Goal: Task Accomplishment & Management: Manage account settings

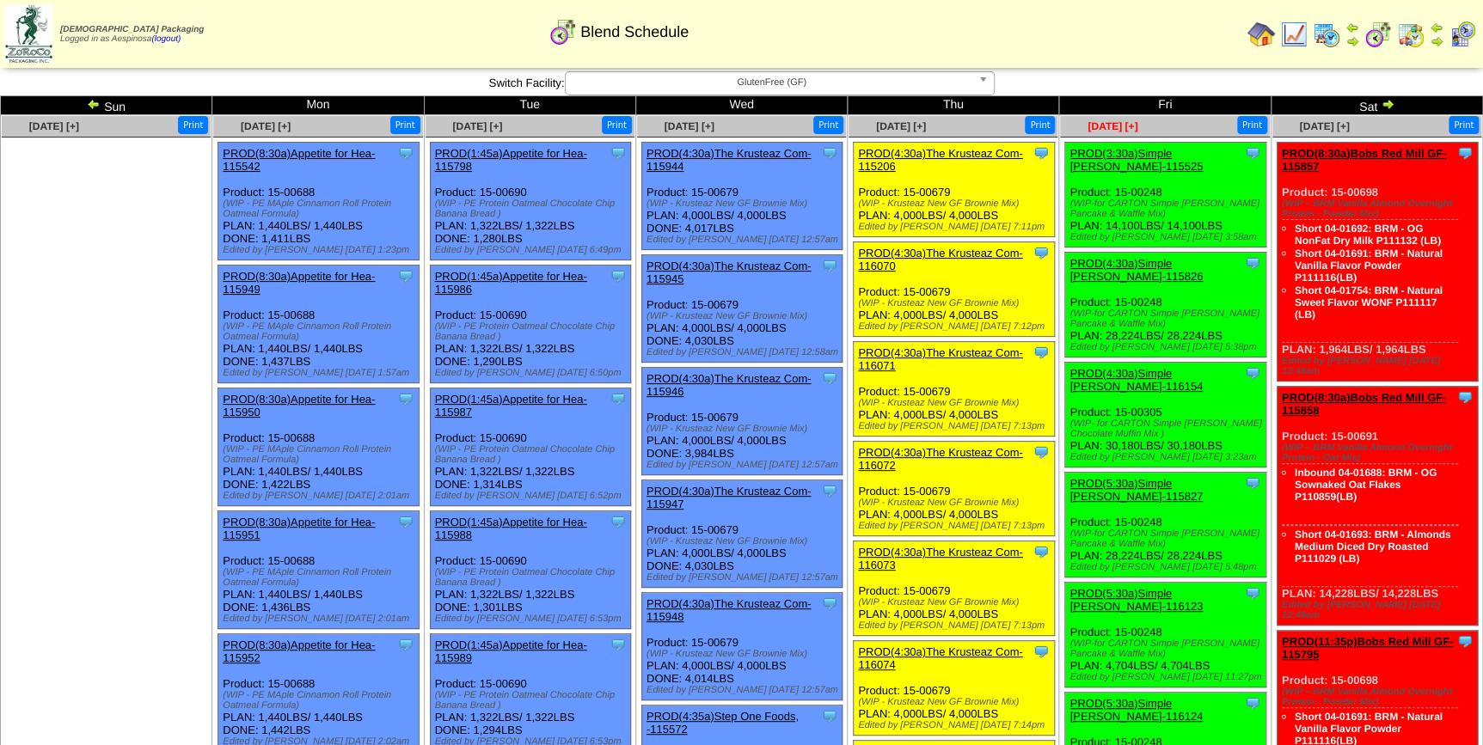
click at [1121, 126] on span "[DATE] [+]" at bounding box center [1112, 126] width 50 height 12
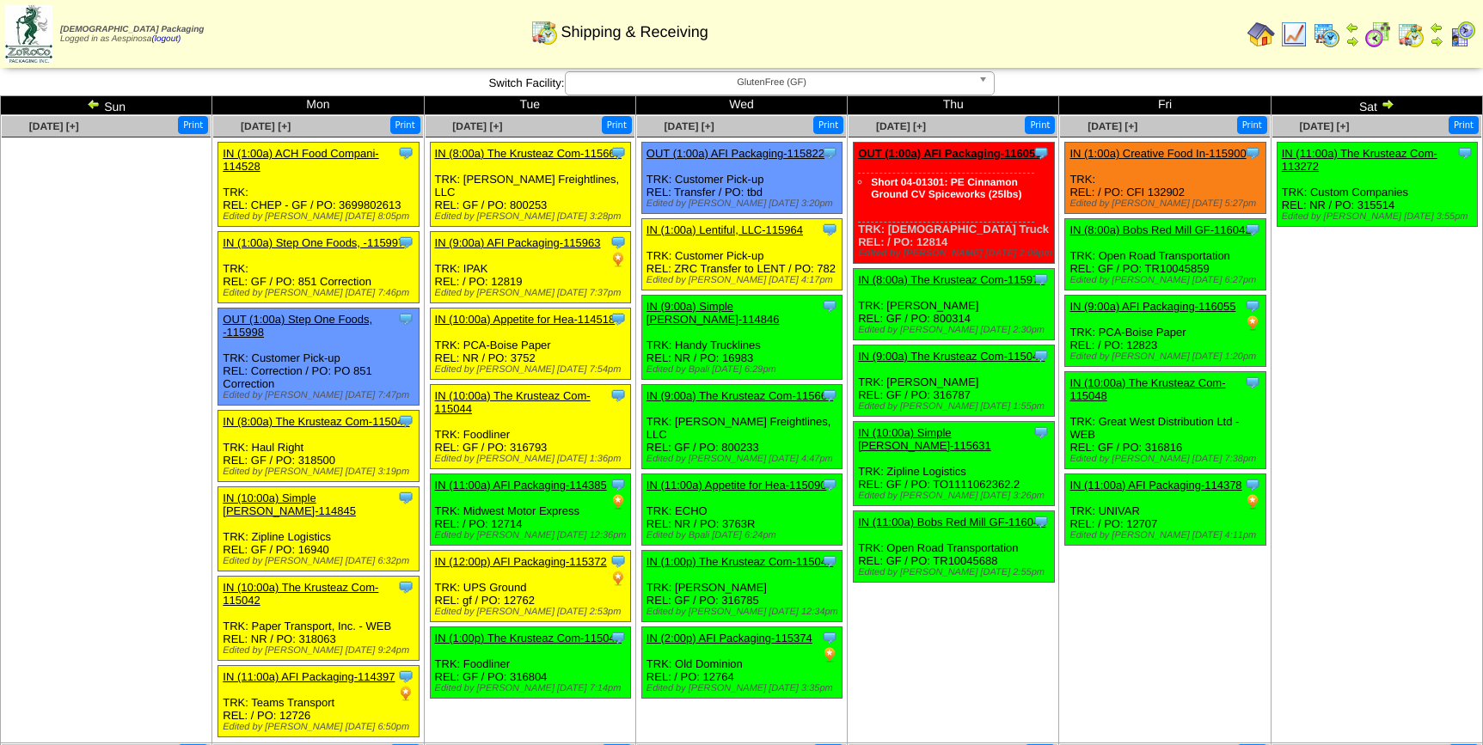
scroll to position [5, 0]
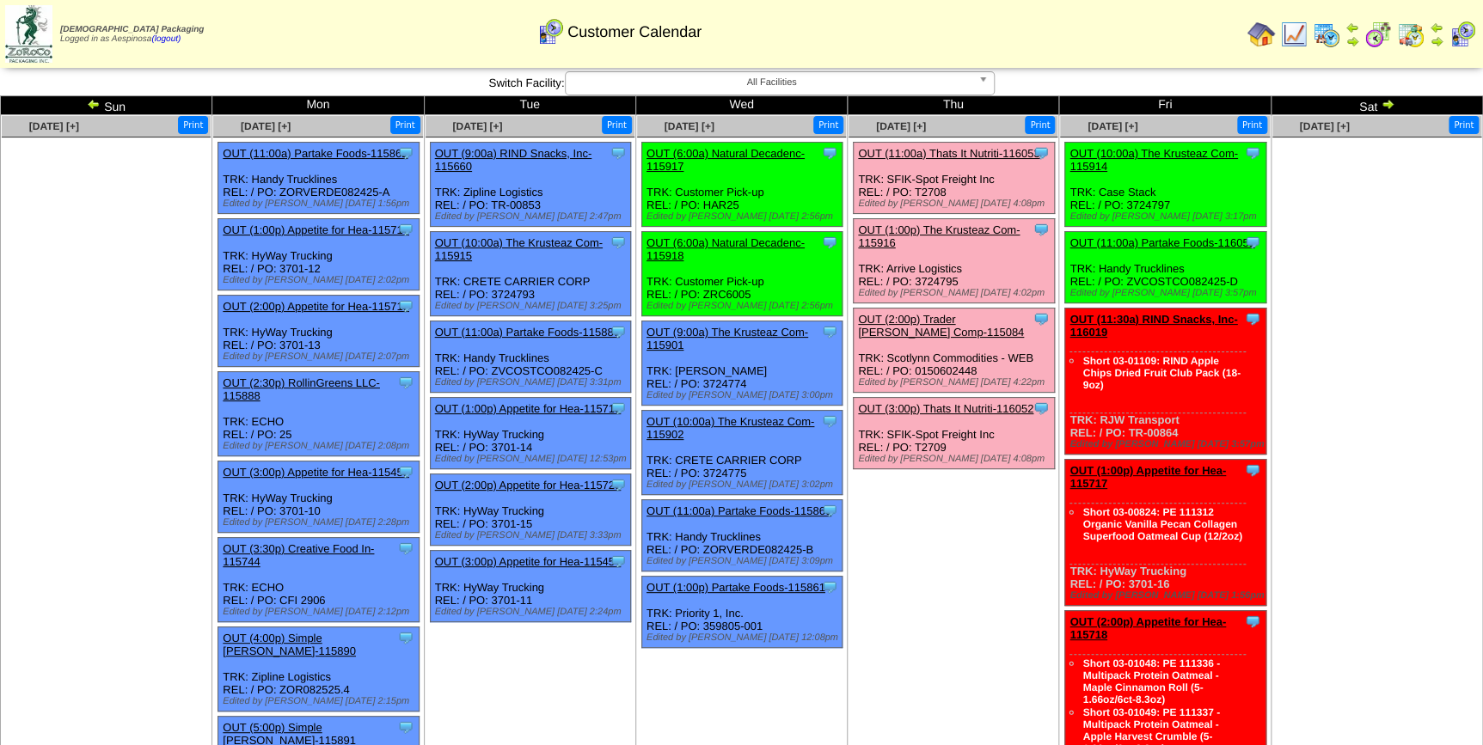
click at [977, 155] on link "OUT (11:00a) Thats It Nutriti-116053" at bounding box center [948, 153] width 181 height 13
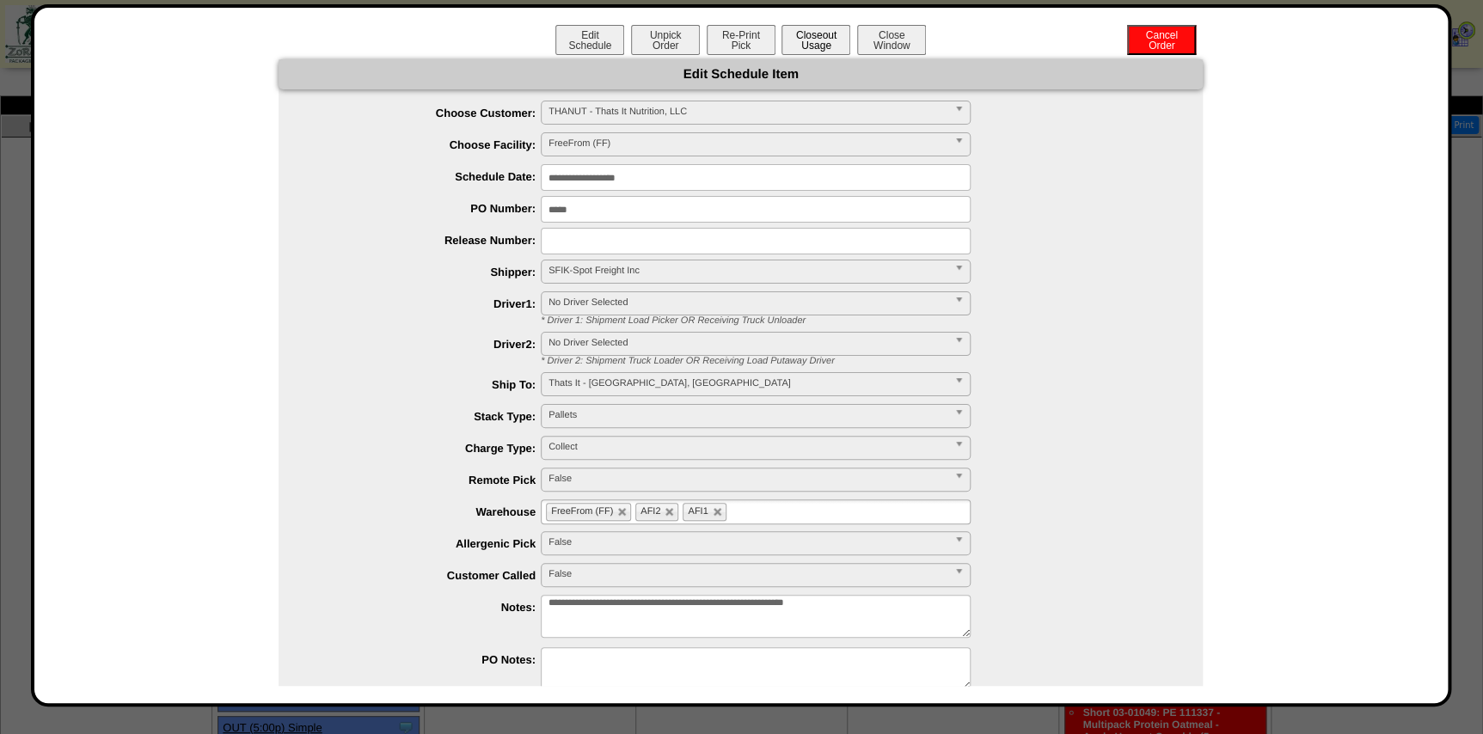
click at [816, 50] on button "Closeout Usage" at bounding box center [815, 40] width 69 height 30
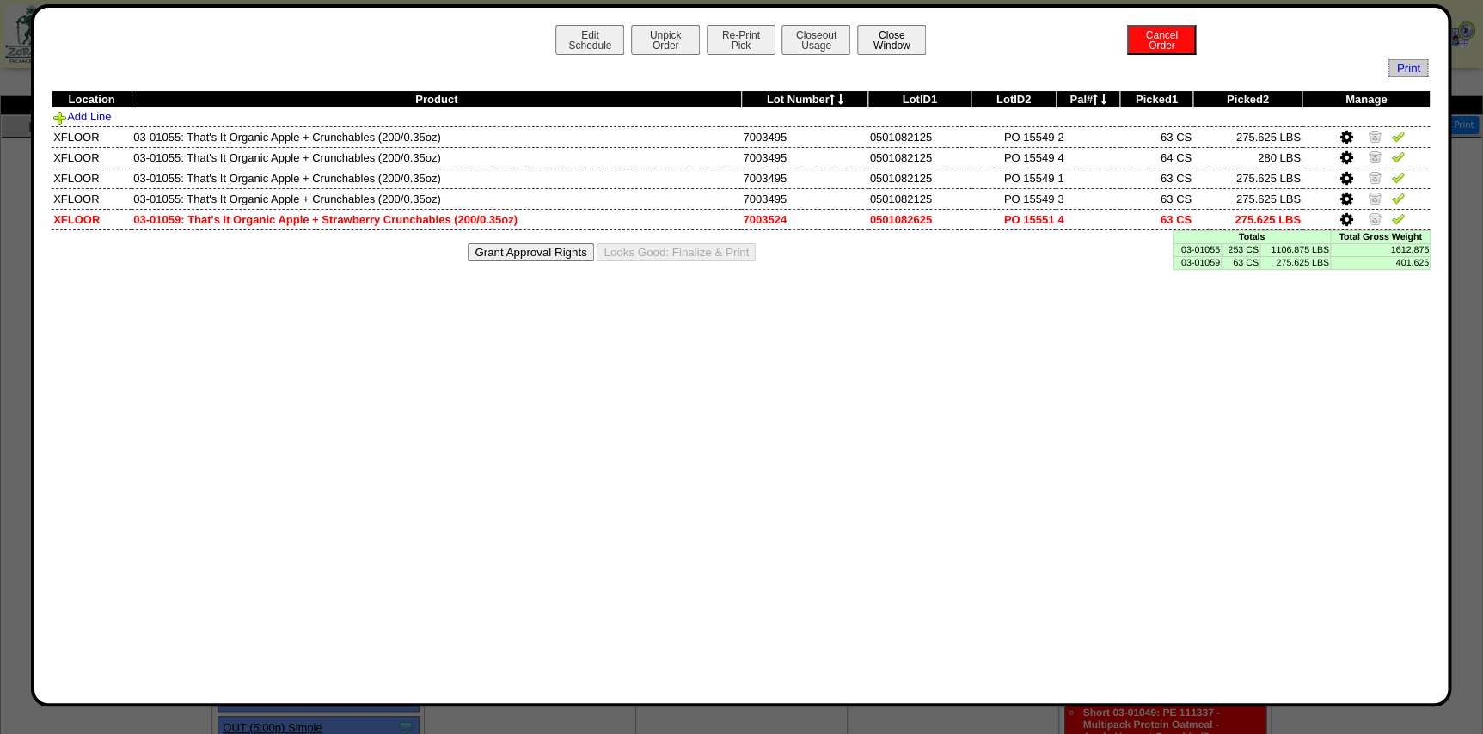
click at [875, 46] on button "Close Window" at bounding box center [891, 40] width 69 height 30
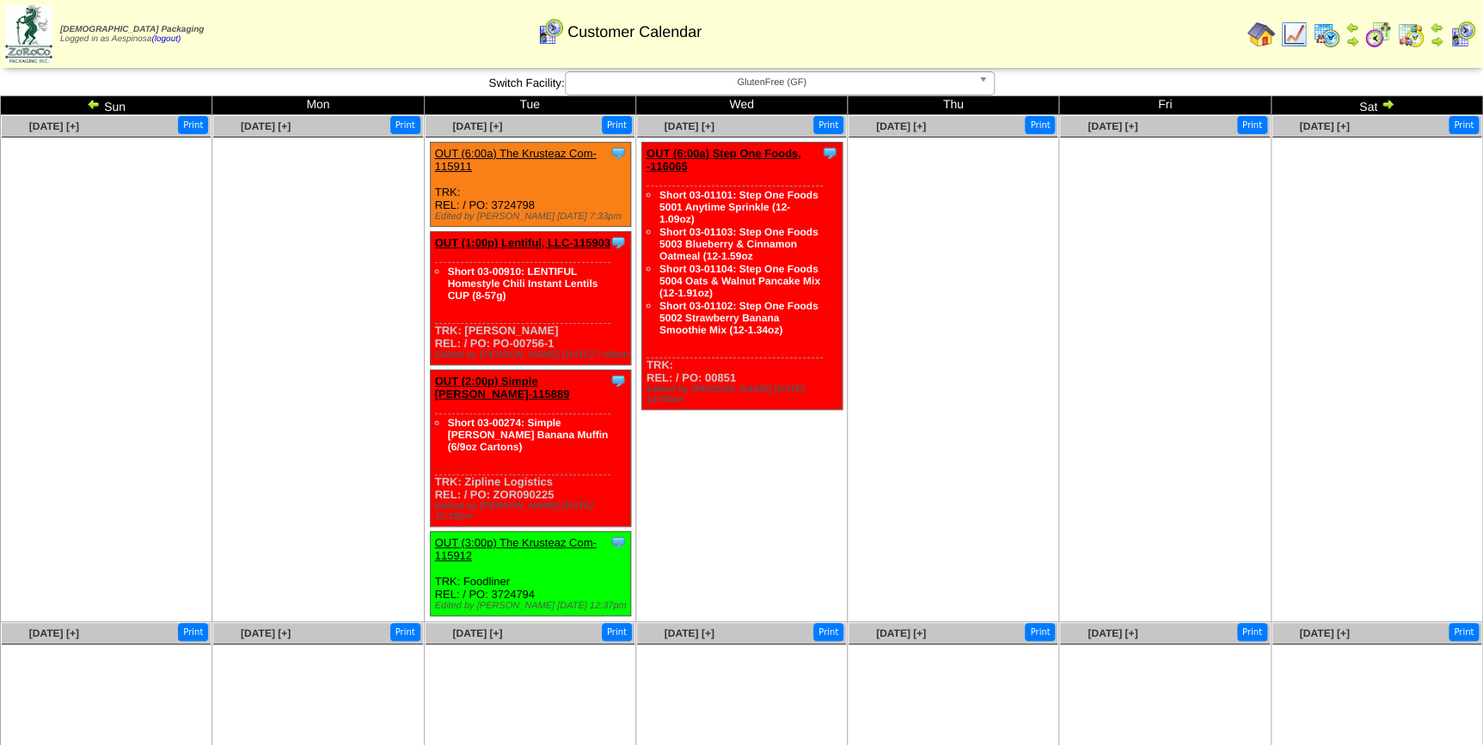
click at [713, 80] on span "GlutenFree (GF)" at bounding box center [772, 82] width 399 height 21
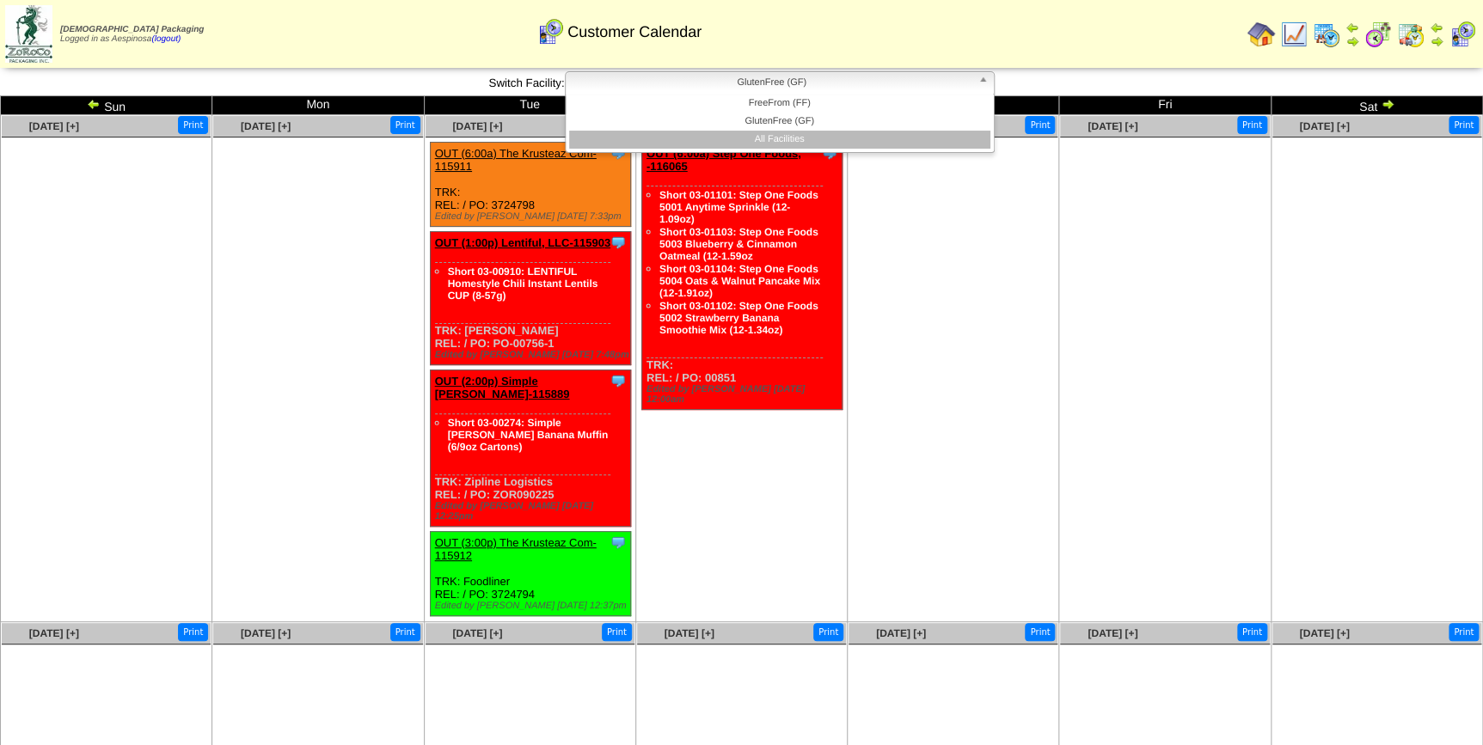
click at [766, 137] on li "All Facilities" at bounding box center [779, 140] width 421 height 18
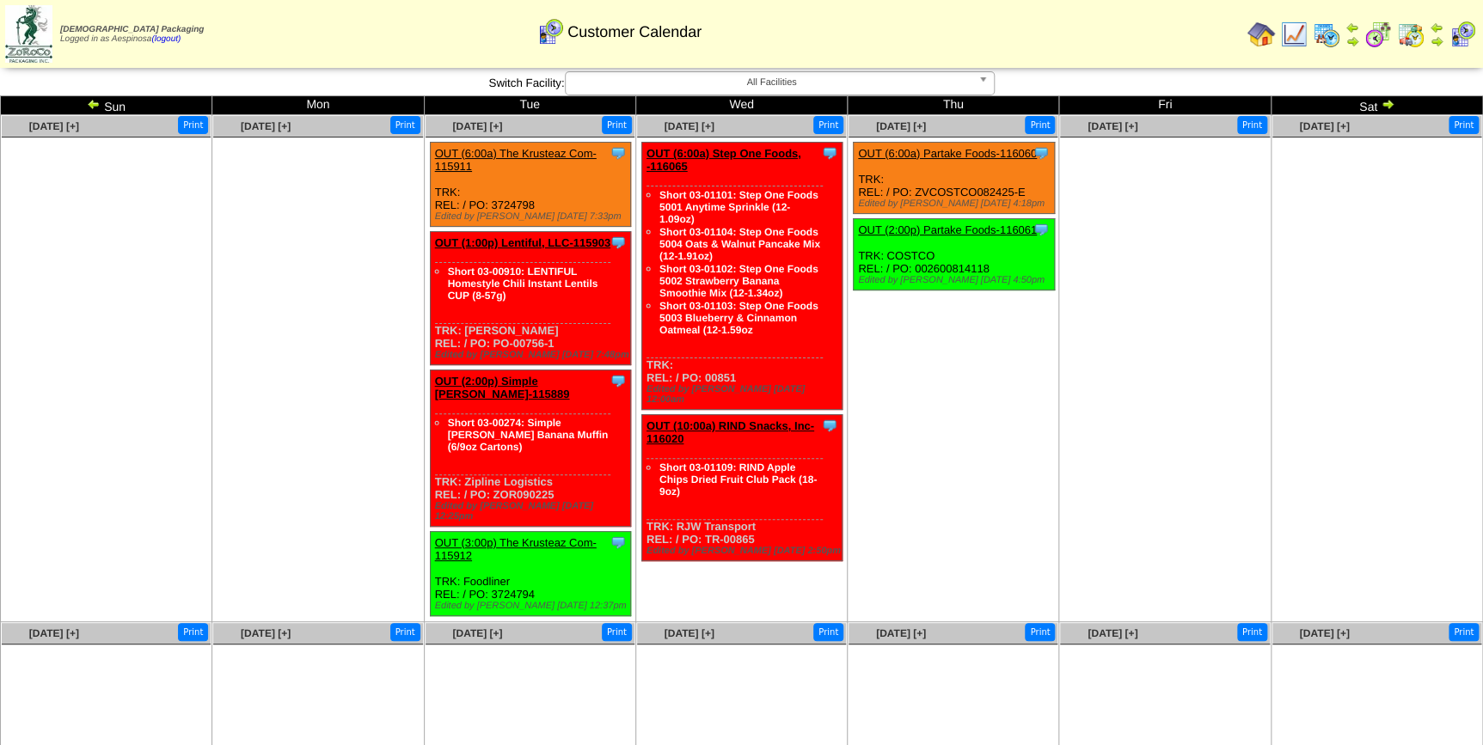
click at [92, 101] on img at bounding box center [94, 104] width 14 height 14
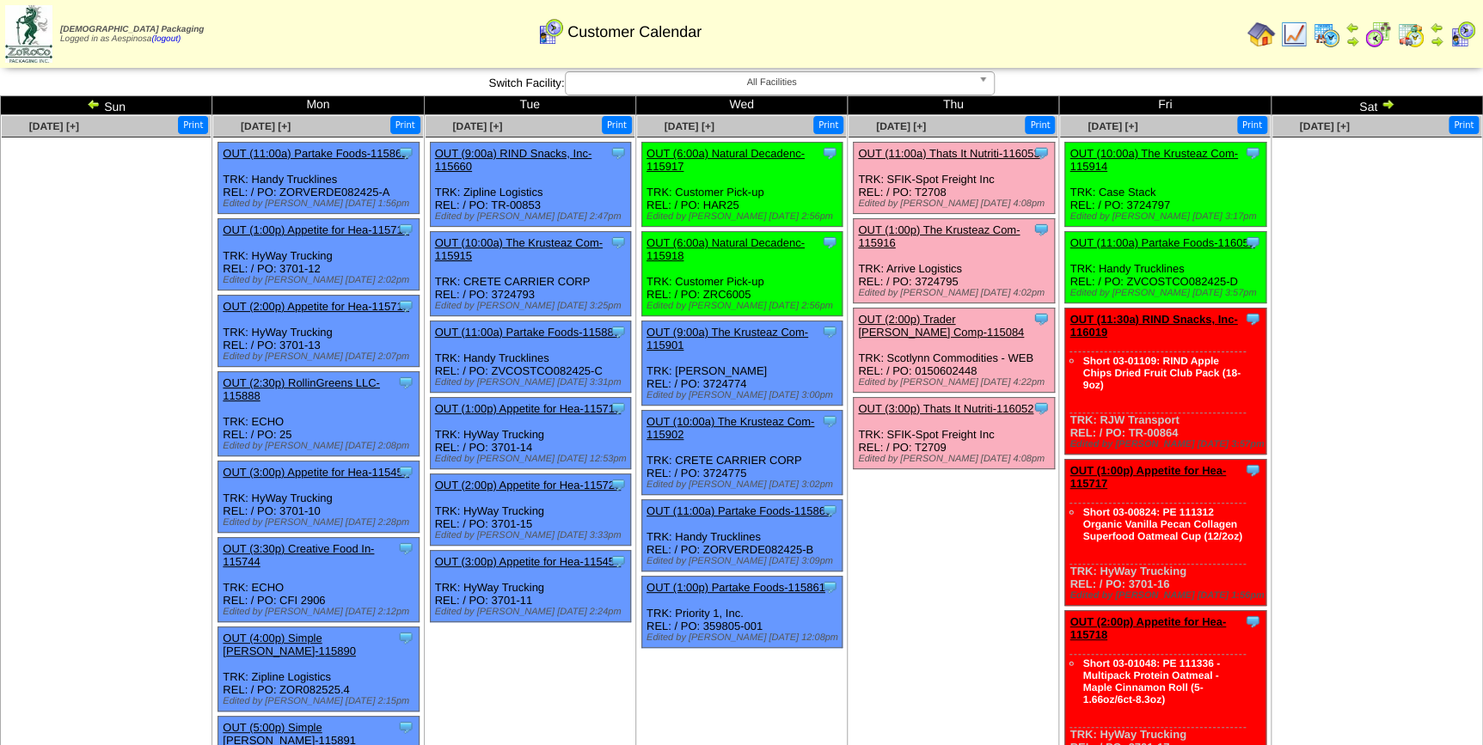
click at [947, 154] on link "OUT (11:00a) Thats It Nutriti-116053" at bounding box center [948, 153] width 181 height 13
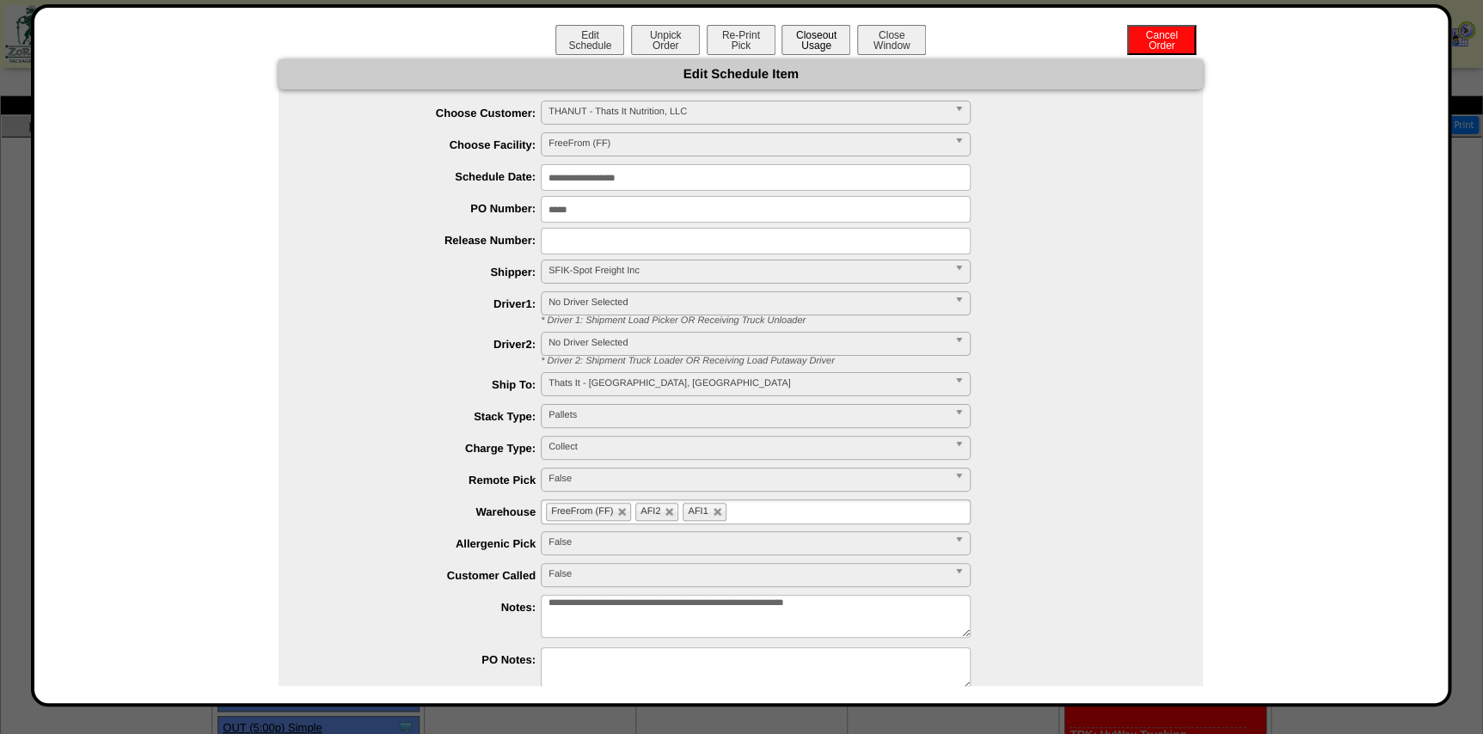
click at [834, 39] on button "Closeout Usage" at bounding box center [815, 40] width 69 height 30
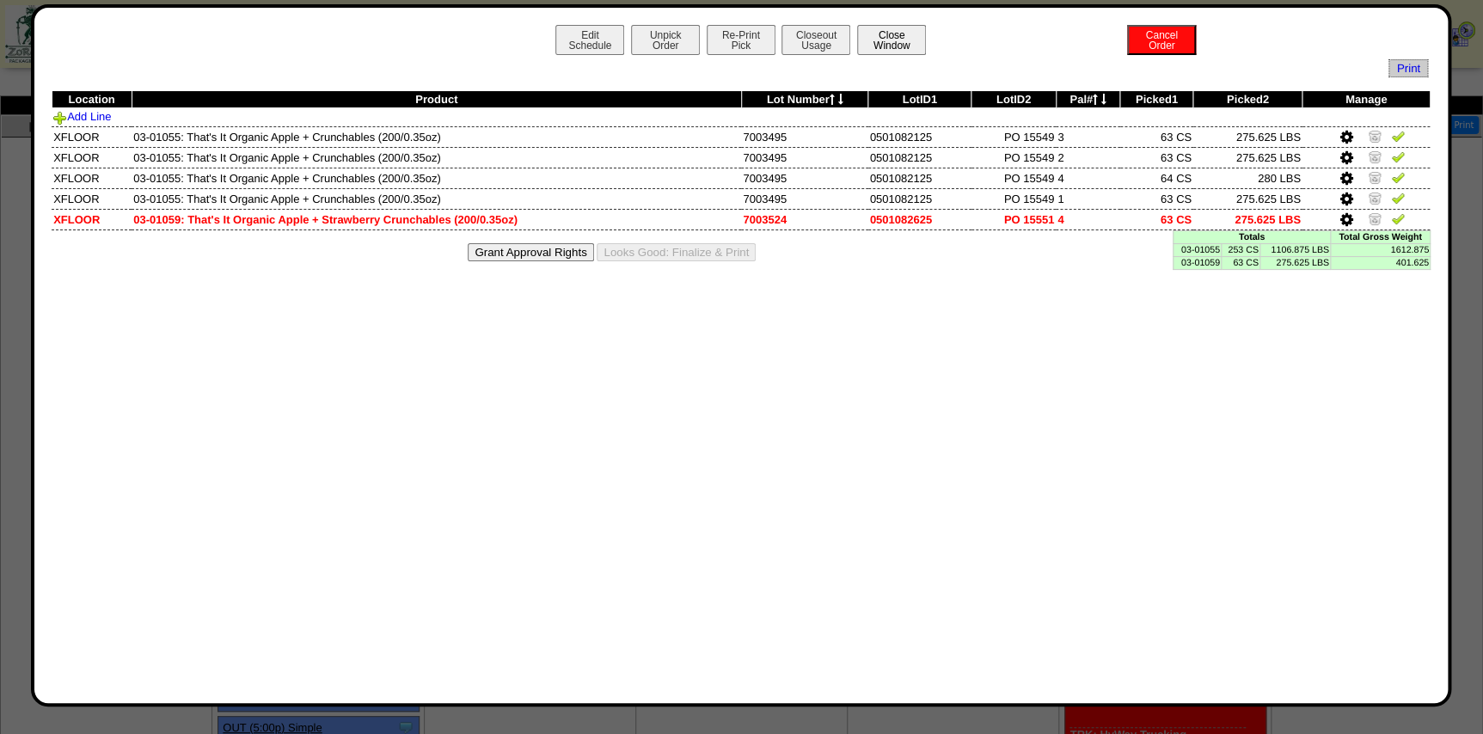
click at [878, 33] on button "Close Window" at bounding box center [891, 40] width 69 height 30
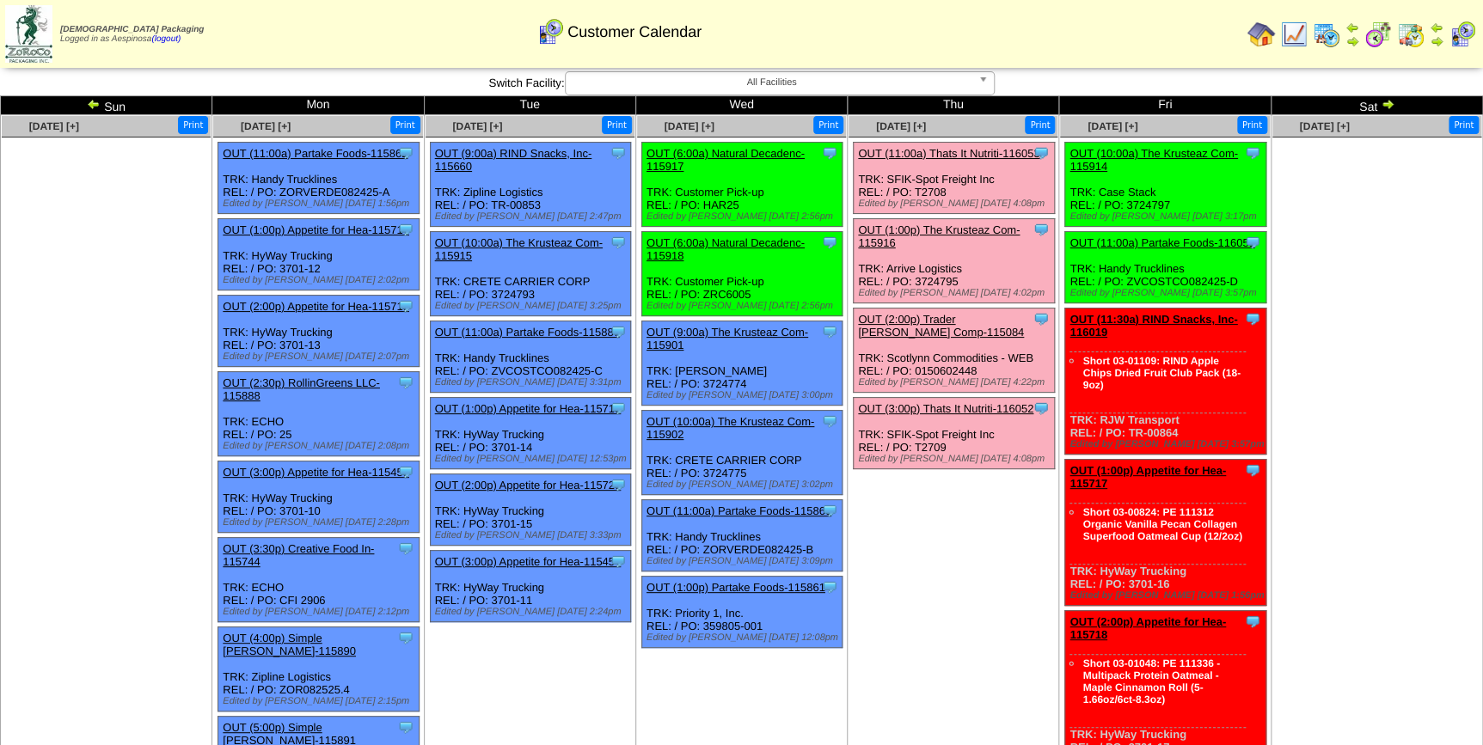
drag, startPoint x: 955, startPoint y: 185, endPoint x: 857, endPoint y: 167, distance: 99.6
click at [857, 167] on div "Clone Item OUT (11:00a) Thats It Nutriti-116053 Thats It Nutrition, LLC Schedul…" at bounding box center [954, 178] width 201 height 71
click at [977, 140] on td "Aug 28 [+] Print Clone Item OUT (11:00a) Thats It Nutriti-116053 Thats It Nutri…" at bounding box center [953, 627] width 211 height 1024
click at [1005, 168] on div "Clone Item OUT (11:00a) Thats It Nutriti-116053 Thats It Nutrition, LLC Schedul…" at bounding box center [954, 178] width 201 height 71
click at [994, 180] on div "Clone Item OUT (11:00a) Thats It Nutriti-116053 Thats It Nutrition, LLC Schedul…" at bounding box center [954, 178] width 201 height 71
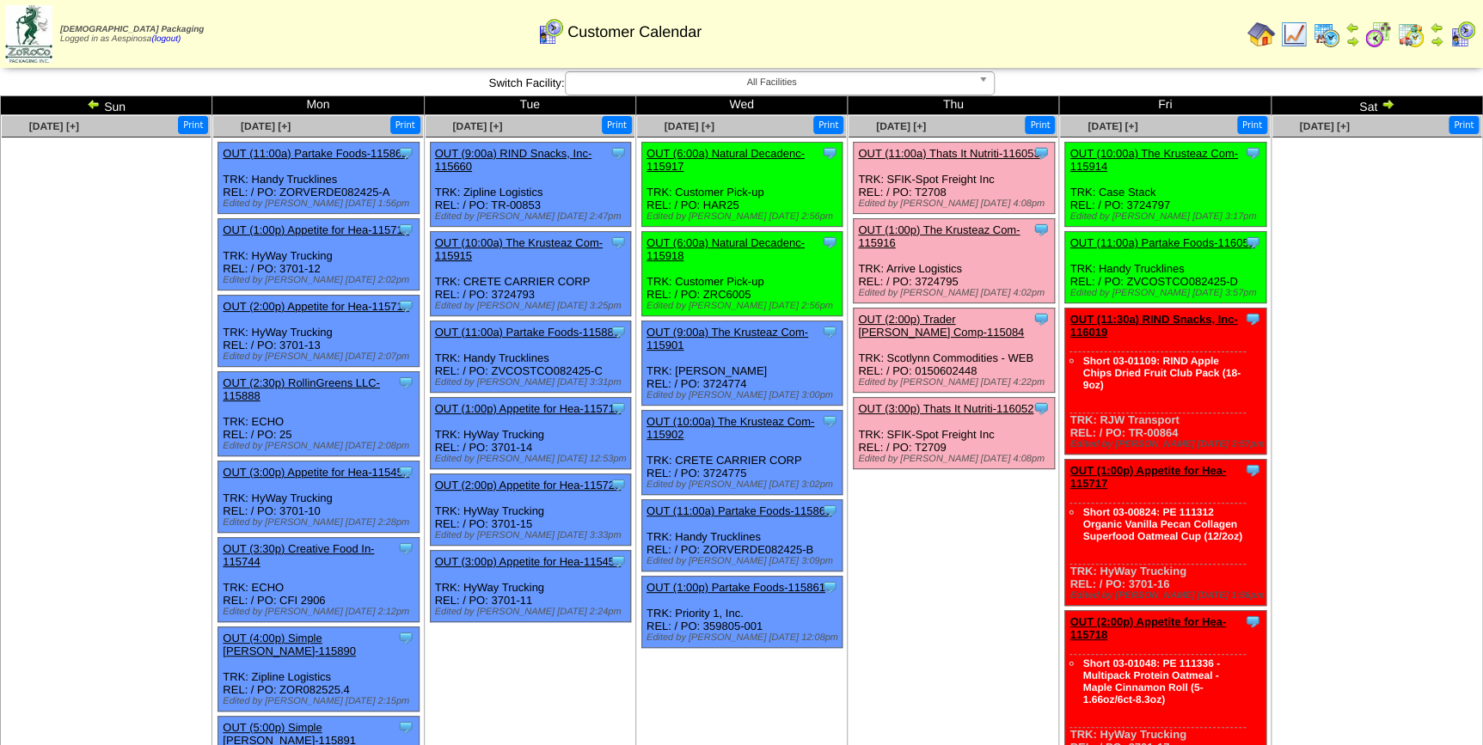
click at [987, 157] on link "OUT (11:00a) Thats It Nutriti-116053" at bounding box center [948, 153] width 181 height 13
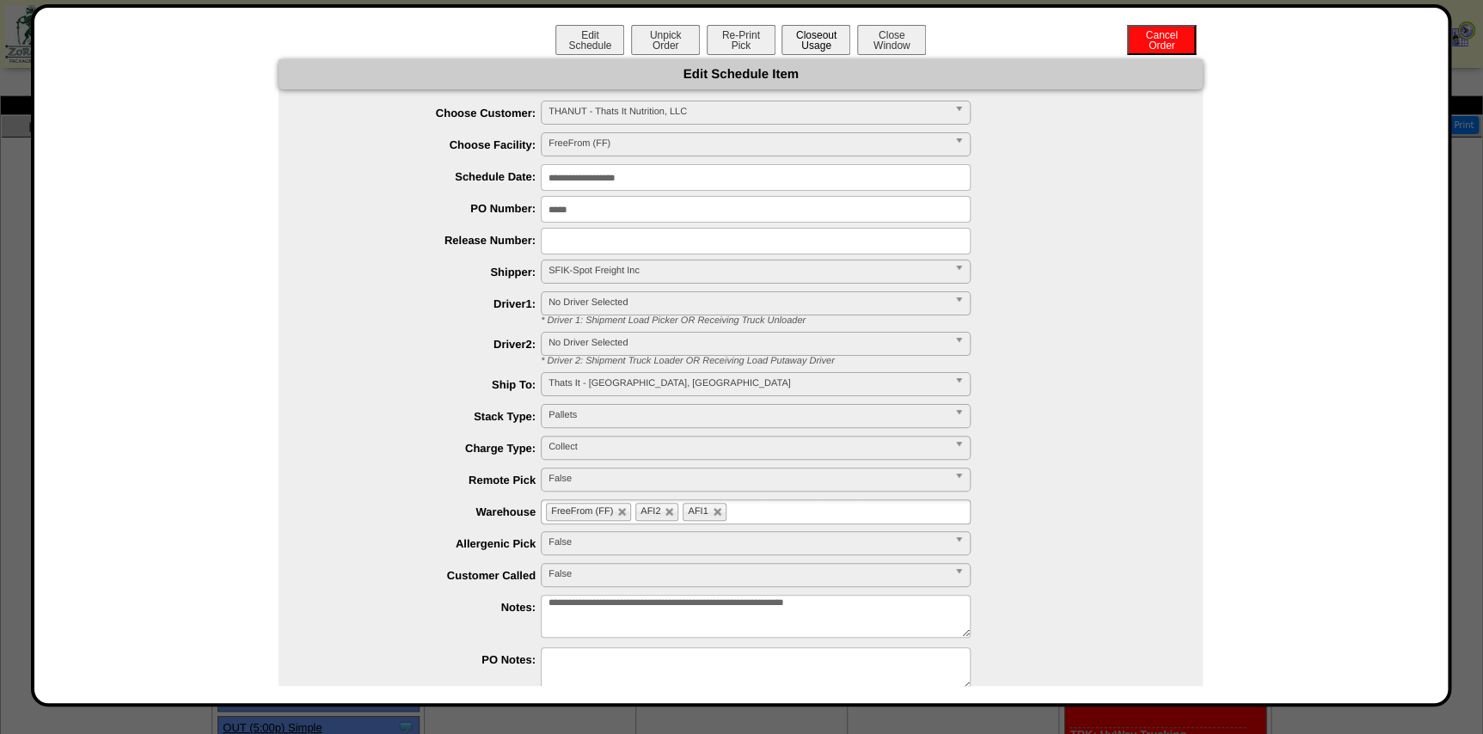
click at [814, 42] on button "Closeout Usage" at bounding box center [815, 40] width 69 height 30
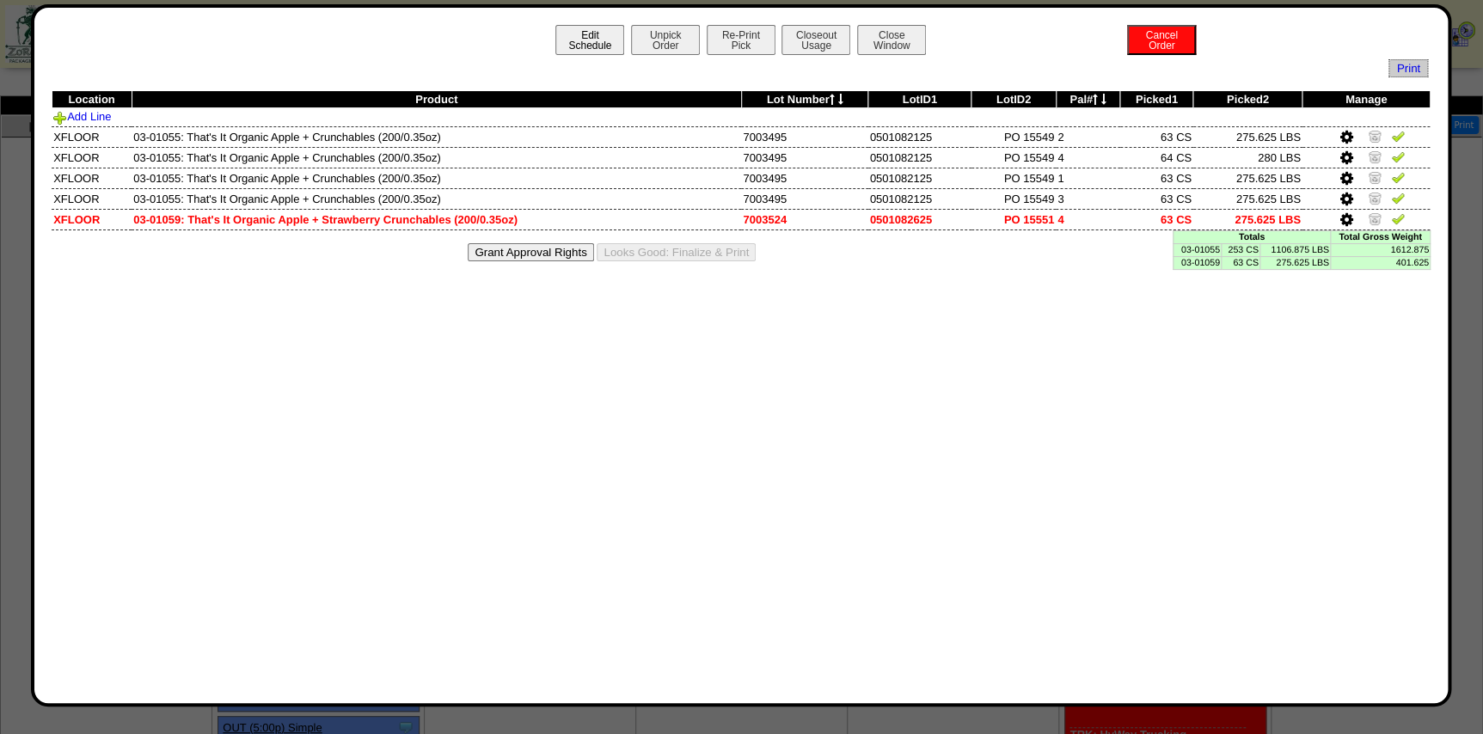
click at [594, 31] on button "Edit Schedule" at bounding box center [589, 40] width 69 height 30
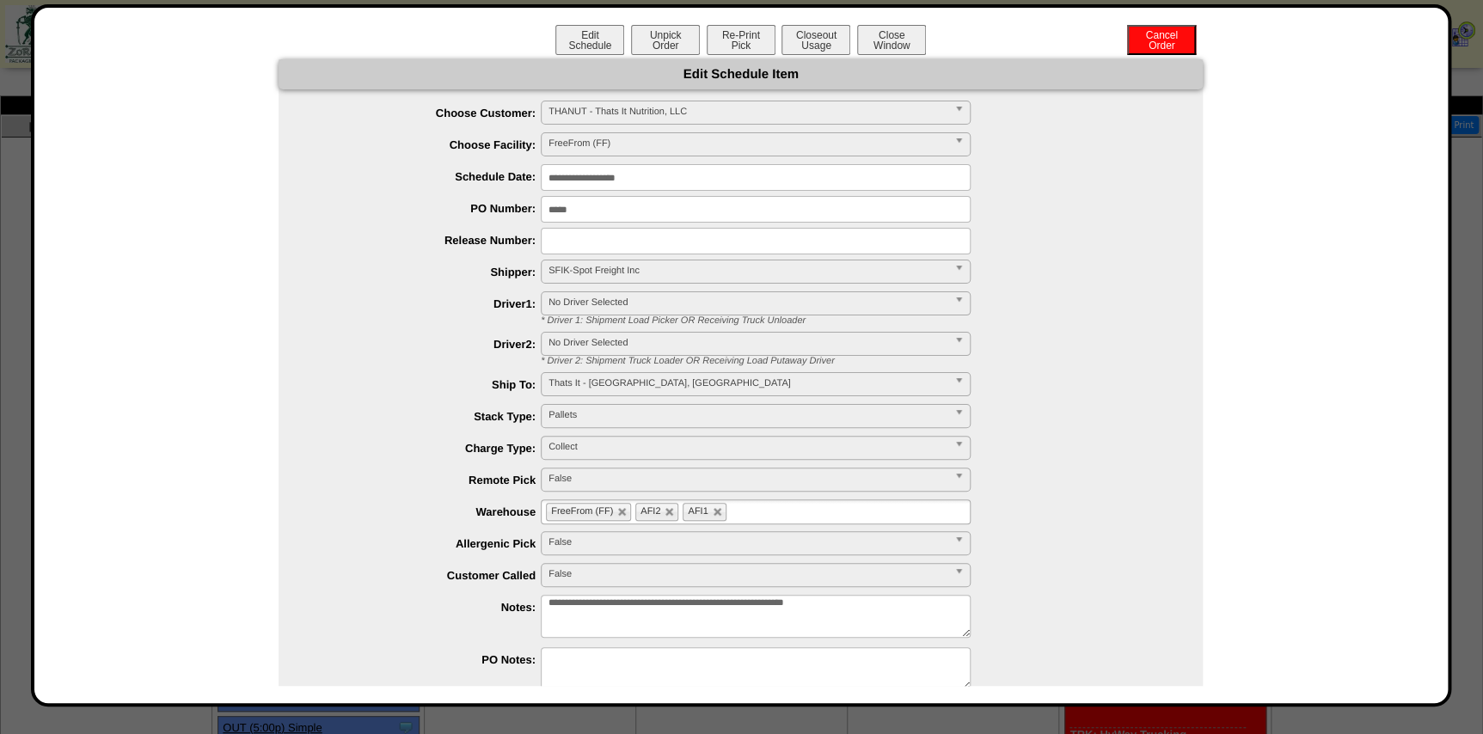
drag, startPoint x: 634, startPoint y: 202, endPoint x: 370, endPoint y: 199, distance: 264.8
click at [393, 200] on div "*****" at bounding box center [758, 209] width 890 height 27
click at [811, 32] on button "Closeout Usage" at bounding box center [815, 40] width 69 height 30
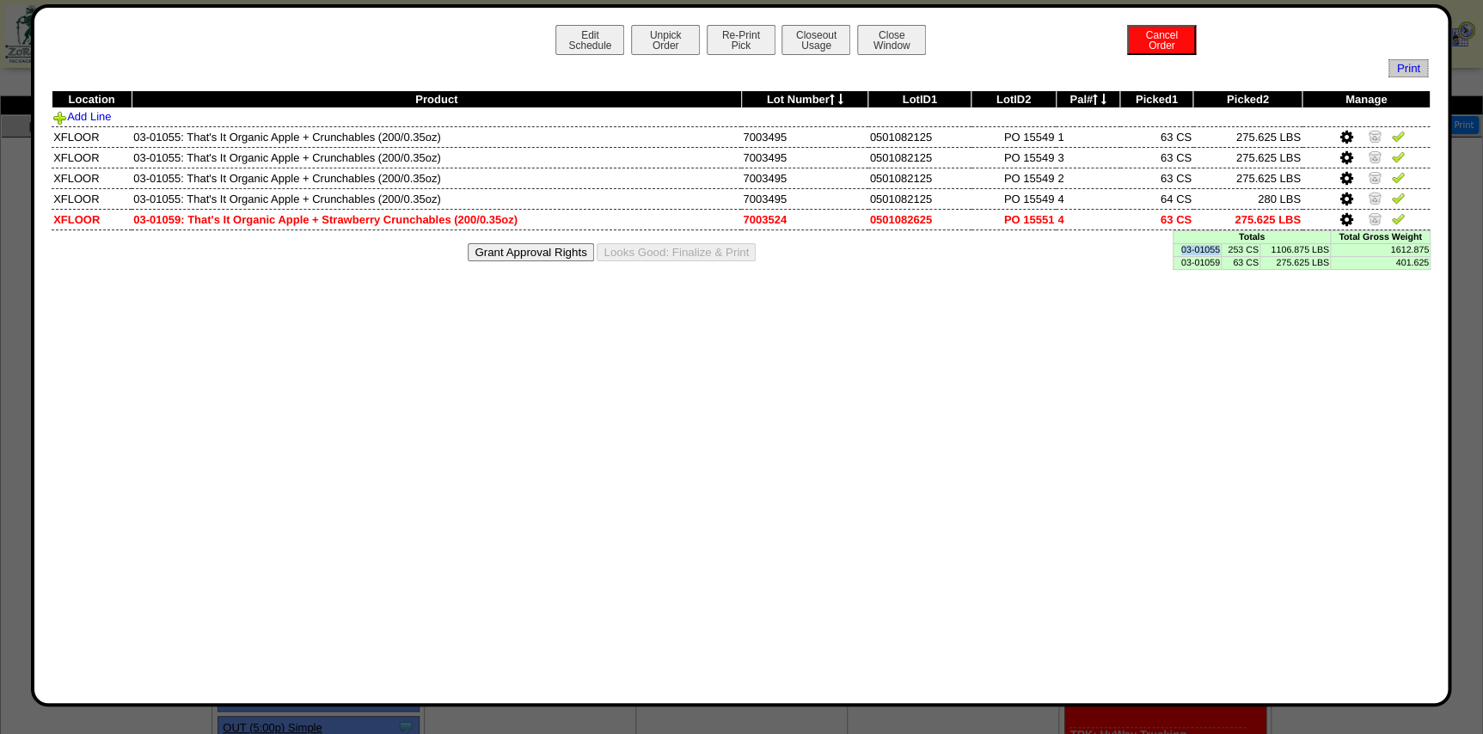
drag, startPoint x: 1177, startPoint y: 249, endPoint x: 1219, endPoint y: 250, distance: 42.1
click at [1219, 250] on td "03-01055" at bounding box center [1197, 249] width 48 height 13
copy td "03-01055"
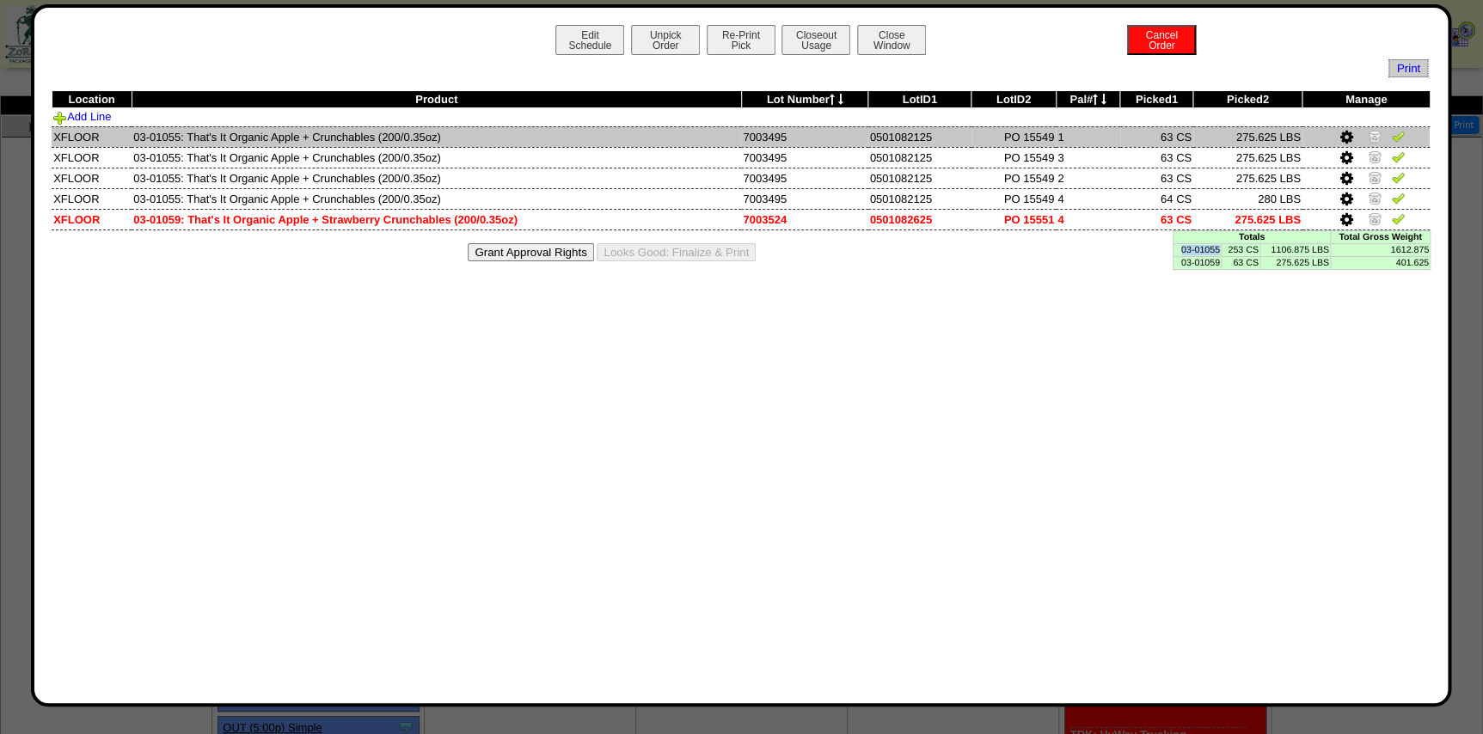
drag, startPoint x: 187, startPoint y: 134, endPoint x: 372, endPoint y: 132, distance: 185.7
click at [372, 132] on td "03-01055: That's It Organic Apple + Crunchables (200/0.35oz)" at bounding box center [436, 136] width 609 height 21
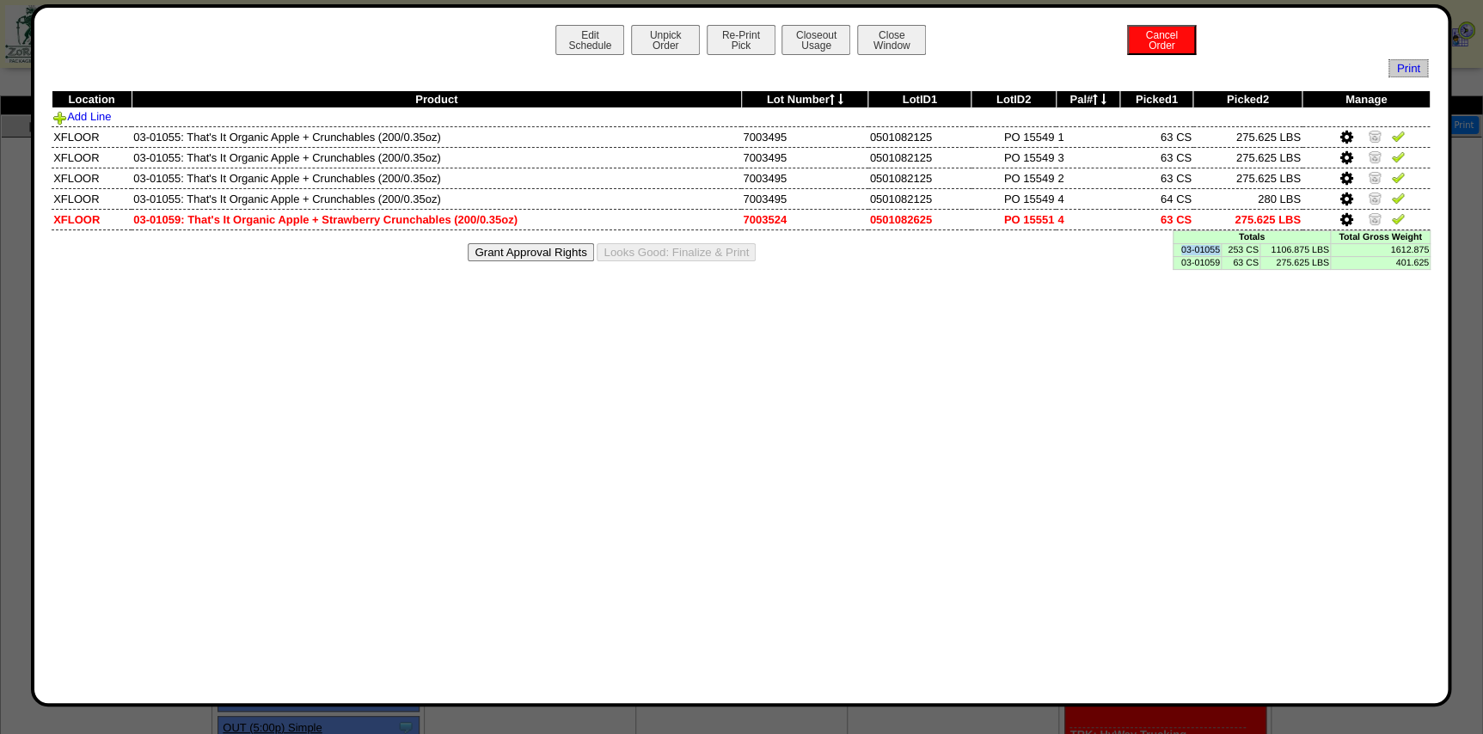
copy td "That's It Organic Apple + Crunchables"
drag, startPoint x: 1224, startPoint y: 248, endPoint x: 1255, endPoint y: 250, distance: 31.0
click at [1255, 250] on td "253 CS" at bounding box center [1240, 249] width 39 height 13
copy td "253 CS"
drag, startPoint x: 1387, startPoint y: 248, endPoint x: 1426, endPoint y: 248, distance: 39.5
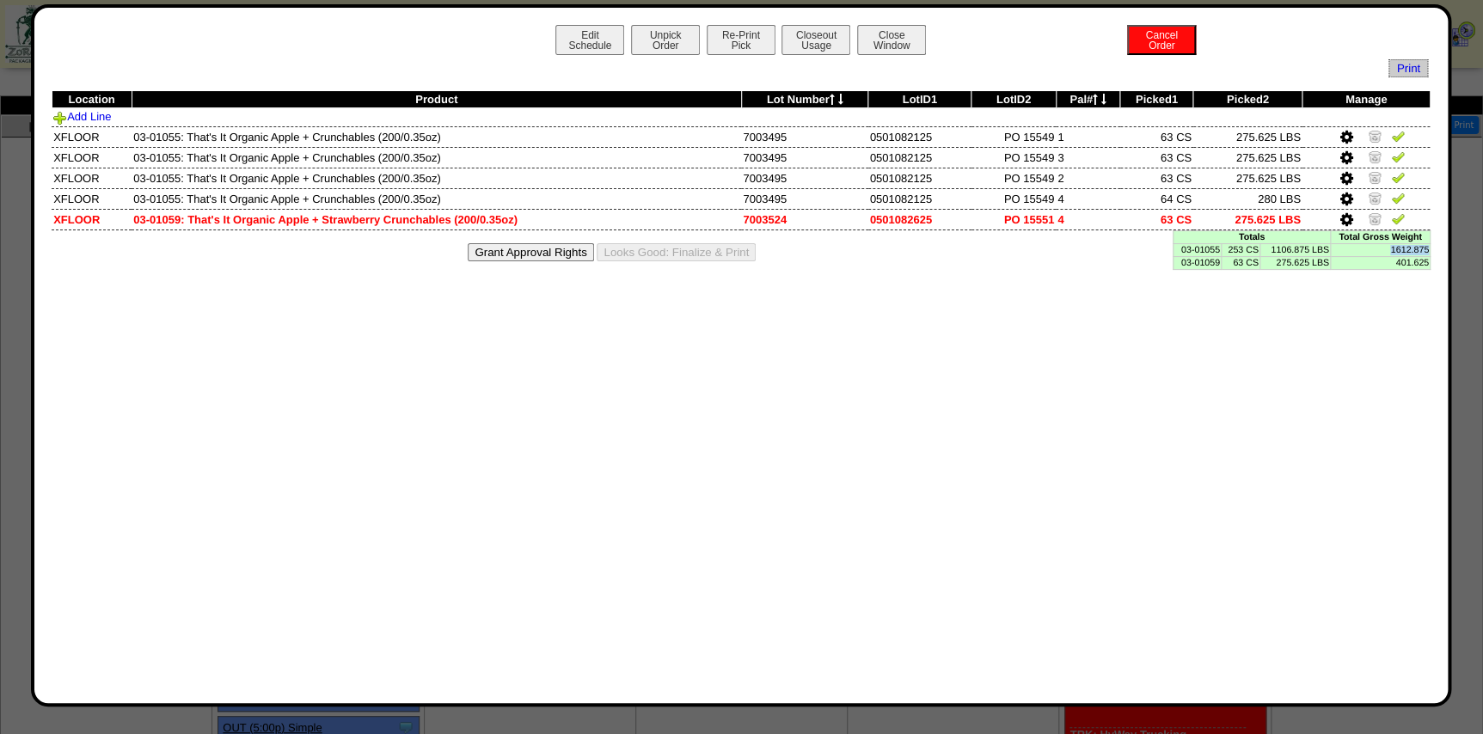
click at [1426, 248] on td "1612.875" at bounding box center [1380, 249] width 100 height 13
copy td "1612.875"
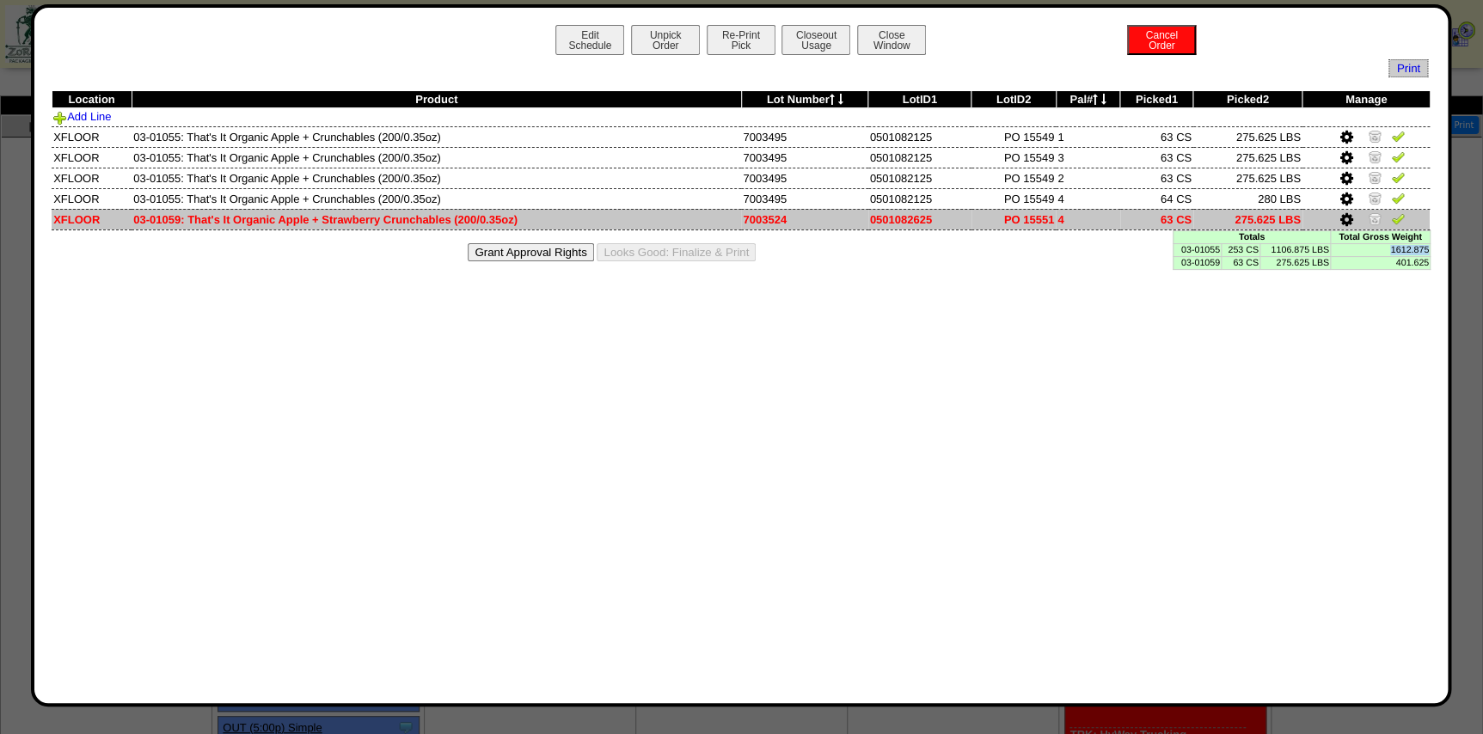
drag, startPoint x: 187, startPoint y: 220, endPoint x: 448, endPoint y: 217, distance: 261.3
click at [448, 217] on td "03-01059: That's It Organic Apple + Strawberry Crunchables (200/0.35oz)" at bounding box center [436, 219] width 609 height 21
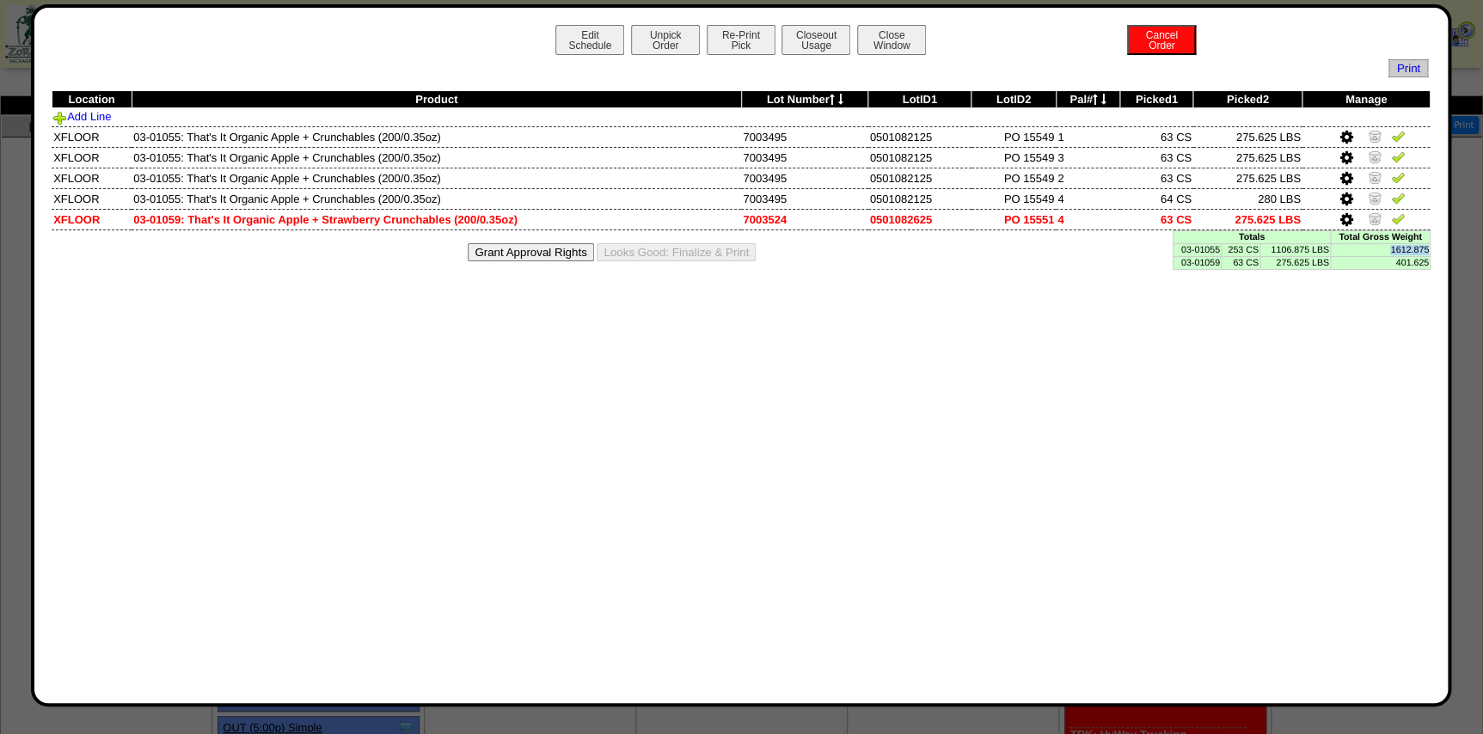
copy td "That's It Organic Apple + Strawberry Crunchables"
drag, startPoint x: 1393, startPoint y: 260, endPoint x: 1425, endPoint y: 264, distance: 32.9
click at [1425, 264] on td "401.625" at bounding box center [1380, 262] width 100 height 13
click at [1427, 260] on td "401.625" at bounding box center [1380, 262] width 100 height 13
drag, startPoint x: 1427, startPoint y: 260, endPoint x: 1393, endPoint y: 264, distance: 34.6
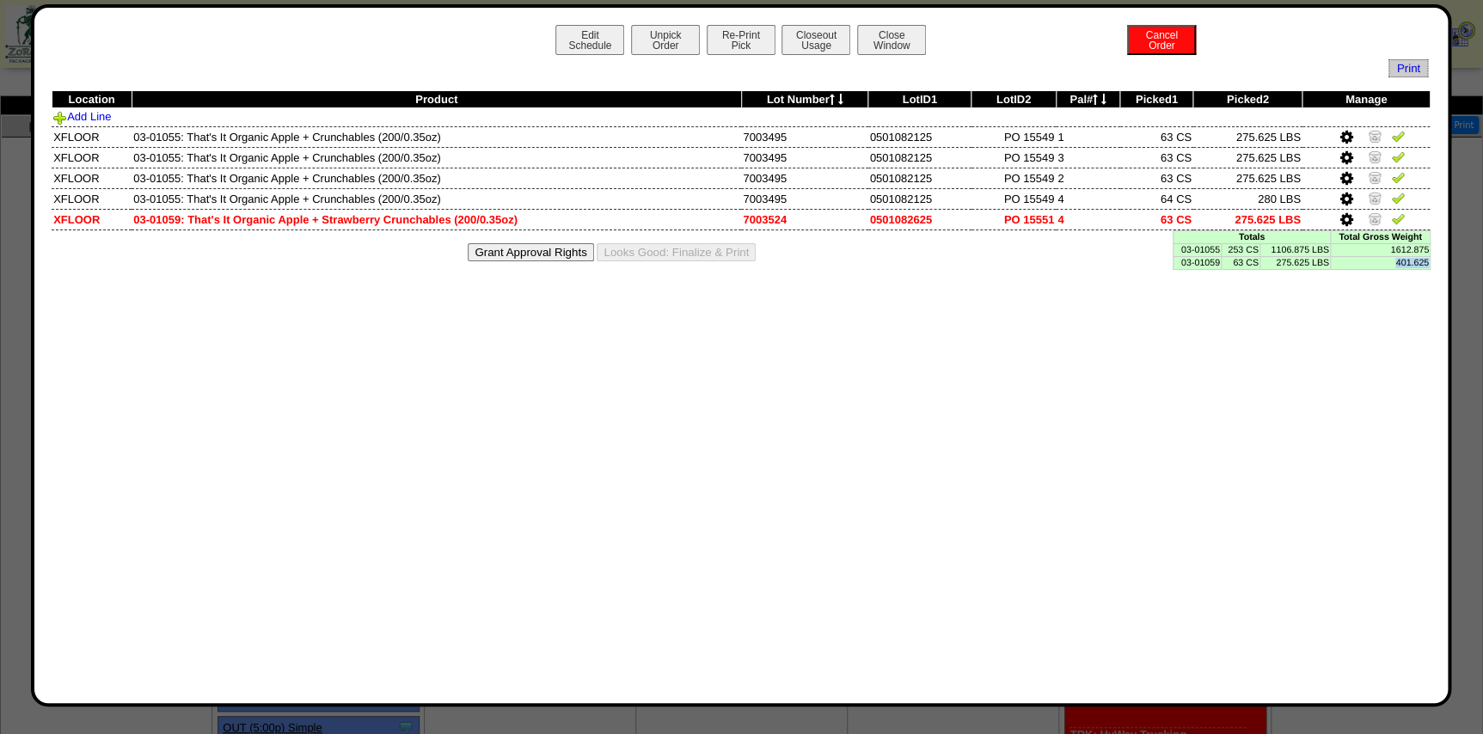
click at [1393, 264] on td "401.625" at bounding box center [1380, 262] width 100 height 13
copy td "401.625"
click at [869, 41] on button "Close Window" at bounding box center [891, 40] width 69 height 30
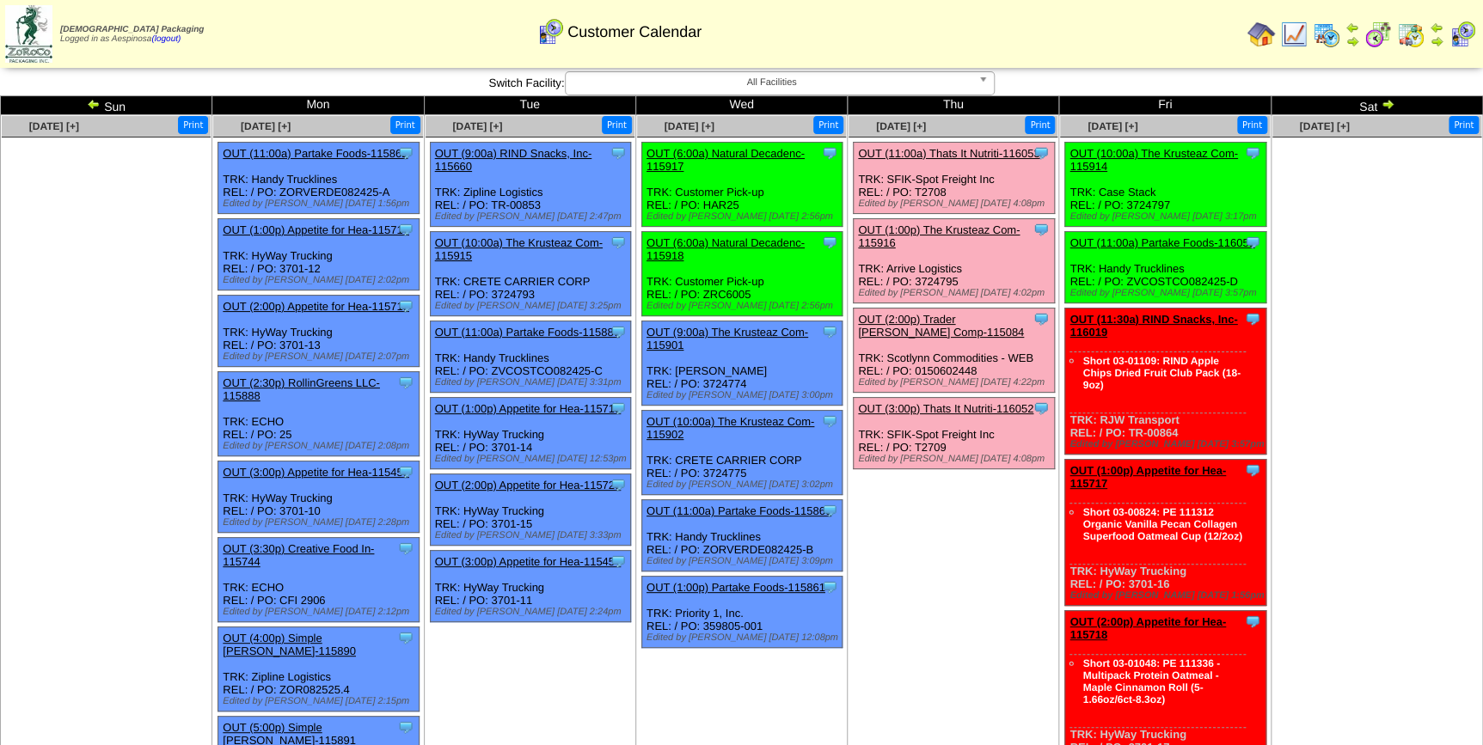
click at [916, 406] on link "OUT (3:00p) Thats It Nutriti-116052" at bounding box center [945, 408] width 175 height 13
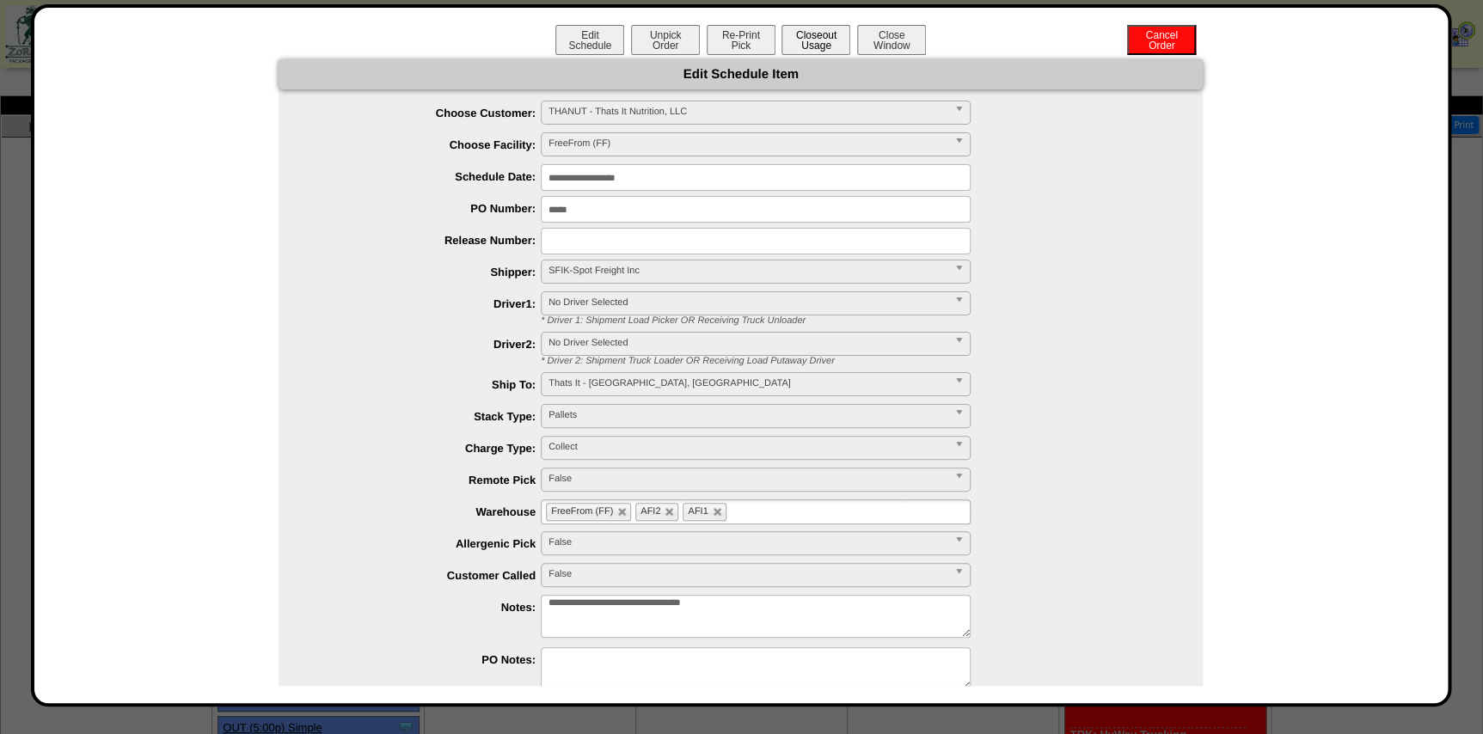
click at [818, 40] on button "Closeout Usage" at bounding box center [815, 40] width 69 height 30
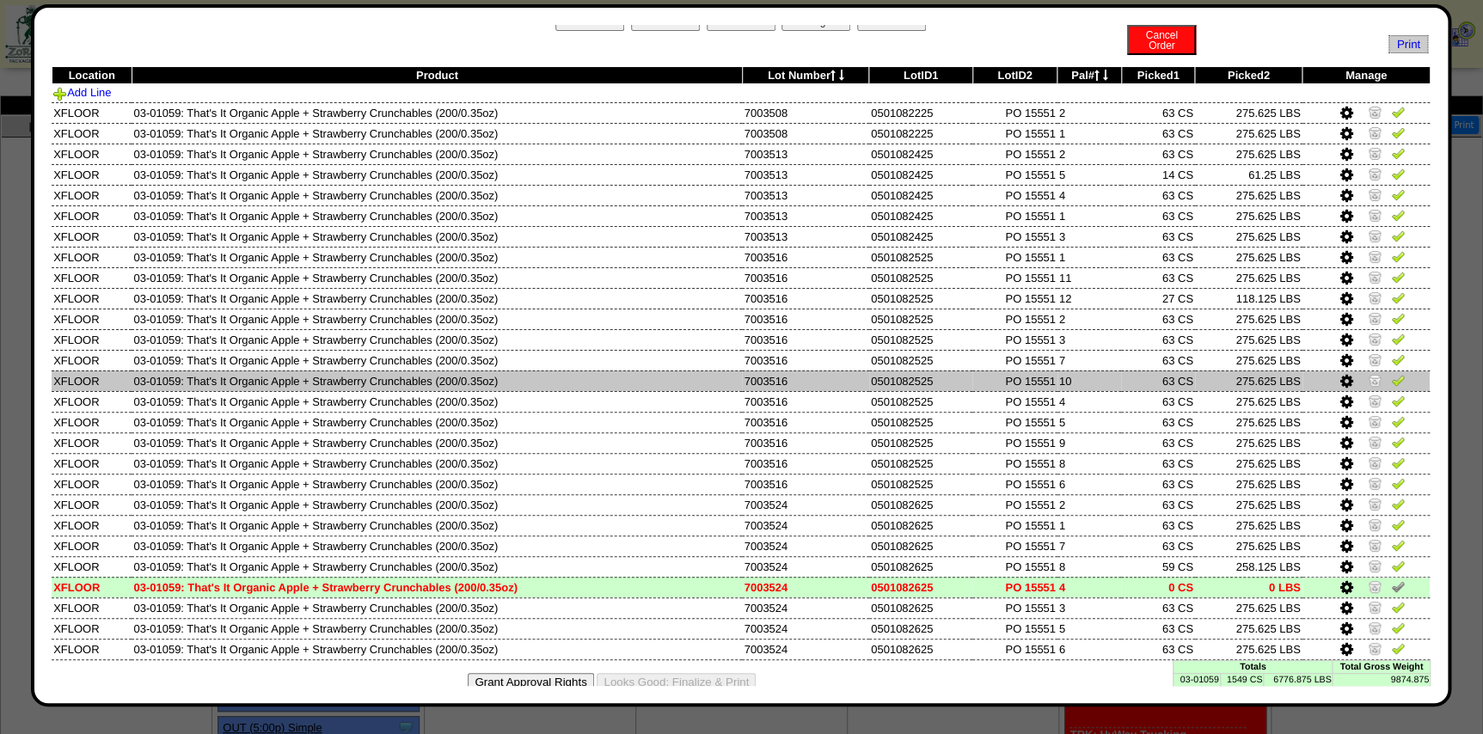
scroll to position [46, 0]
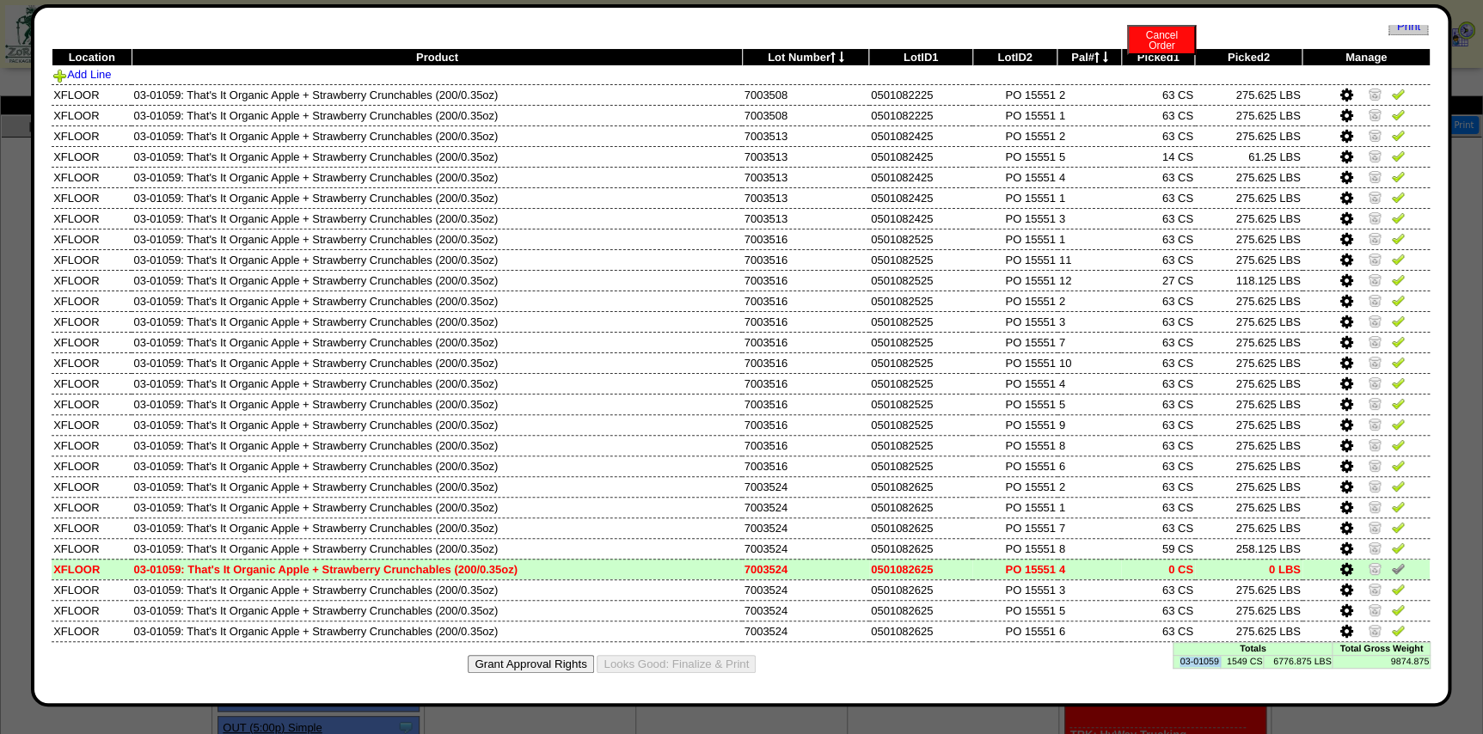
drag, startPoint x: 1208, startPoint y: 664, endPoint x: 1167, endPoint y: 666, distance: 41.3
click at [1173, 666] on tr "03-01059 1549 CS 6776.875 LBS 9874.875" at bounding box center [1301, 661] width 257 height 13
copy td "03-01059"
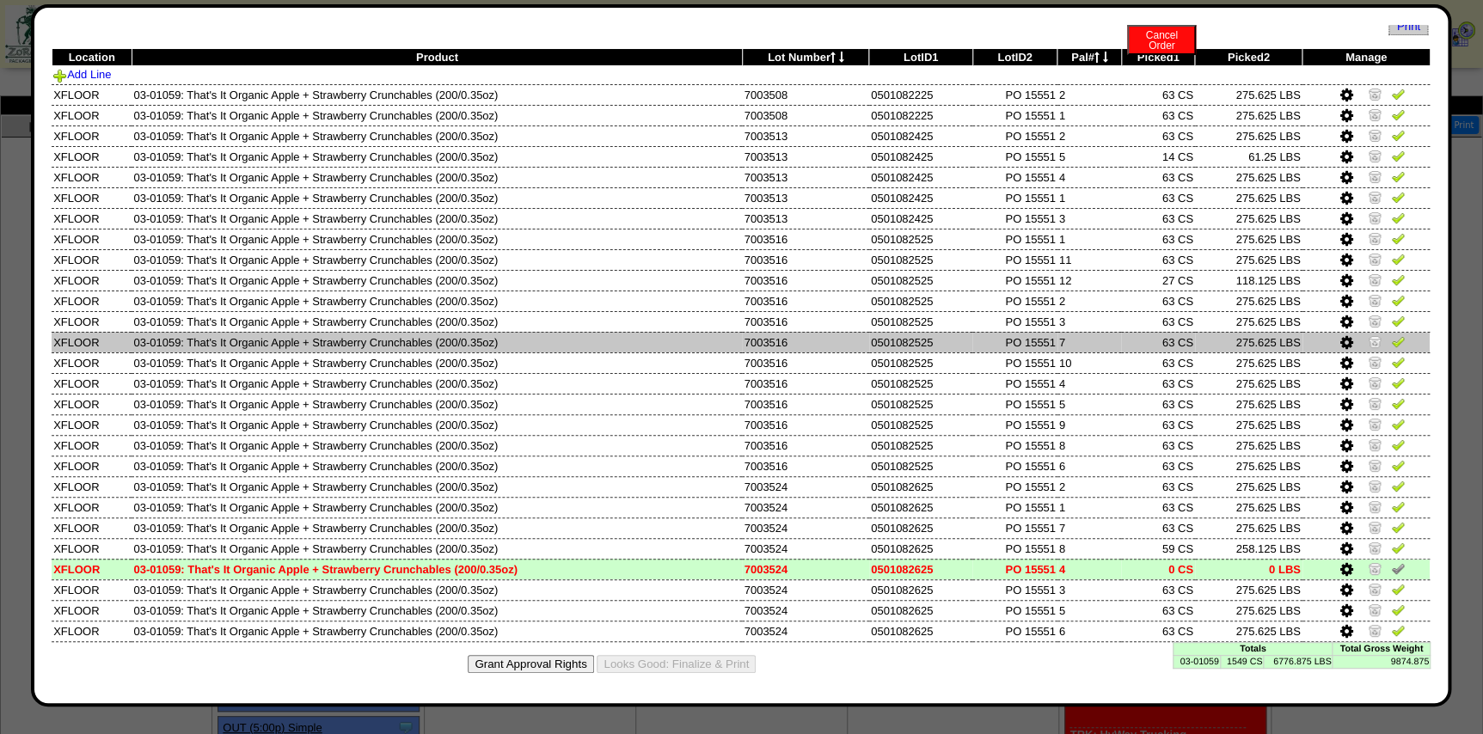
click at [588, 335] on td "03-01059: That's It Organic Apple + Strawberry Crunchables (200/0.35oz)" at bounding box center [437, 342] width 610 height 21
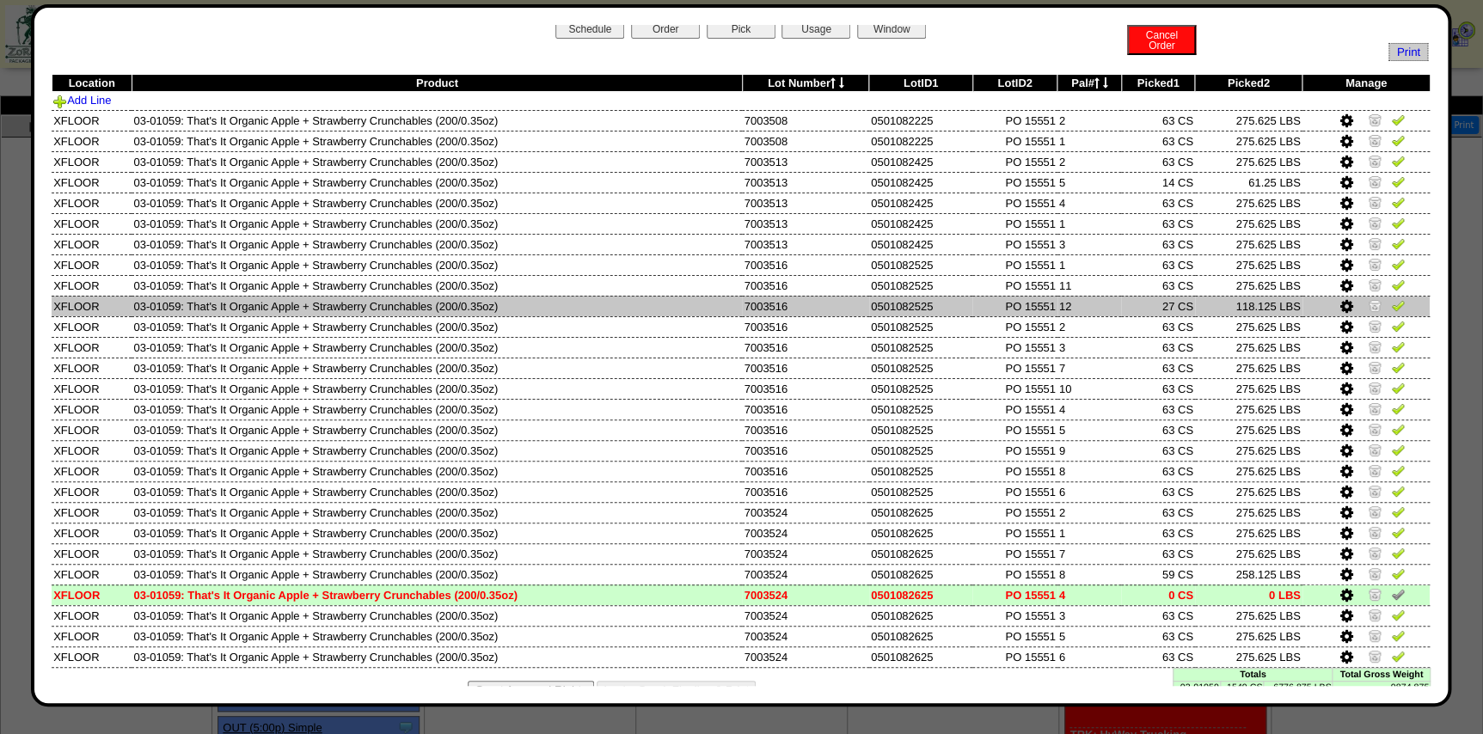
scroll to position [0, 0]
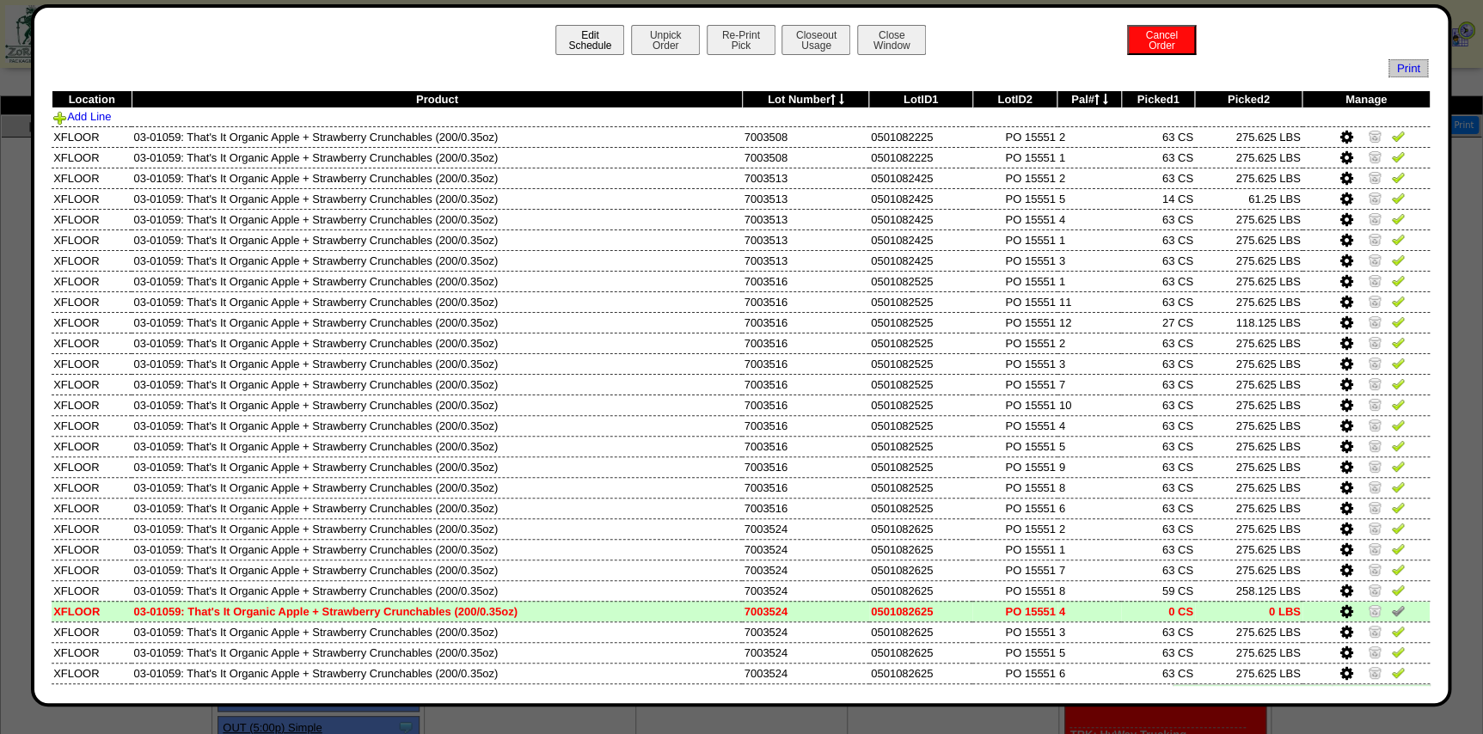
click at [574, 42] on button "Edit Schedule" at bounding box center [589, 40] width 69 height 30
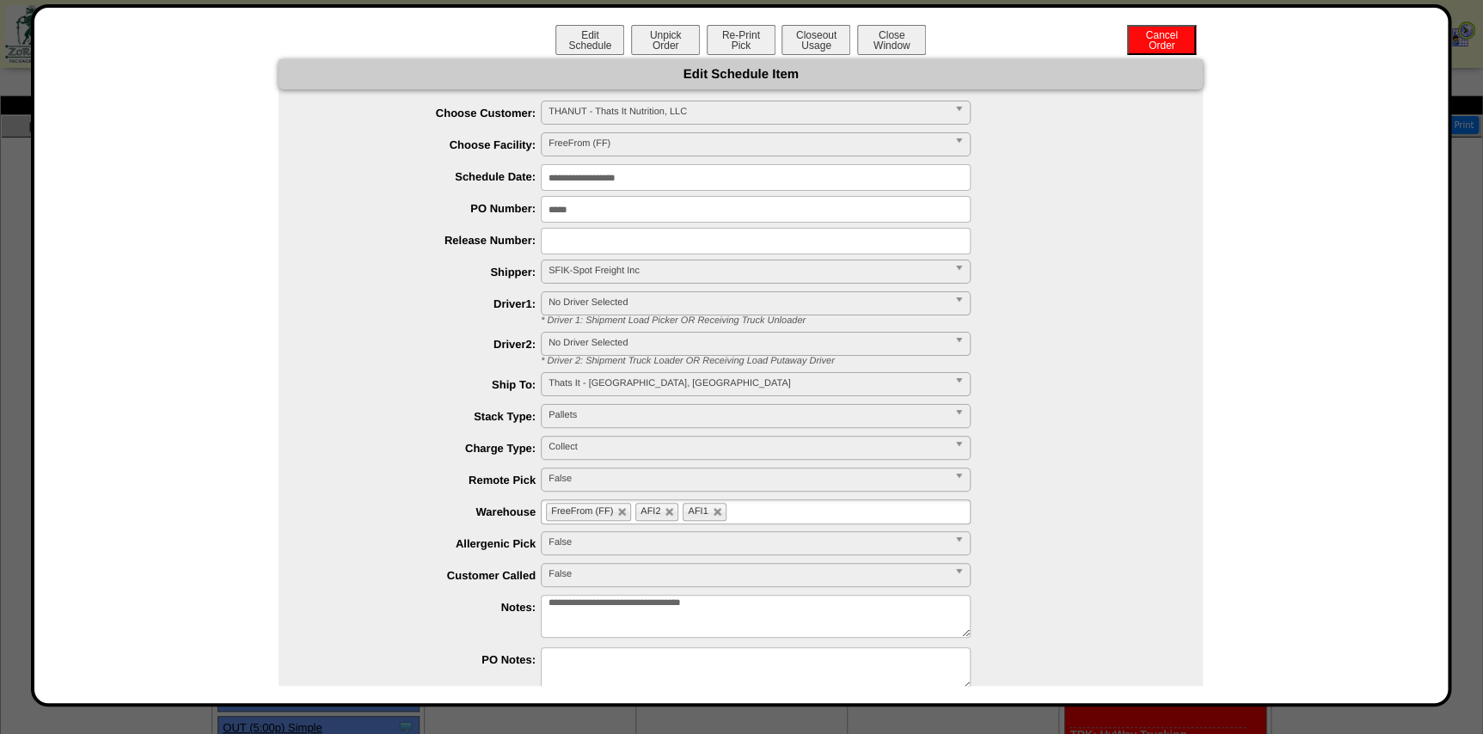
click at [585, 209] on input "*****" at bounding box center [756, 209] width 430 height 27
click at [828, 47] on button "Closeout Usage" at bounding box center [815, 40] width 69 height 30
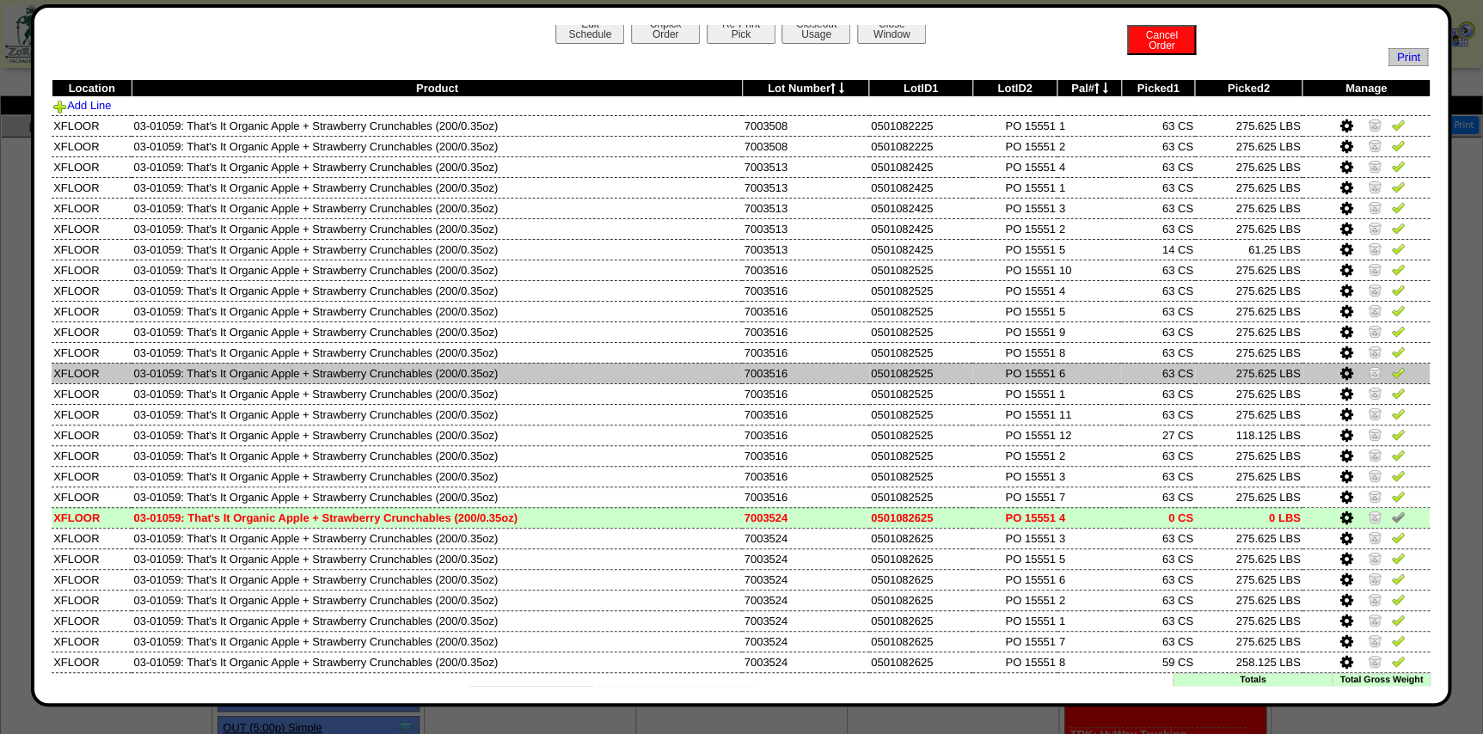
scroll to position [46, 0]
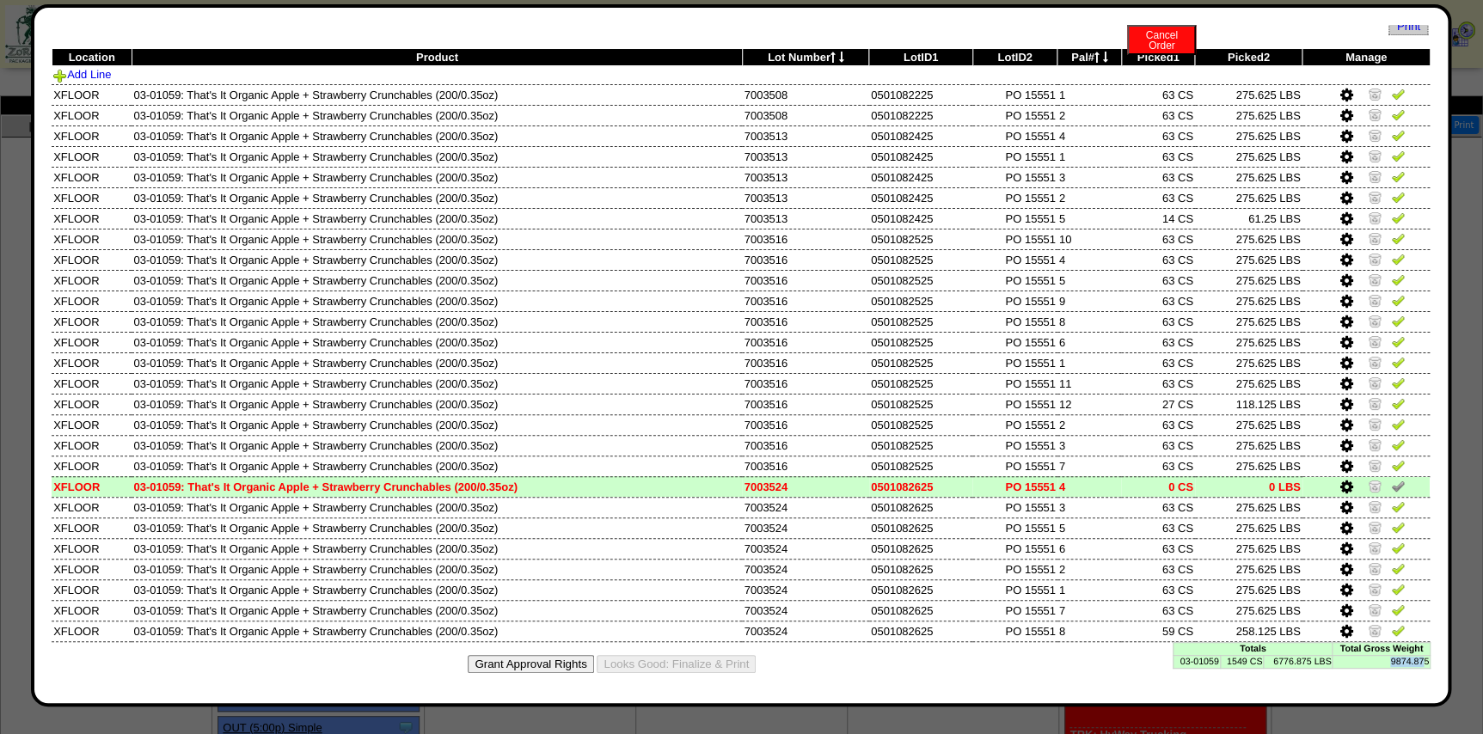
drag, startPoint x: 1375, startPoint y: 657, endPoint x: 1414, endPoint y: 661, distance: 38.9
click at [1413, 660] on td "9874.875" at bounding box center [1380, 661] width 97 height 13
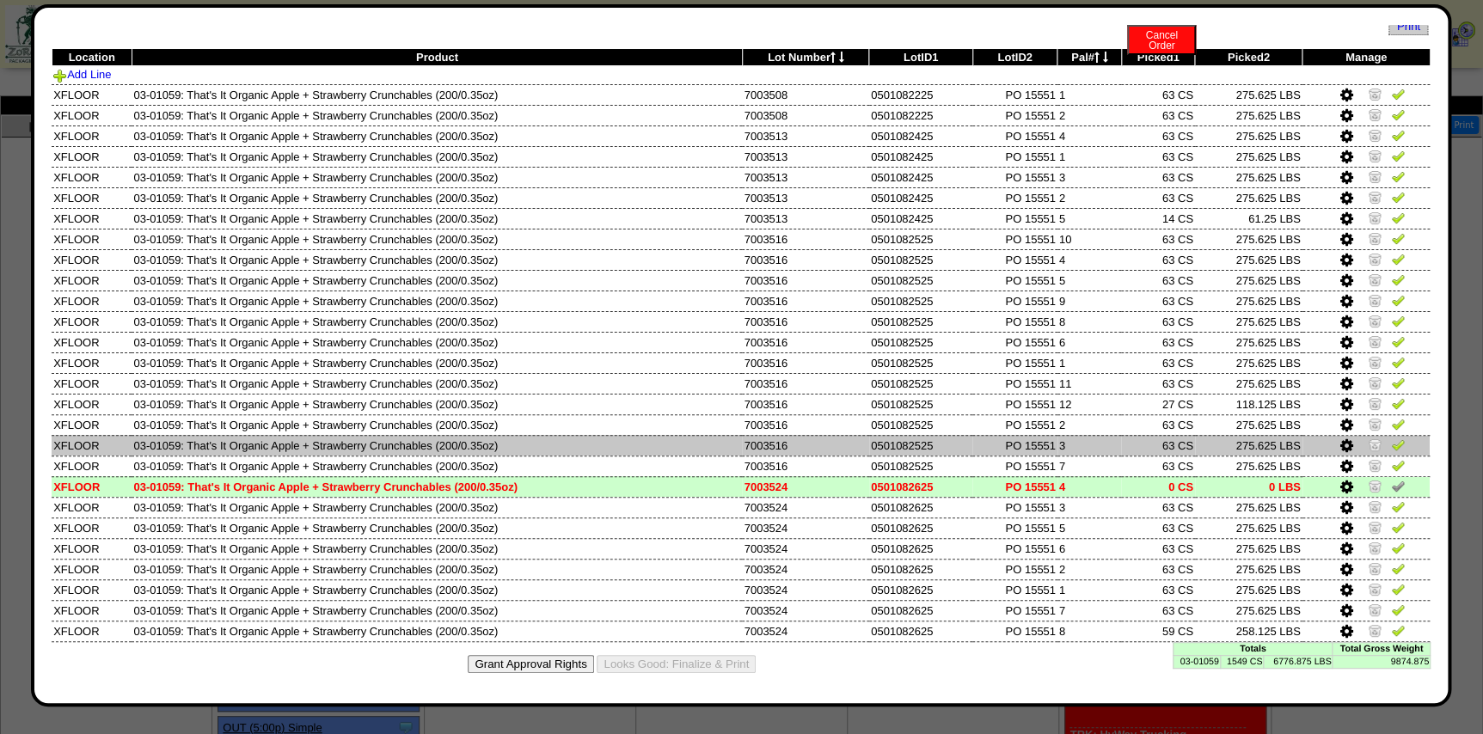
click at [1038, 451] on td "PO 15551" at bounding box center [1014, 445] width 85 height 21
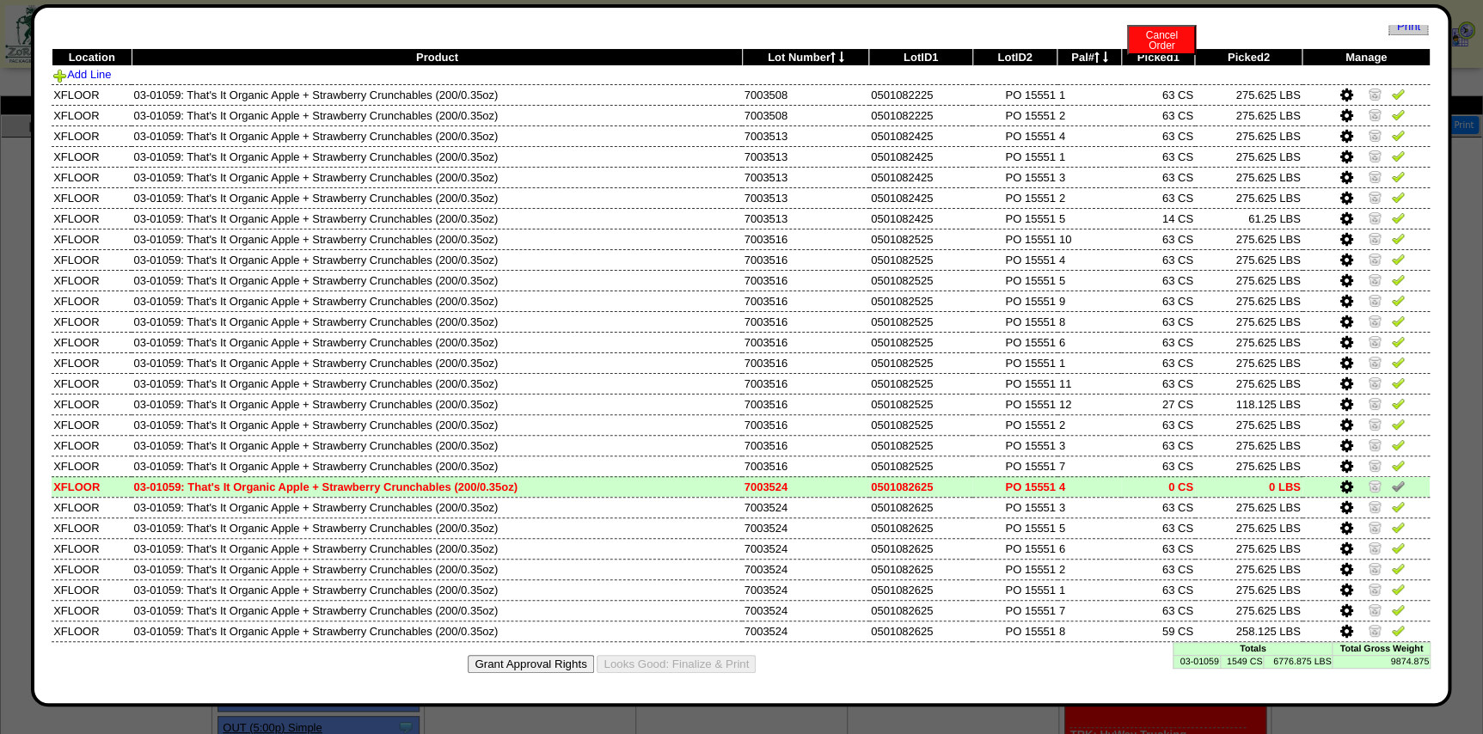
click at [1246, 659] on td "1549 CS" at bounding box center [1242, 661] width 44 height 13
click at [1381, 659] on td "9874.875" at bounding box center [1380, 661] width 97 height 13
drag, startPoint x: 1376, startPoint y: 662, endPoint x: 1415, endPoint y: 662, distance: 38.7
click at [1415, 662] on td "9874.875" at bounding box center [1380, 661] width 97 height 13
copy td "9874.875"
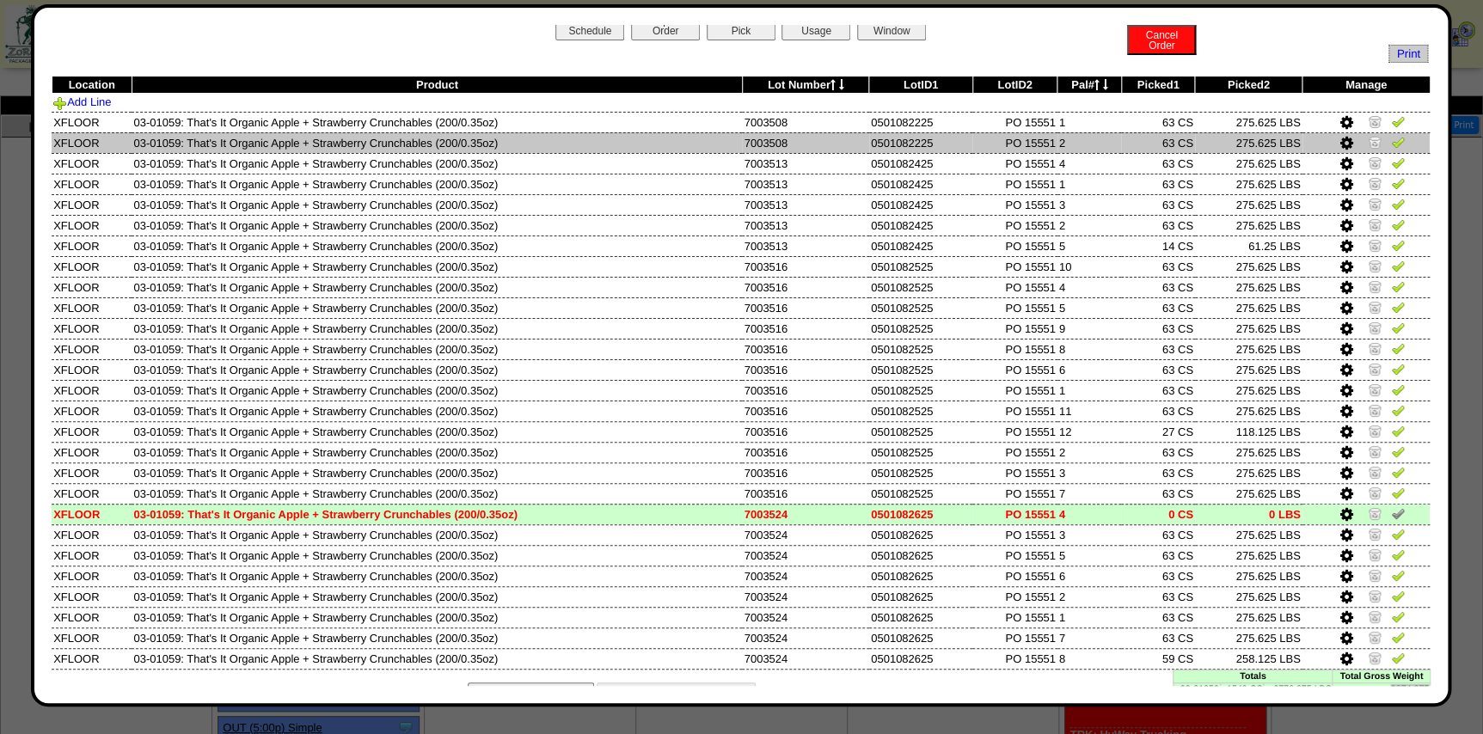
scroll to position [0, 0]
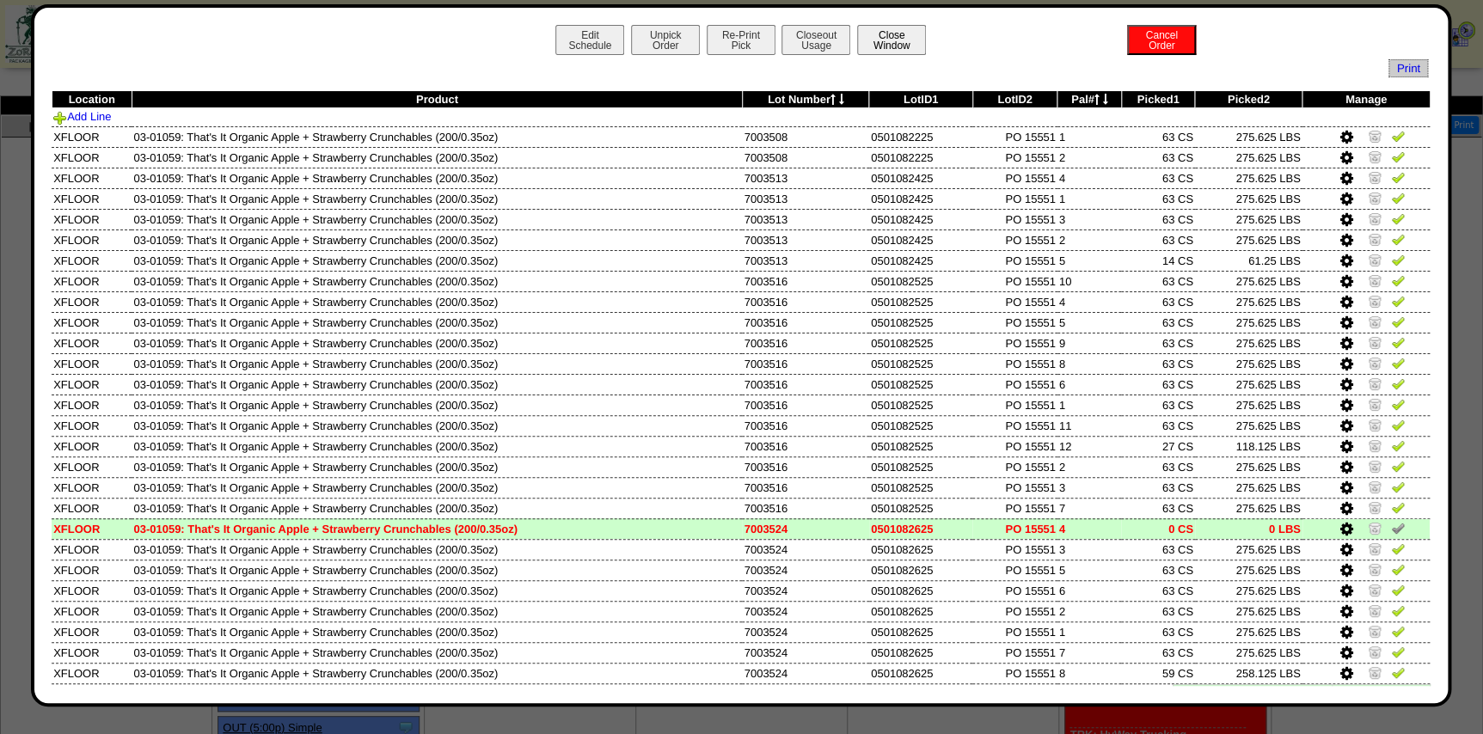
click at [897, 43] on button "Close Window" at bounding box center [891, 40] width 69 height 30
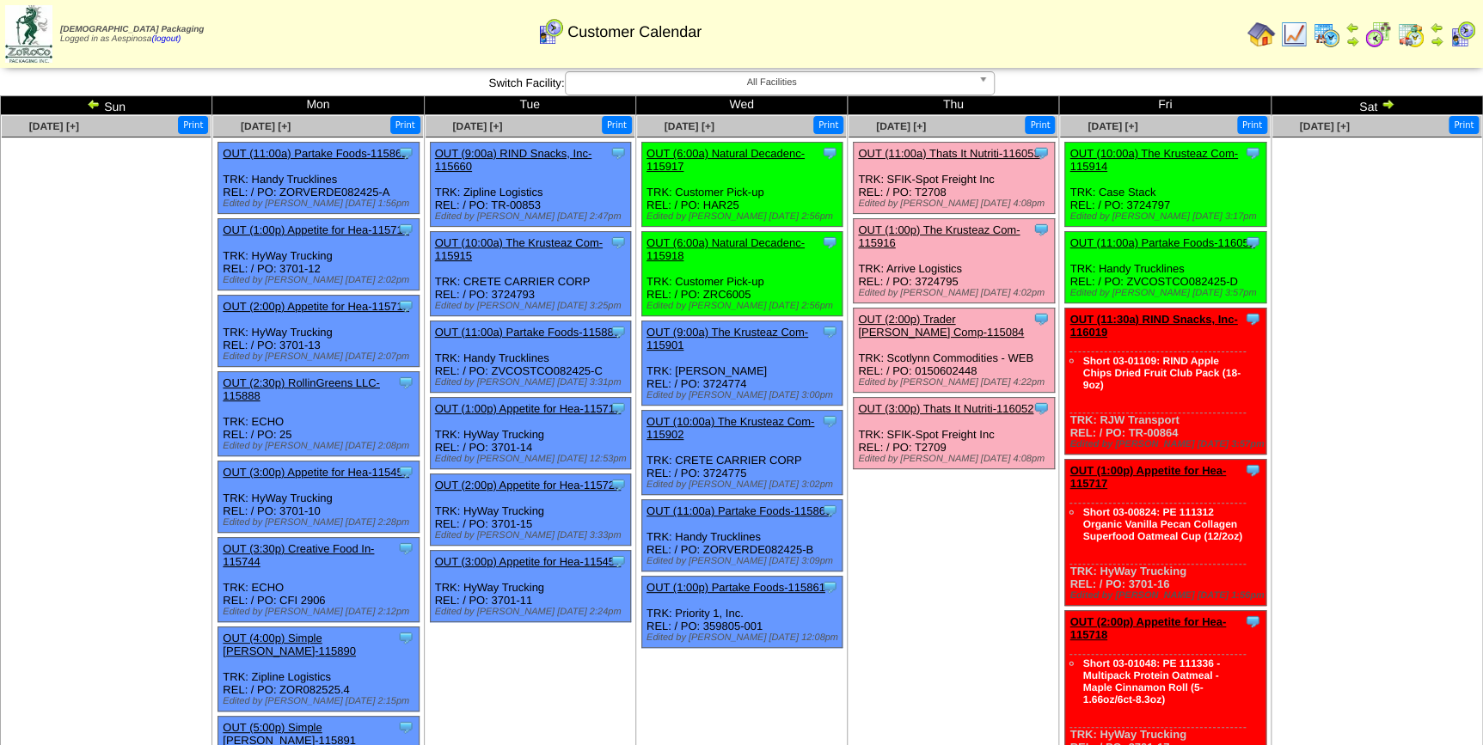
click at [958, 150] on link "OUT (11:00a) Thats It Nutriti-116053" at bounding box center [948, 153] width 181 height 13
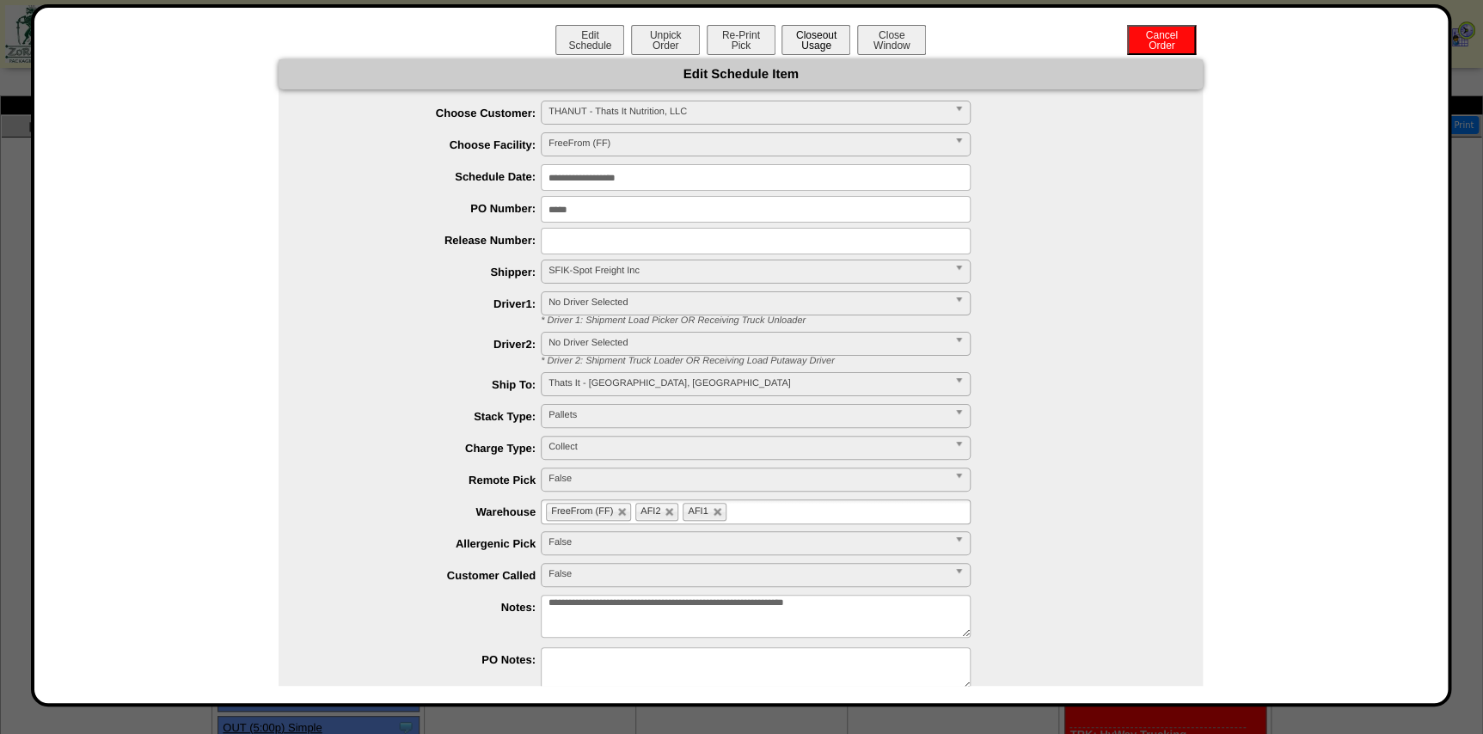
click at [808, 36] on button "Closeout Usage" at bounding box center [815, 40] width 69 height 30
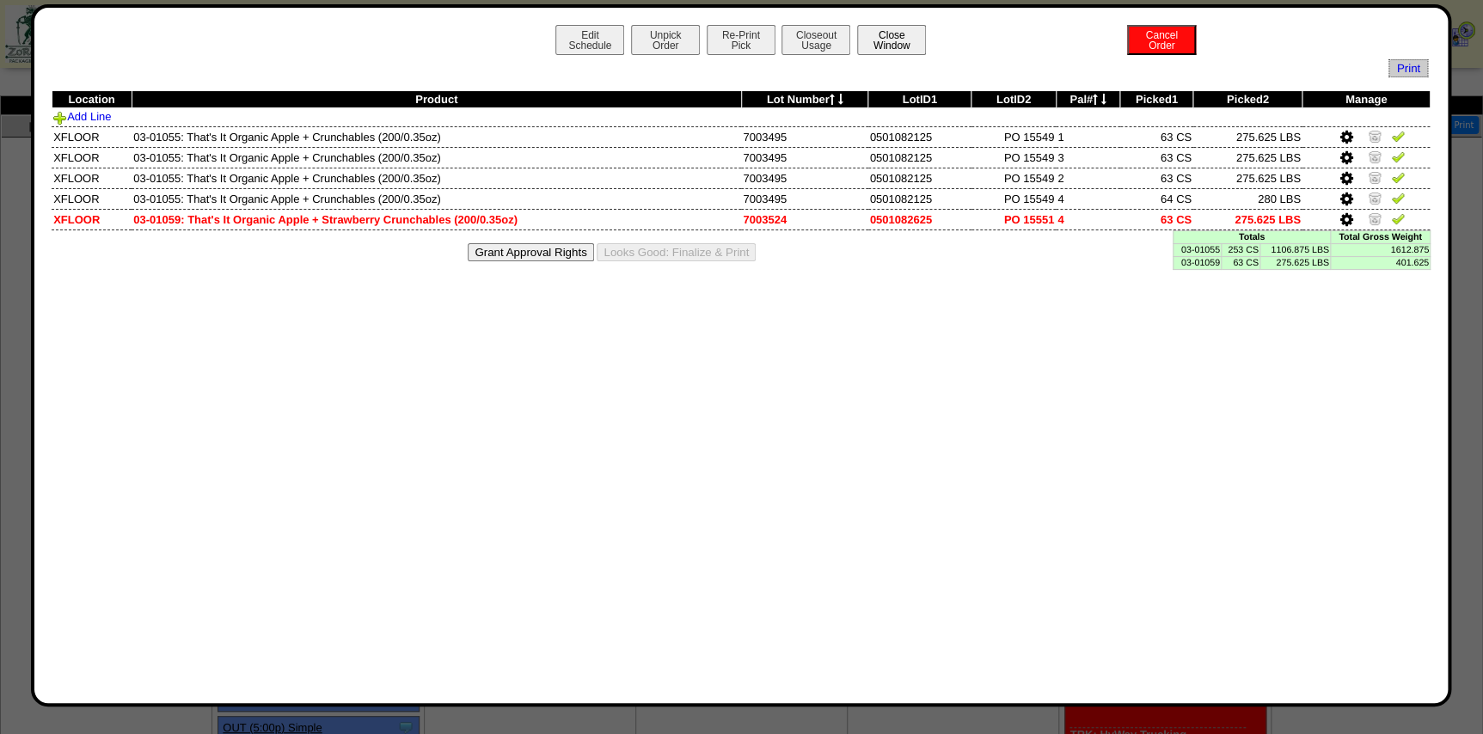
click at [882, 37] on button "Close Window" at bounding box center [891, 40] width 69 height 30
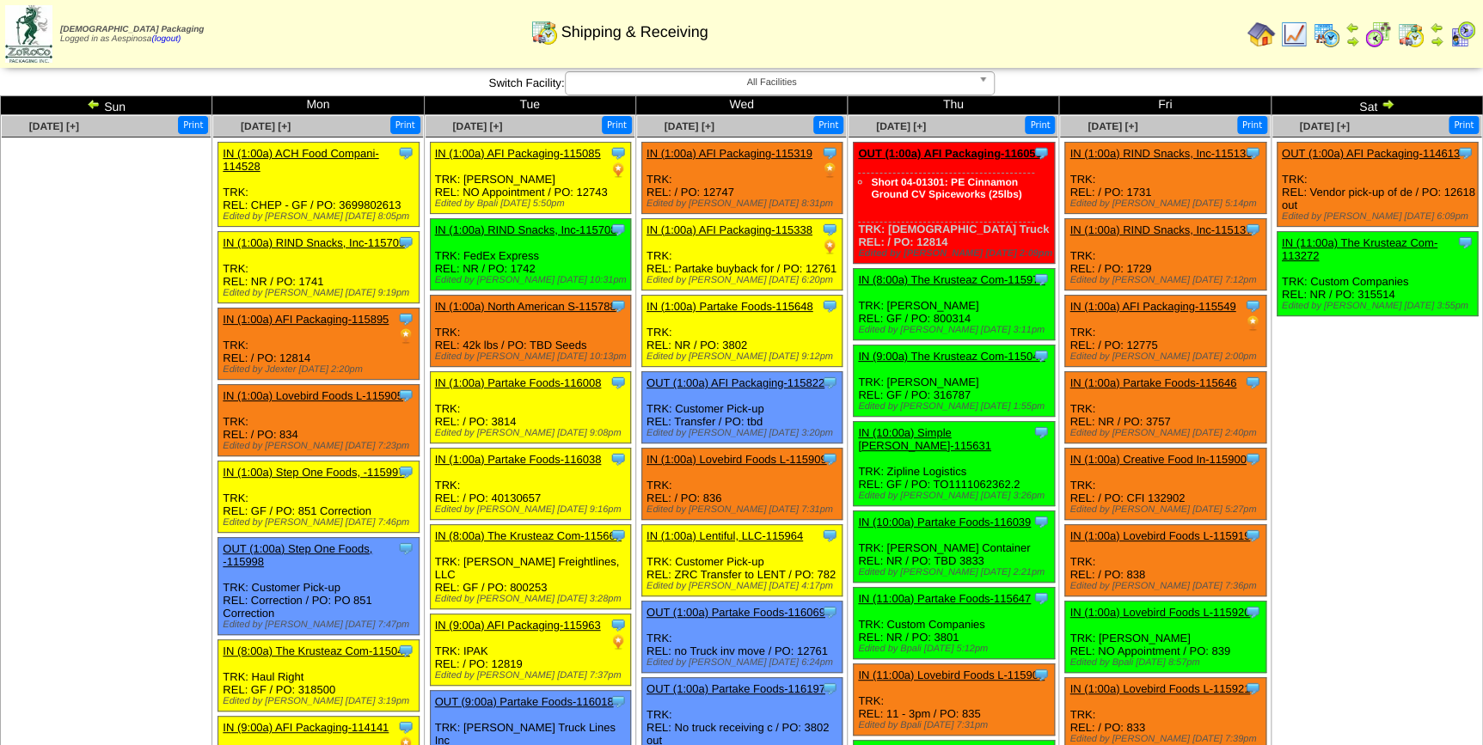
click at [1383, 102] on img at bounding box center [1388, 104] width 14 height 14
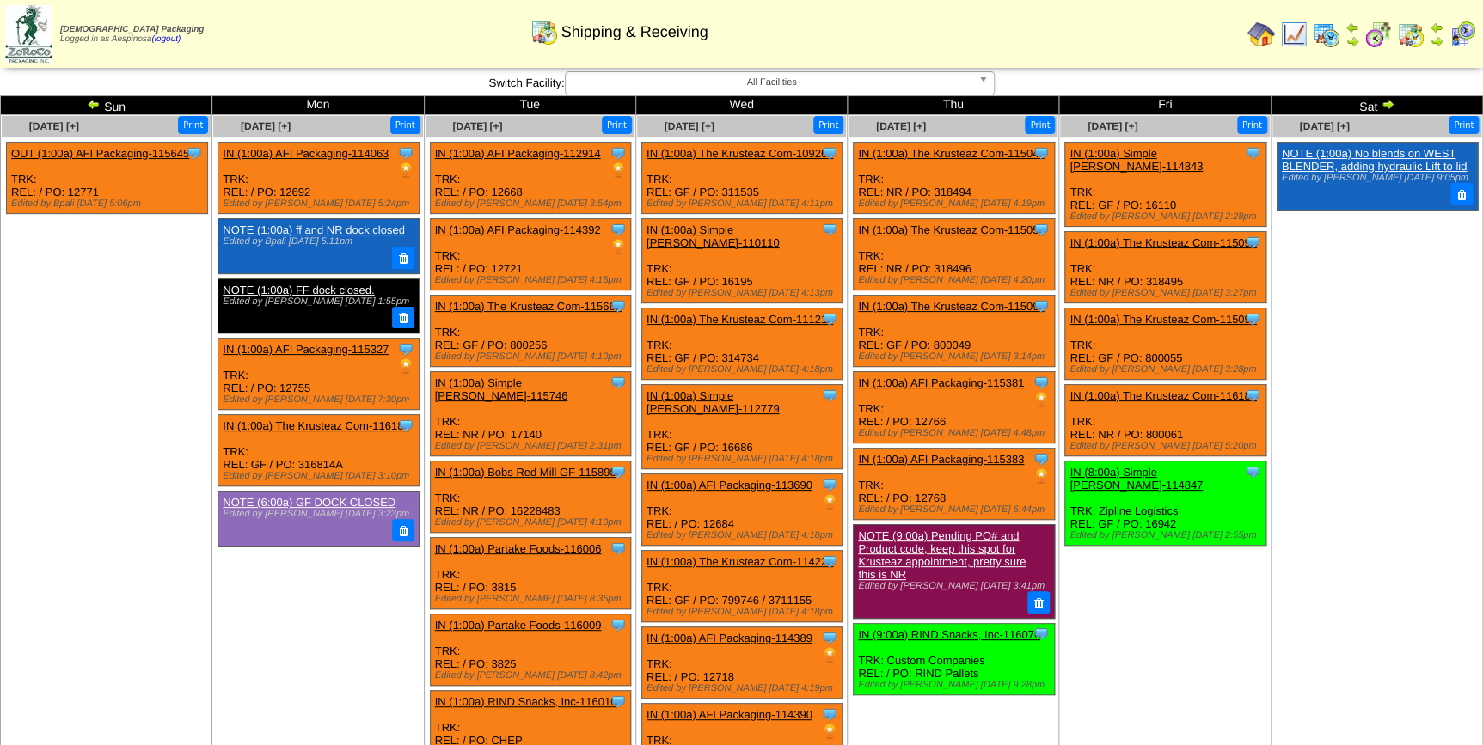
click at [89, 105] on img at bounding box center [94, 104] width 14 height 14
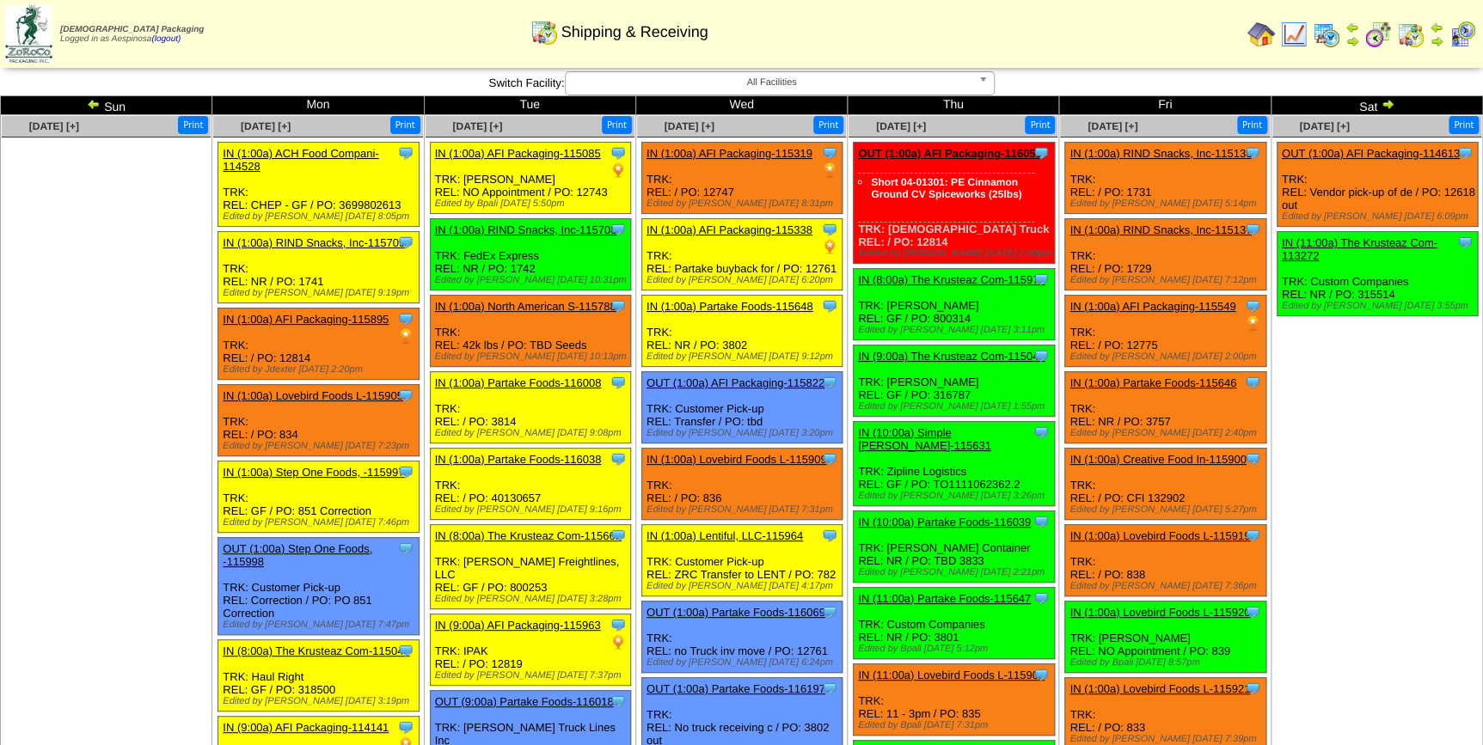
click at [89, 105] on img at bounding box center [94, 104] width 14 height 14
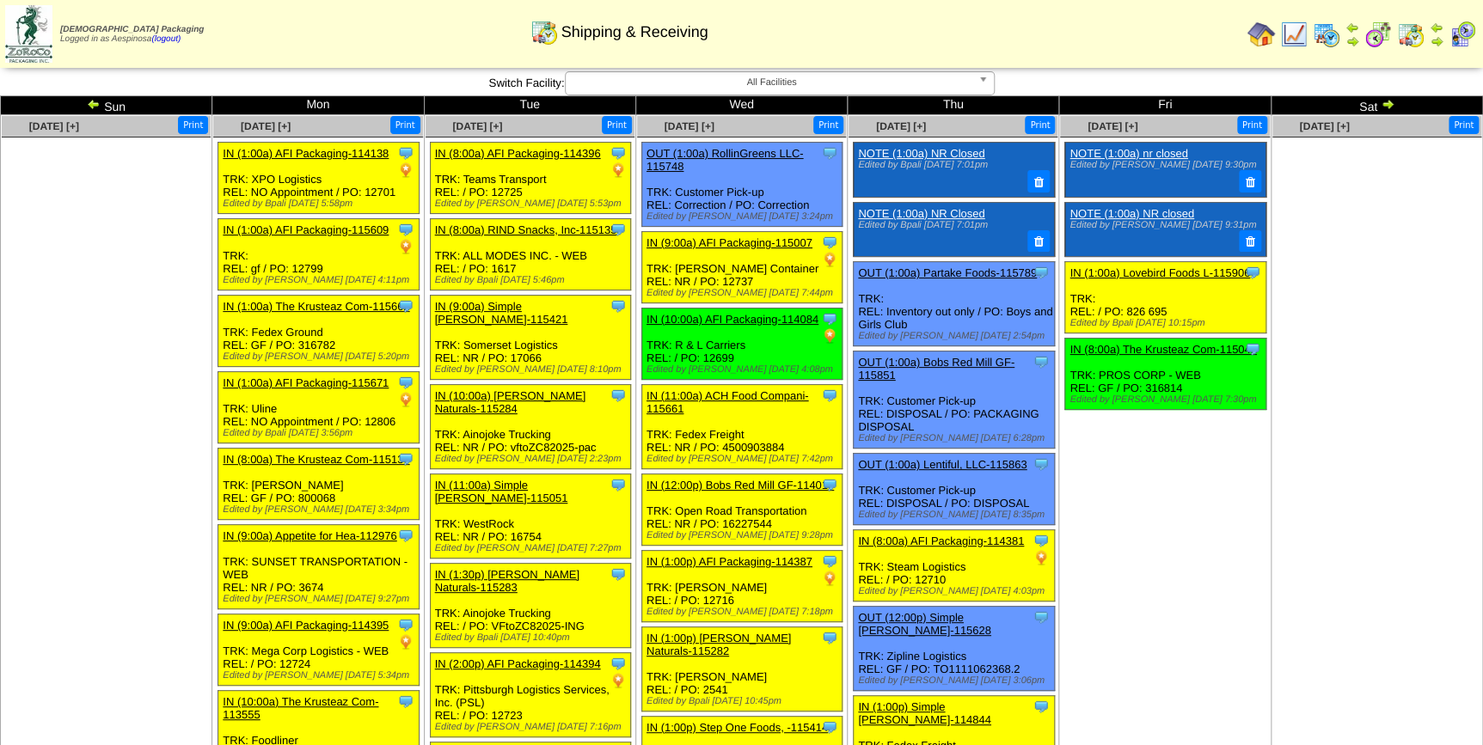
click at [1386, 102] on img at bounding box center [1388, 104] width 14 height 14
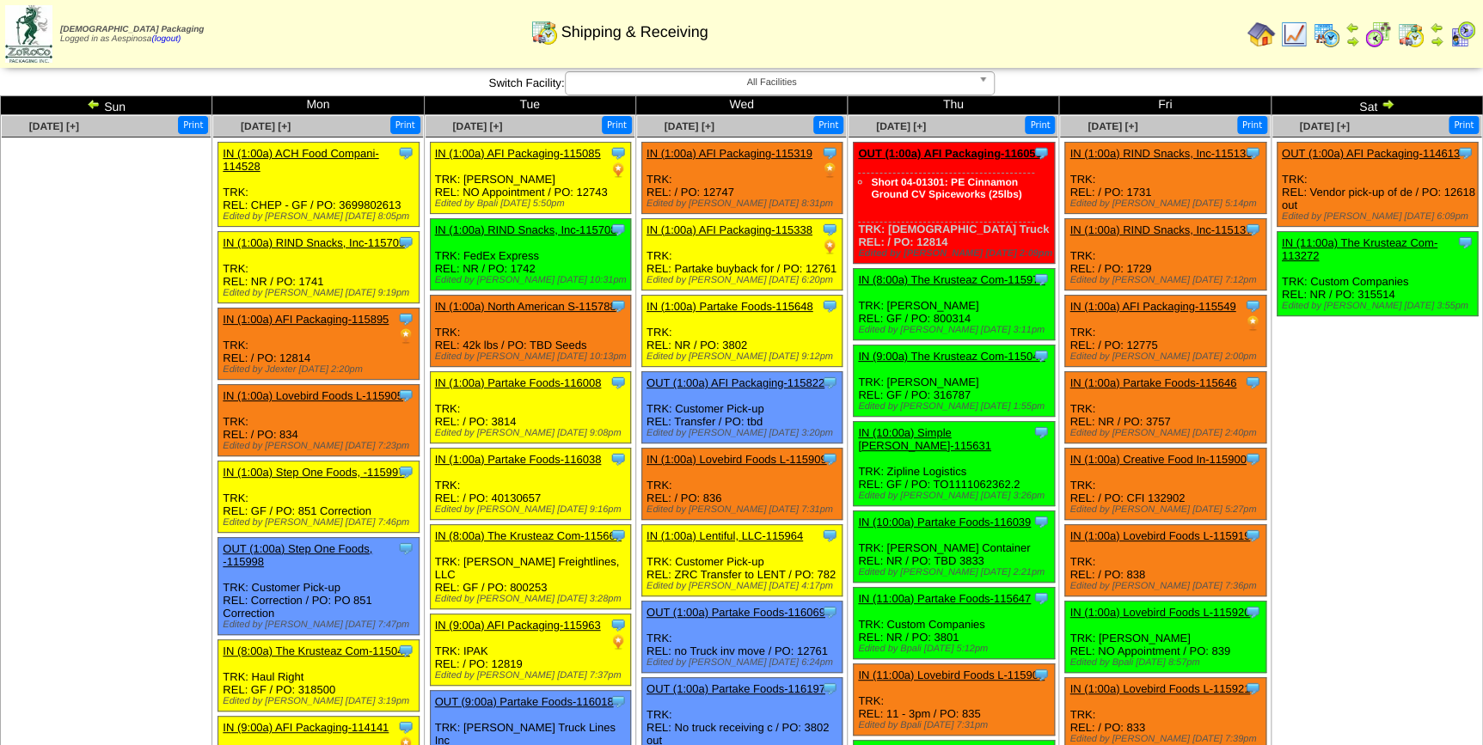
click at [1386, 102] on img at bounding box center [1388, 104] width 14 height 14
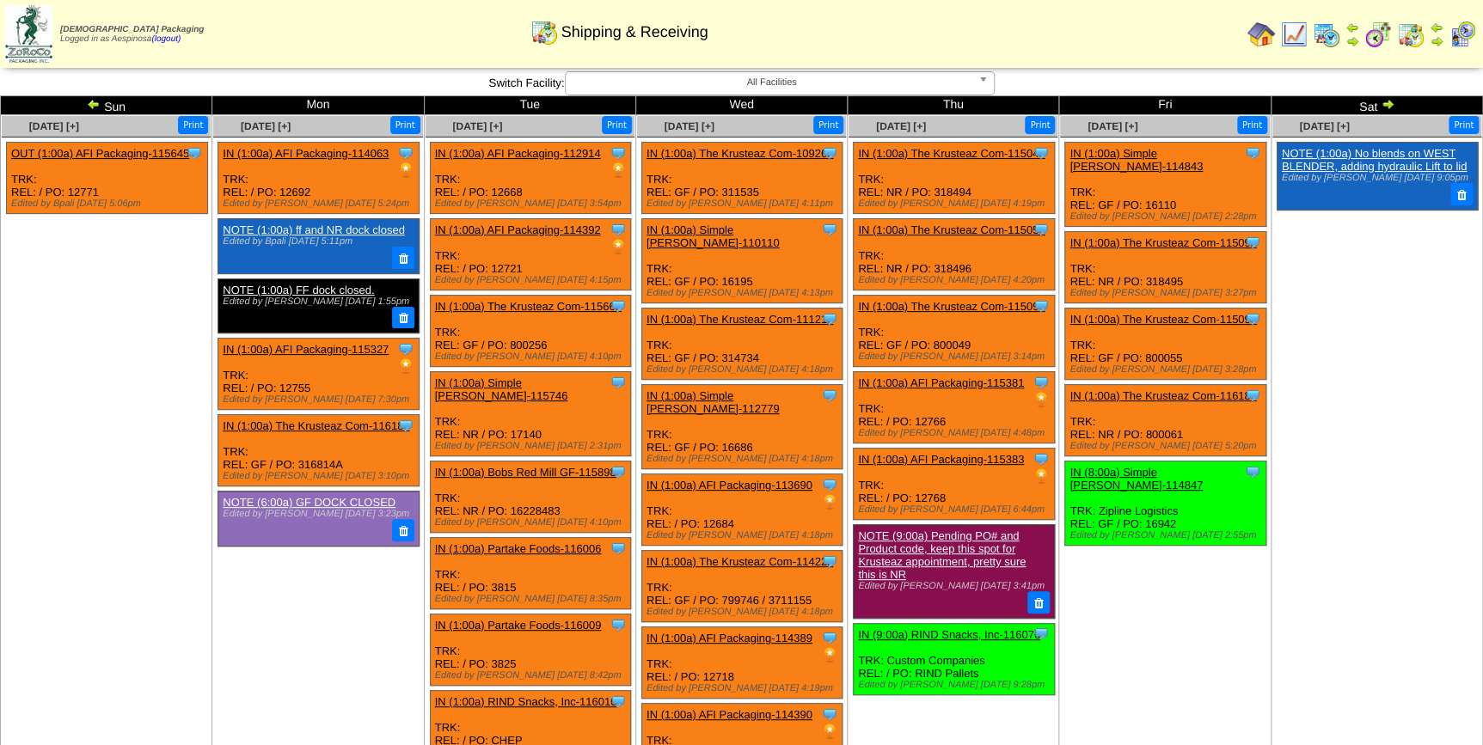
click at [1387, 107] on img at bounding box center [1388, 104] width 14 height 14
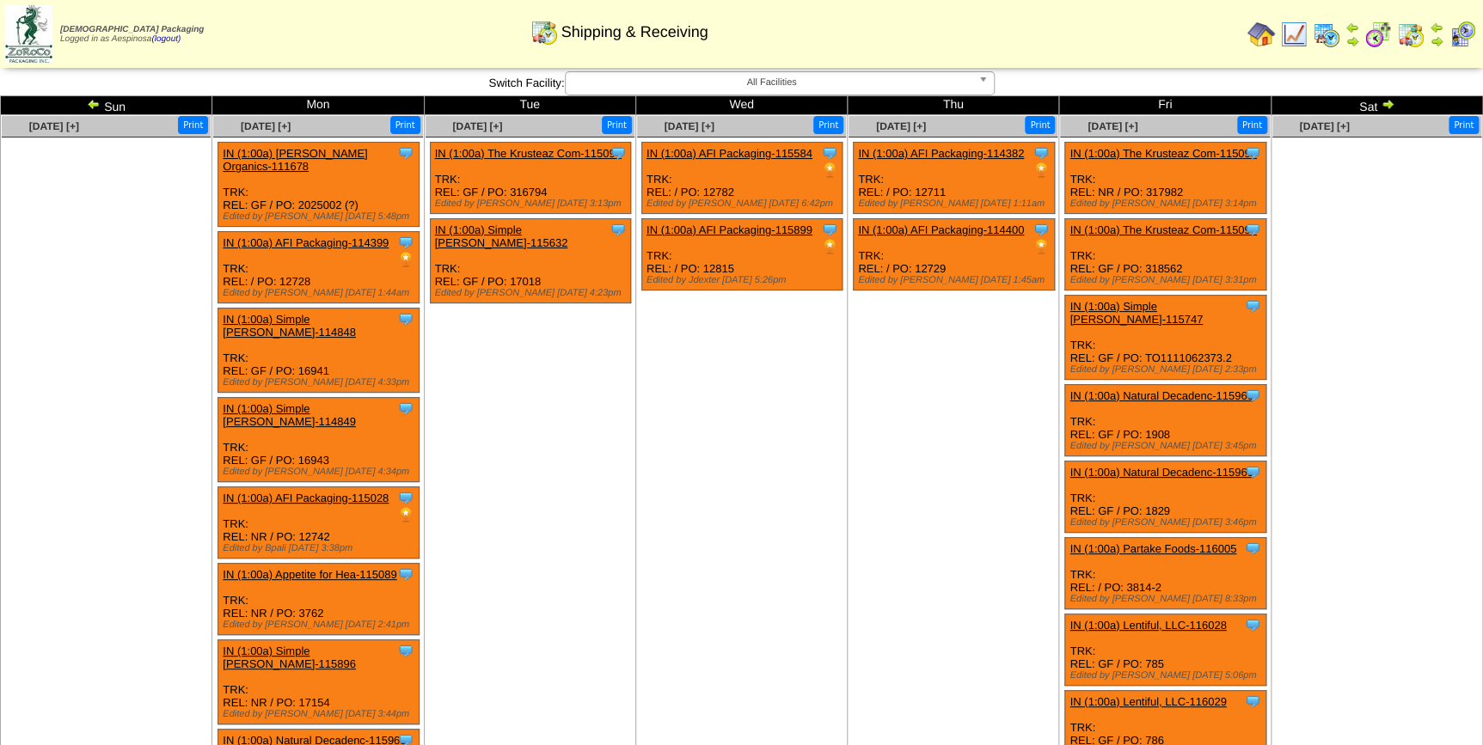
click at [1387, 107] on img at bounding box center [1388, 104] width 14 height 14
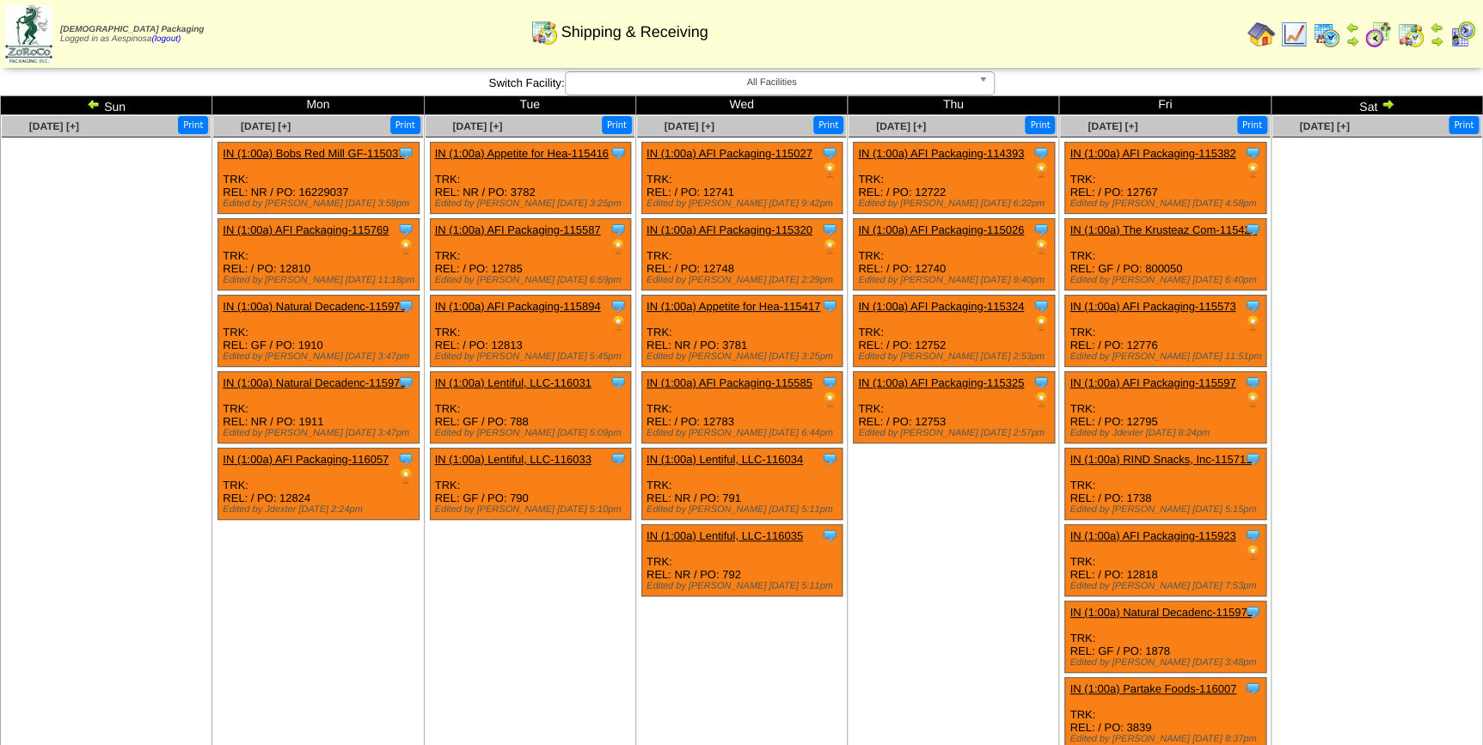
drag, startPoint x: 0, startPoint y: 0, endPoint x: 1387, endPoint y: 107, distance: 1390.7
click at [1387, 107] on img at bounding box center [1388, 104] width 14 height 14
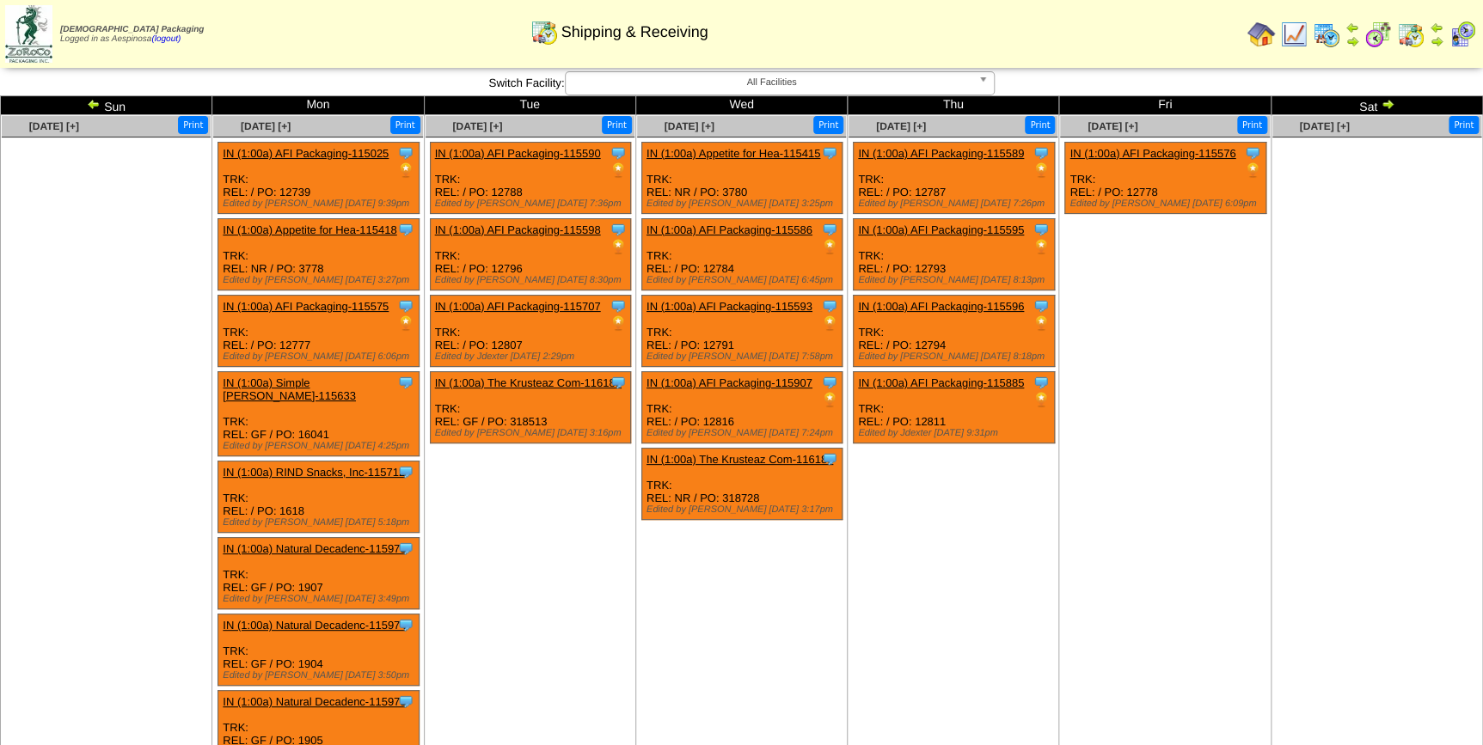
click at [97, 100] on img at bounding box center [94, 104] width 14 height 14
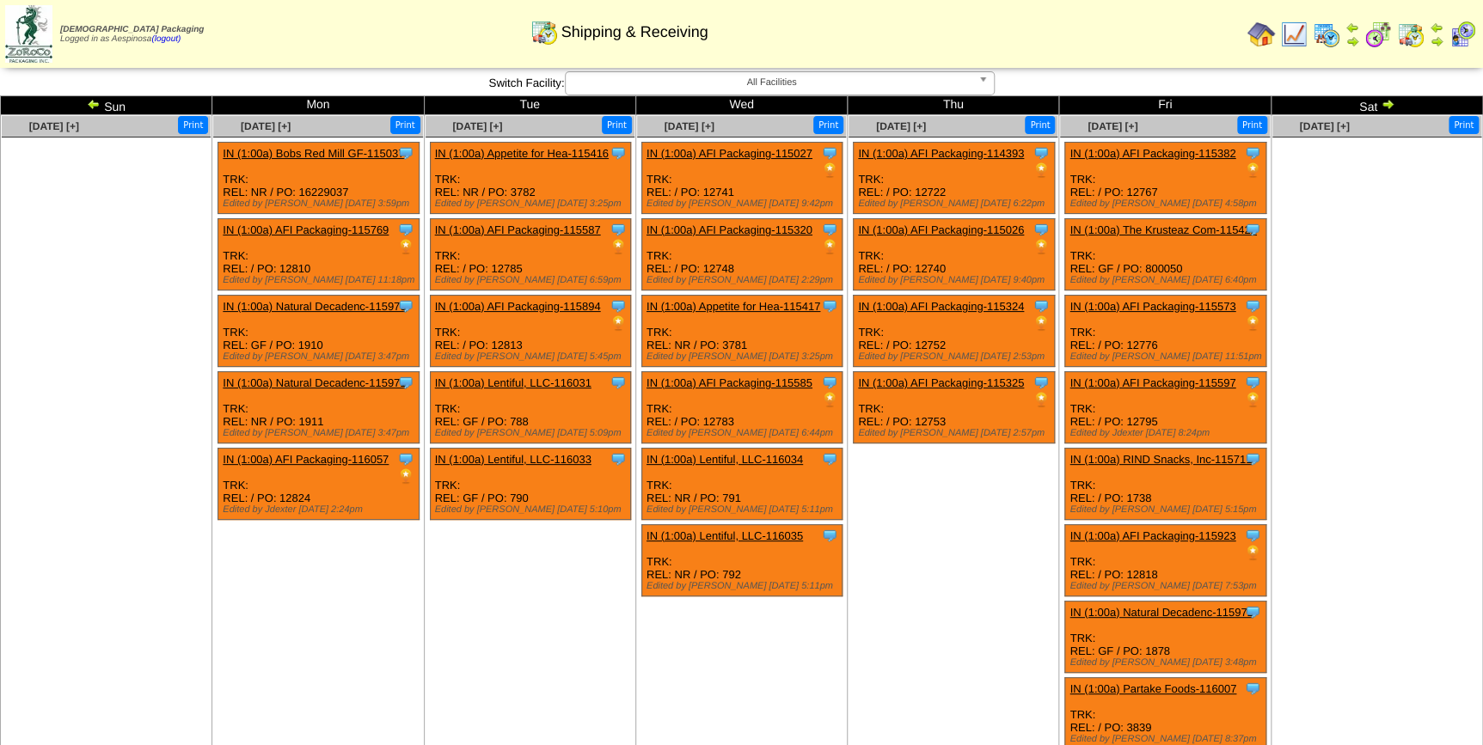
click at [1393, 251] on ul at bounding box center [1376, 267] width 209 height 258
click at [85, 102] on td "Sun" at bounding box center [106, 105] width 211 height 19
click at [91, 104] on img at bounding box center [94, 104] width 14 height 14
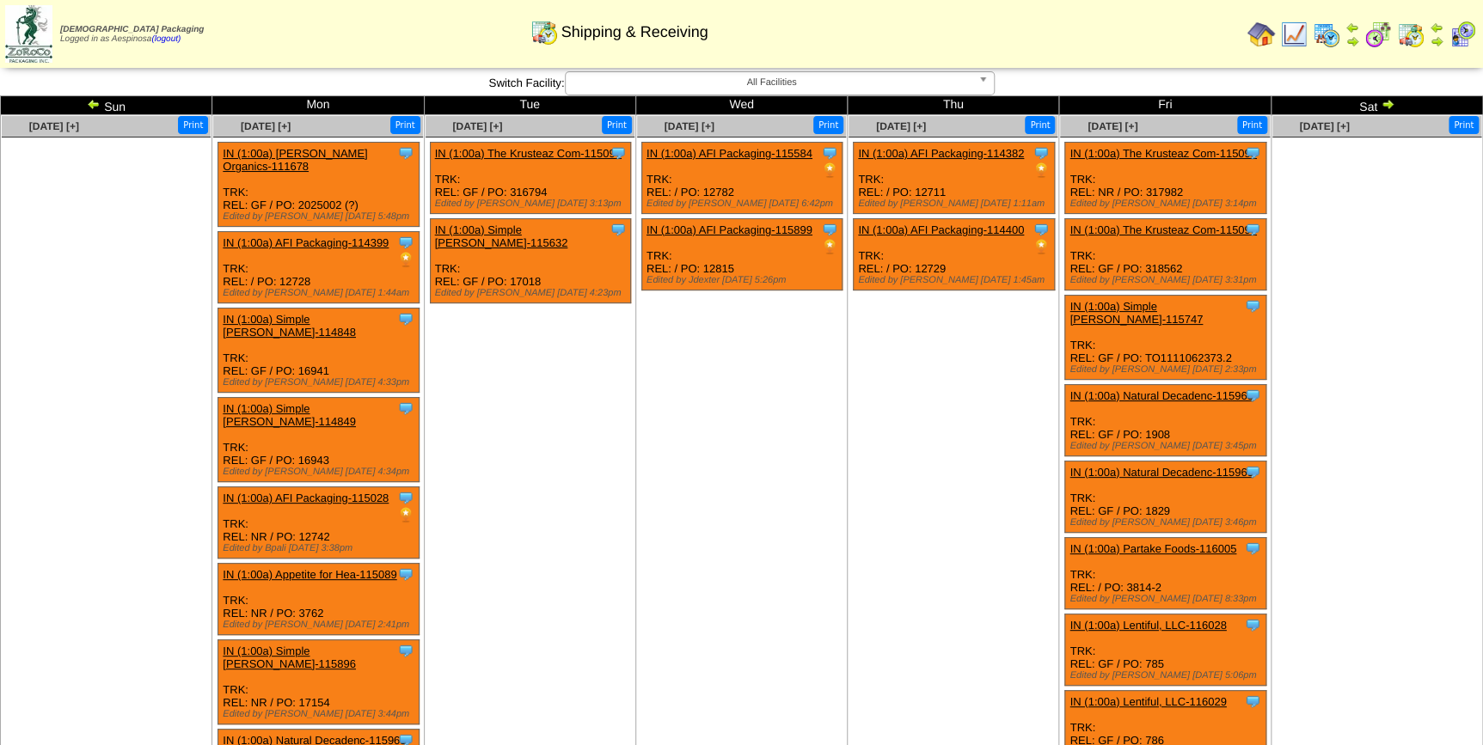
click at [91, 105] on img at bounding box center [94, 104] width 14 height 14
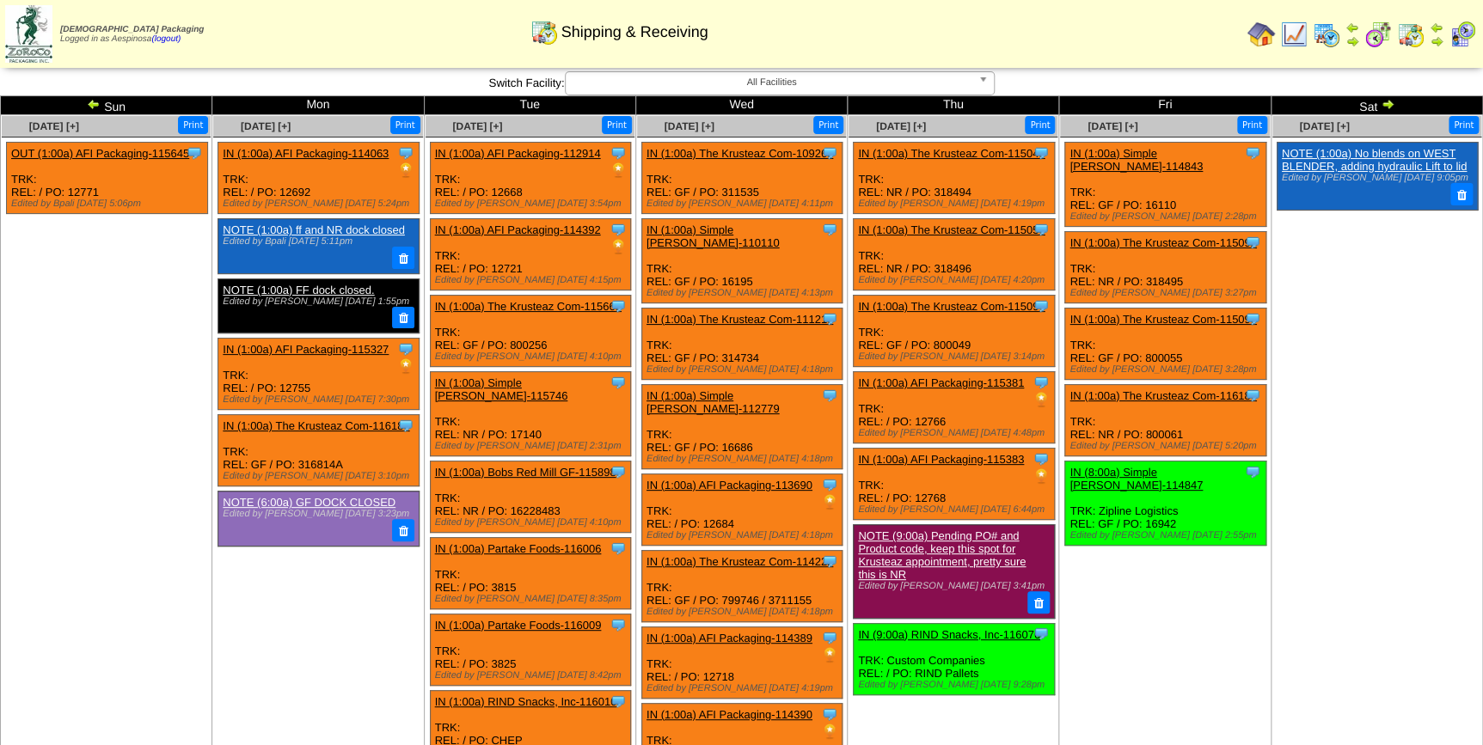
click at [1183, 389] on link "IN (1:00a) The Krusteaz Com-116184" at bounding box center [1162, 395] width 187 height 13
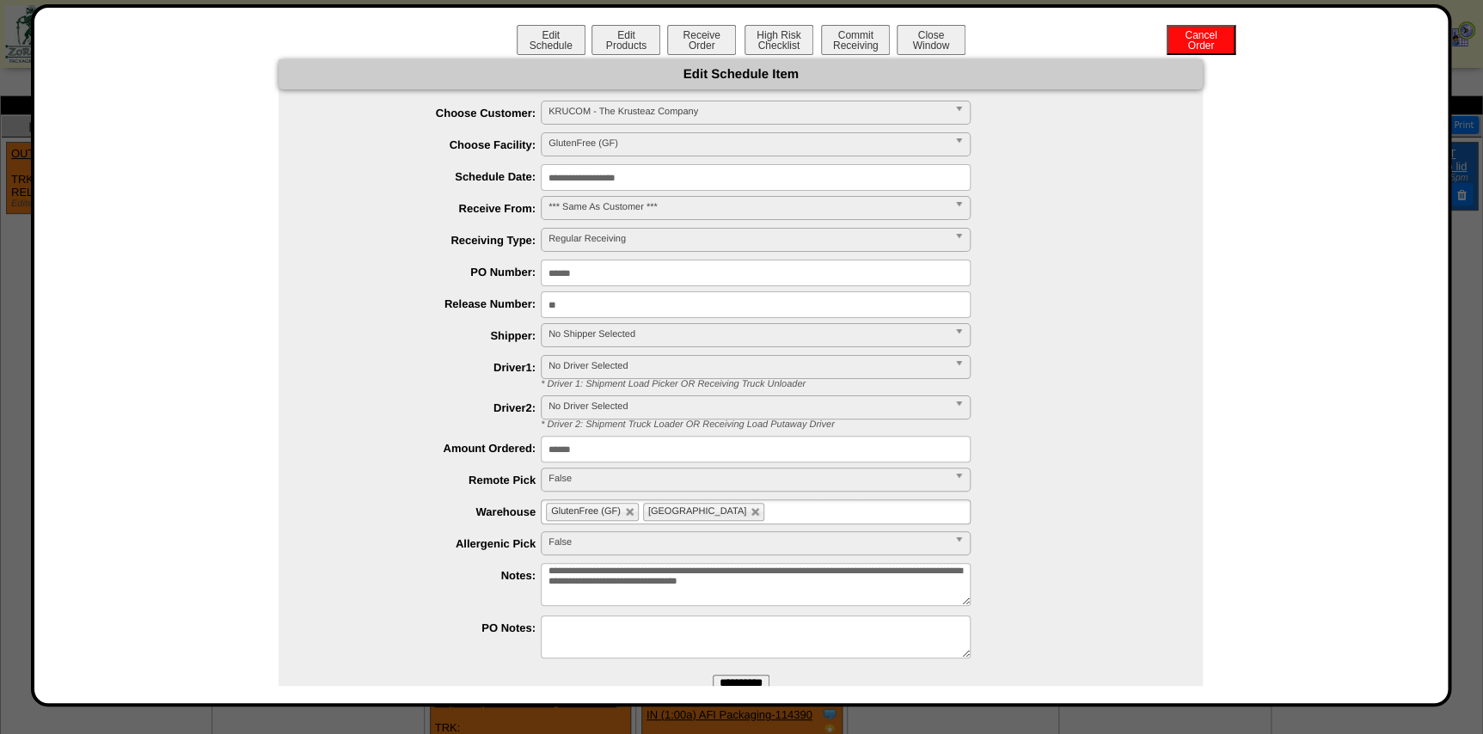
click at [652, 181] on input "**********" at bounding box center [756, 177] width 430 height 27
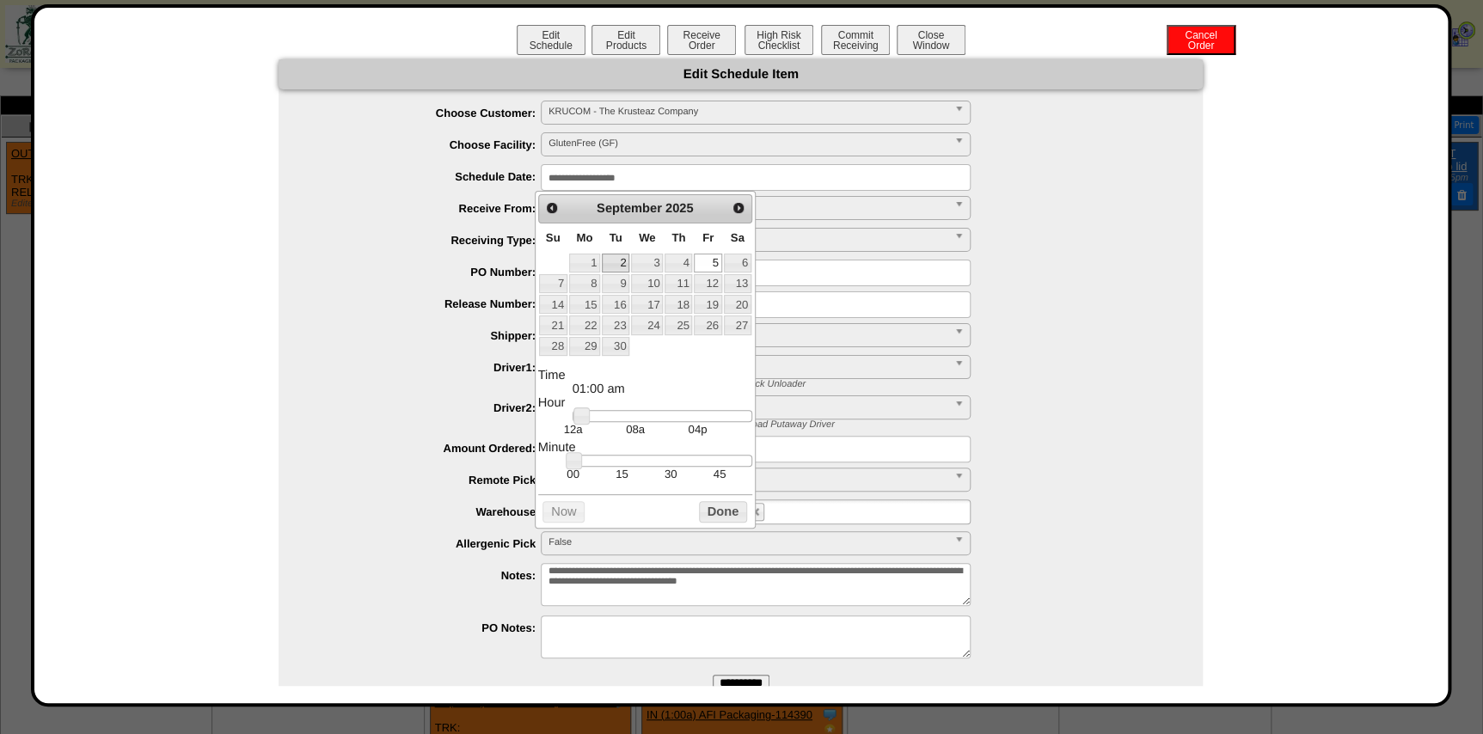
click at [619, 264] on link "2" at bounding box center [616, 263] width 28 height 19
click at [718, 509] on button "Done" at bounding box center [723, 511] width 48 height 21
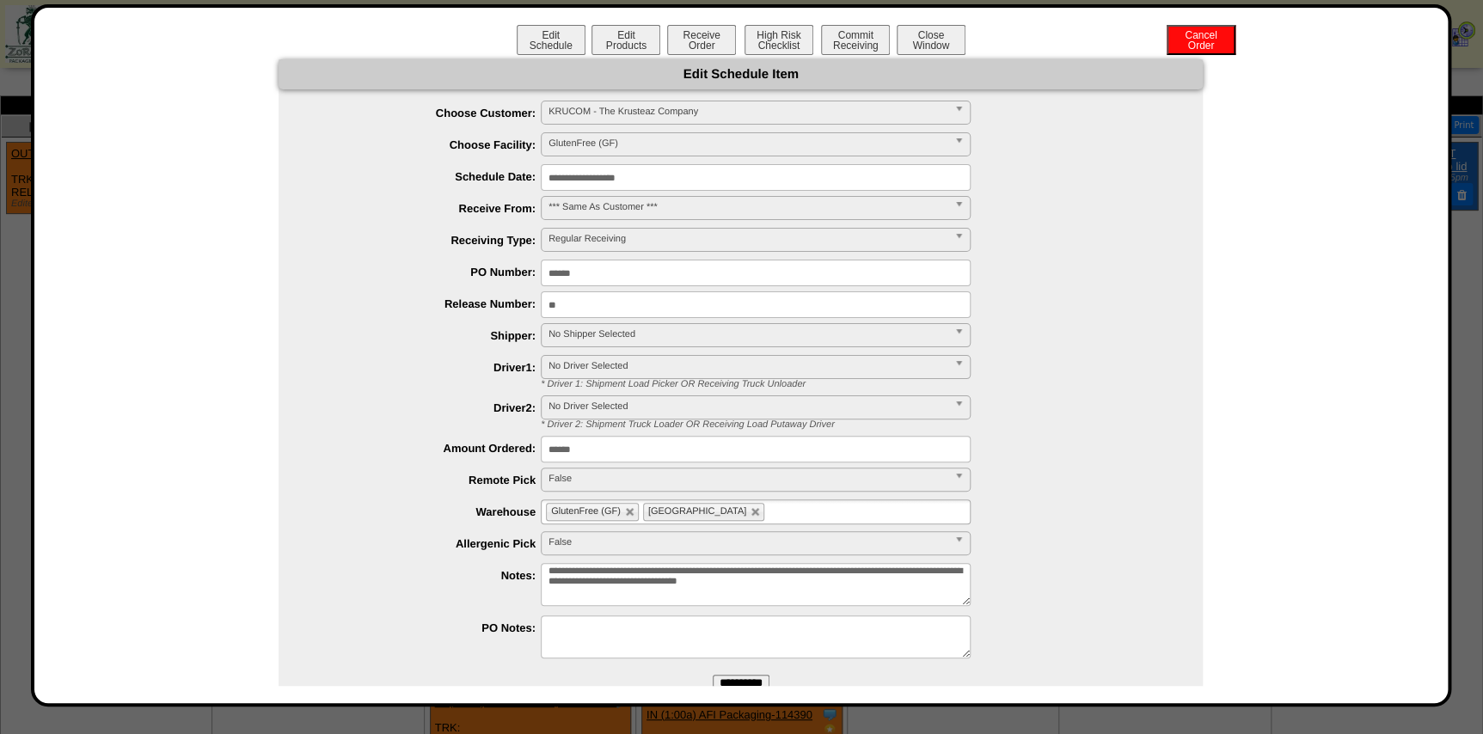
click at [645, 181] on input "**********" at bounding box center [756, 177] width 430 height 27
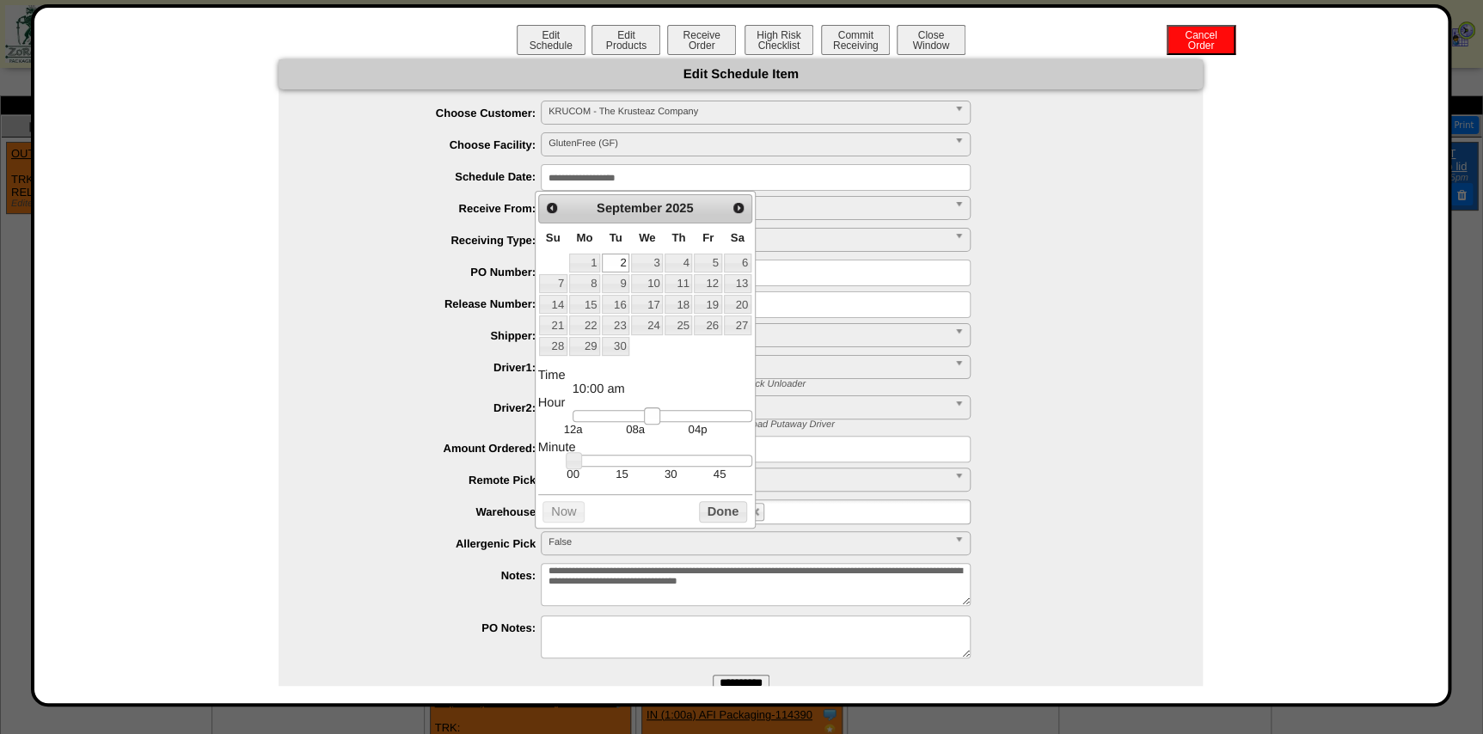
type input "**********"
drag, startPoint x: 656, startPoint y: 418, endPoint x: 645, endPoint y: 418, distance: 11.2
click at [645, 418] on div at bounding box center [663, 416] width 180 height 12
click at [721, 519] on button "Done" at bounding box center [723, 511] width 48 height 21
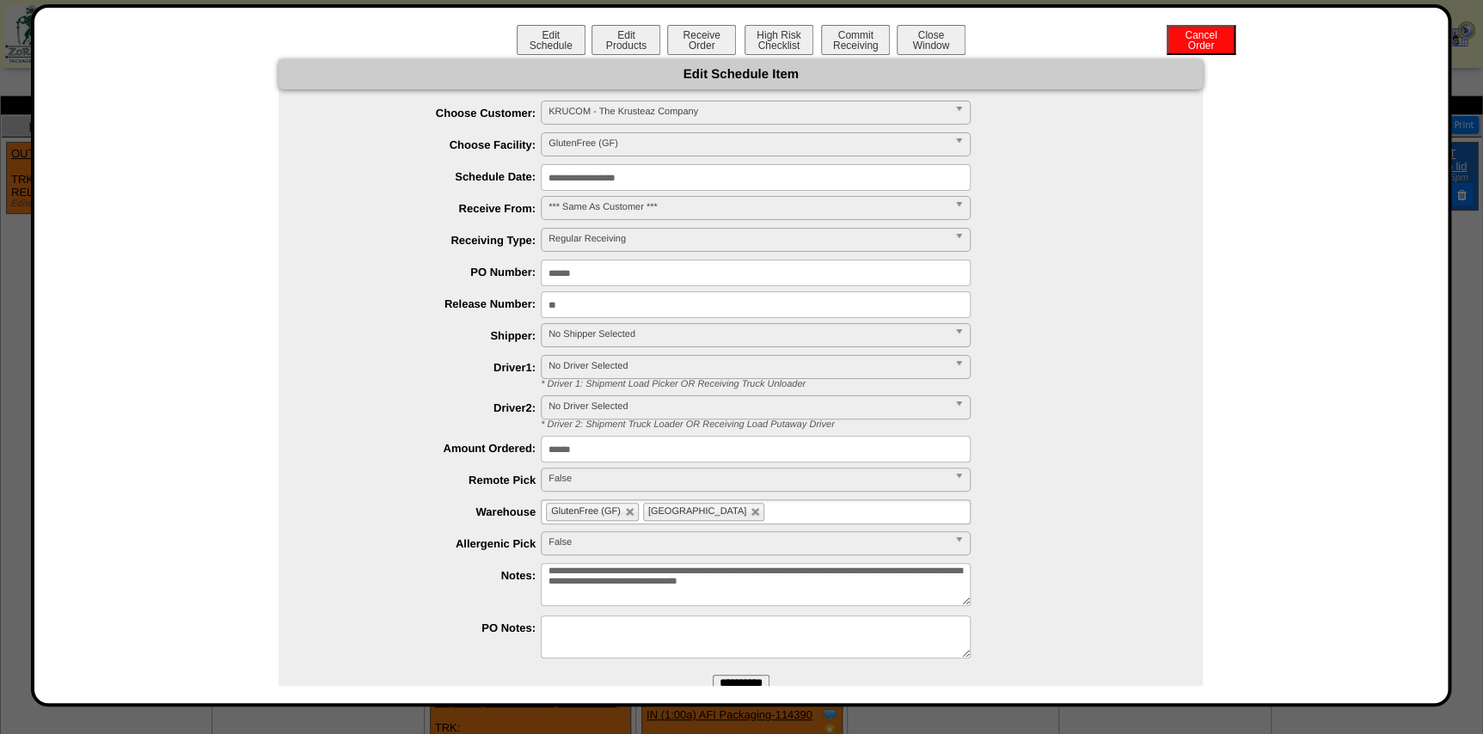
click at [600, 335] on span "No Shipper Selected" at bounding box center [747, 334] width 399 height 21
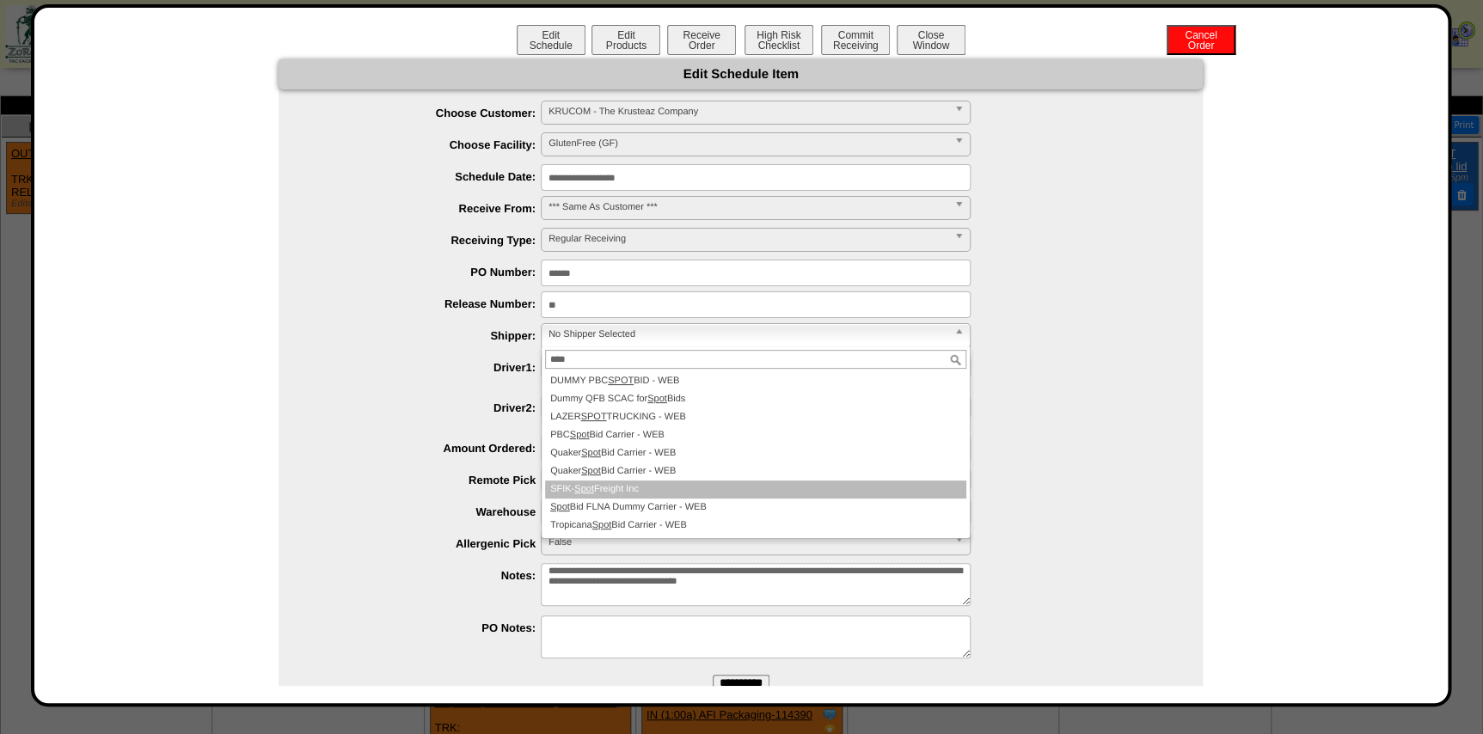
type input "****"
click at [625, 483] on li "SFIK- Spot Freight Inc" at bounding box center [755, 490] width 421 height 18
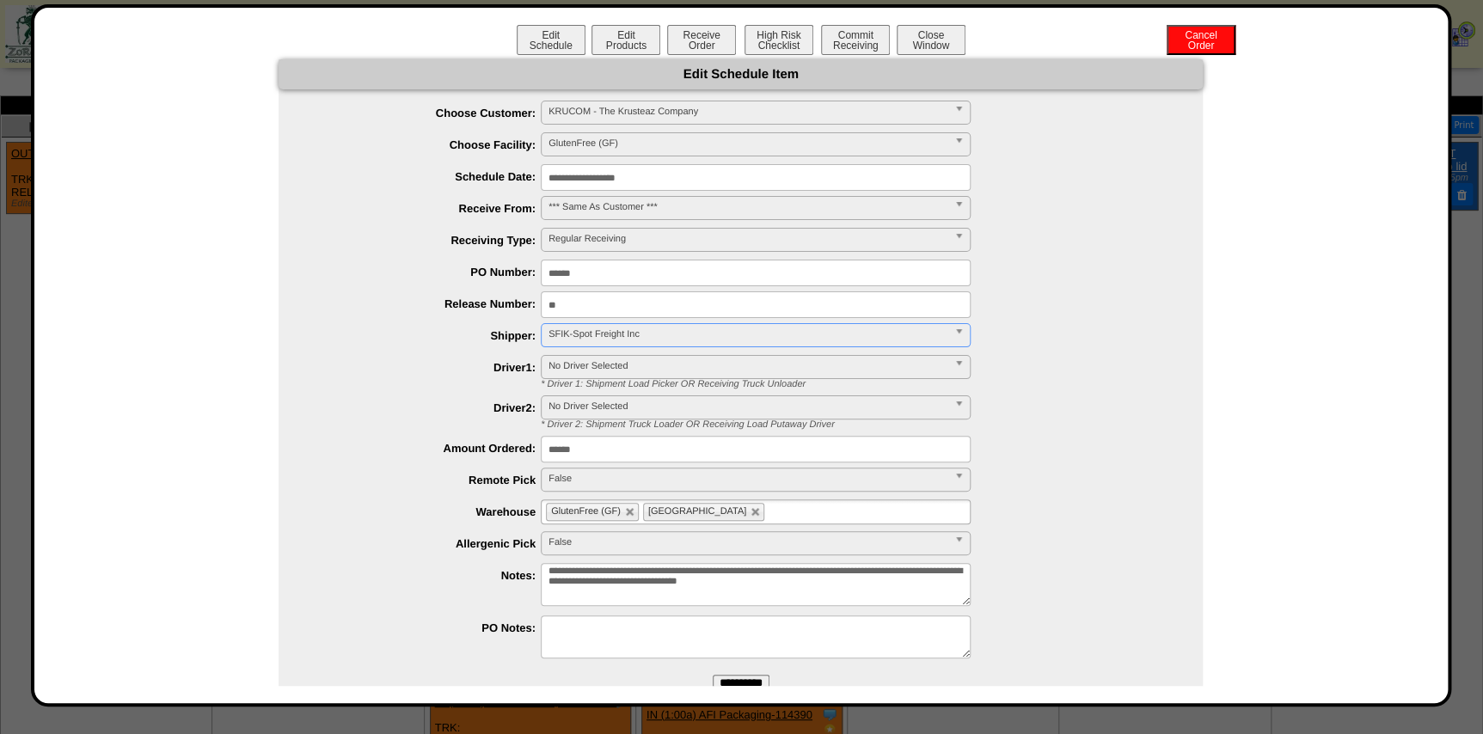
scroll to position [44, 0]
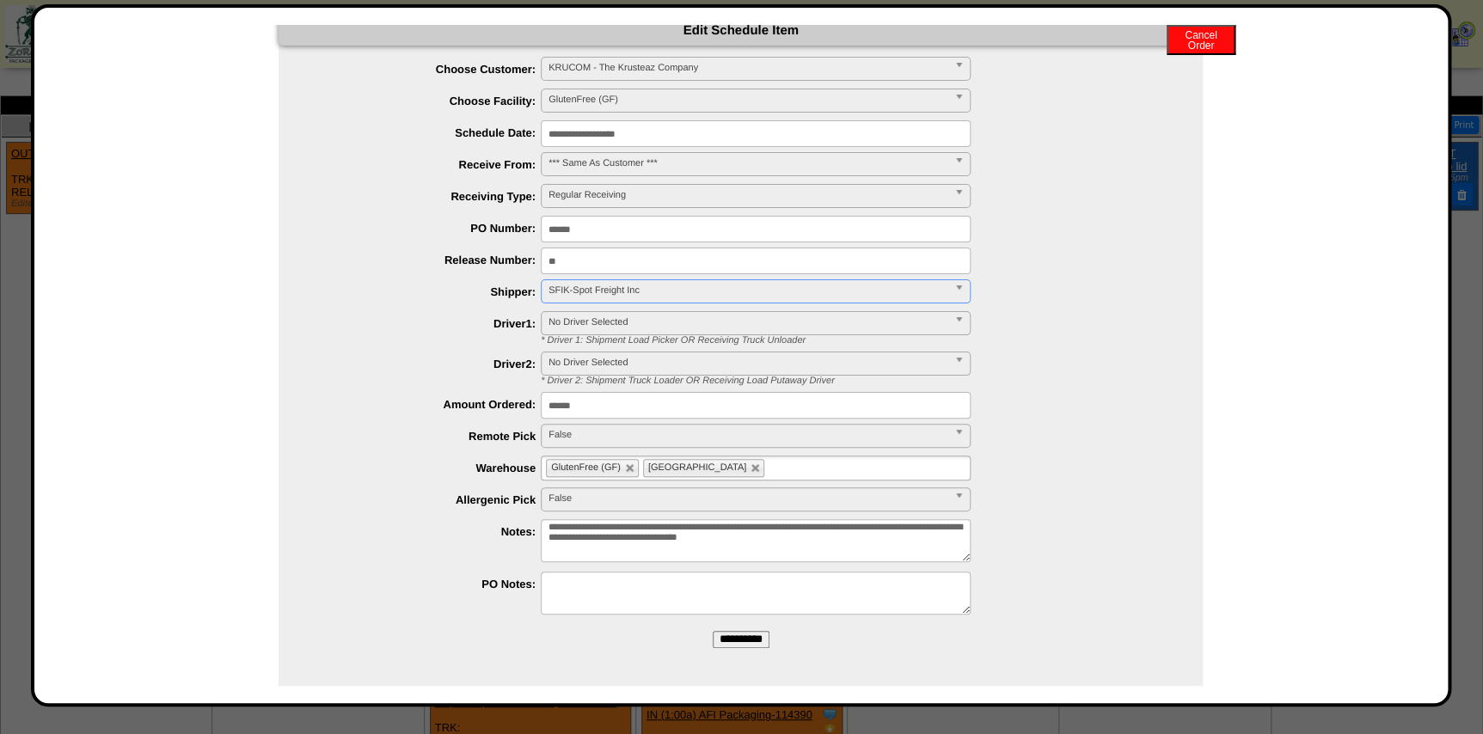
click at [733, 634] on input "**********" at bounding box center [741, 639] width 57 height 17
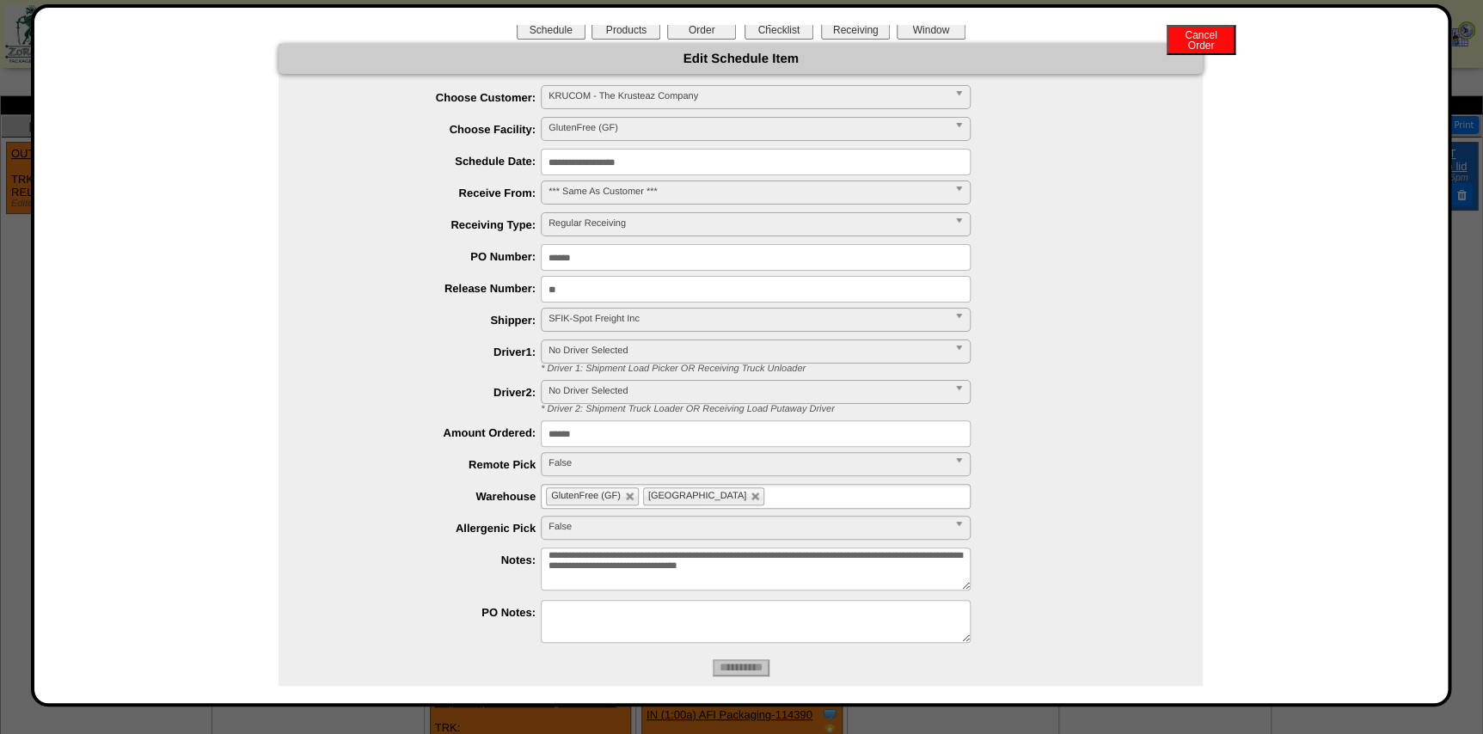
scroll to position [0, 0]
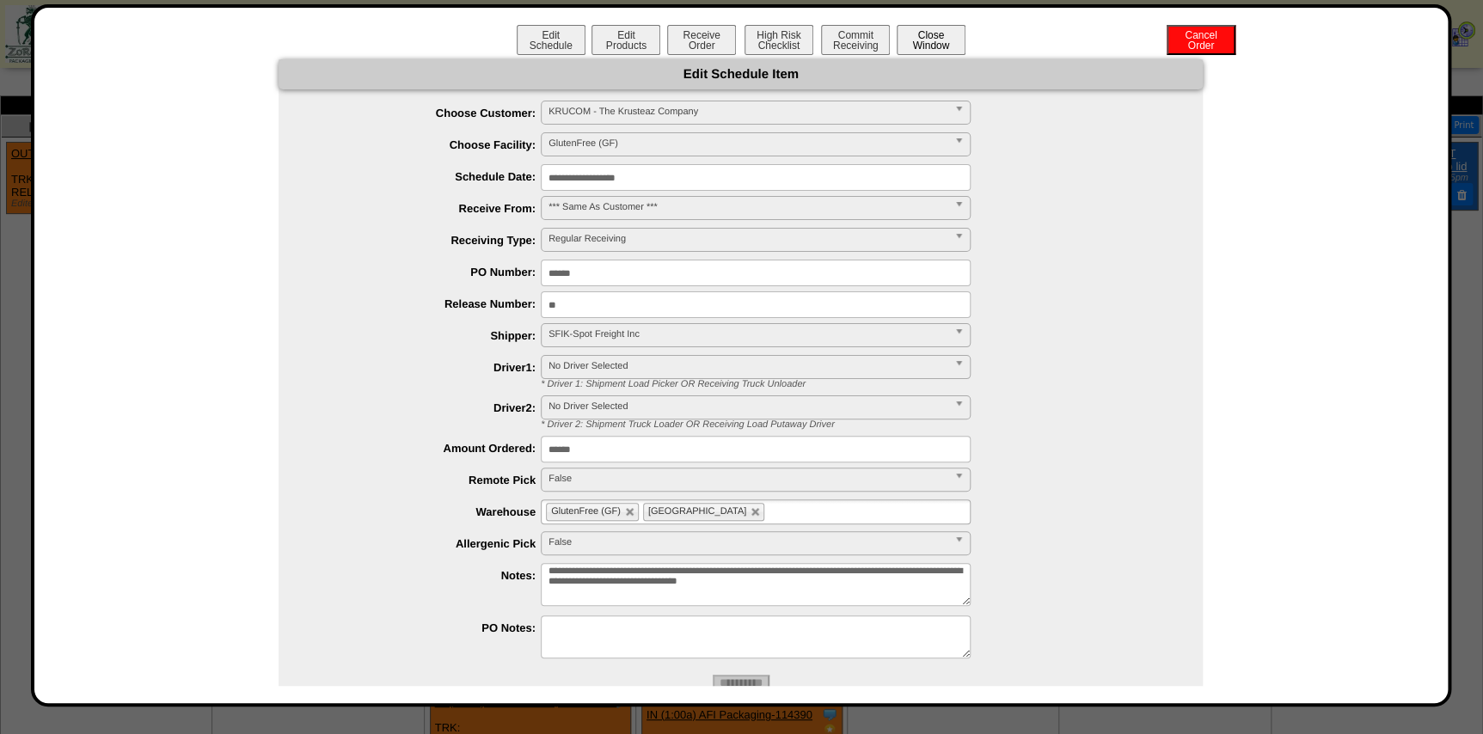
click at [916, 35] on button "Close Window" at bounding box center [931, 40] width 69 height 30
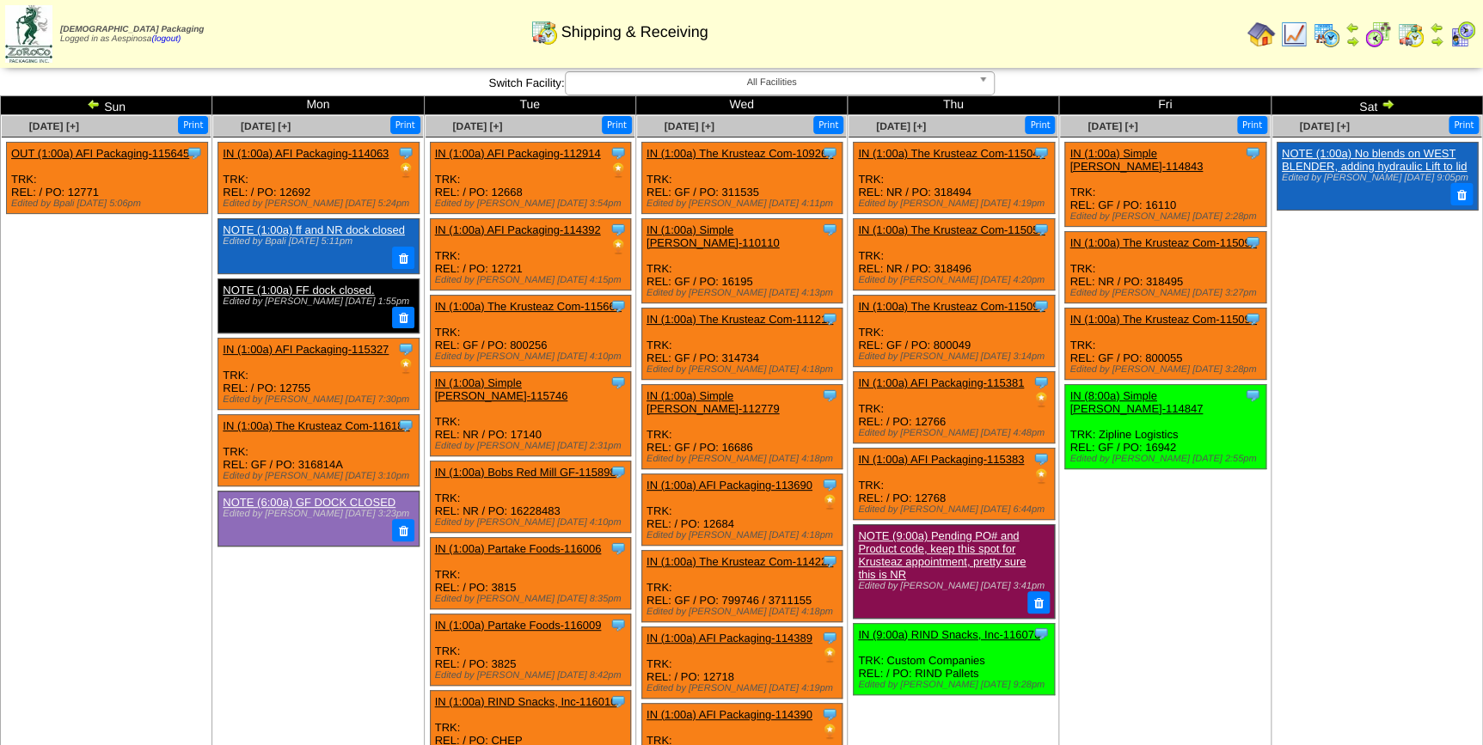
click at [1328, 34] on img at bounding box center [1327, 35] width 28 height 28
click at [1165, 530] on td "Sep 05 [+] Print Clone Item IN (1:00a) Simple Mills-114843 Simple Mills Schedul…" at bounding box center [1164, 677] width 211 height 1125
click at [93, 102] on img at bounding box center [94, 104] width 14 height 14
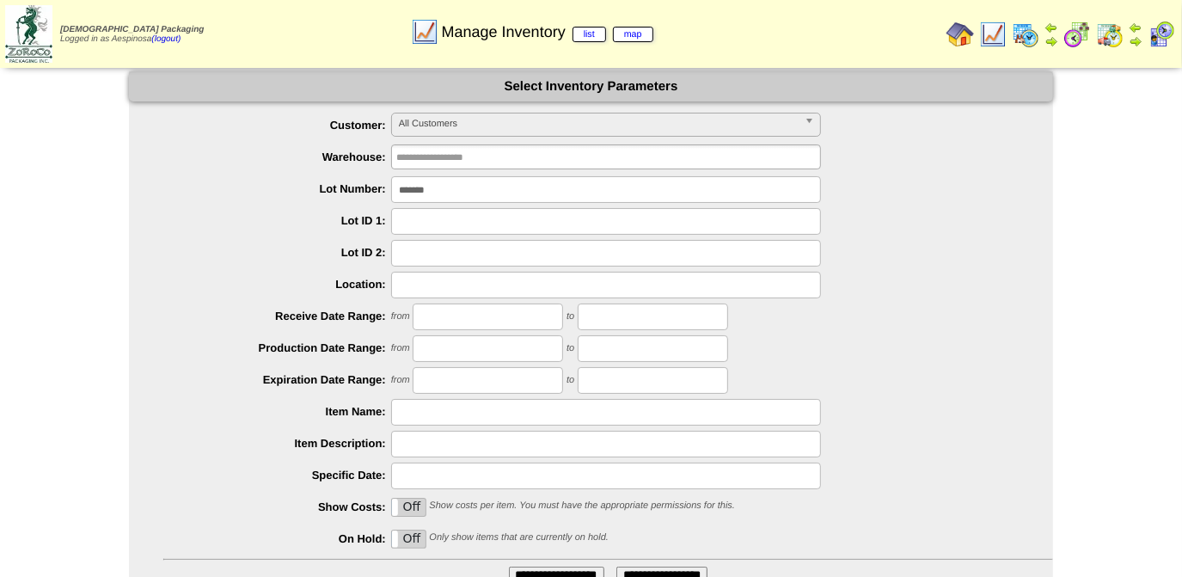
click at [34, 38] on img at bounding box center [28, 34] width 47 height 58
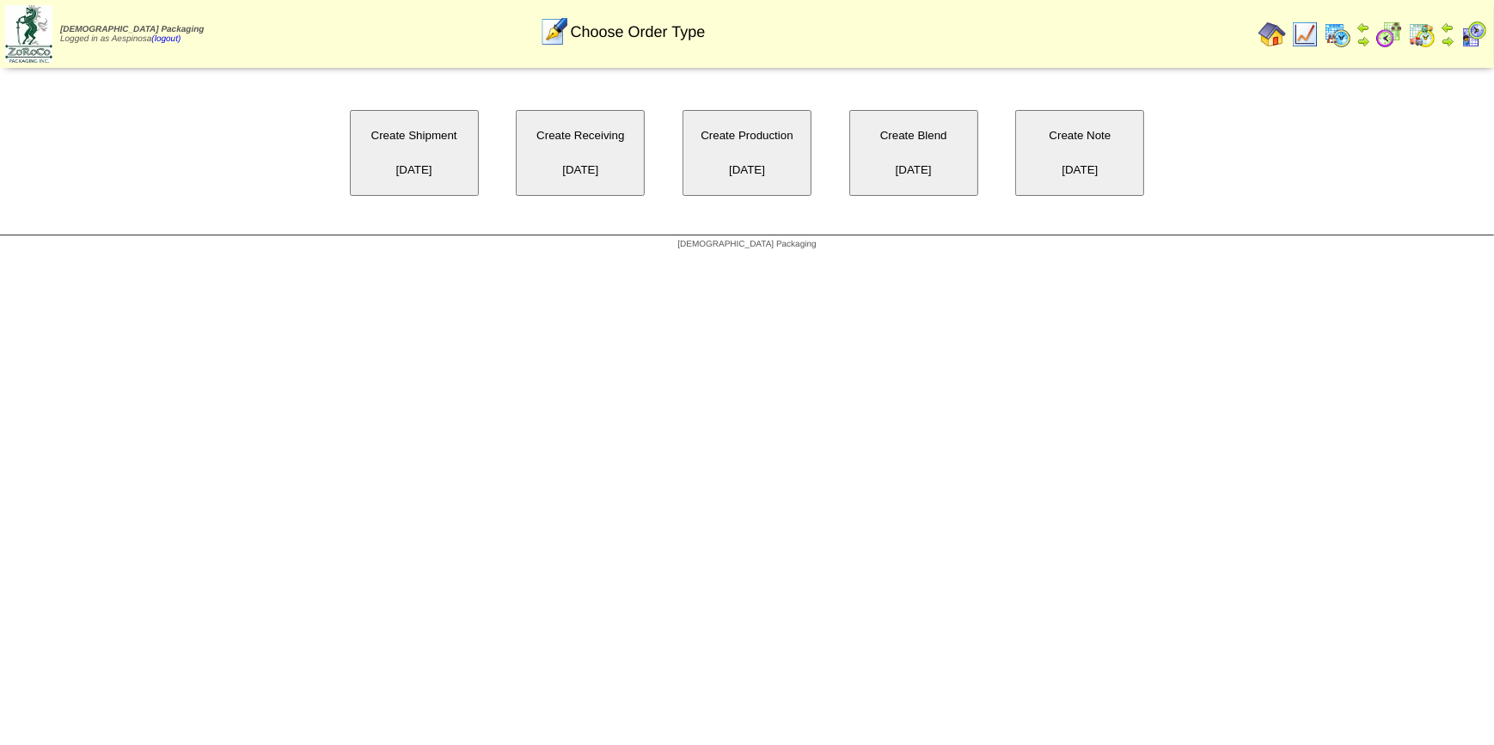
click at [857, 161] on button "Create Blend [DATE]" at bounding box center [913, 153] width 129 height 86
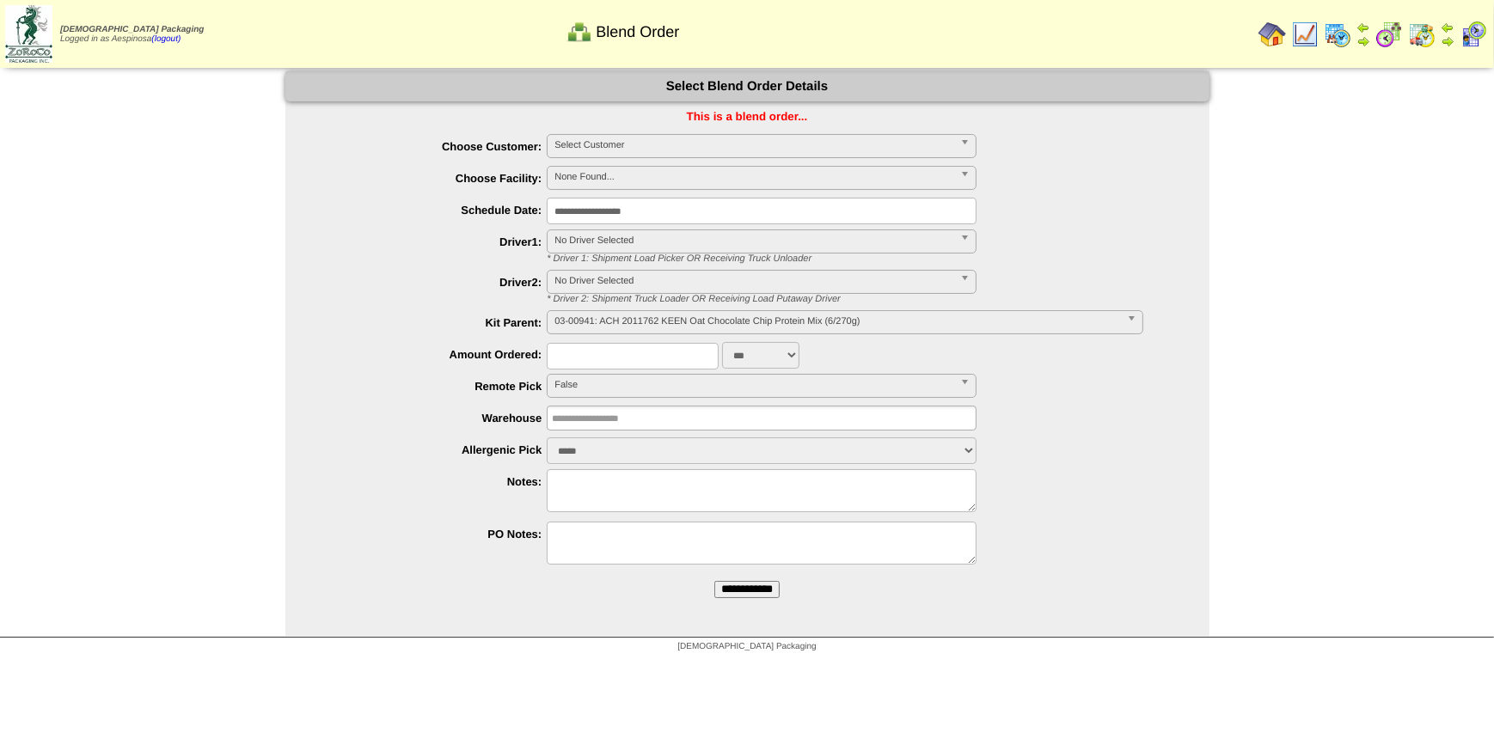
click at [725, 142] on span "Select Customer" at bounding box center [753, 145] width 399 height 21
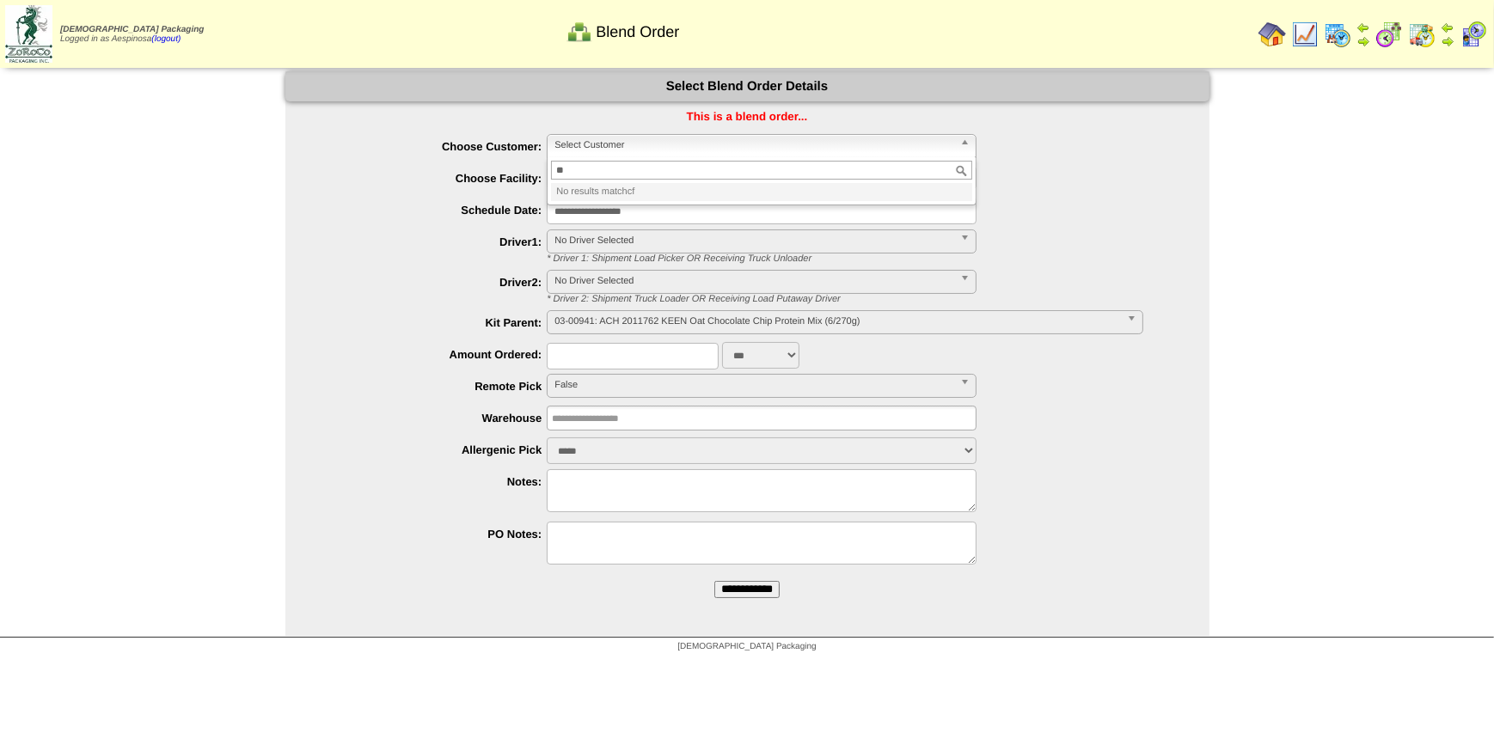
type input "*"
type input "*****"
click at [707, 195] on li "CREFOO - Creat ive Food Innovations, LLC" at bounding box center [761, 192] width 421 height 18
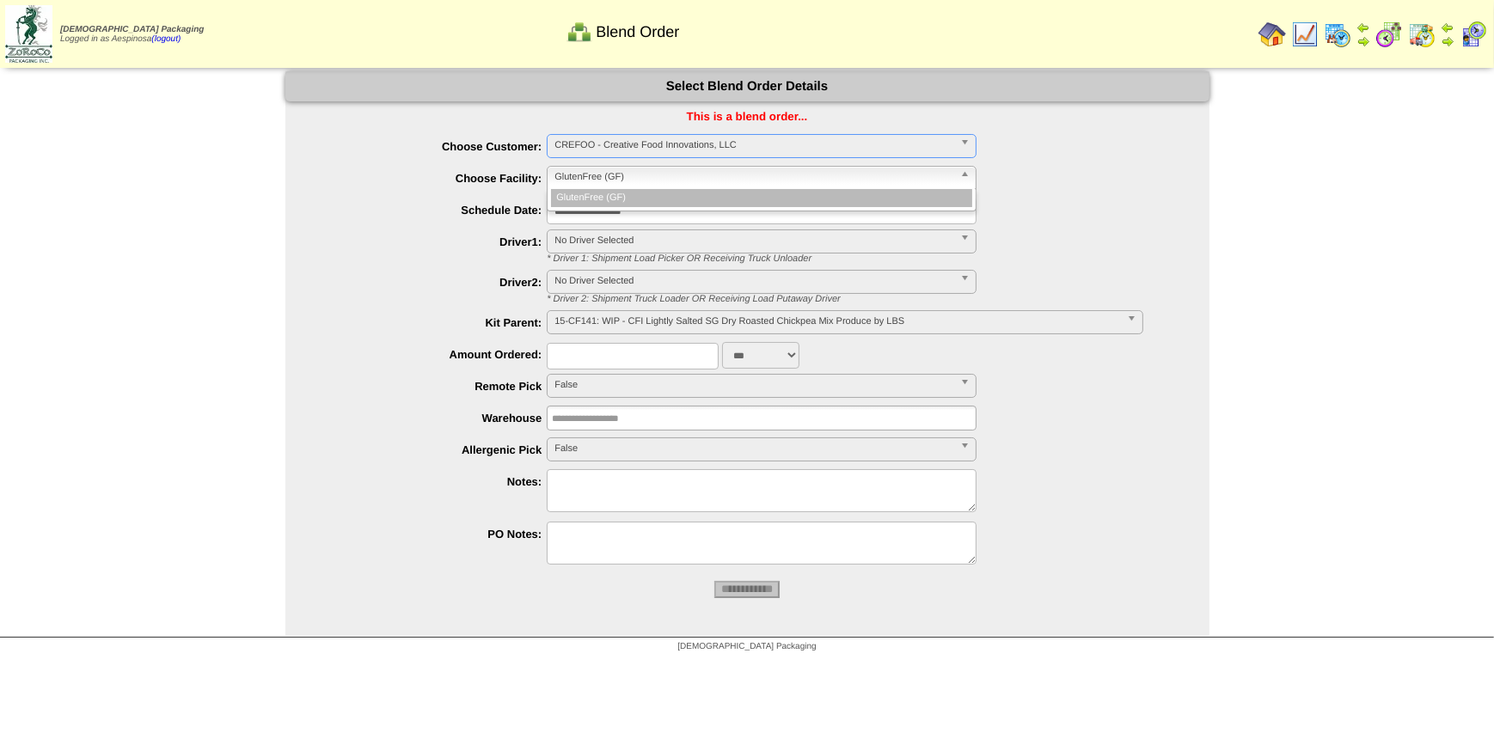
click at [641, 181] on span "GlutenFree (GF)" at bounding box center [753, 177] width 399 height 21
click at [649, 211] on input "**********" at bounding box center [762, 211] width 430 height 27
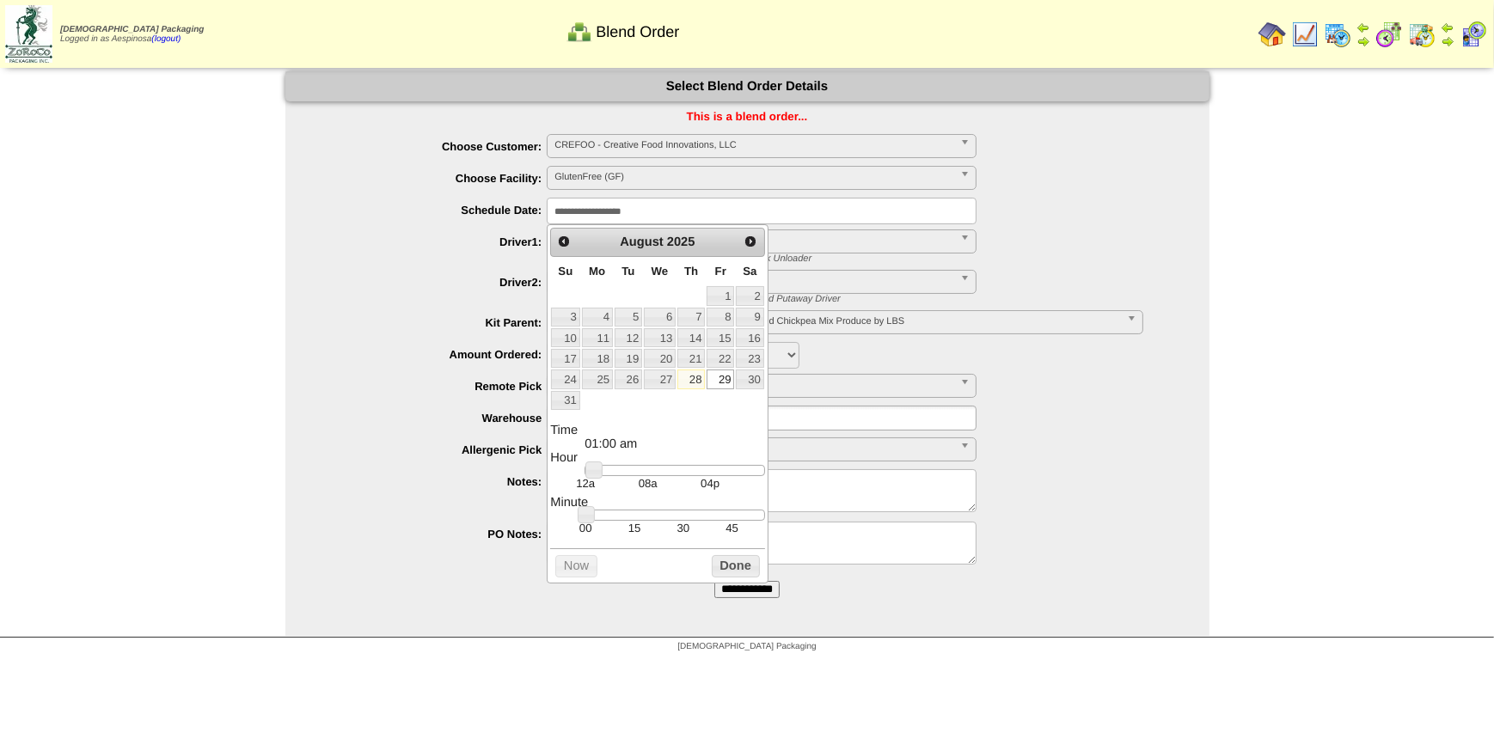
click at [726, 376] on link "29" at bounding box center [721, 379] width 28 height 19
click at [677, 469] on div at bounding box center [675, 471] width 180 height 12
drag, startPoint x: 675, startPoint y: 469, endPoint x: 657, endPoint y: 467, distance: 18.1
click at [657, 467] on link at bounding box center [660, 470] width 17 height 17
type input "**********"
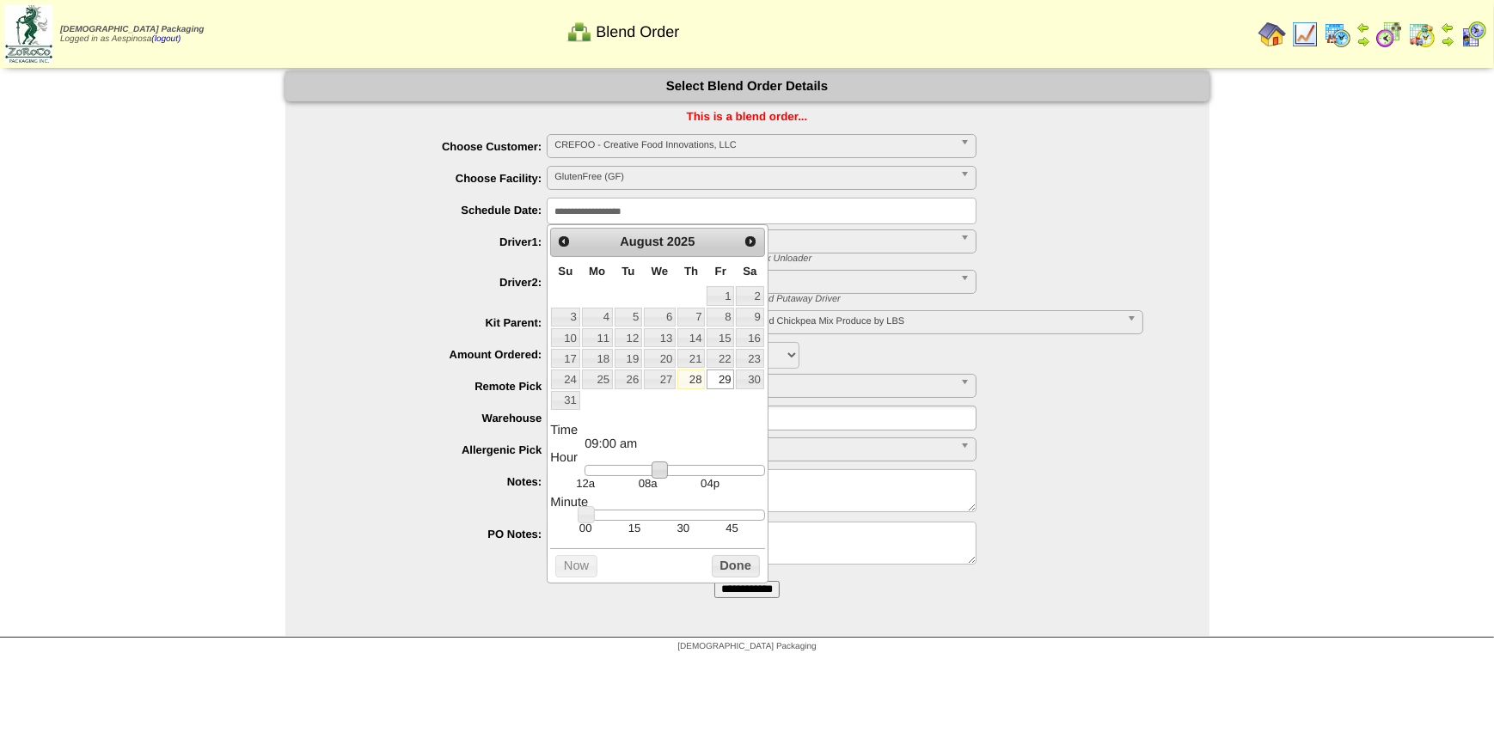
click at [677, 516] on div at bounding box center [675, 516] width 180 height 12
click at [722, 567] on button "Done" at bounding box center [736, 565] width 48 height 21
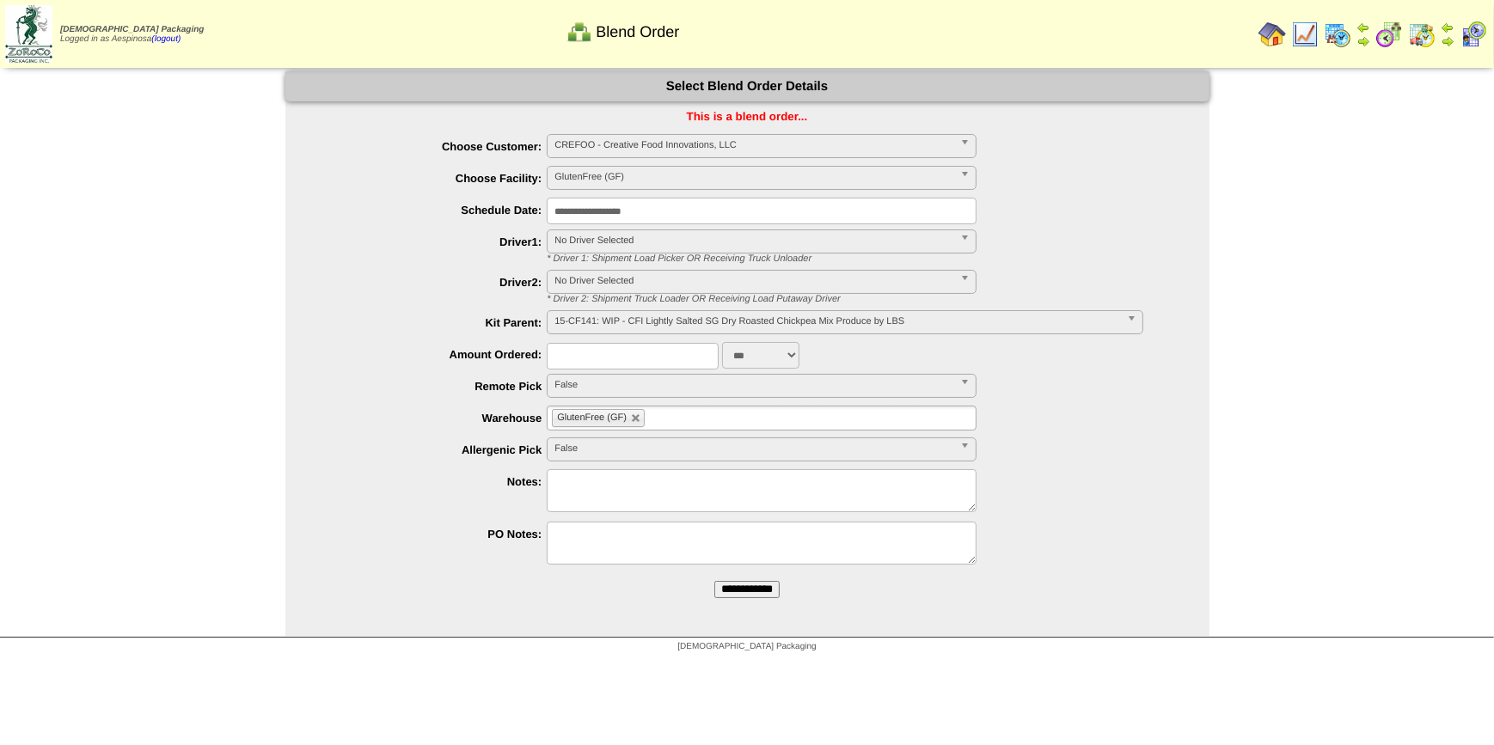
click at [694, 353] on input "text" at bounding box center [633, 356] width 172 height 27
type input "****"
click at [434, 567] on div at bounding box center [765, 545] width 890 height 47
click at [676, 516] on div at bounding box center [765, 492] width 890 height 47
click at [664, 501] on textarea at bounding box center [762, 490] width 430 height 43
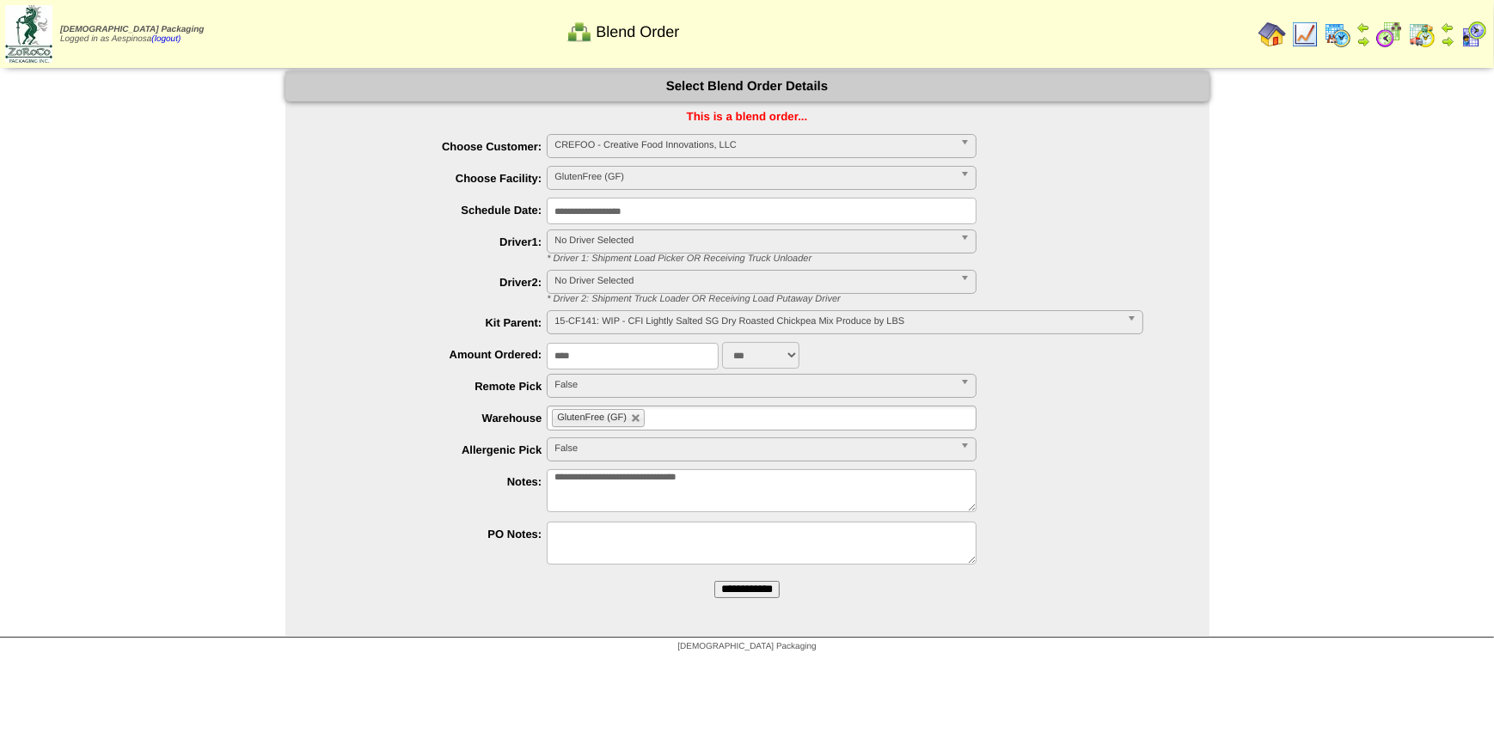
click at [592, 484] on textarea "**********" at bounding box center [762, 490] width 430 height 43
type textarea "**********"
click at [755, 593] on input "**********" at bounding box center [746, 589] width 65 height 17
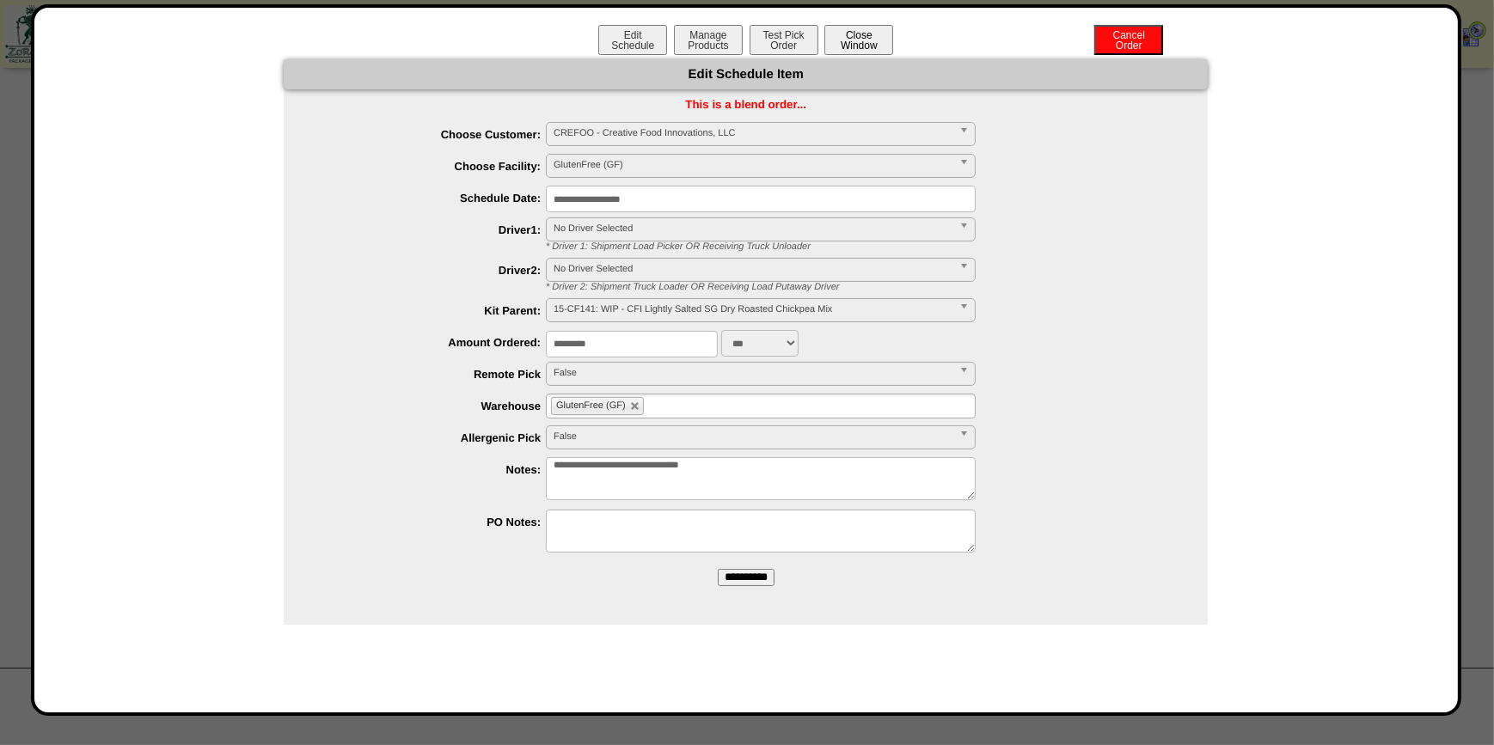
click at [867, 39] on button "Close Window" at bounding box center [858, 40] width 69 height 30
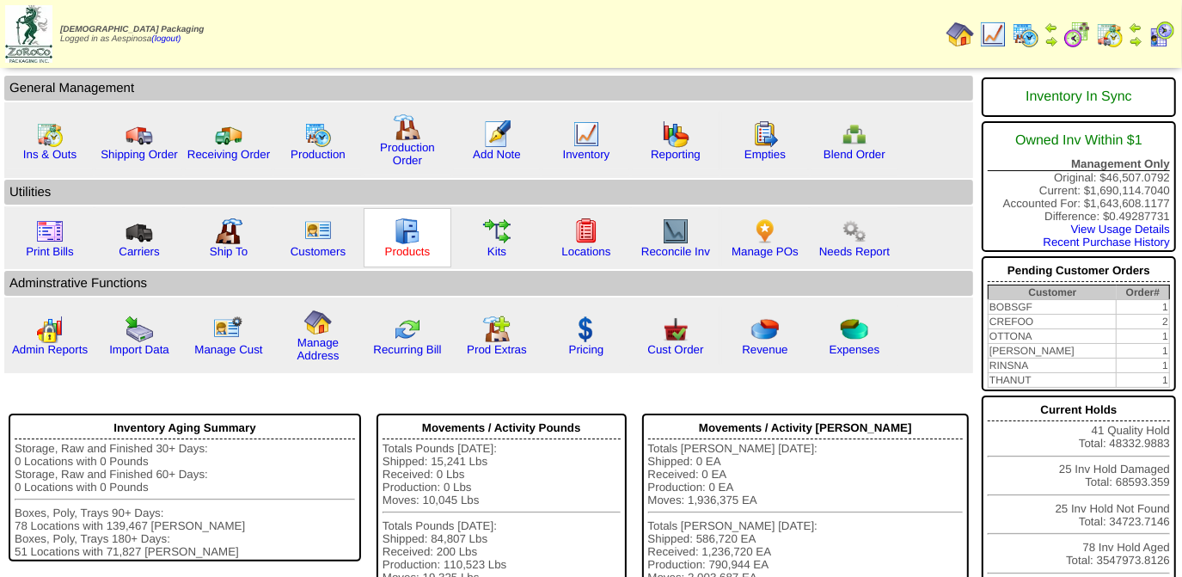
click at [407, 248] on link "Products" at bounding box center [408, 251] width 46 height 13
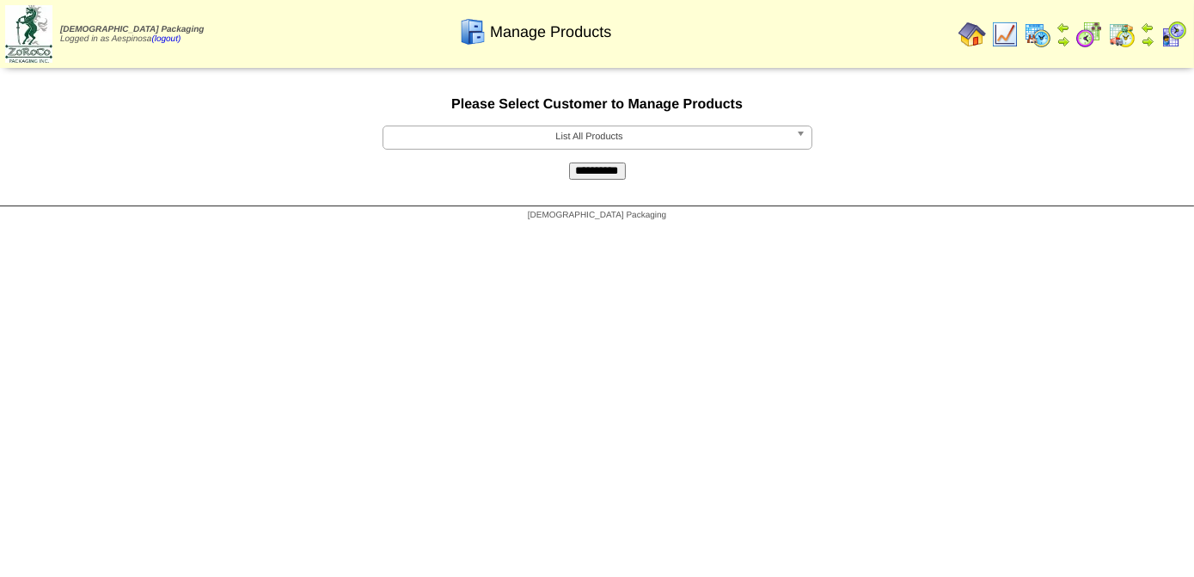
click at [625, 122] on form "**********" at bounding box center [597, 138] width 1194 height 83
click at [627, 138] on span "List All Products" at bounding box center [589, 136] width 399 height 21
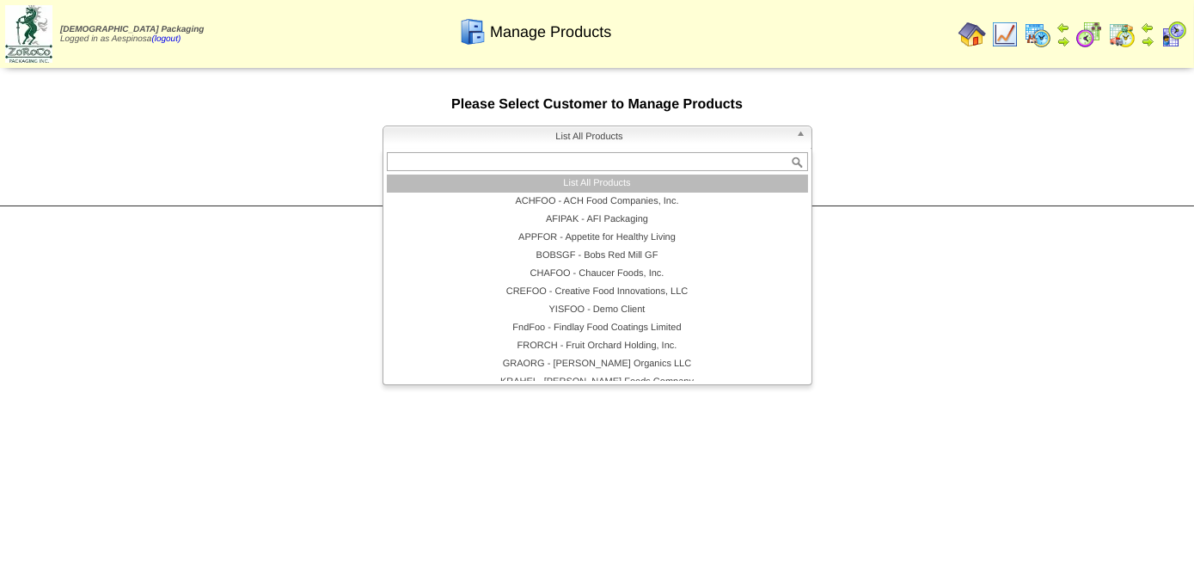
paste input "********"
type input "********"
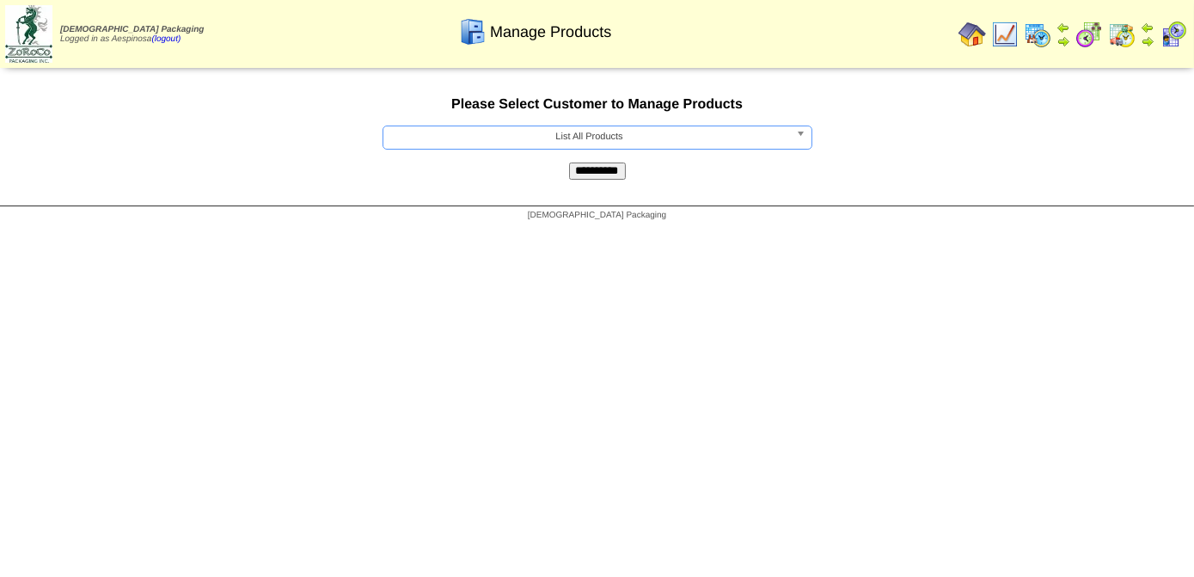
click at [627, 138] on span "List All Products" at bounding box center [589, 136] width 399 height 21
click at [625, 136] on span "List All Products" at bounding box center [589, 136] width 399 height 21
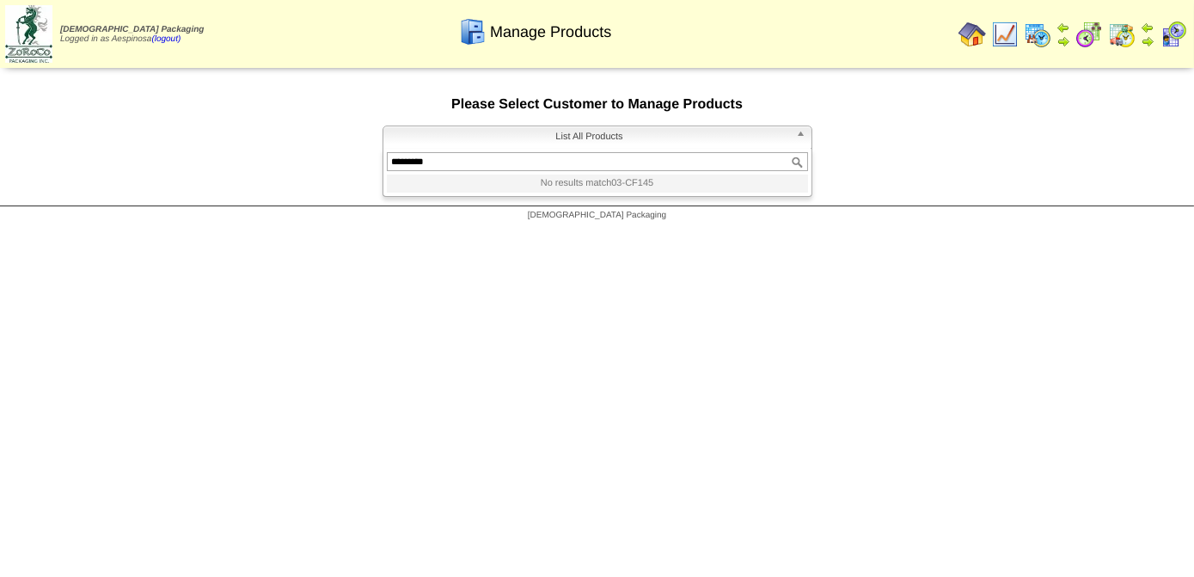
drag, startPoint x: 630, startPoint y: 162, endPoint x: -43, endPoint y: 233, distance: 676.8
click at [0, 230] on html "Zoroco Packaging Logged in as Aespinosa (logout) Print All" at bounding box center [597, 115] width 1194 height 230
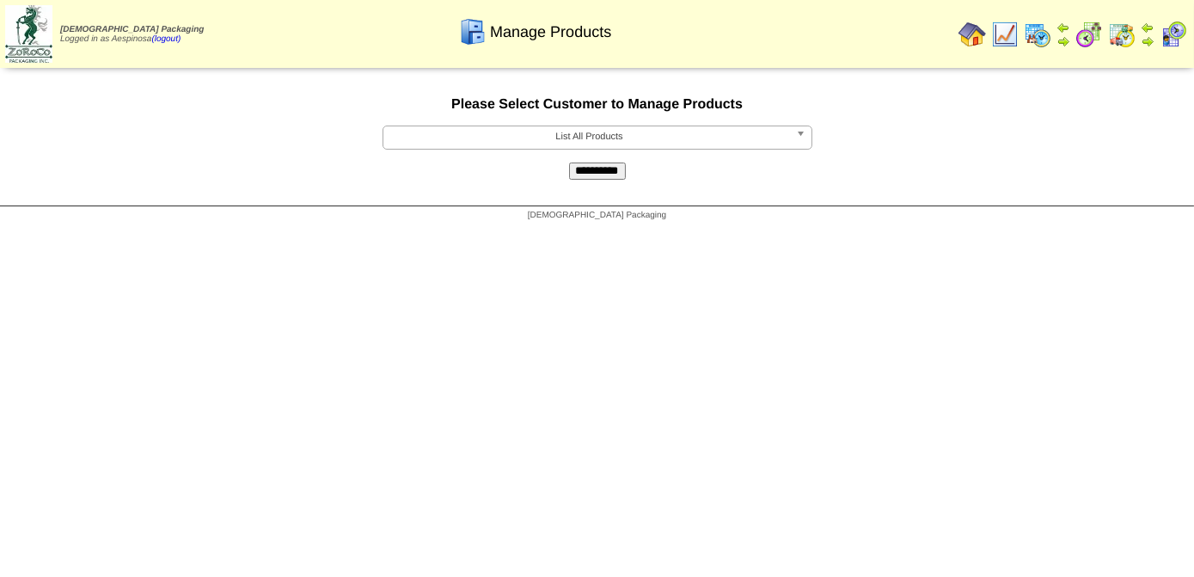
click at [658, 136] on span "List All Products" at bounding box center [589, 136] width 399 height 21
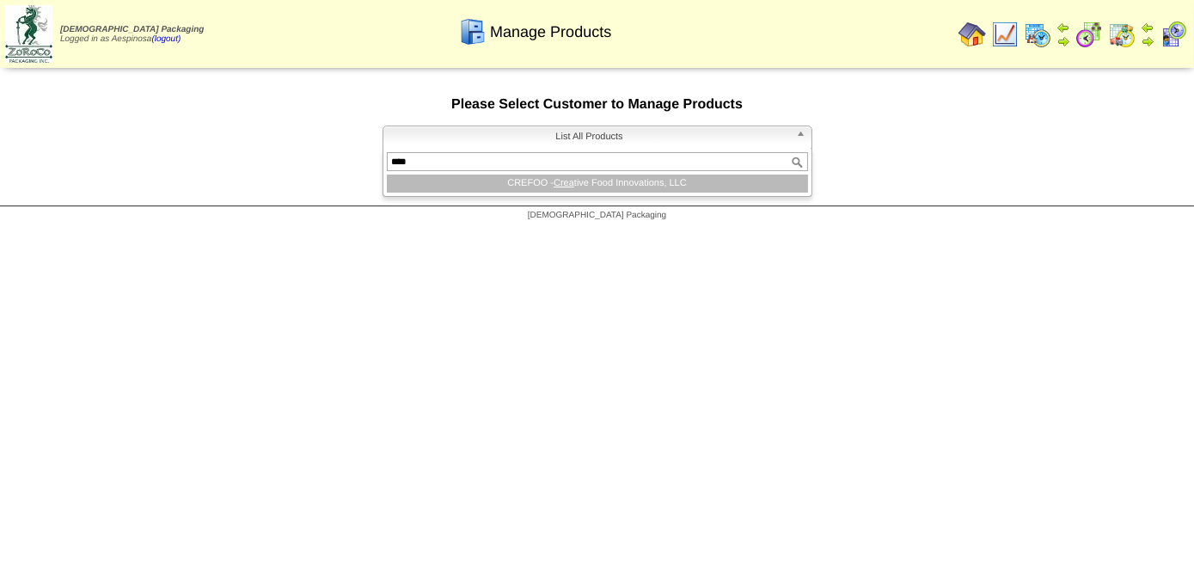
type input "****"
click at [607, 186] on li "CREFOO - Crea tive Food Innovations, LLC" at bounding box center [597, 184] width 421 height 18
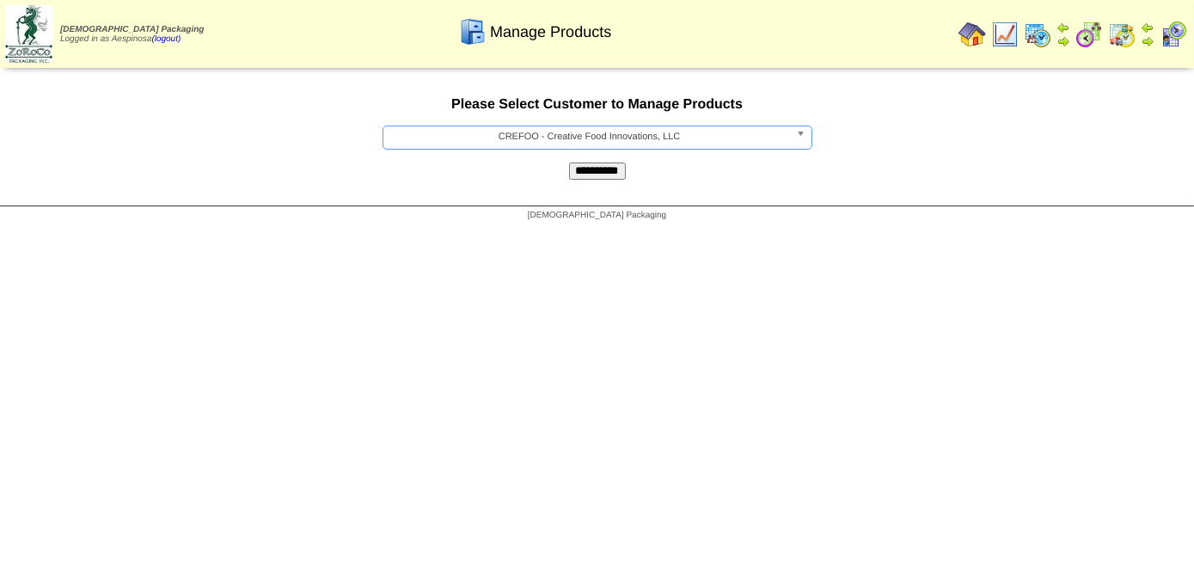
click at [606, 178] on input "**********" at bounding box center [597, 170] width 57 height 17
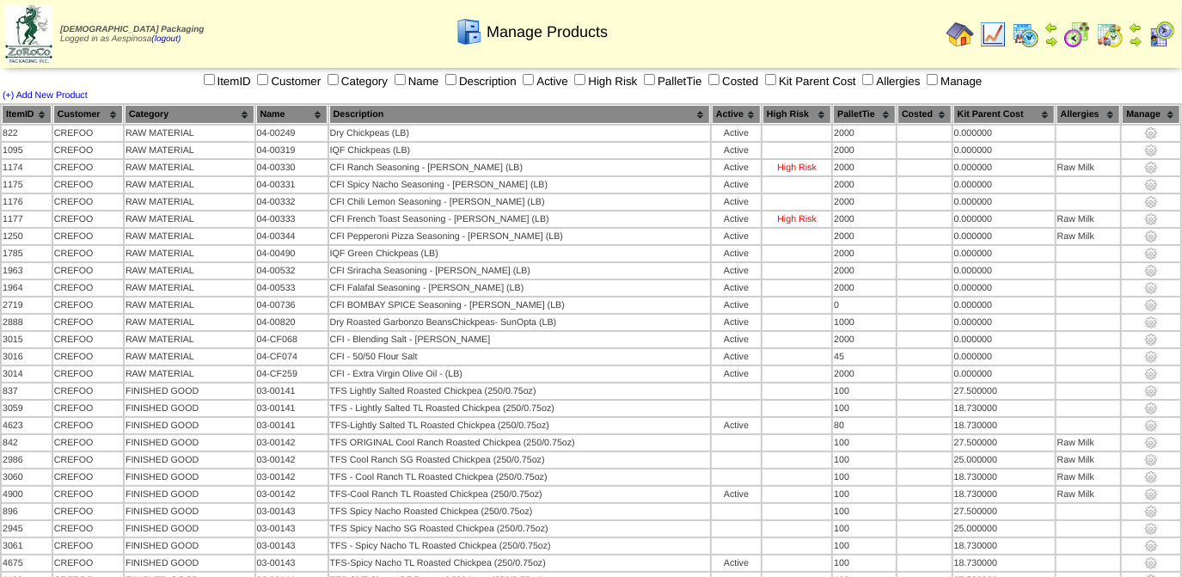
scroll to position [1448, 0]
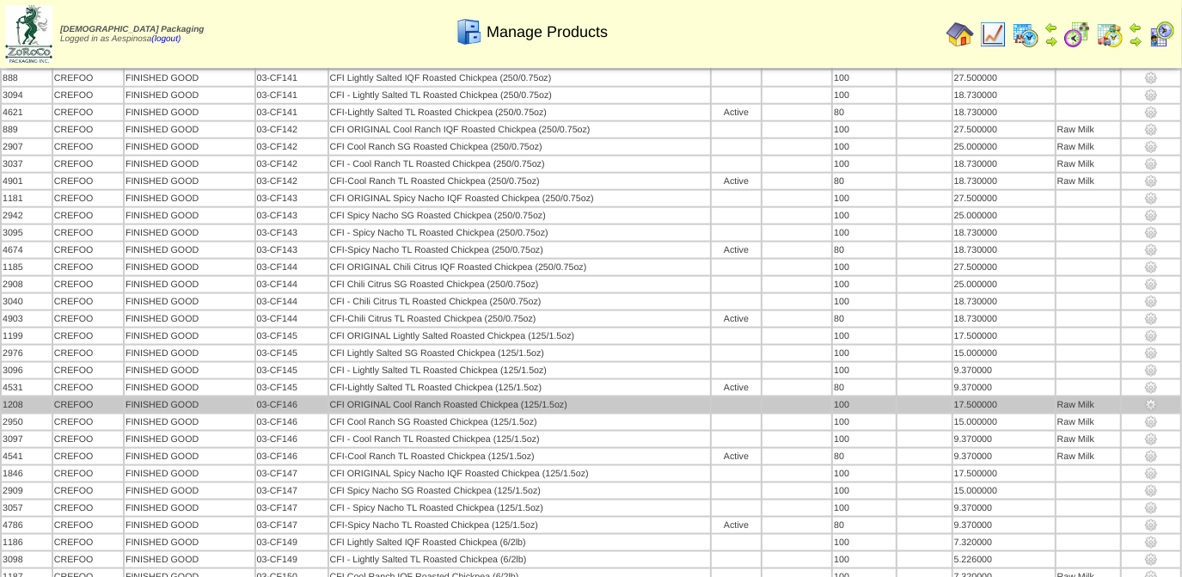
click at [495, 397] on td "CFI ORIGINAL Cool Ranch Roasted Chickpea (125/1.5oz)" at bounding box center [519, 404] width 381 height 15
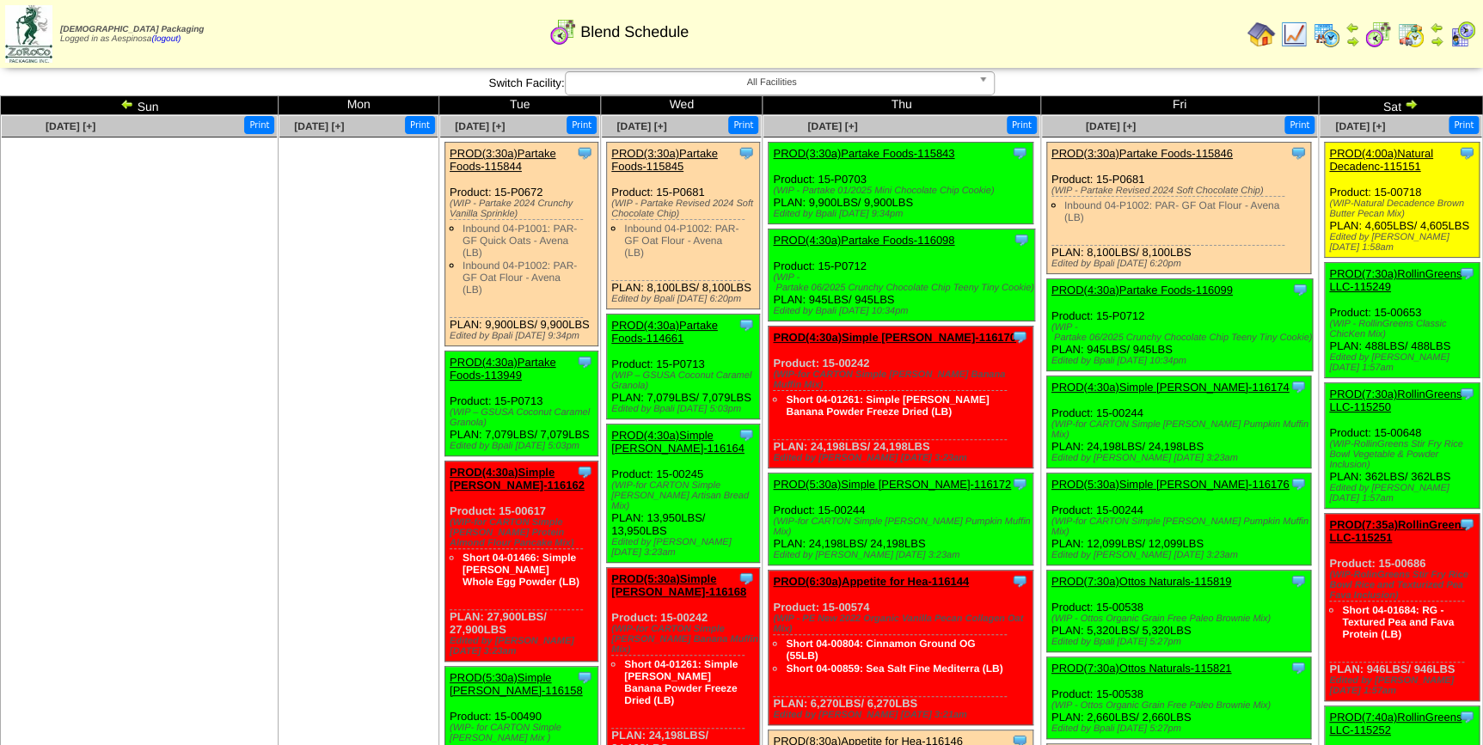
click at [840, 81] on span "All Facilities" at bounding box center [772, 82] width 399 height 21
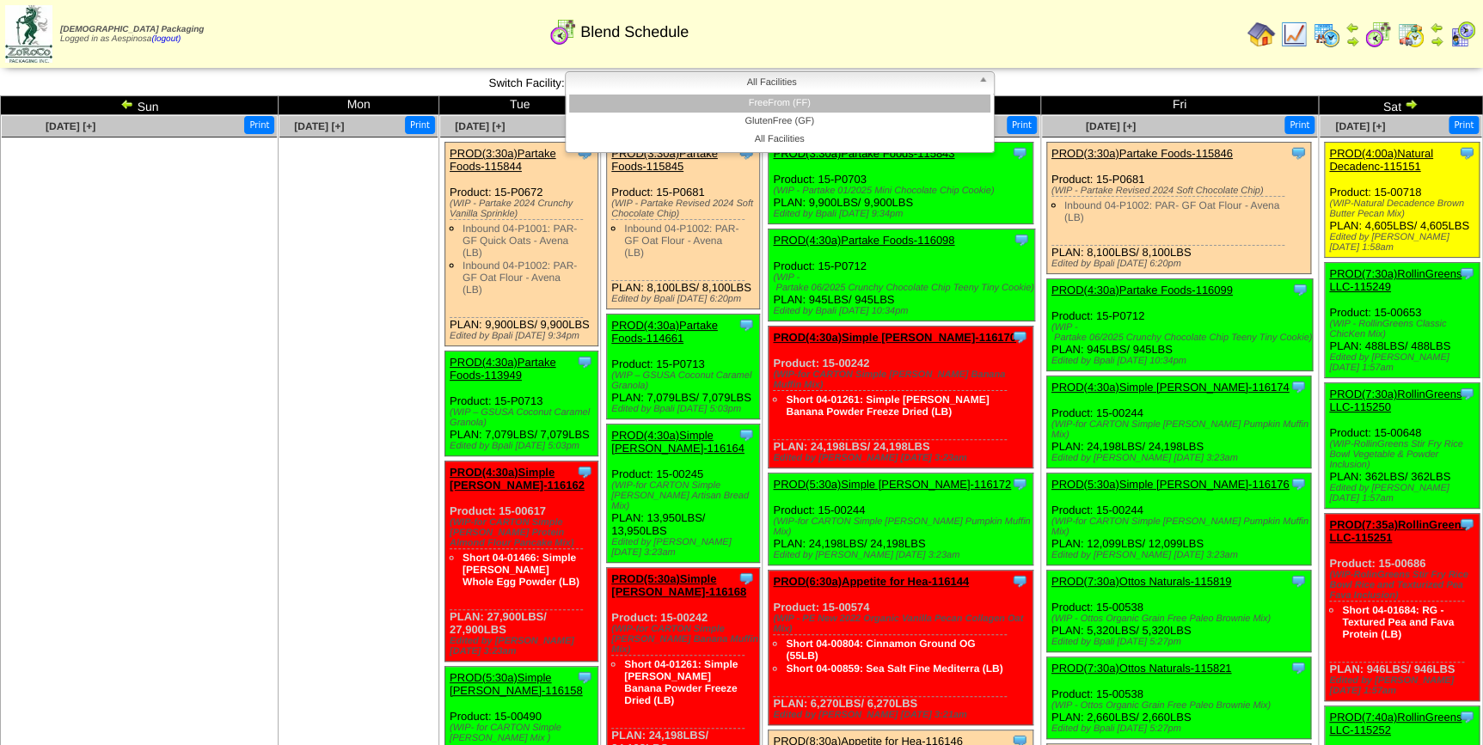
click at [842, 113] on li "GlutenFree (GF)" at bounding box center [779, 122] width 421 height 18
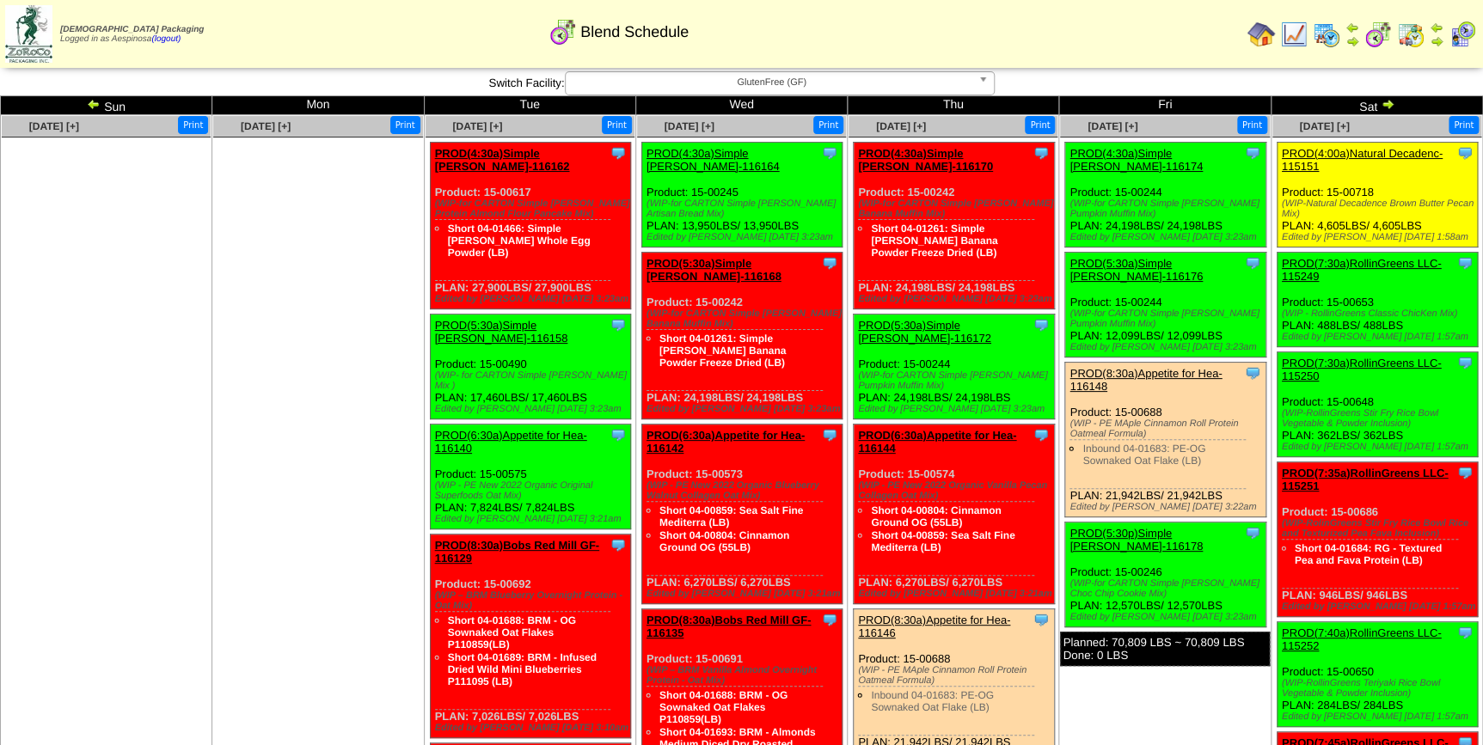
click at [94, 107] on img at bounding box center [94, 104] width 14 height 14
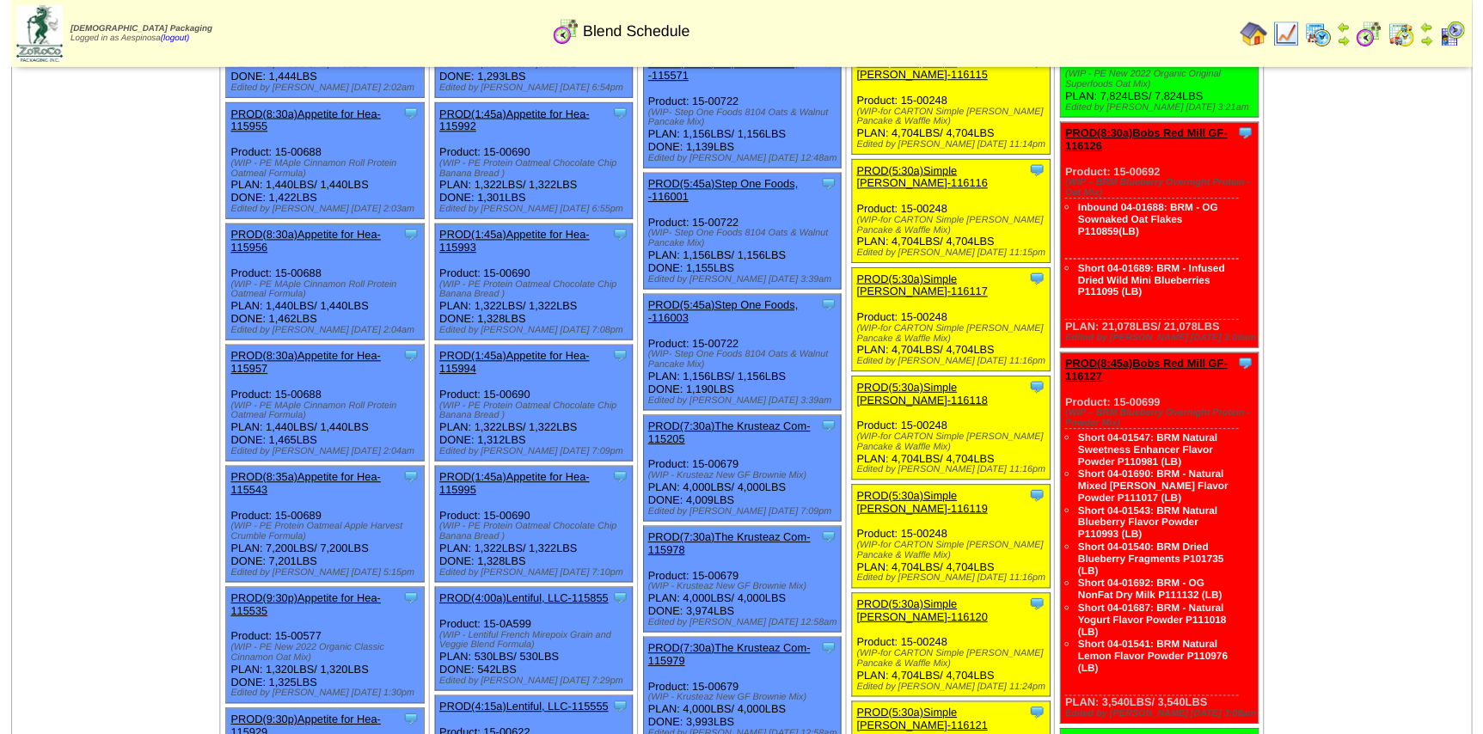
scroll to position [1015, 0]
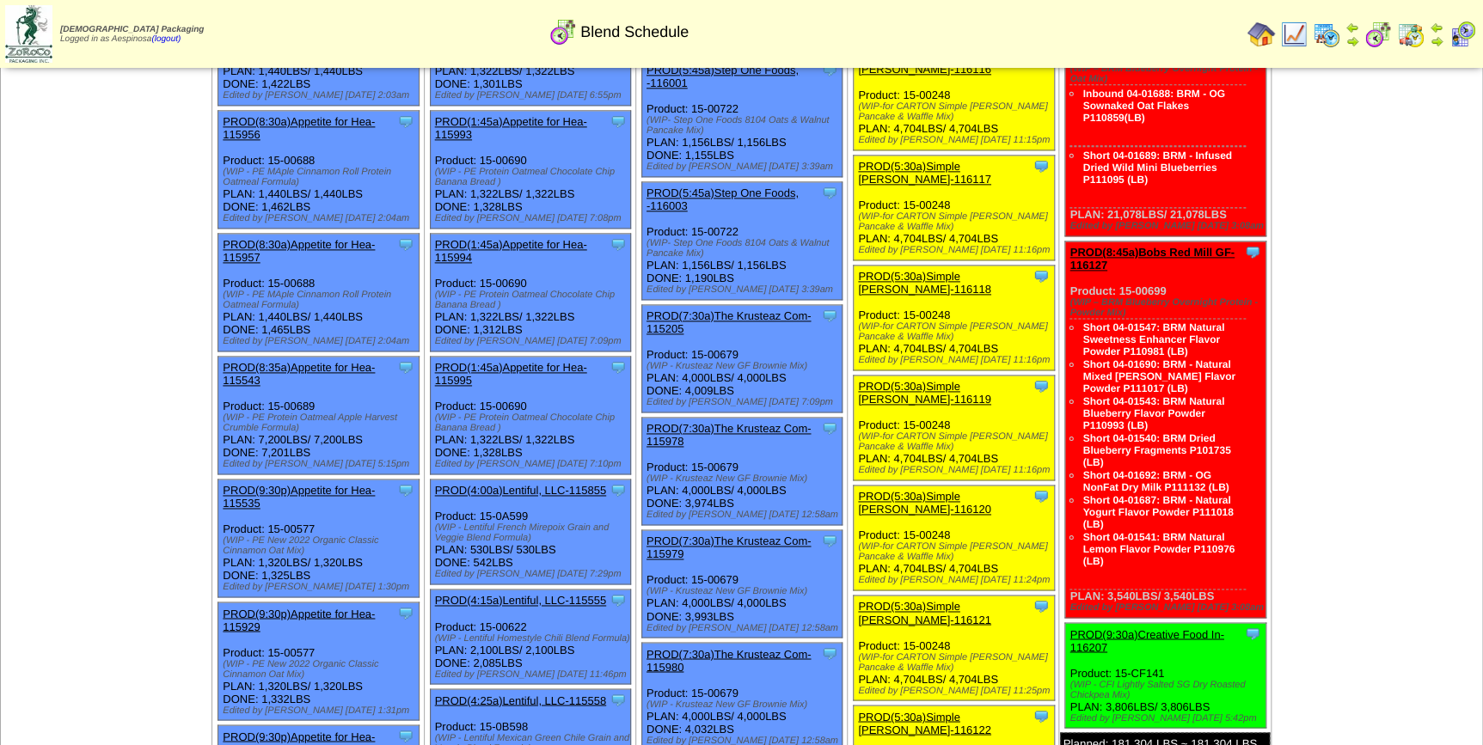
click at [1178, 628] on link "PROD(9:30a)Creative Food In-116207" at bounding box center [1146, 641] width 154 height 26
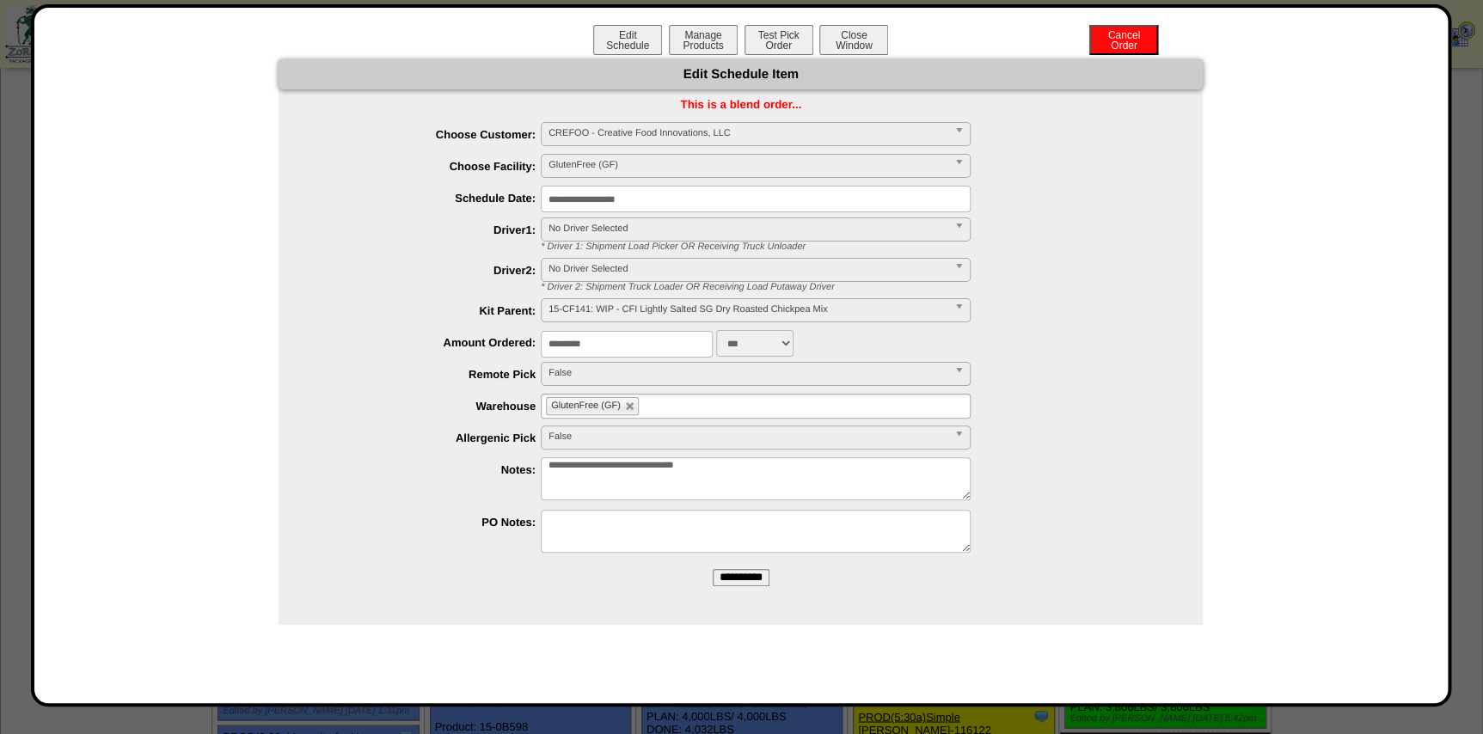
click at [660, 313] on span "15-CF141: WIP - CFI Lightly Salted SG Dry Roasted Chickpea Mix" at bounding box center [747, 309] width 399 height 21
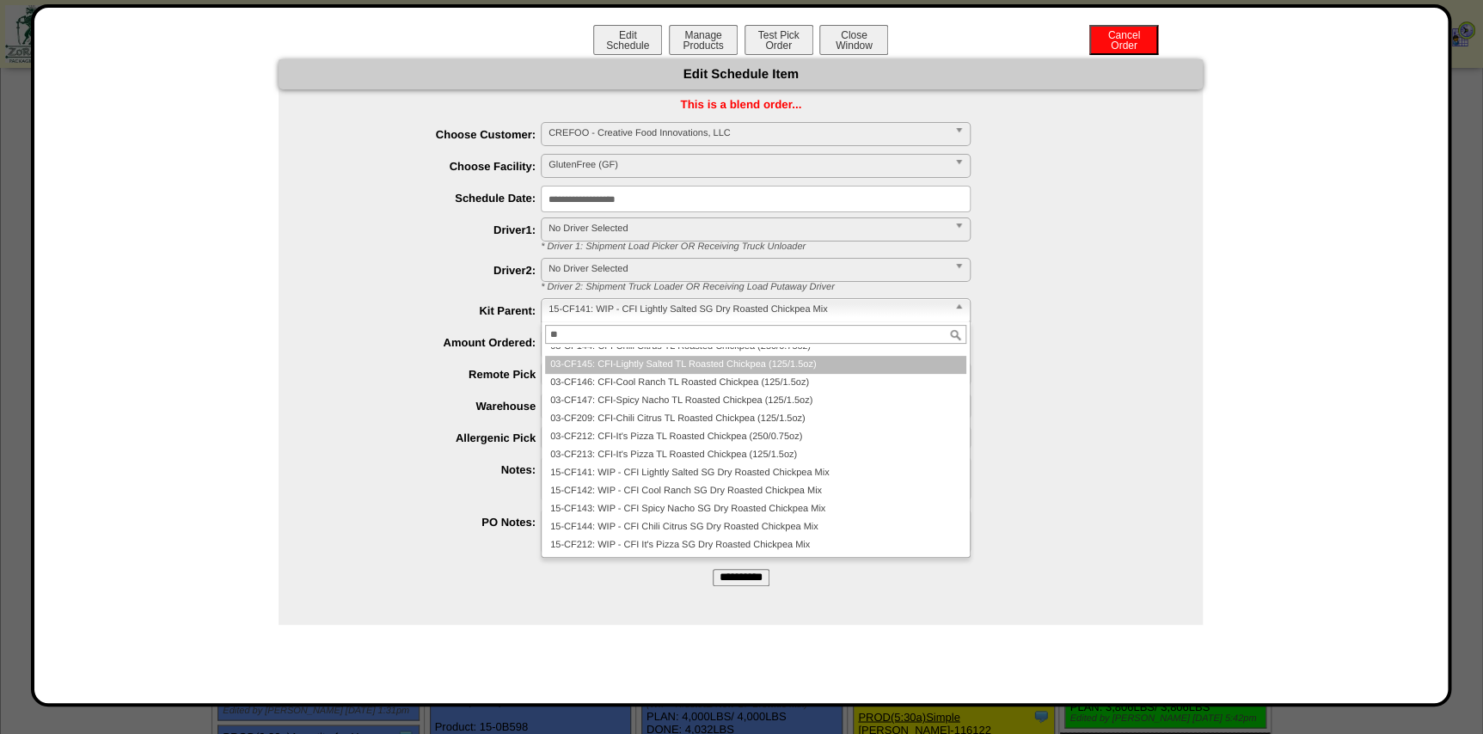
scroll to position [0, 0]
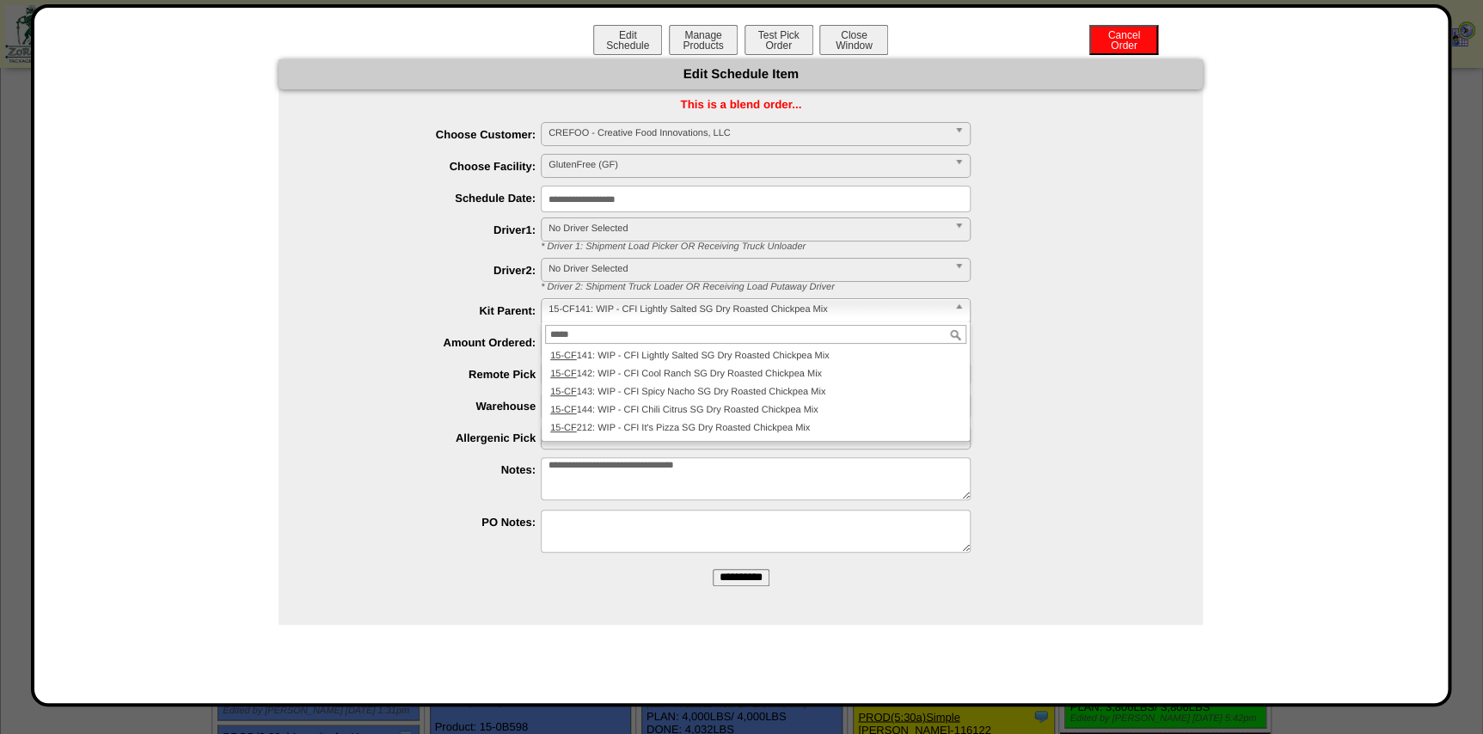
type input "*****"
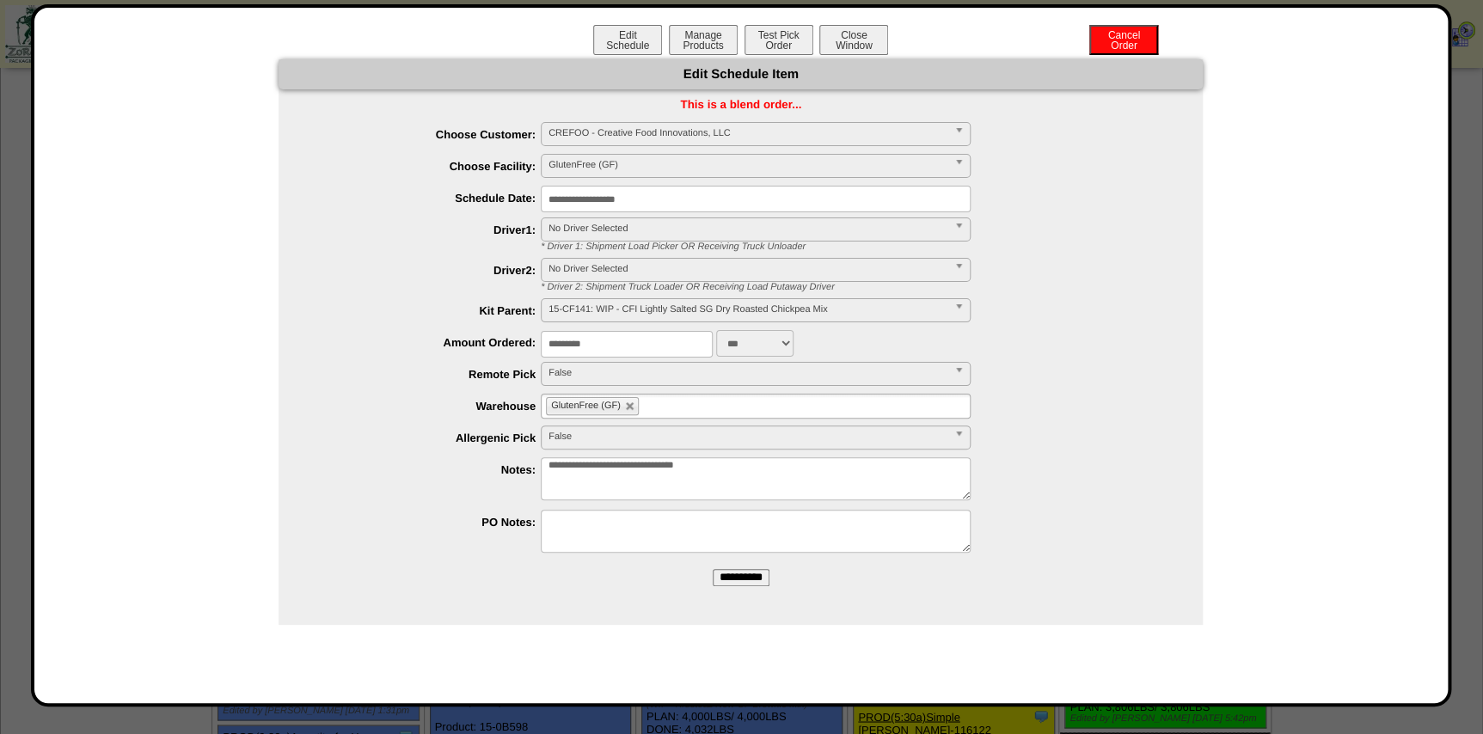
click at [707, 303] on span "15-CF141: WIP - CFI Lightly Salted SG Dry Roasted Chickpea Mix" at bounding box center [747, 309] width 399 height 21
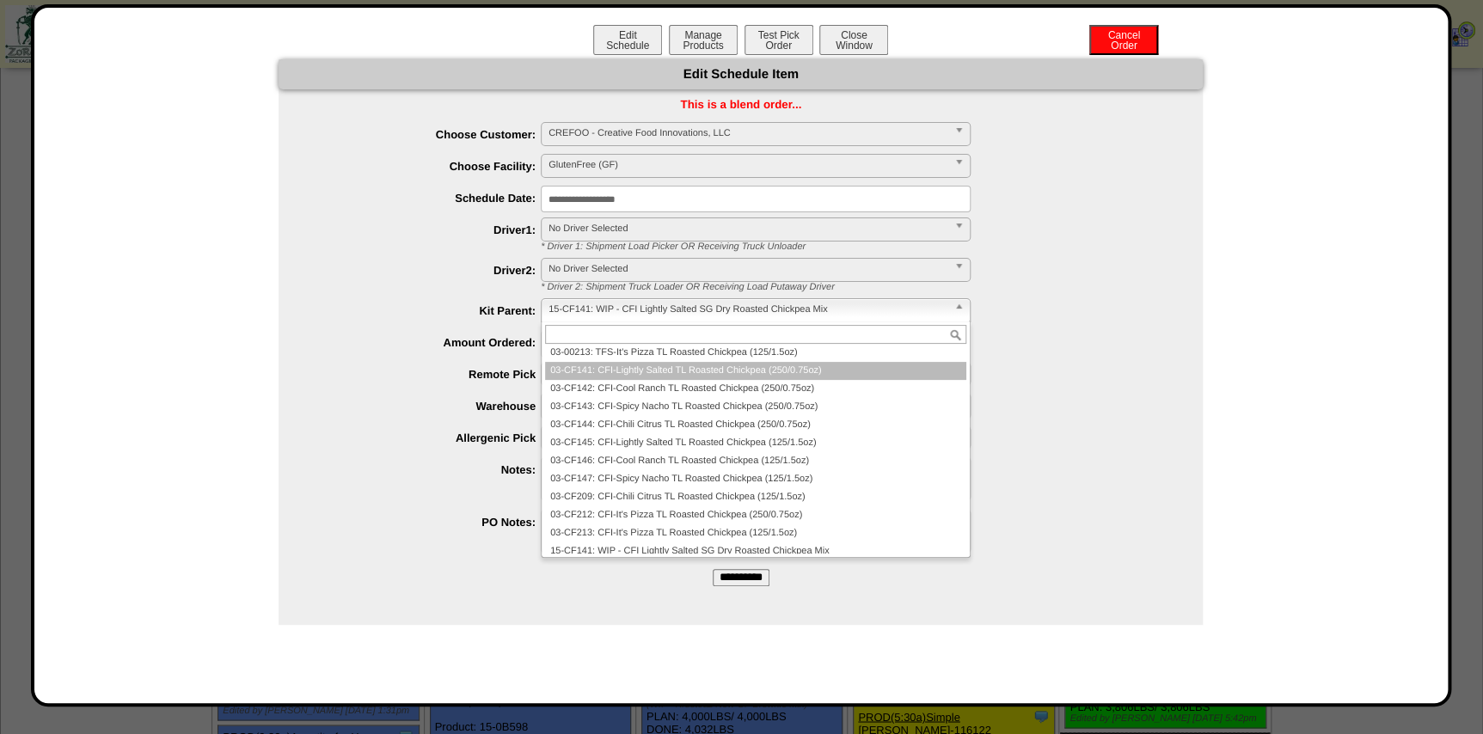
scroll to position [162, 0]
click at [850, 45] on button "Close Window" at bounding box center [853, 40] width 69 height 30
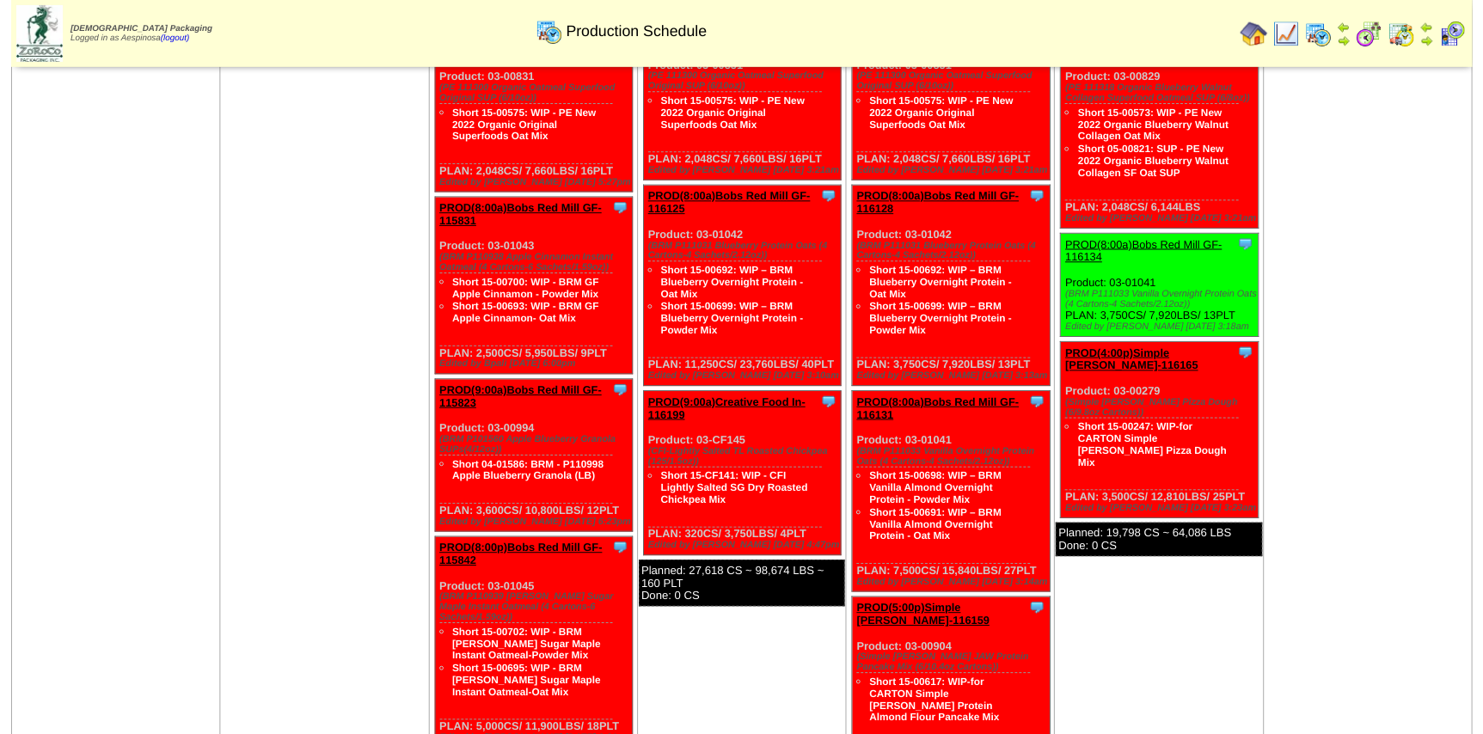
scroll to position [1440, 0]
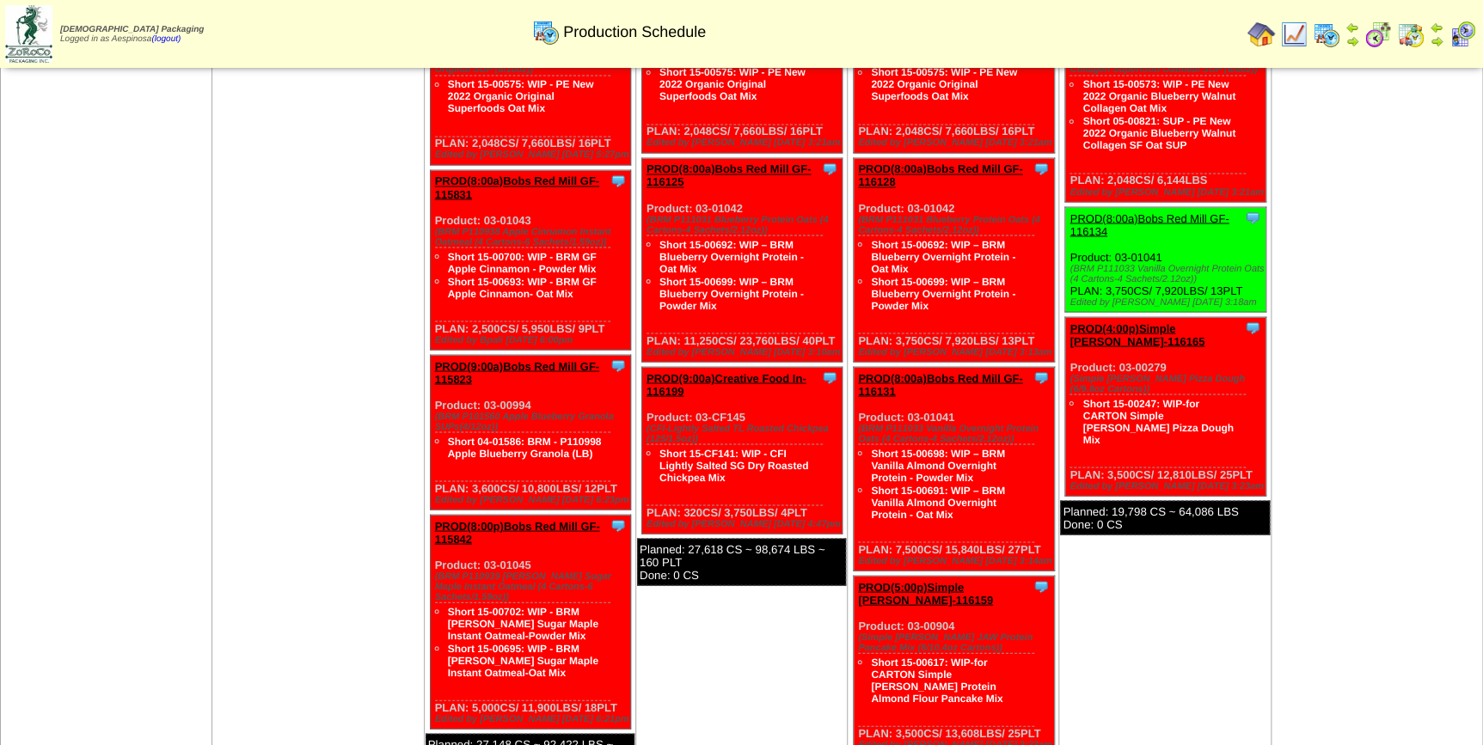
click at [760, 371] on link "PROD(9:00a)Creative Food In-116199" at bounding box center [726, 384] width 160 height 26
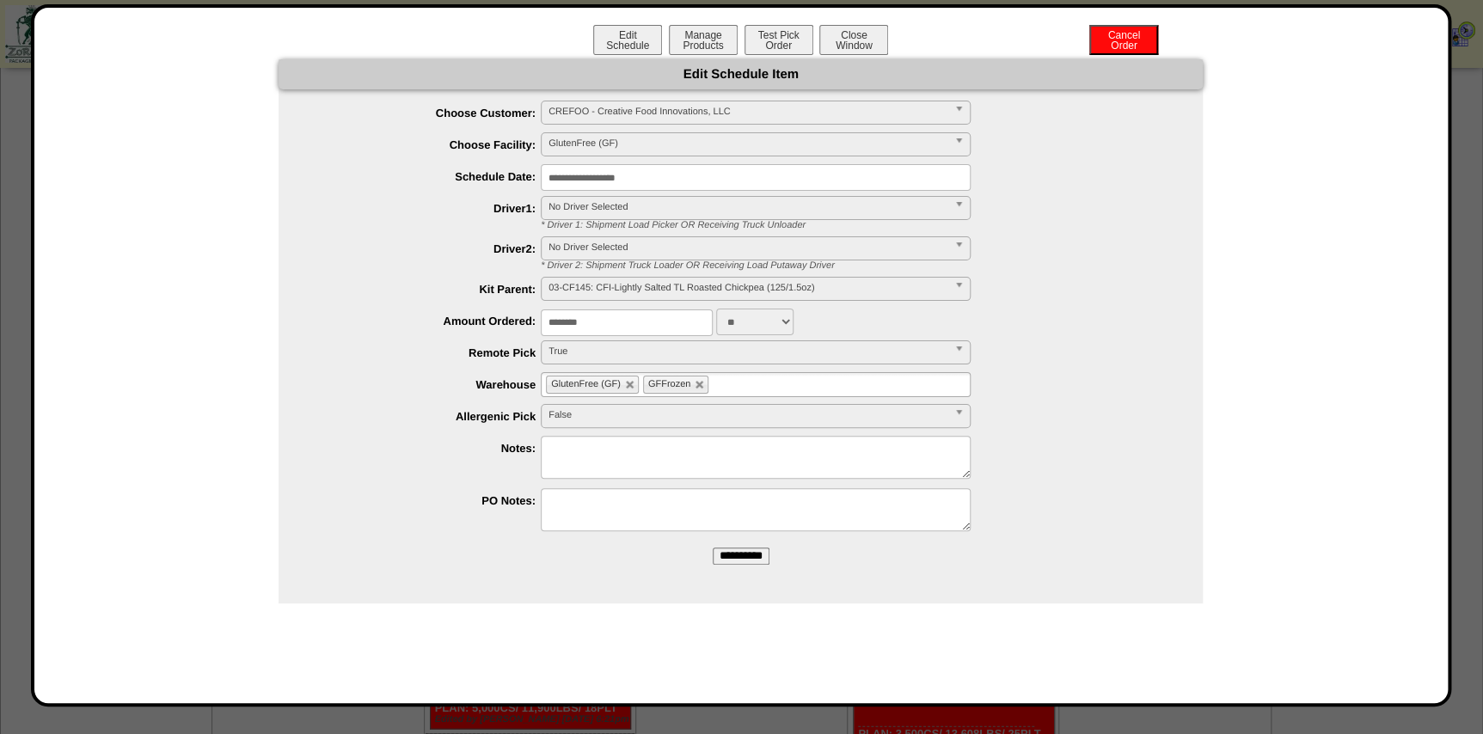
click at [742, 291] on span "03-CF145: CFI-Lightly Salted TL Roasted Chickpea (125/1.5oz)" at bounding box center [747, 288] width 399 height 21
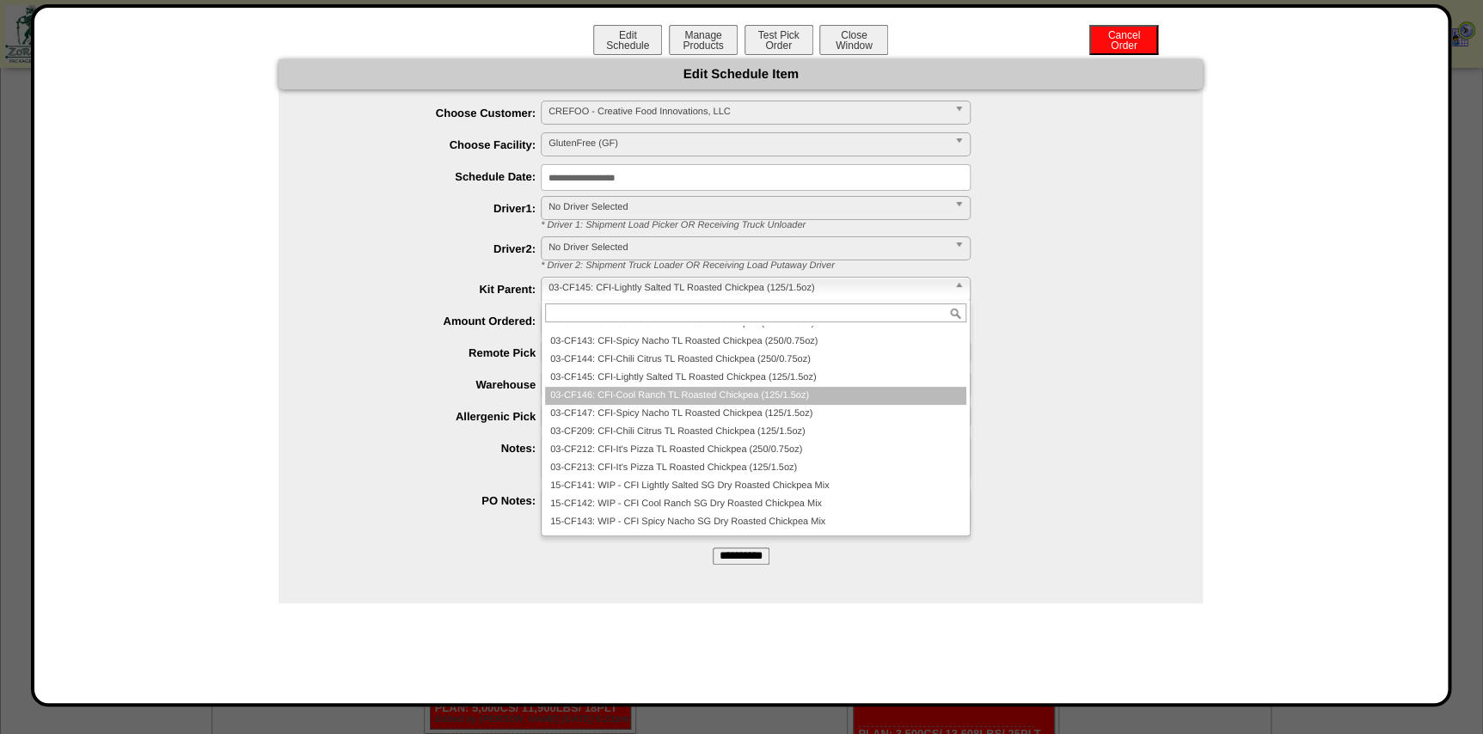
scroll to position [244, 0]
click at [372, 401] on ul "**********" at bounding box center [741, 318] width 924 height 435
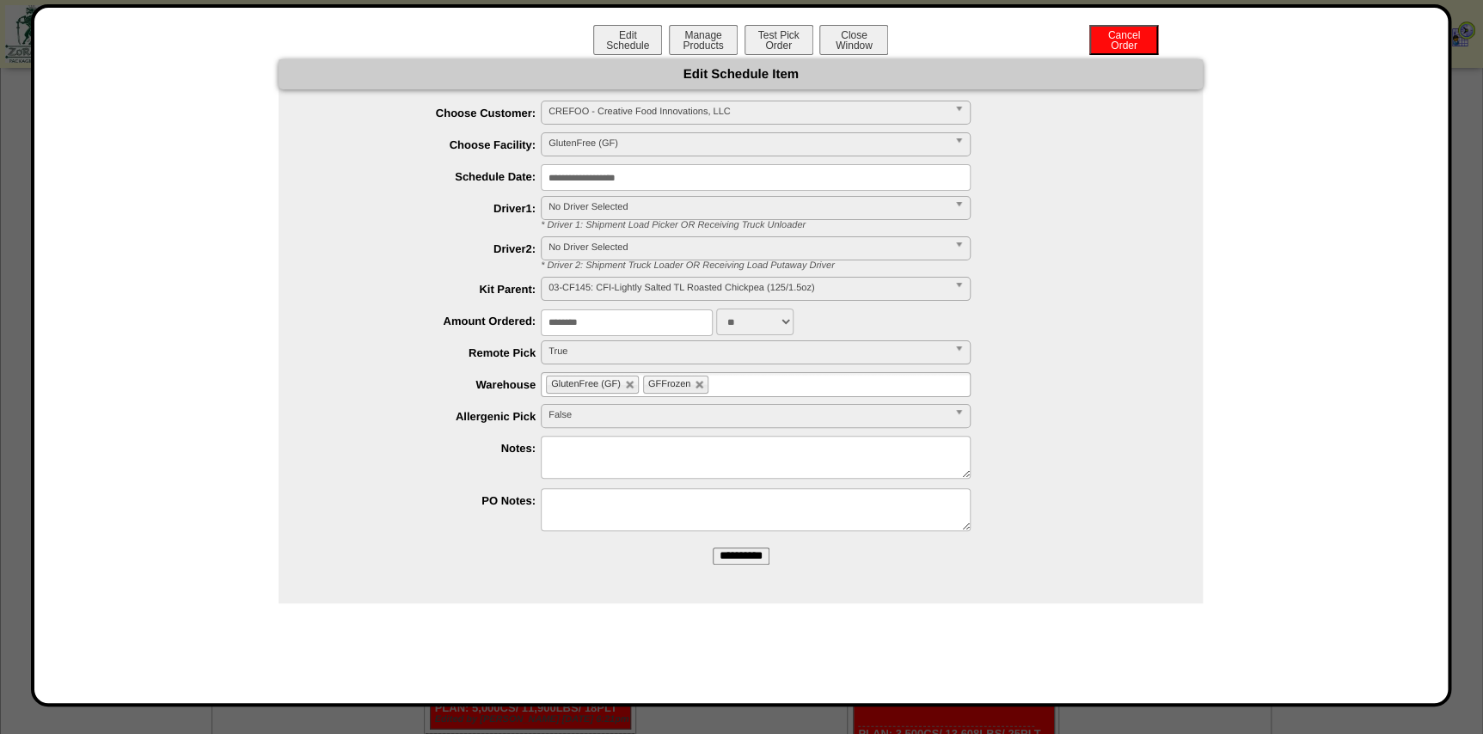
click at [890, 25] on div "Edit Schedule Manage Products Test Pick Order Cancel Order Close Window" at bounding box center [741, 42] width 1379 height 34
click at [860, 39] on button "Close Window" at bounding box center [853, 40] width 69 height 30
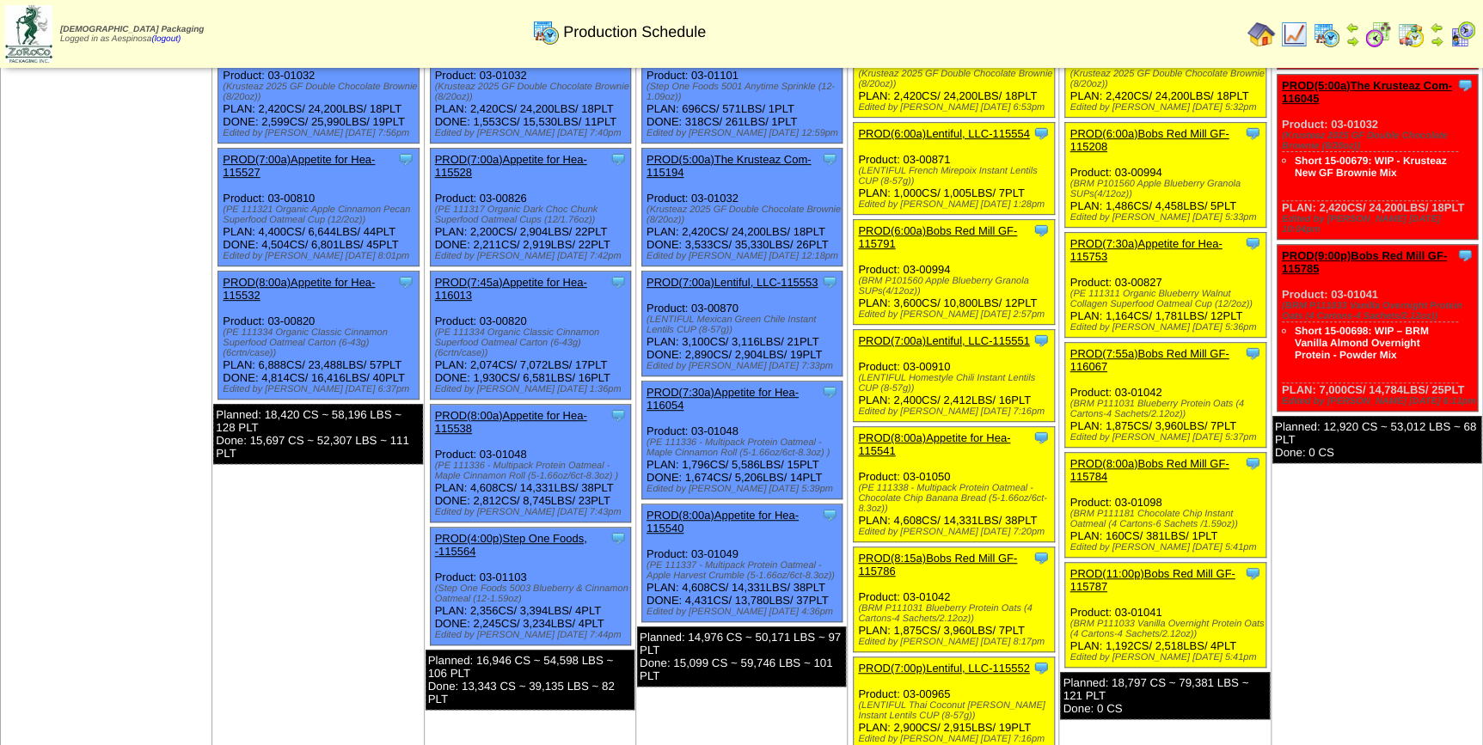
scroll to position [234, 0]
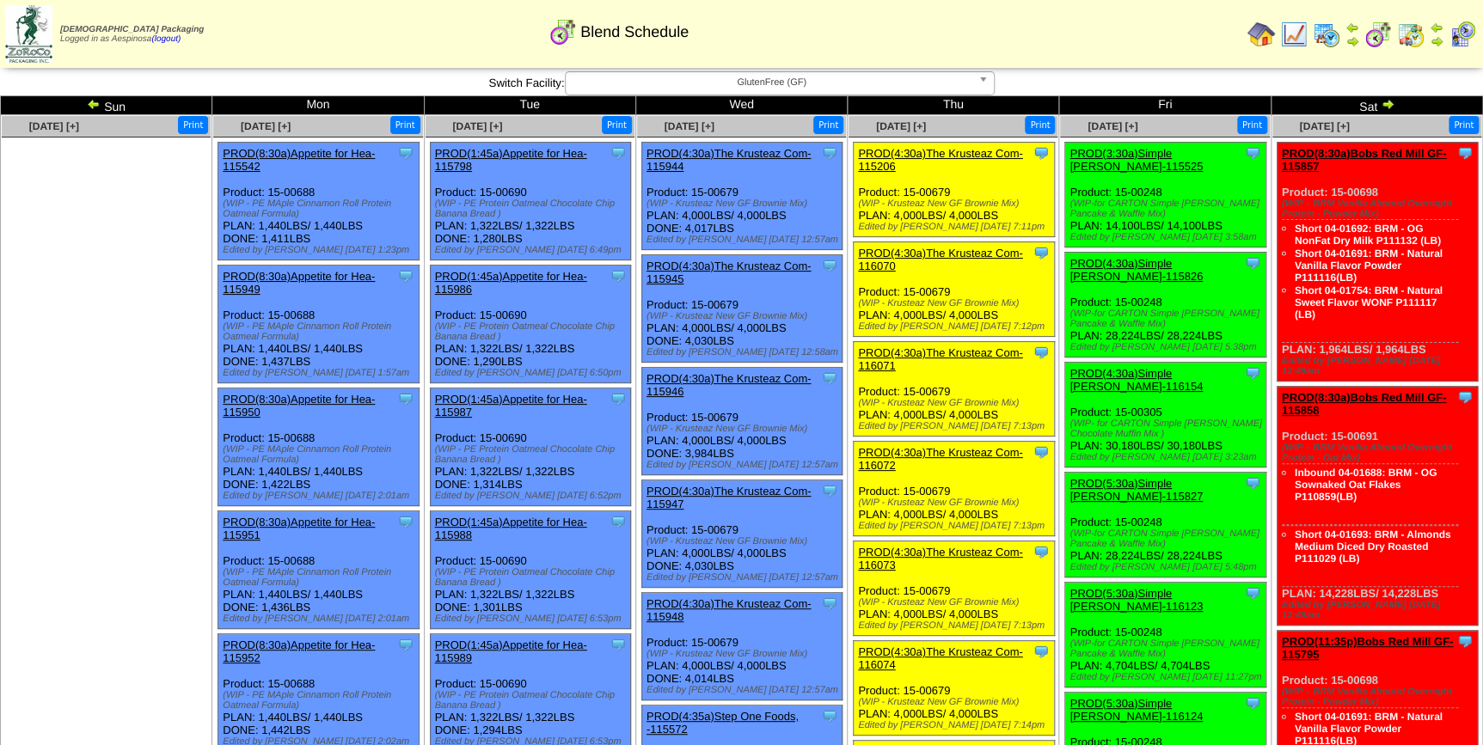
click at [36, 35] on img at bounding box center [28, 34] width 47 height 58
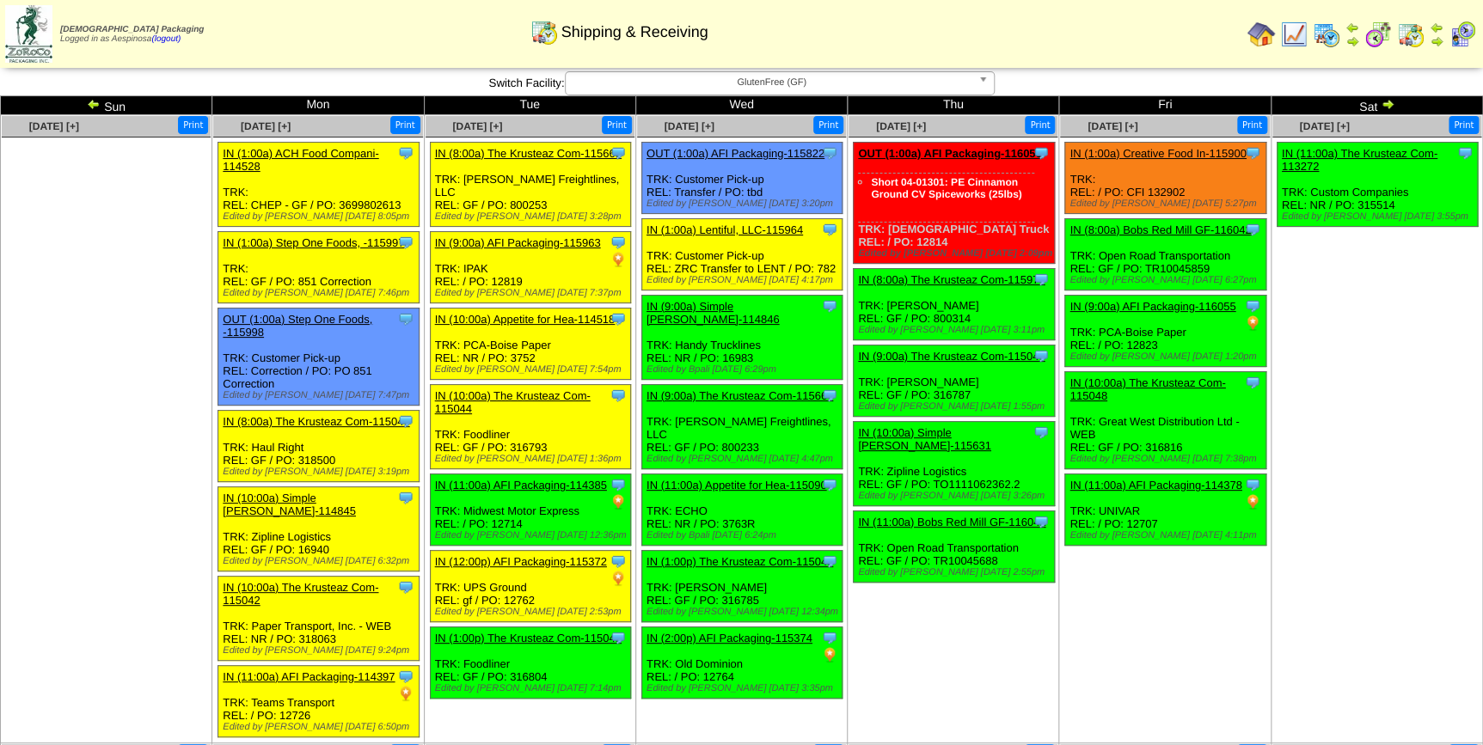
click at [1394, 358] on ul "Clone Item IN (11:00a) The Krusteaz Com-113272 The Krusteaz Company ScheduleID:…" at bounding box center [1376, 271] width 209 height 258
click at [989, 353] on link "IN (9:00a) The Krusteaz Com-115046" at bounding box center [951, 356] width 187 height 13
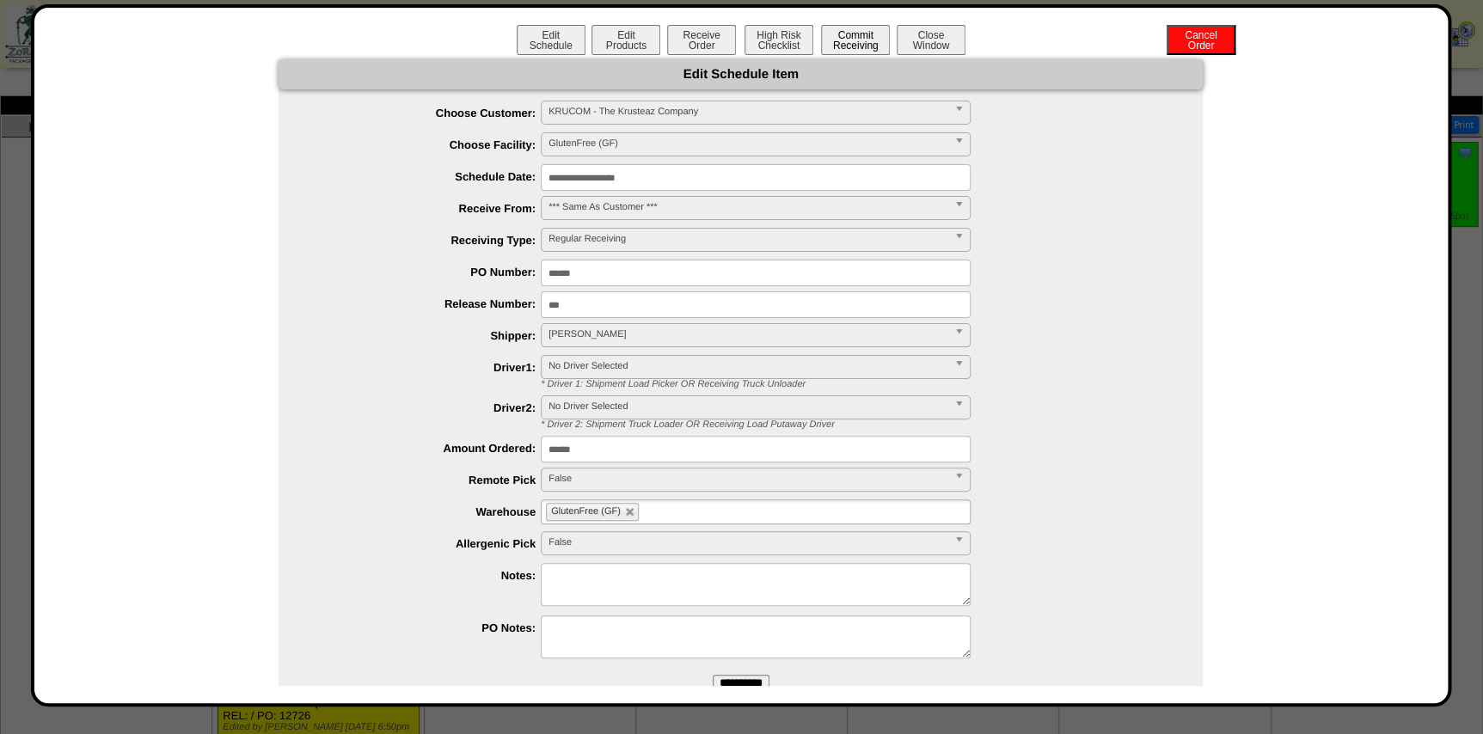
click at [844, 36] on button "Commit Receiving" at bounding box center [855, 40] width 69 height 30
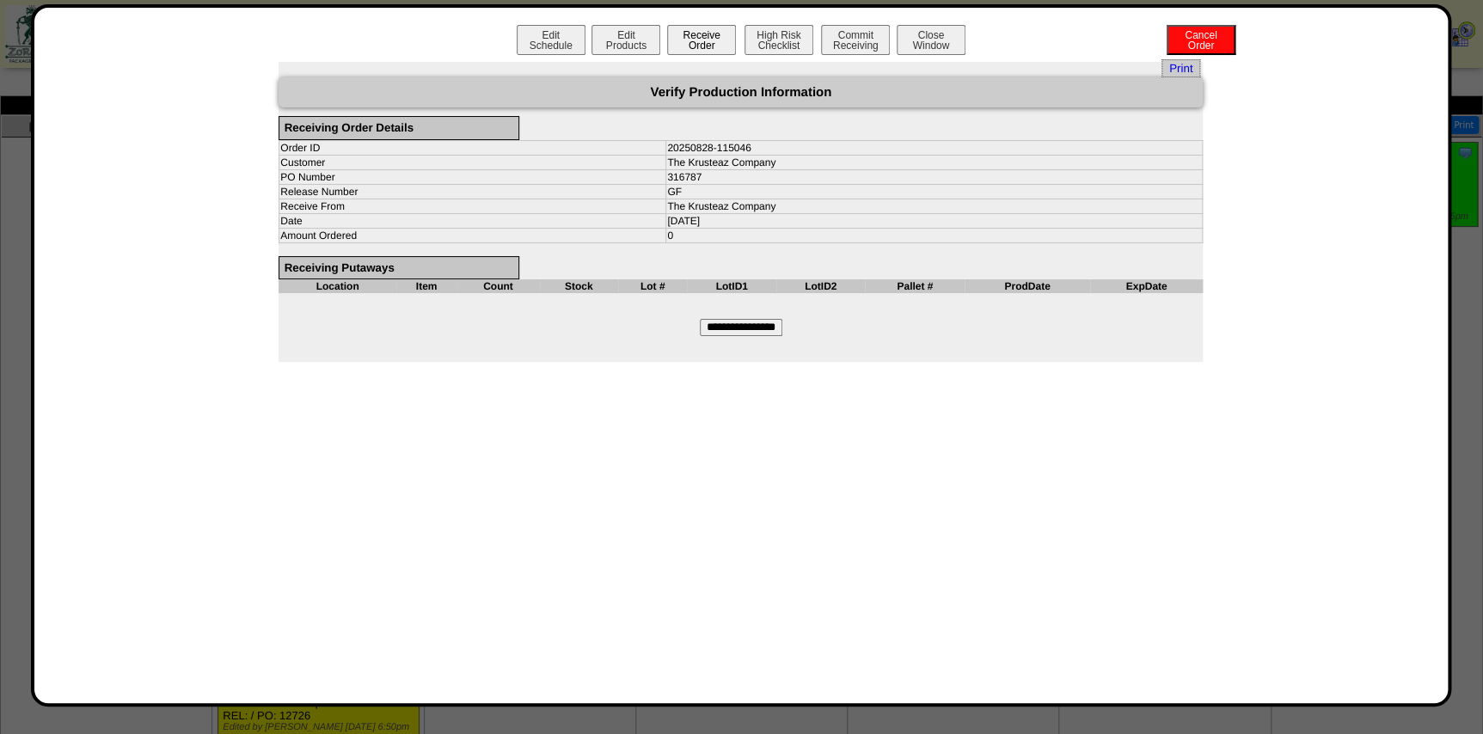
click at [683, 43] on button "Receive Order" at bounding box center [701, 40] width 69 height 30
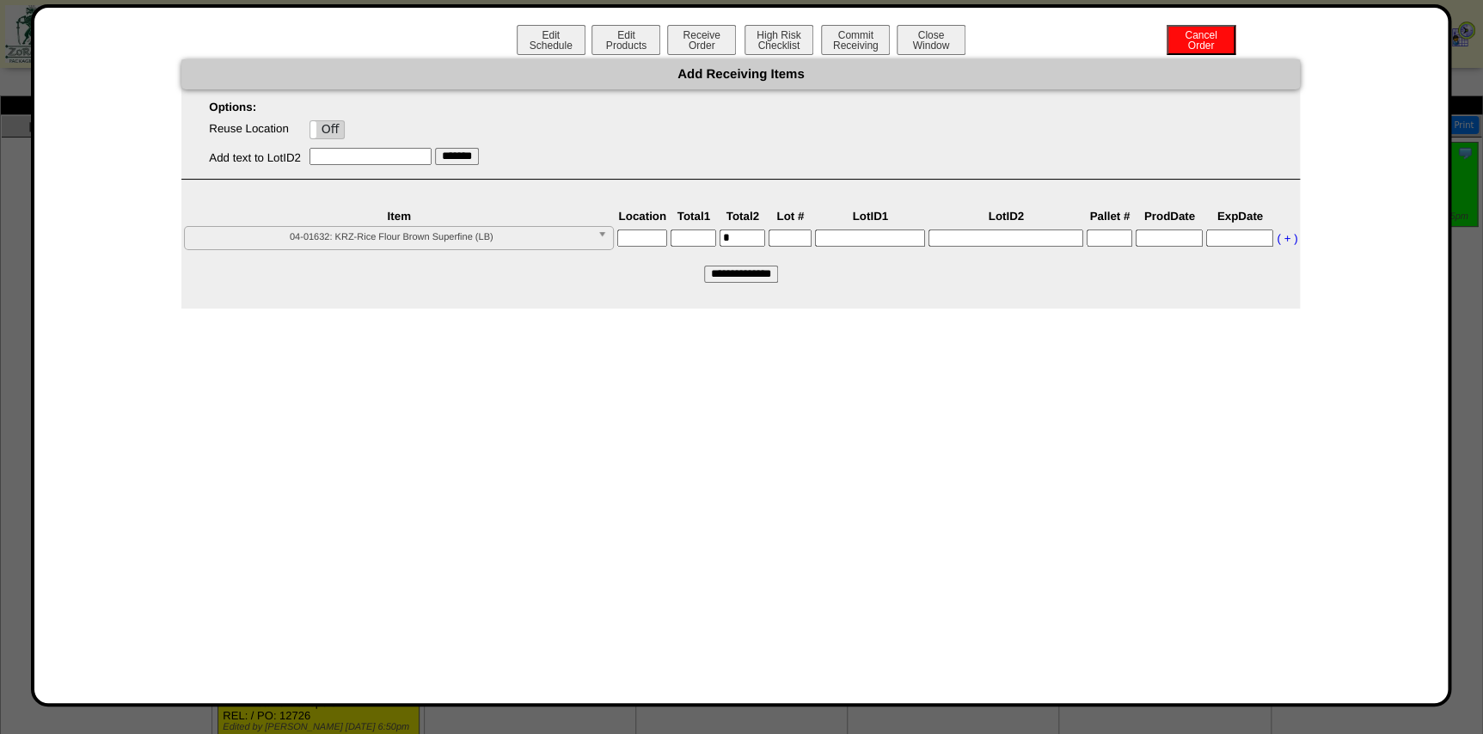
click at [566, 239] on span "04-01632: KRZ-Rice Flour Brown Superfine (LB)" at bounding box center [391, 237] width 399 height 21
click at [640, 236] on input "text" at bounding box center [642, 238] width 50 height 17
type input "*****"
type input"] "****"
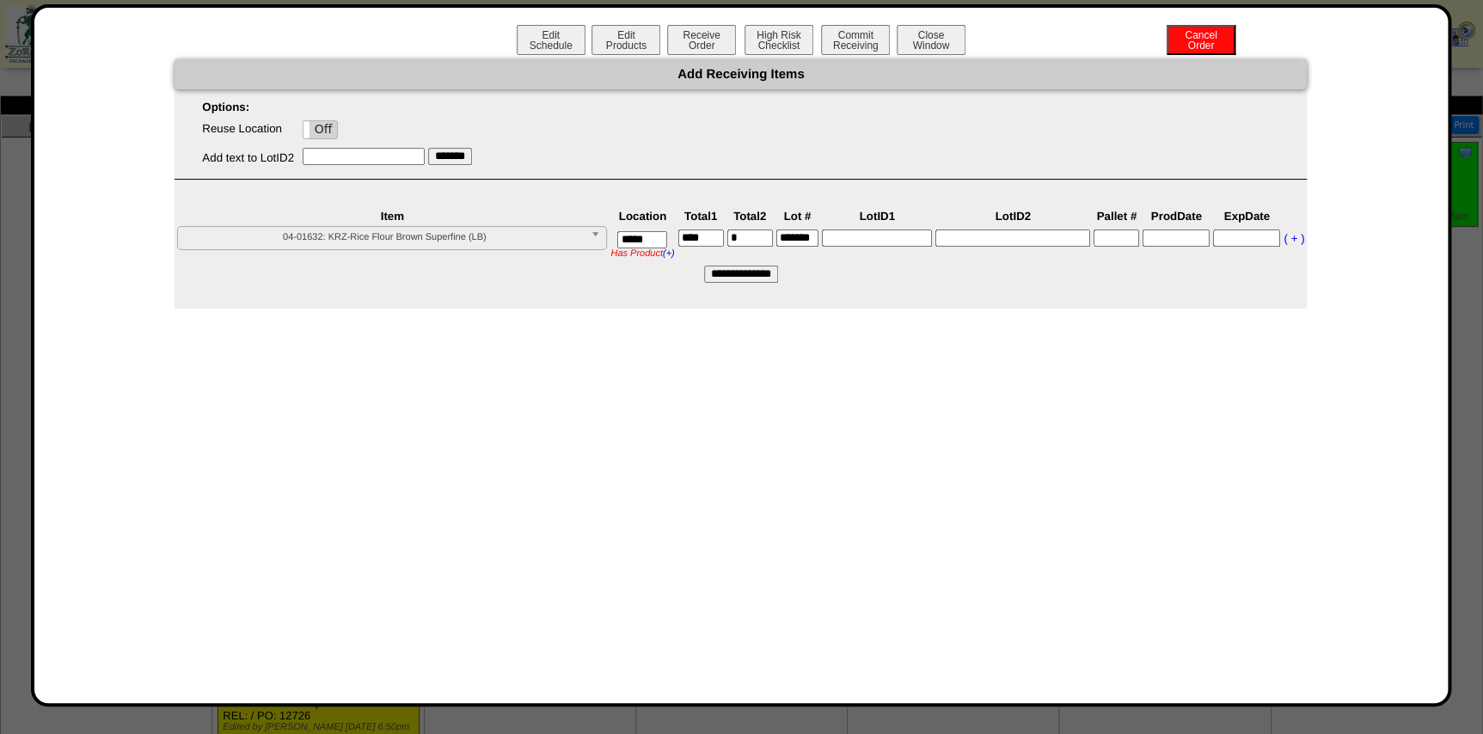
scroll to position [0, 9]
type input"] "*******"
type input "*****"
type input"] "*"
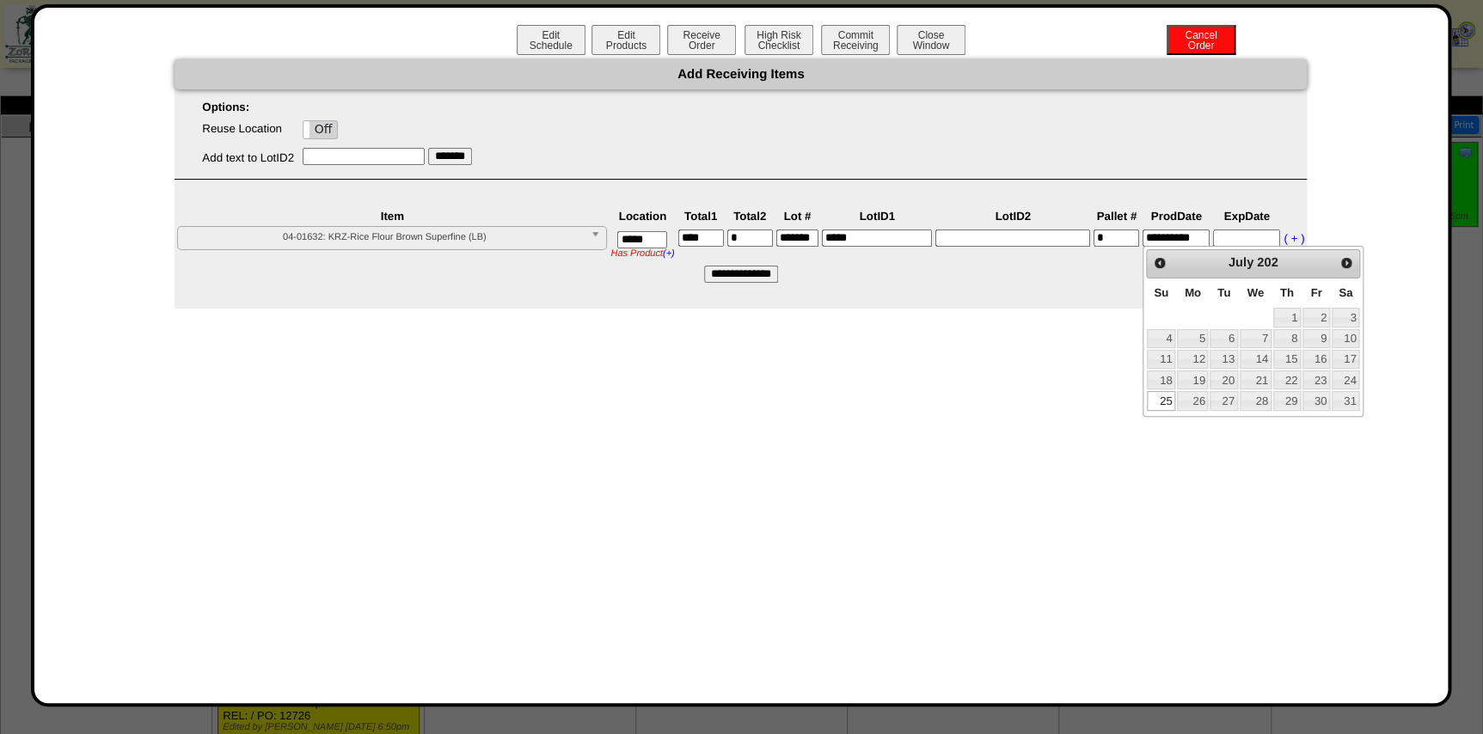
type input "**********"
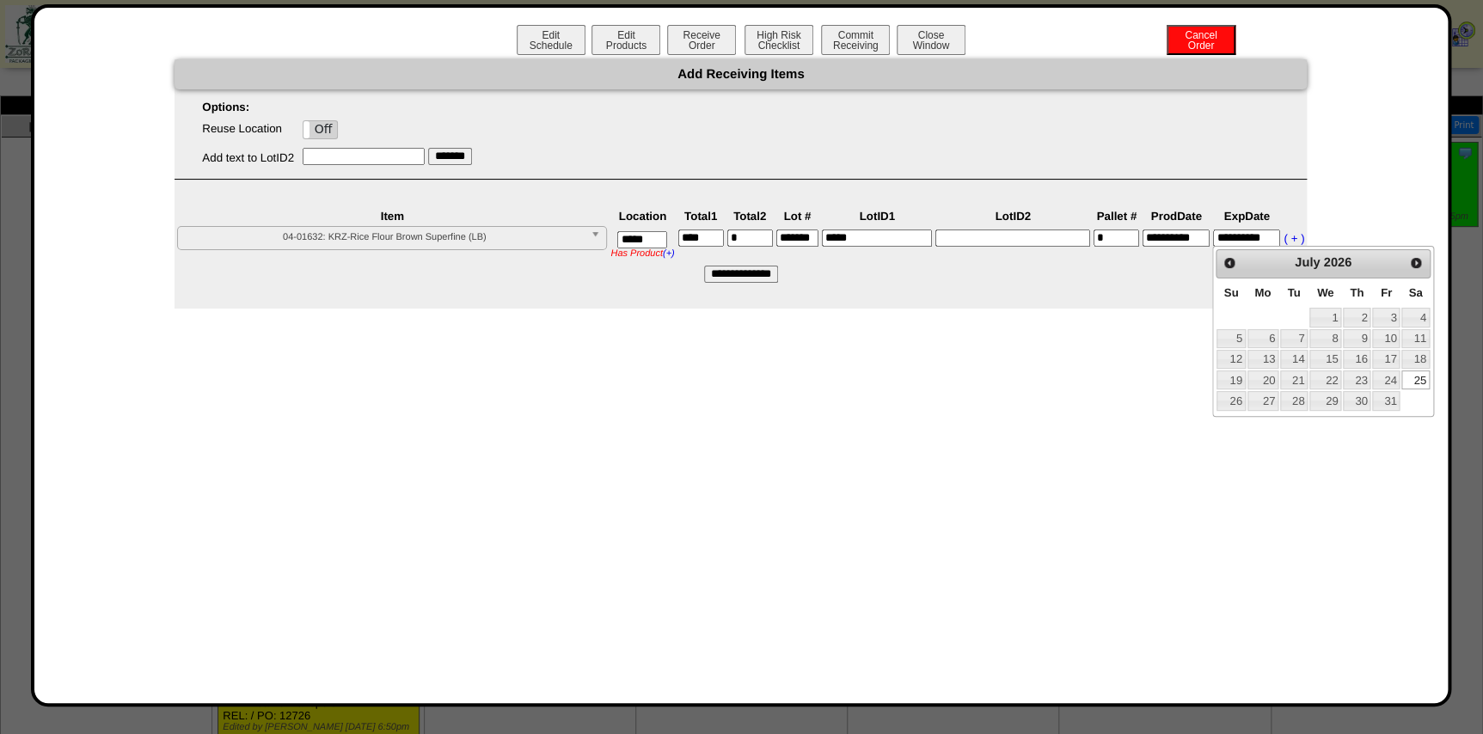
type input "**********"
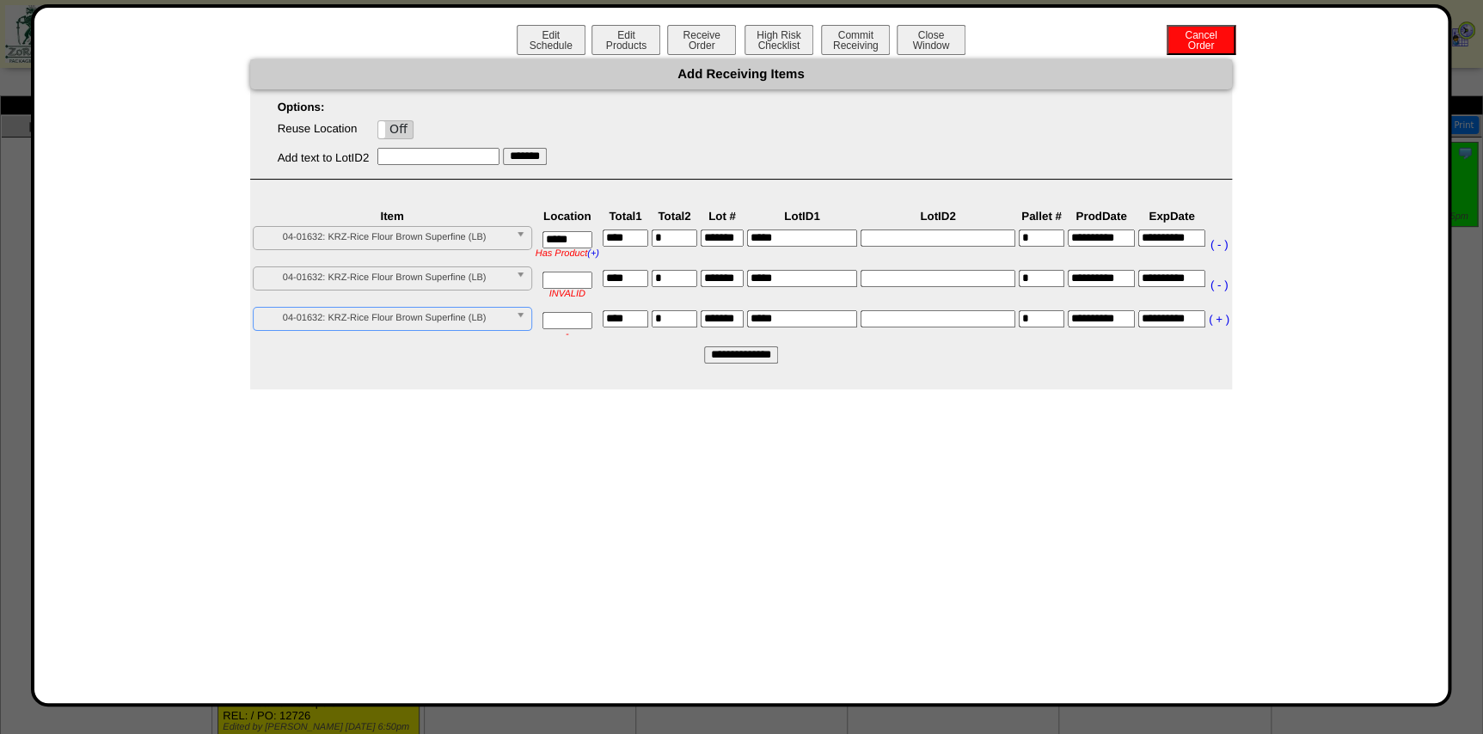
click at [392, 129] on label "Off" at bounding box center [395, 129] width 34 height 17
click at [562, 272] on input "text" at bounding box center [567, 280] width 50 height 17
type input "*****"
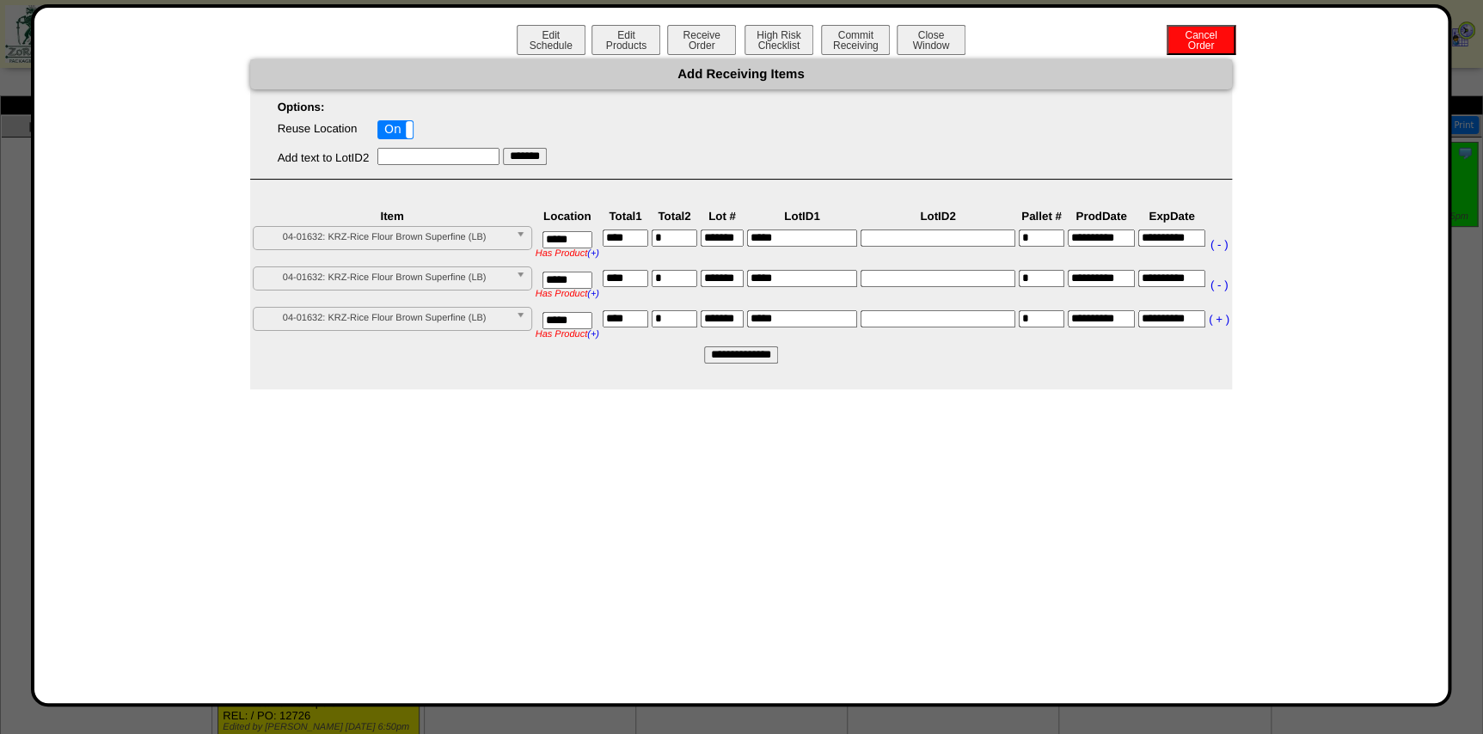
drag, startPoint x: 724, startPoint y: 276, endPoint x: 780, endPoint y: 281, distance: 56.1
click at [797, 272] on tr "**********" at bounding box center [741, 285] width 978 height 39
drag, startPoint x: 734, startPoint y: 307, endPoint x: 757, endPoint y: 309, distance: 23.4
click at [757, 309] on tr "**********" at bounding box center [741, 325] width 978 height 39
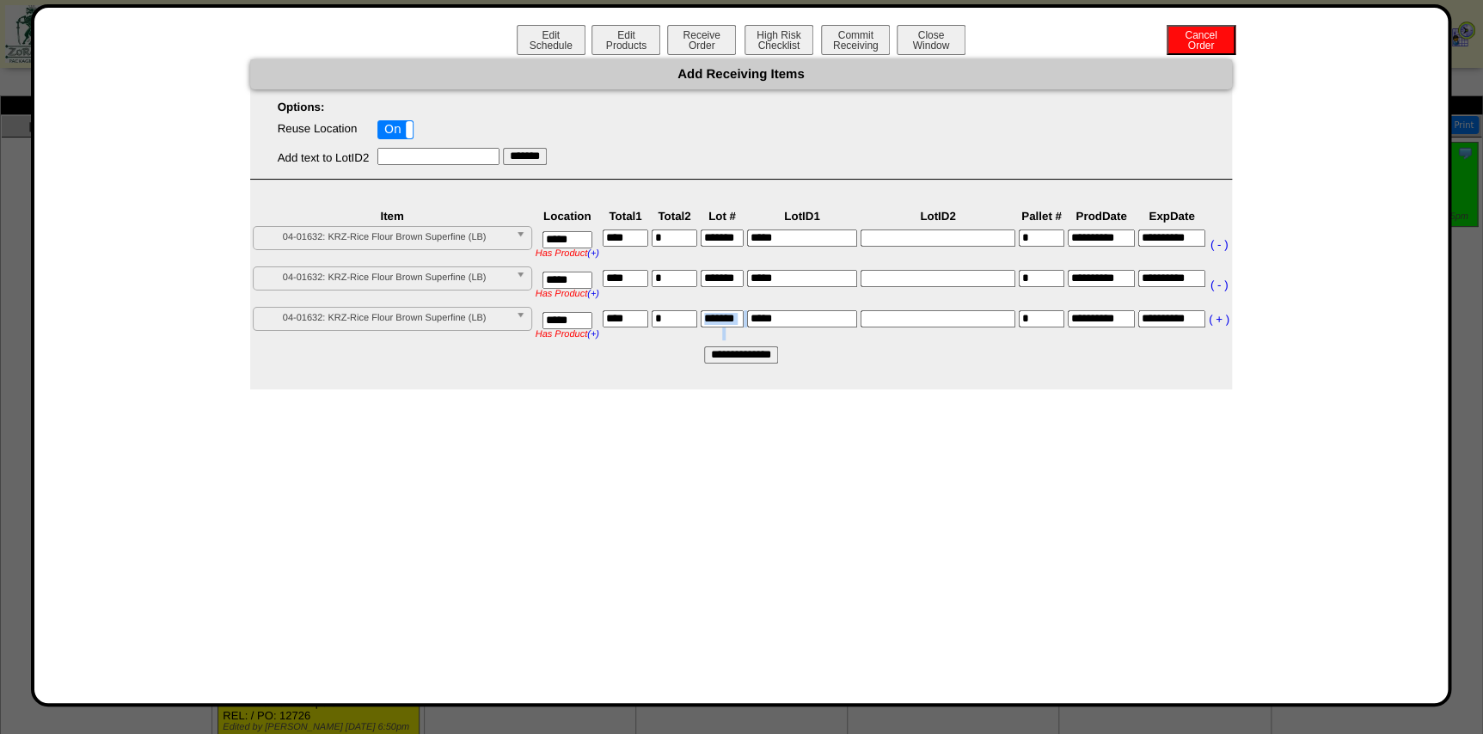
click at [720, 318] on input"] "*******" at bounding box center [722, 318] width 43 height 17
drag, startPoint x: 717, startPoint y: 315, endPoint x: 793, endPoint y: 315, distance: 75.6
click at [792, 315] on tr "**********" at bounding box center [741, 325] width 978 height 39
click at [795, 247] on input "*****" at bounding box center [802, 238] width 110 height 17
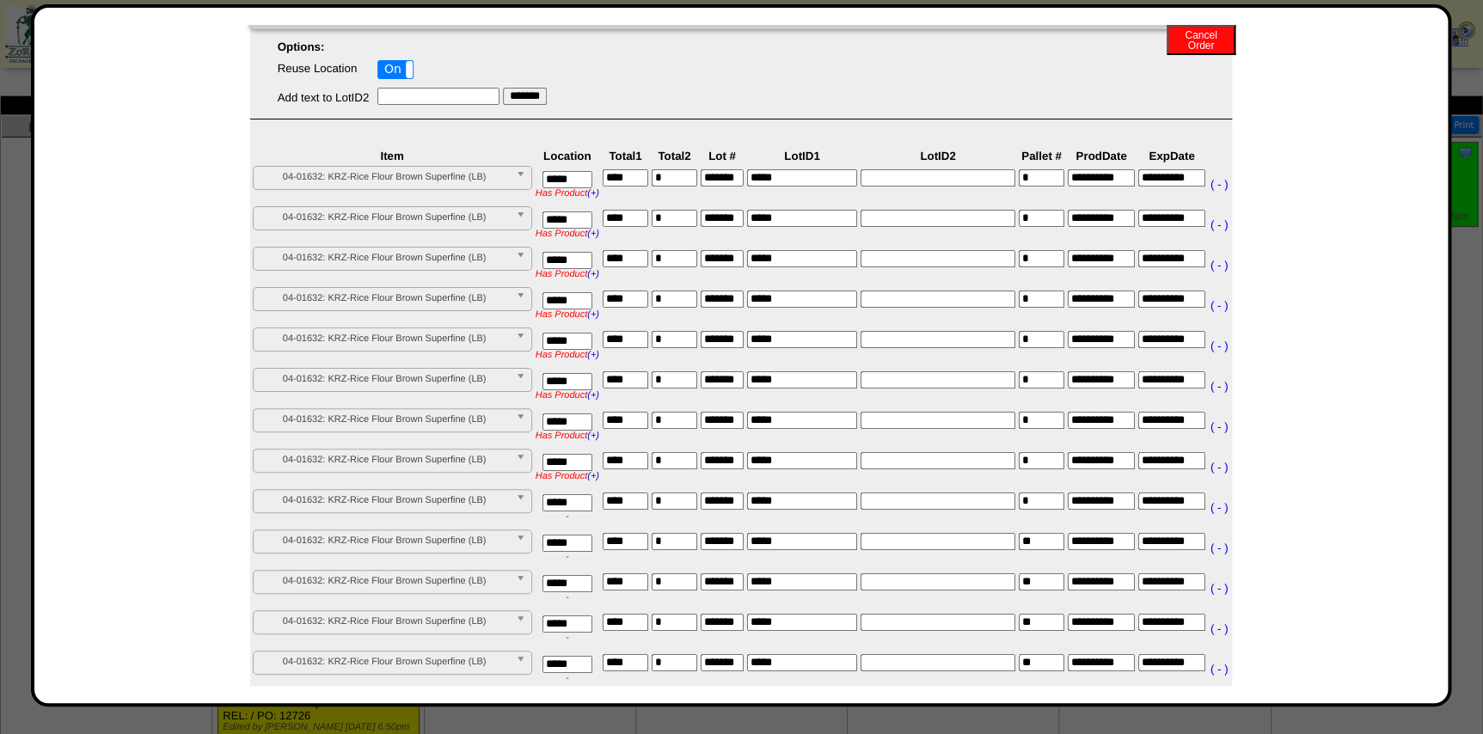
scroll to position [259, 0]
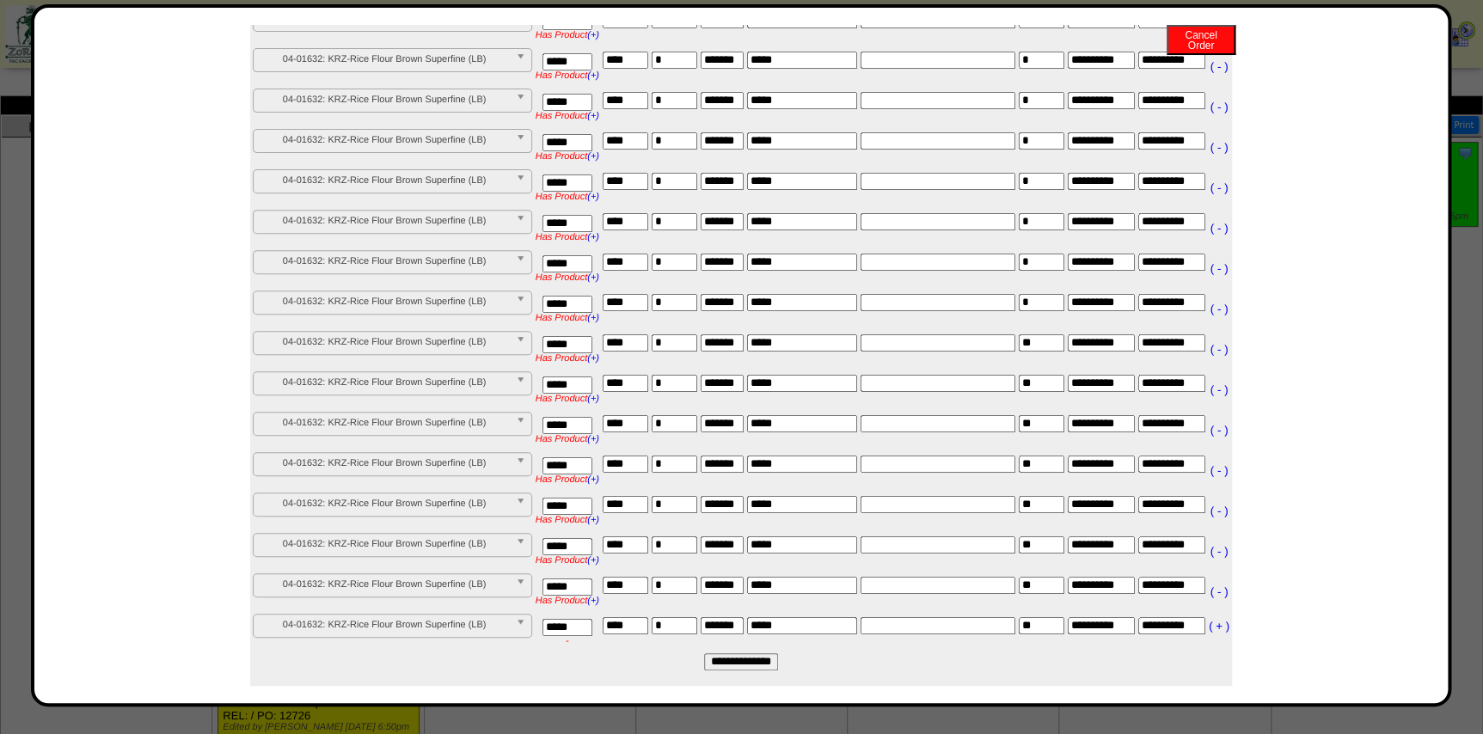
click at [722, 653] on input "**********" at bounding box center [741, 661] width 74 height 17
type input "*********"
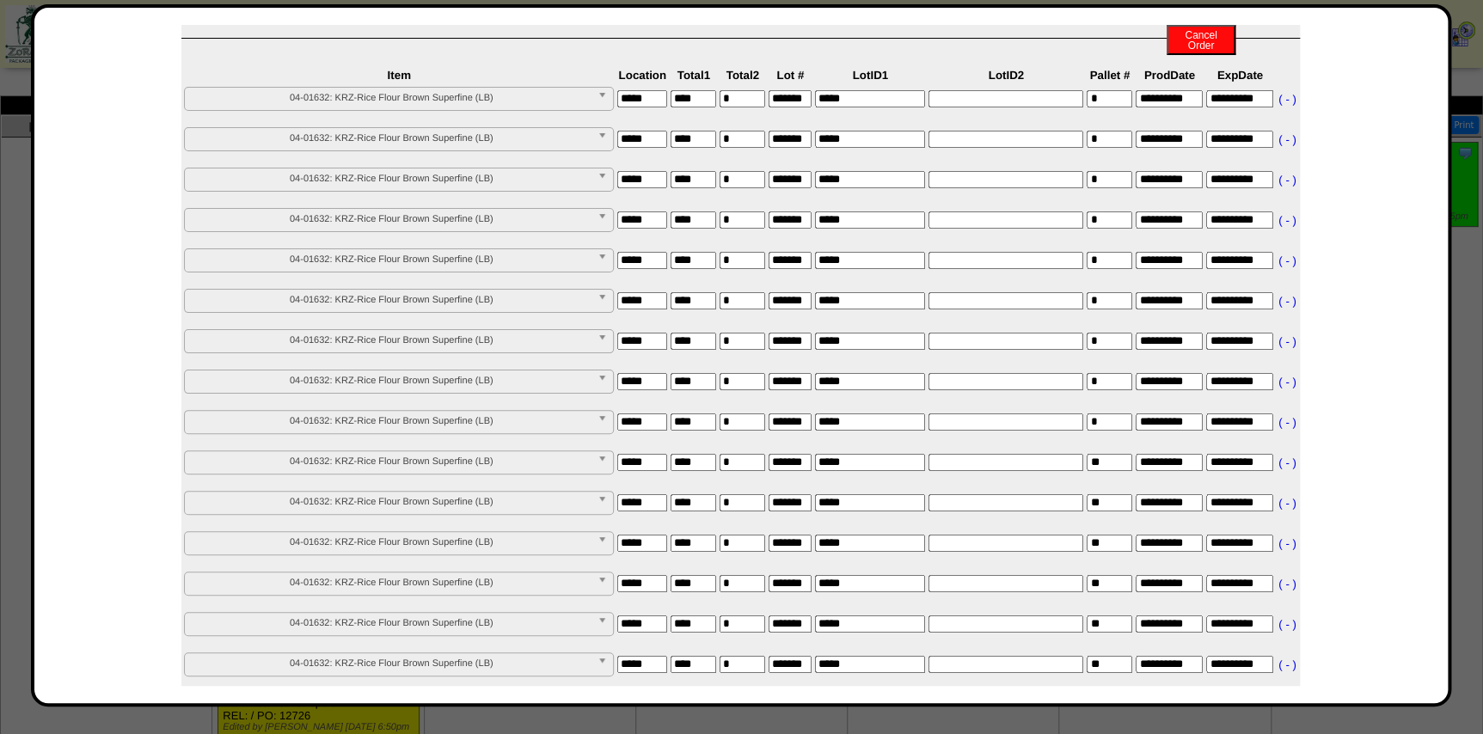
scroll to position [0, 0]
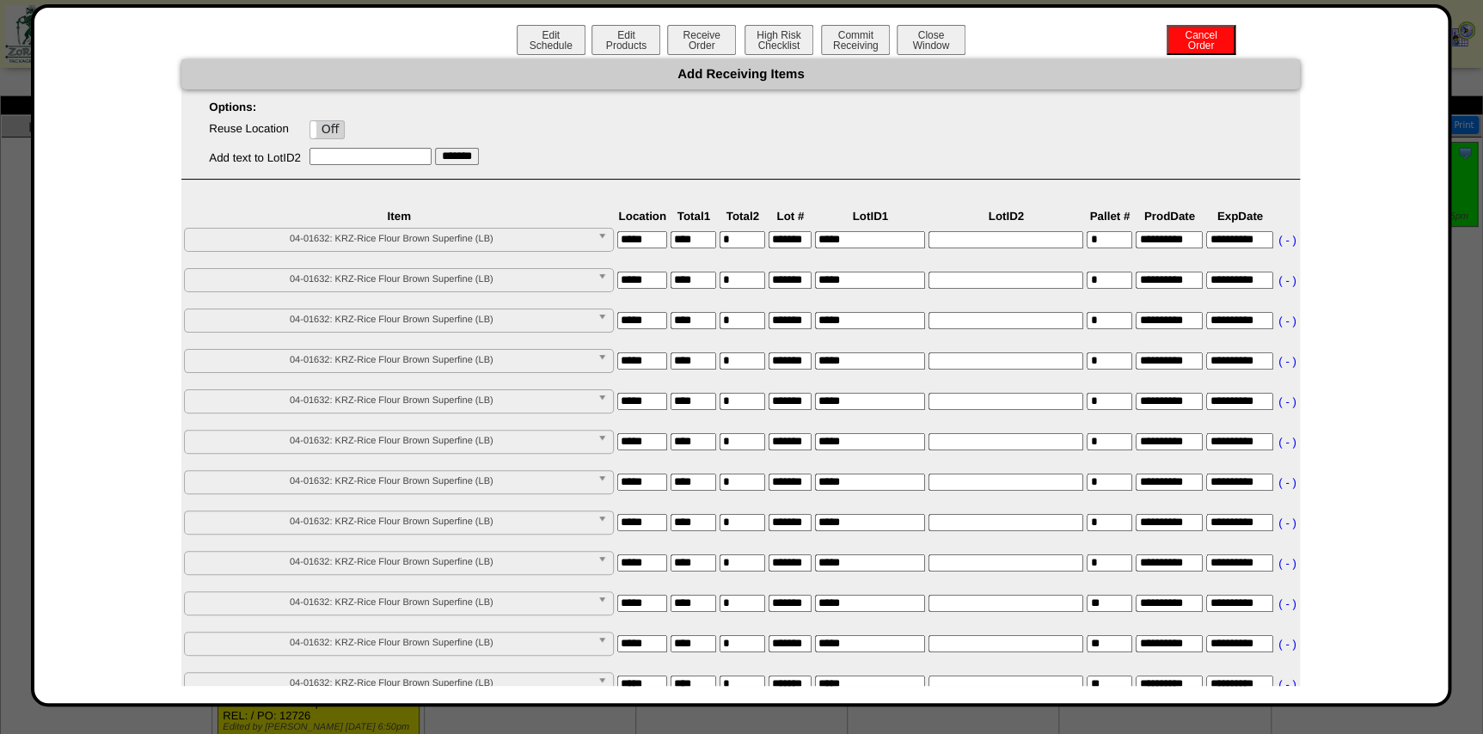
click at [646, 280] on input "*****" at bounding box center [642, 280] width 50 height 17
click at [635, 377] on div "*****" at bounding box center [642, 367] width 50 height 30
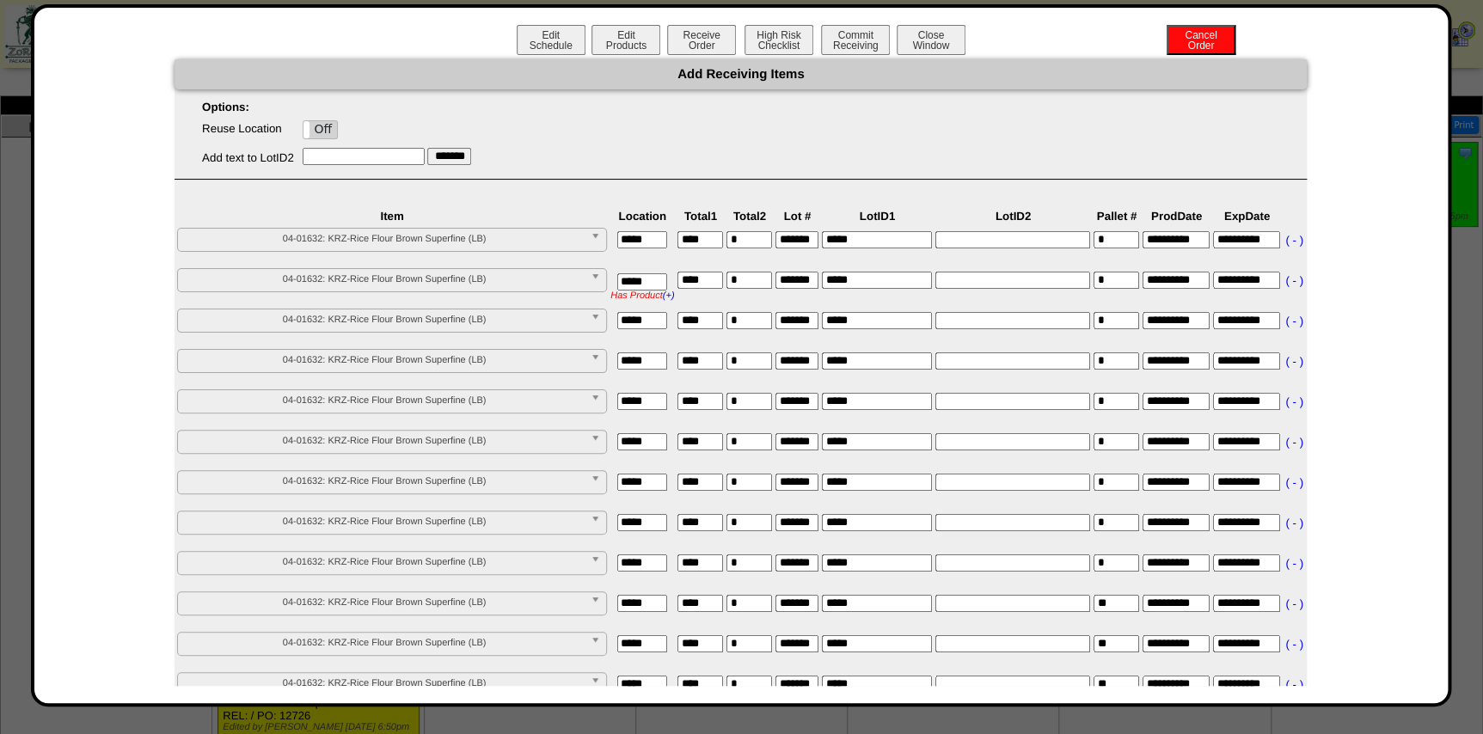
click at [651, 395] on input "*****" at bounding box center [642, 401] width 50 height 17
type input "*****"
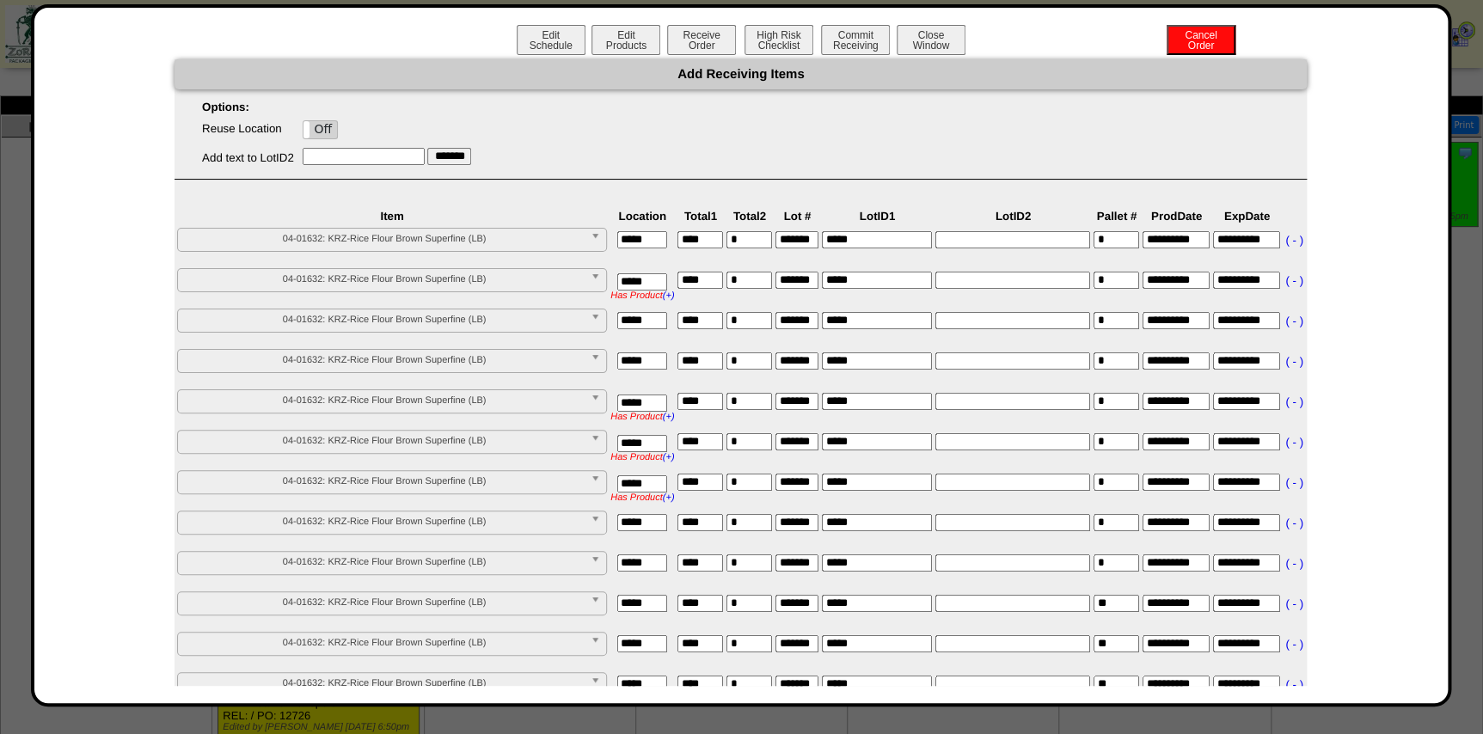
type input "*****"
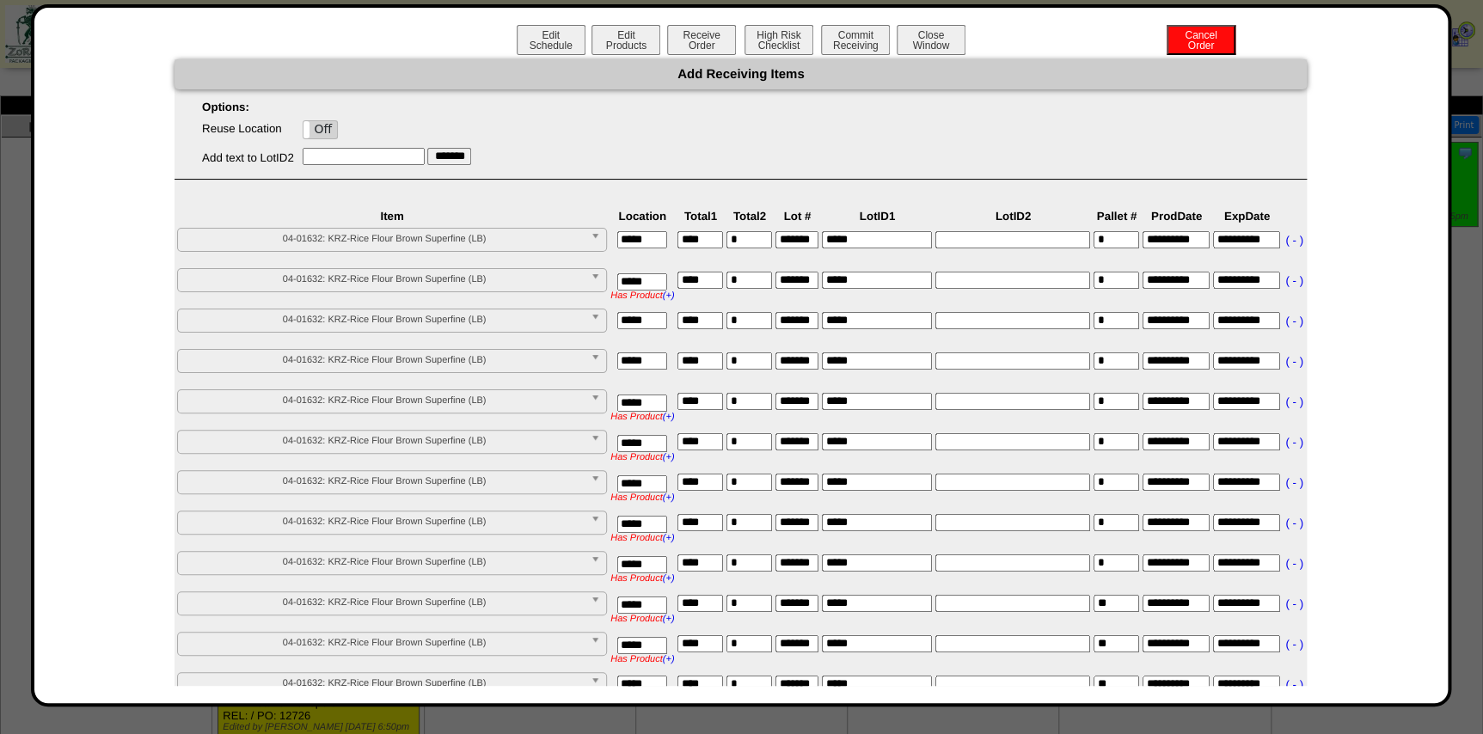
scroll to position [301, 0]
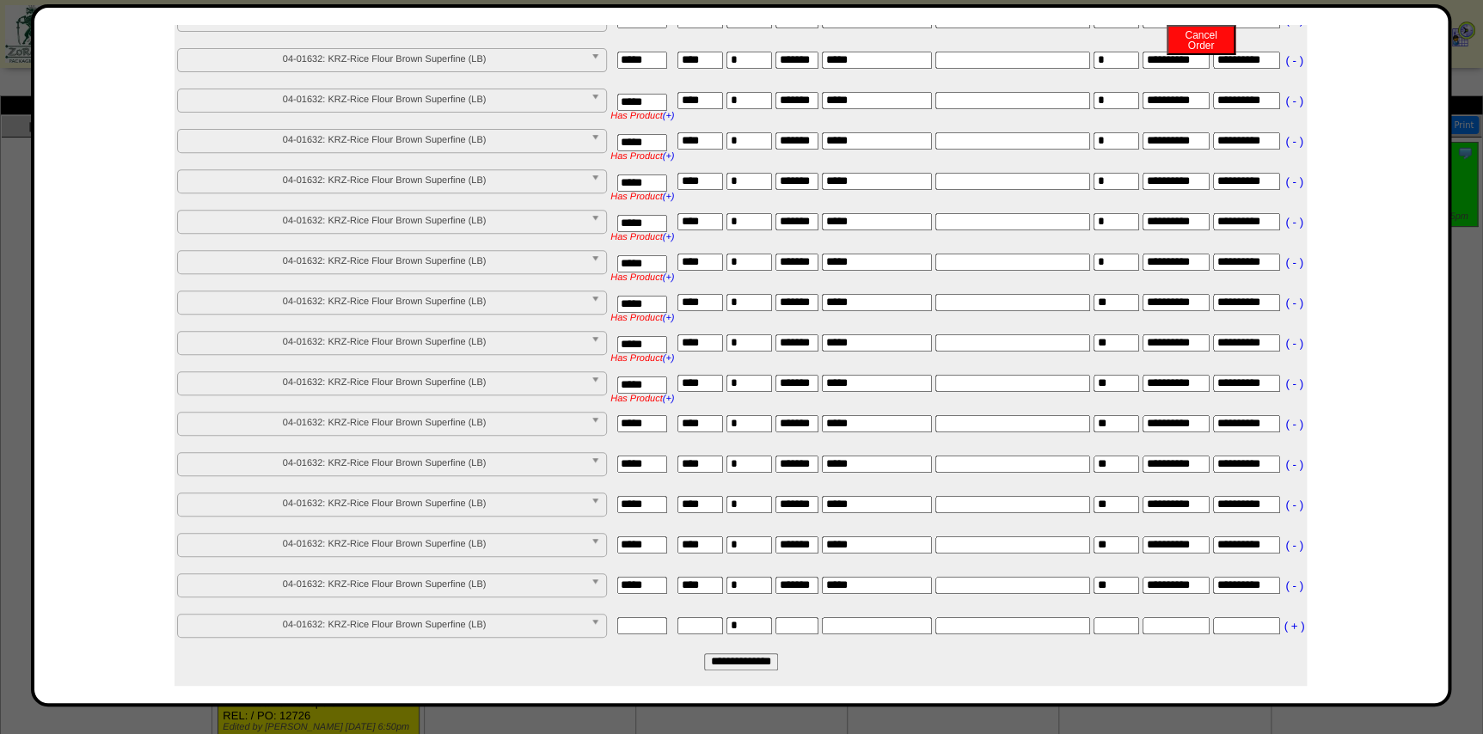
type input "*****"
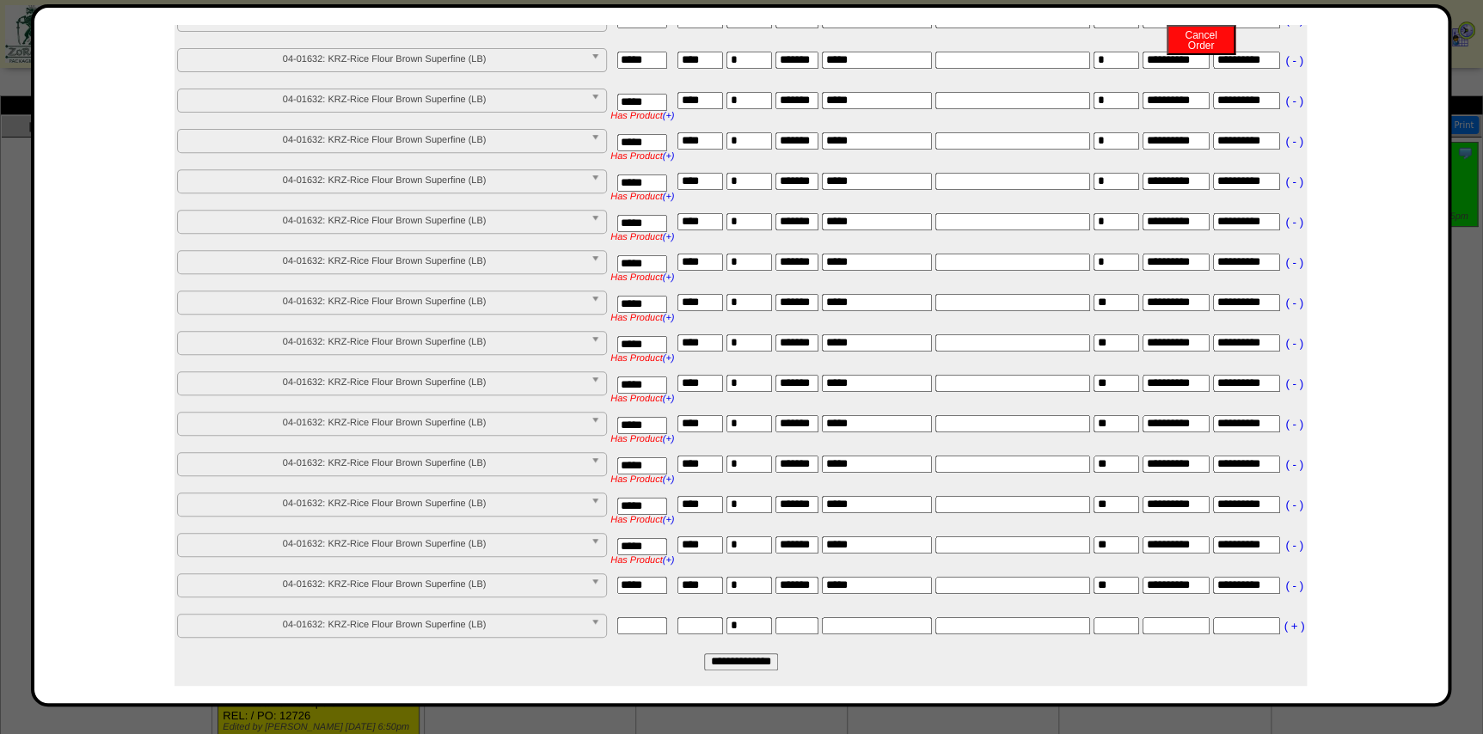
click at [734, 653] on input "**********" at bounding box center [741, 661] width 74 height 17
type input "*********"
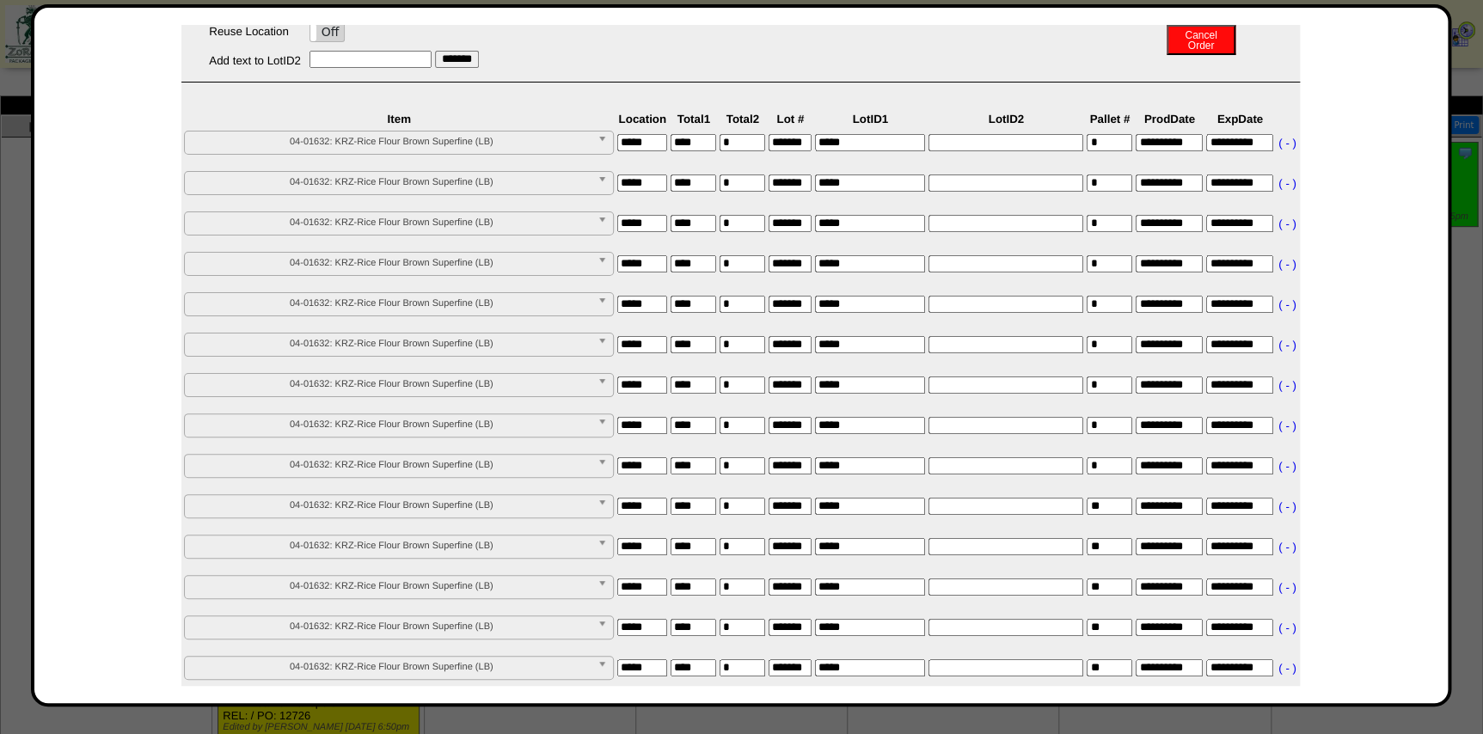
scroll to position [0, 0]
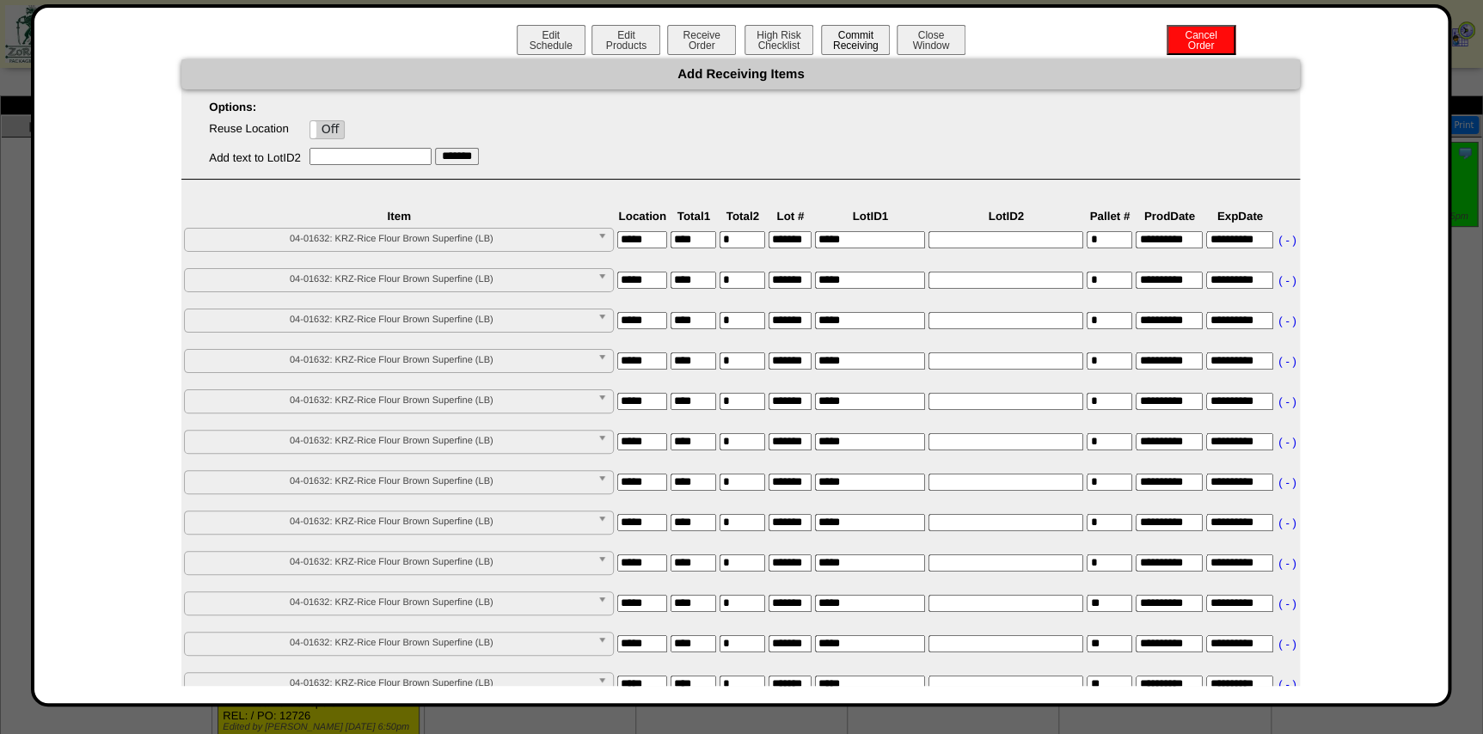
click at [857, 52] on button "Commit Receiving" at bounding box center [855, 40] width 69 height 30
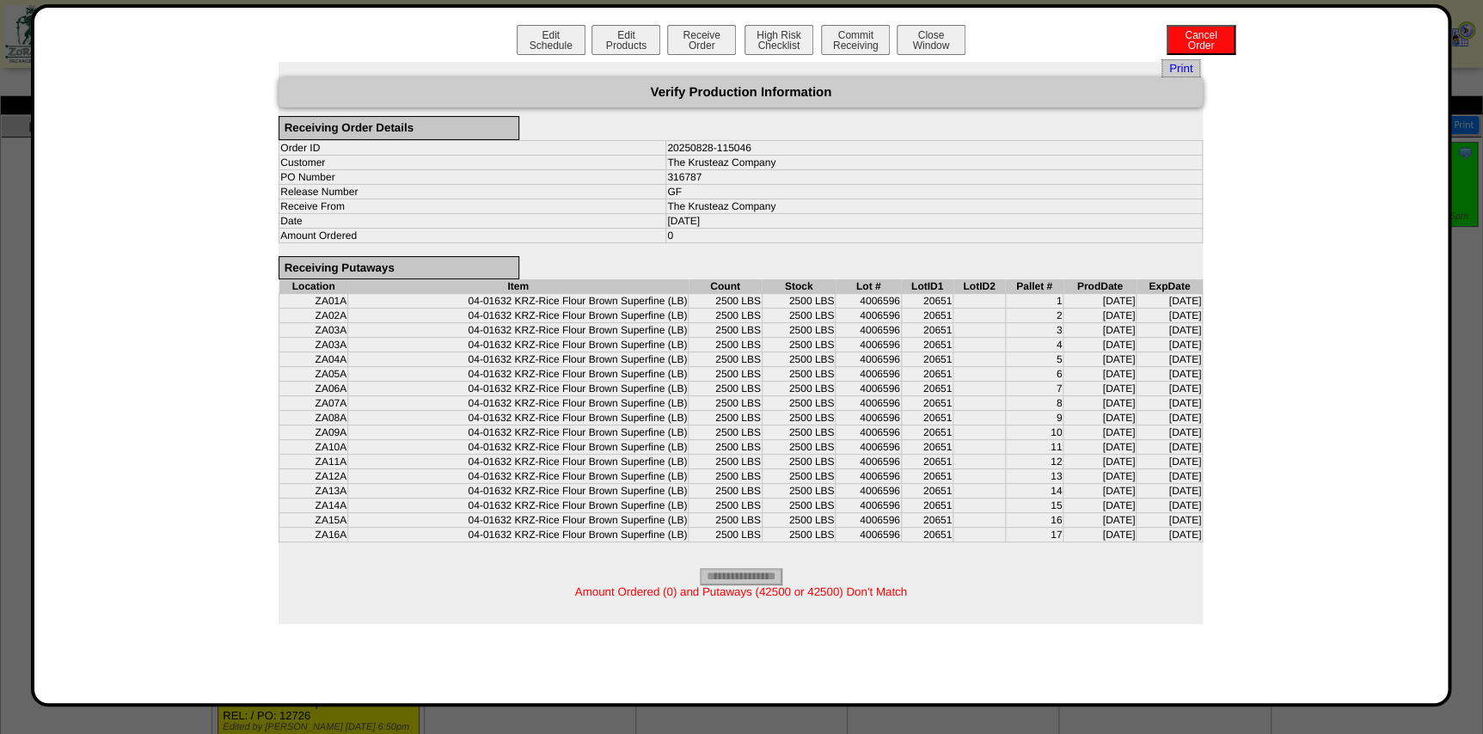
click at [831, 585] on span "Amount Ordered (0) and Putaways (42500 or 42500) Don't Match" at bounding box center [741, 591] width 332 height 13
copy span "42500"
click at [538, 40] on button "Edit Schedule" at bounding box center [551, 40] width 69 height 30
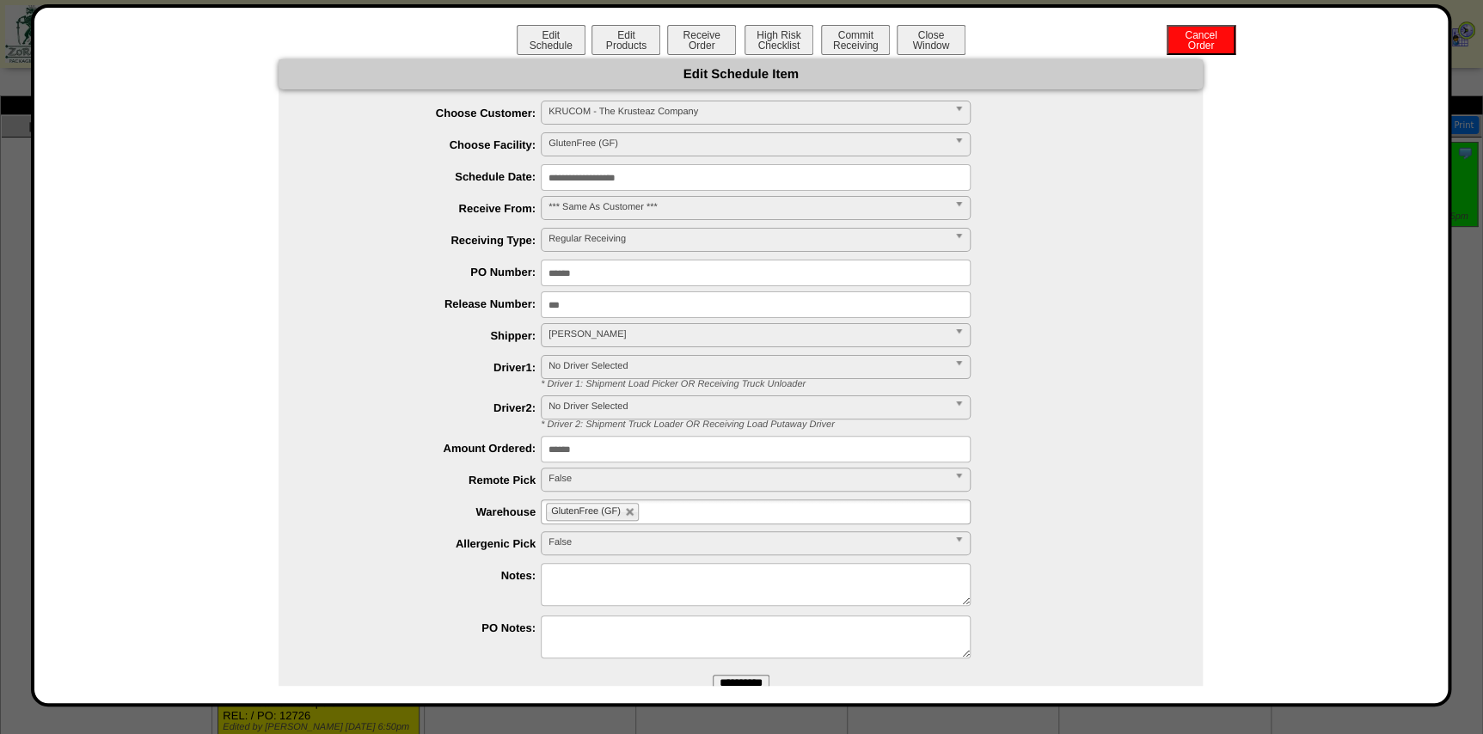
click at [645, 456] on input "******" at bounding box center [756, 449] width 430 height 27
paste input "text"
type input "*****"
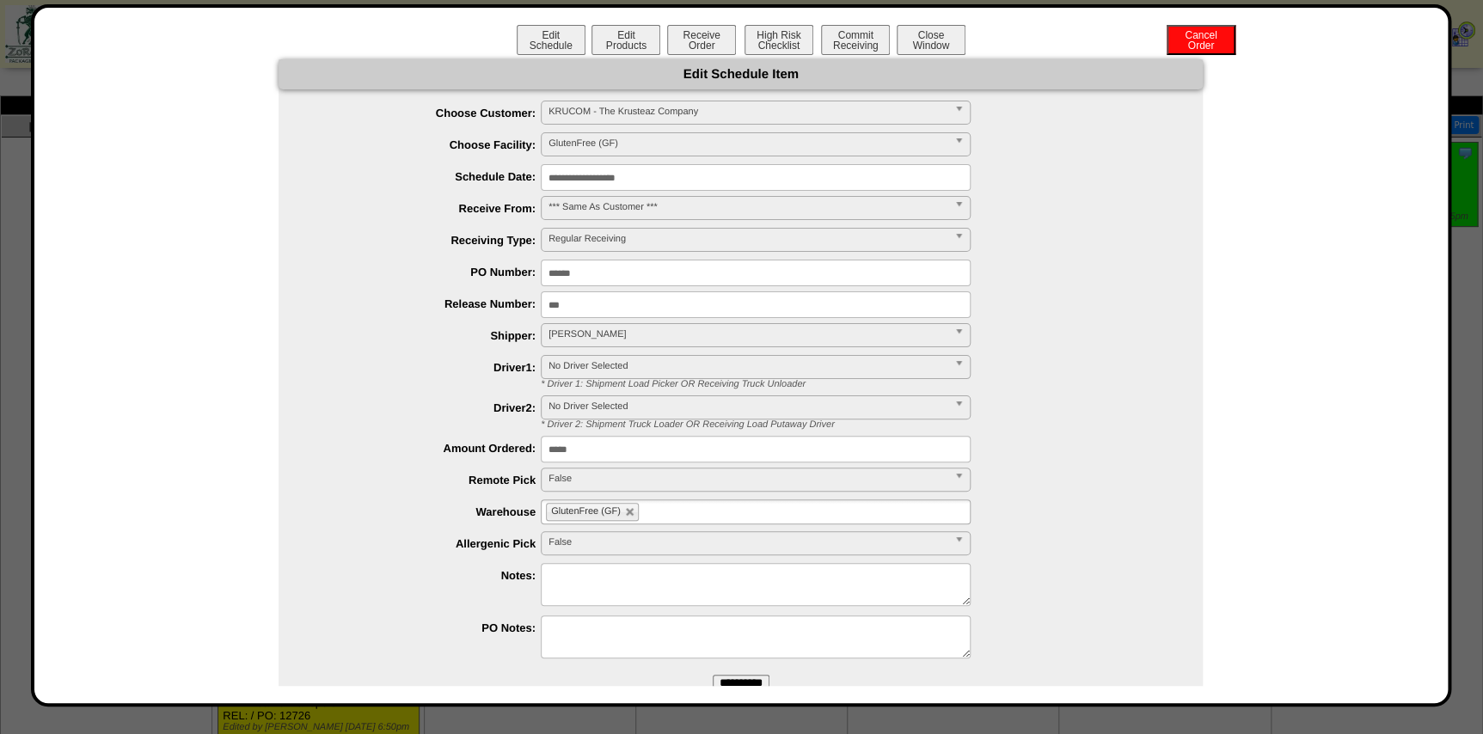
click at [635, 577] on textarea at bounding box center [756, 584] width 430 height 43
type textarea "**********"
click at [747, 677] on input "**********" at bounding box center [741, 683] width 57 height 17
click at [843, 51] on button "Commit Receiving" at bounding box center [855, 40] width 69 height 30
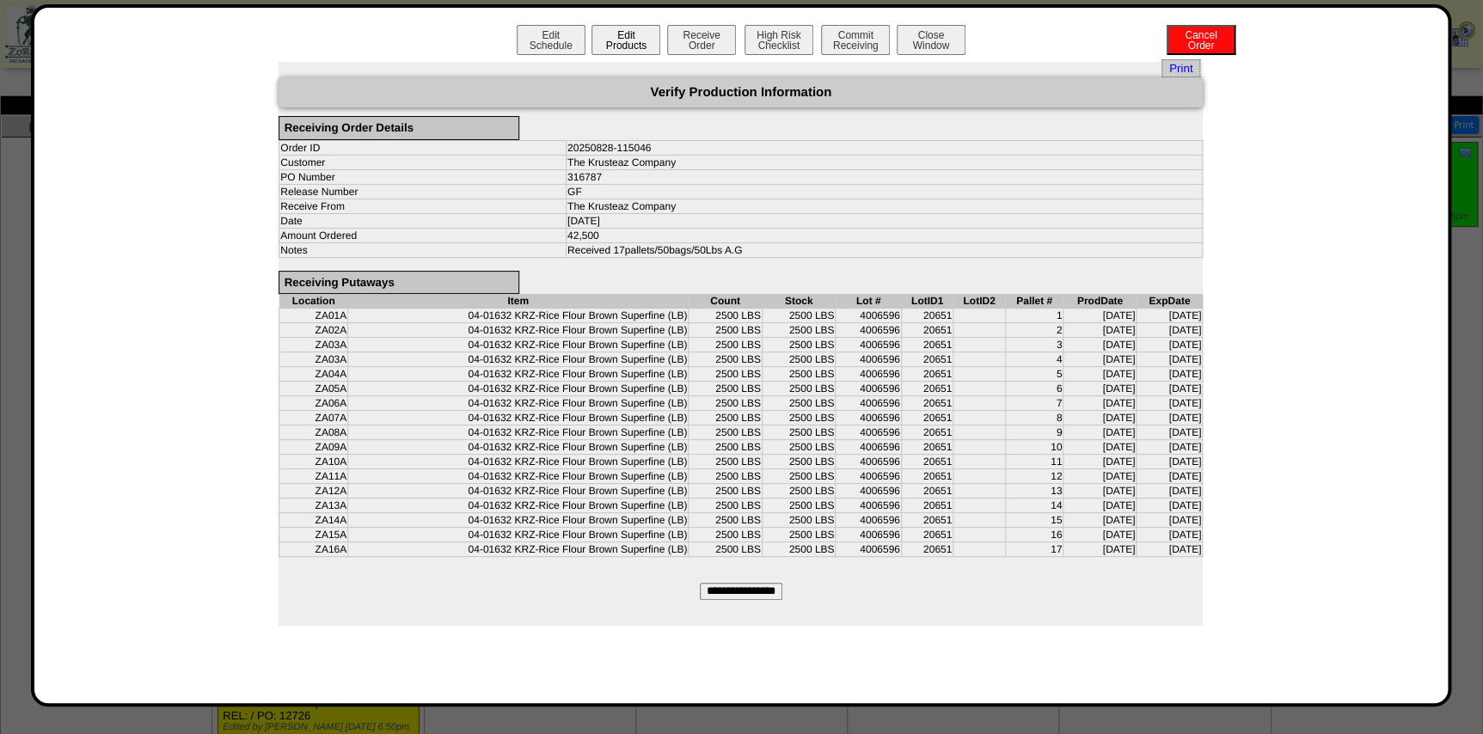
click at [623, 33] on button "Edit Products" at bounding box center [625, 40] width 69 height 30
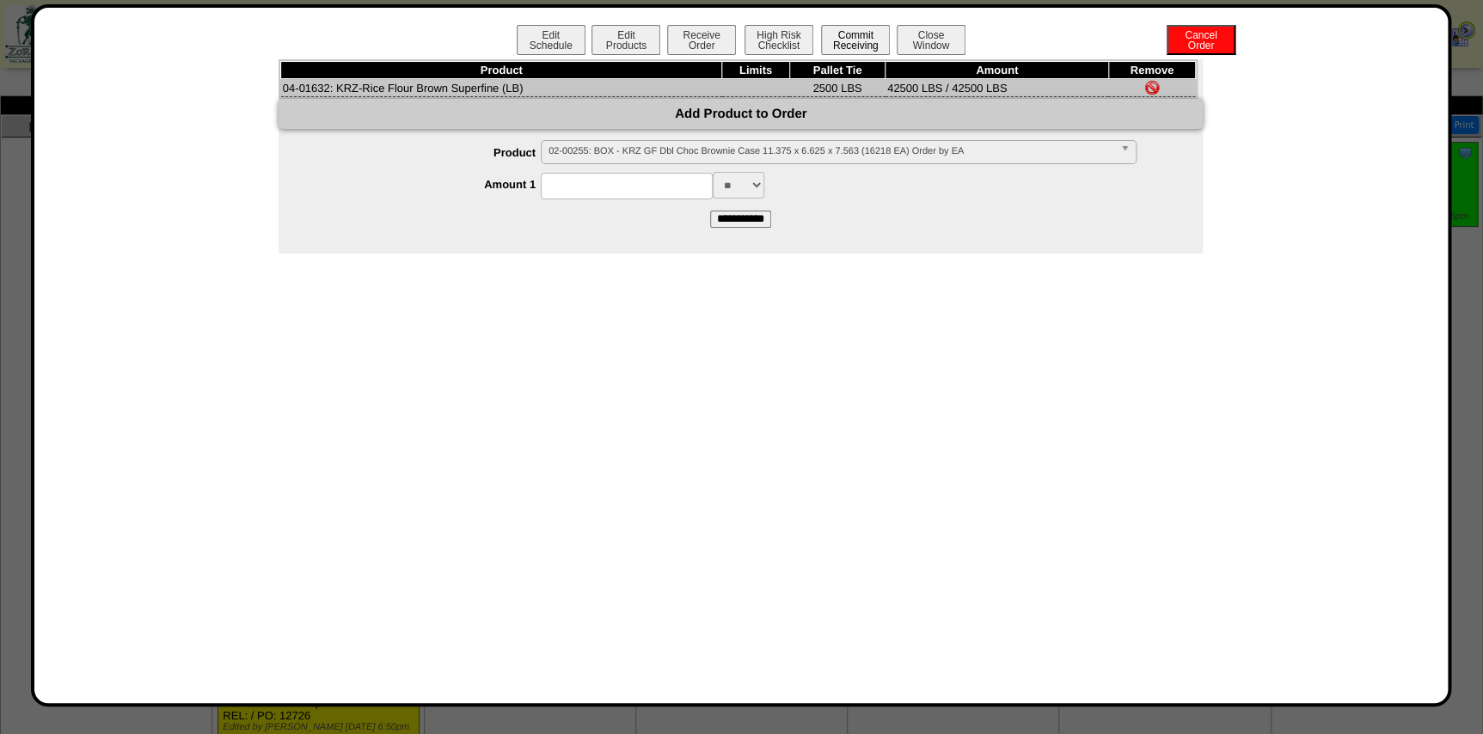
click at [845, 40] on button "Commit Receiving" at bounding box center [855, 40] width 69 height 30
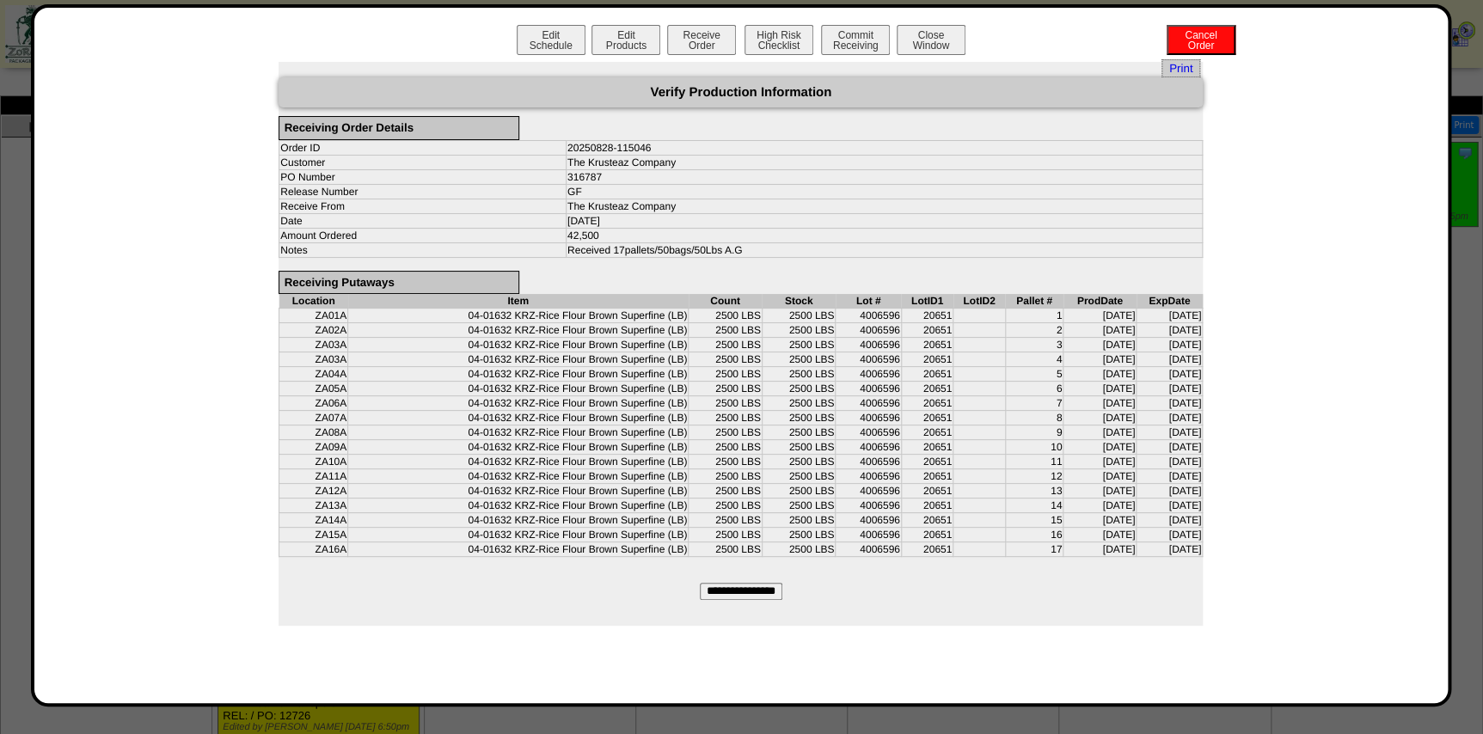
click at [744, 583] on input "**********" at bounding box center [741, 591] width 83 height 17
type input "*********"
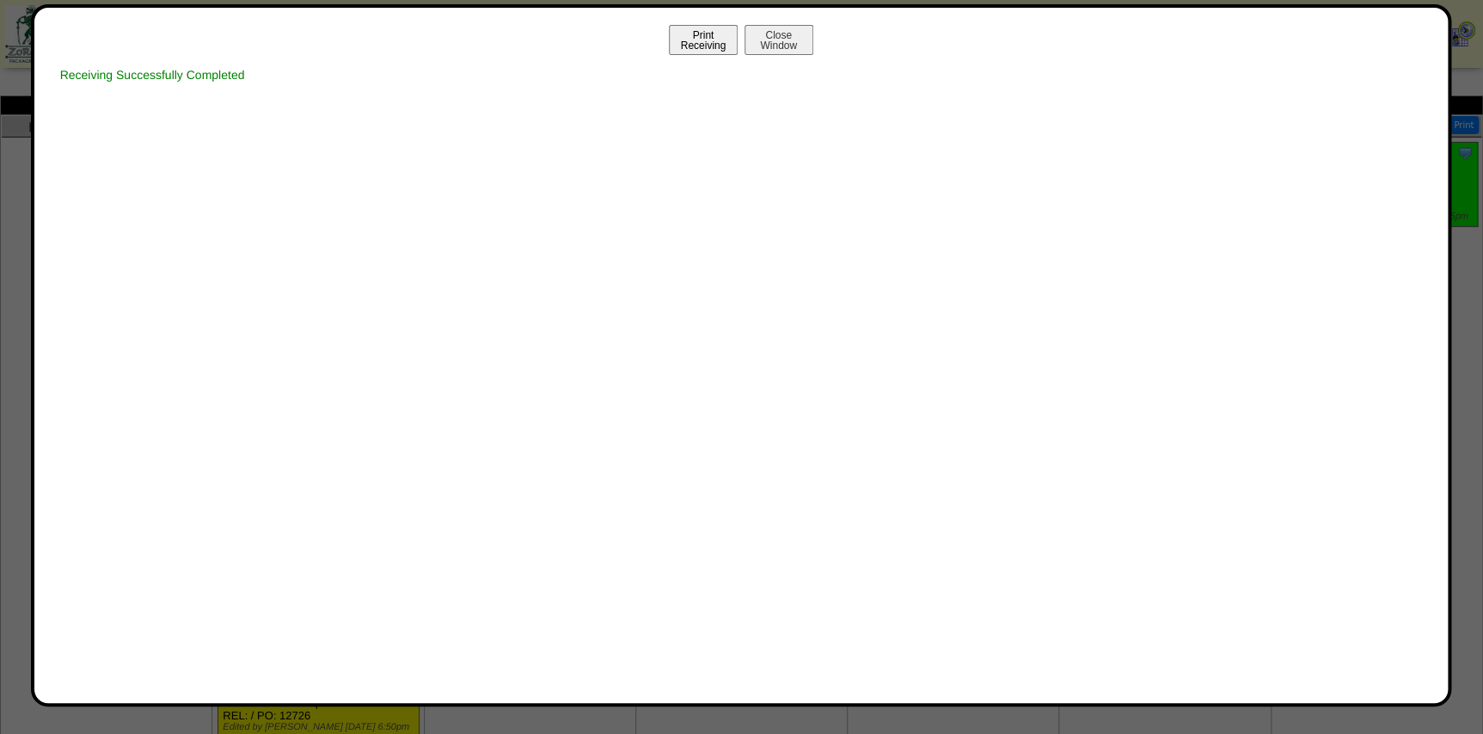
click at [715, 36] on button "Print Receiving" at bounding box center [703, 40] width 69 height 30
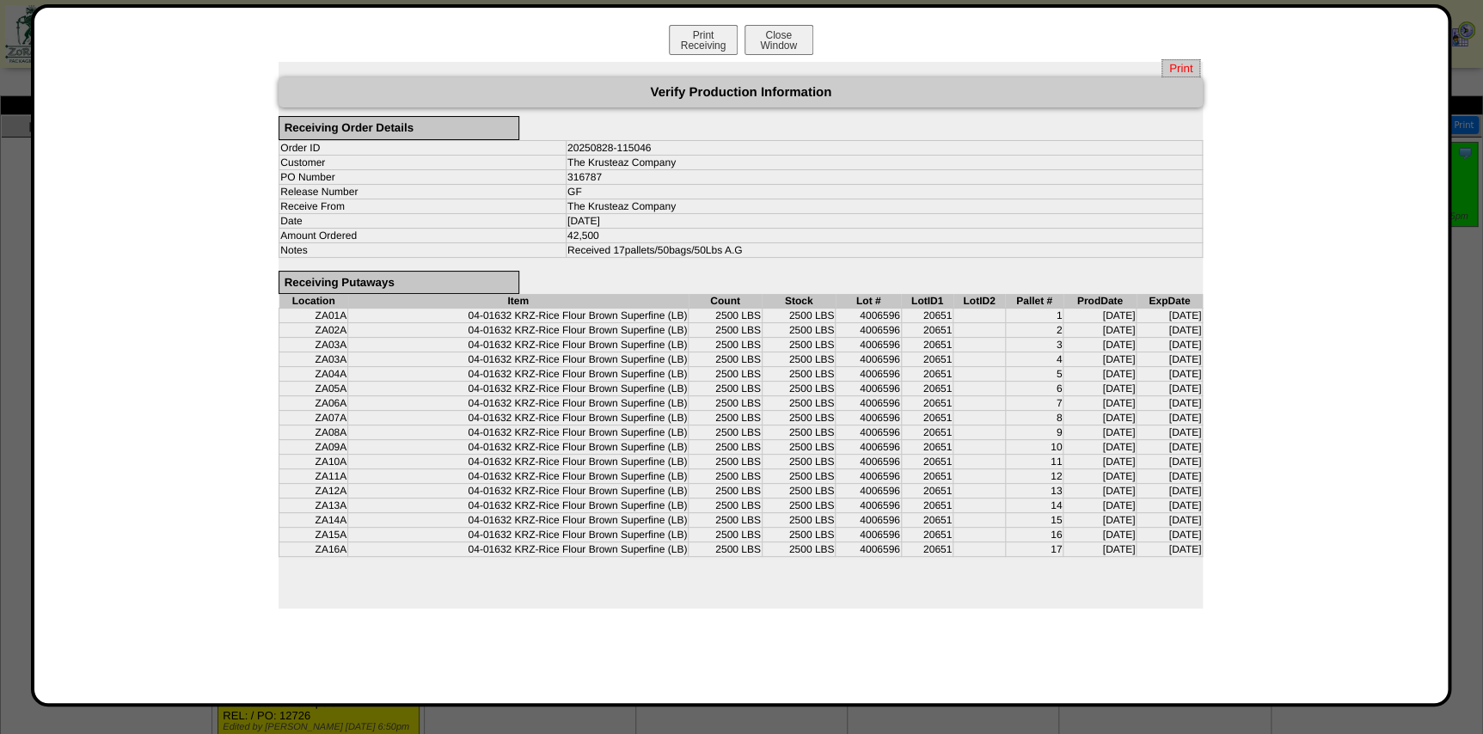
click at [1186, 68] on span "Print" at bounding box center [1180, 68] width 39 height 18
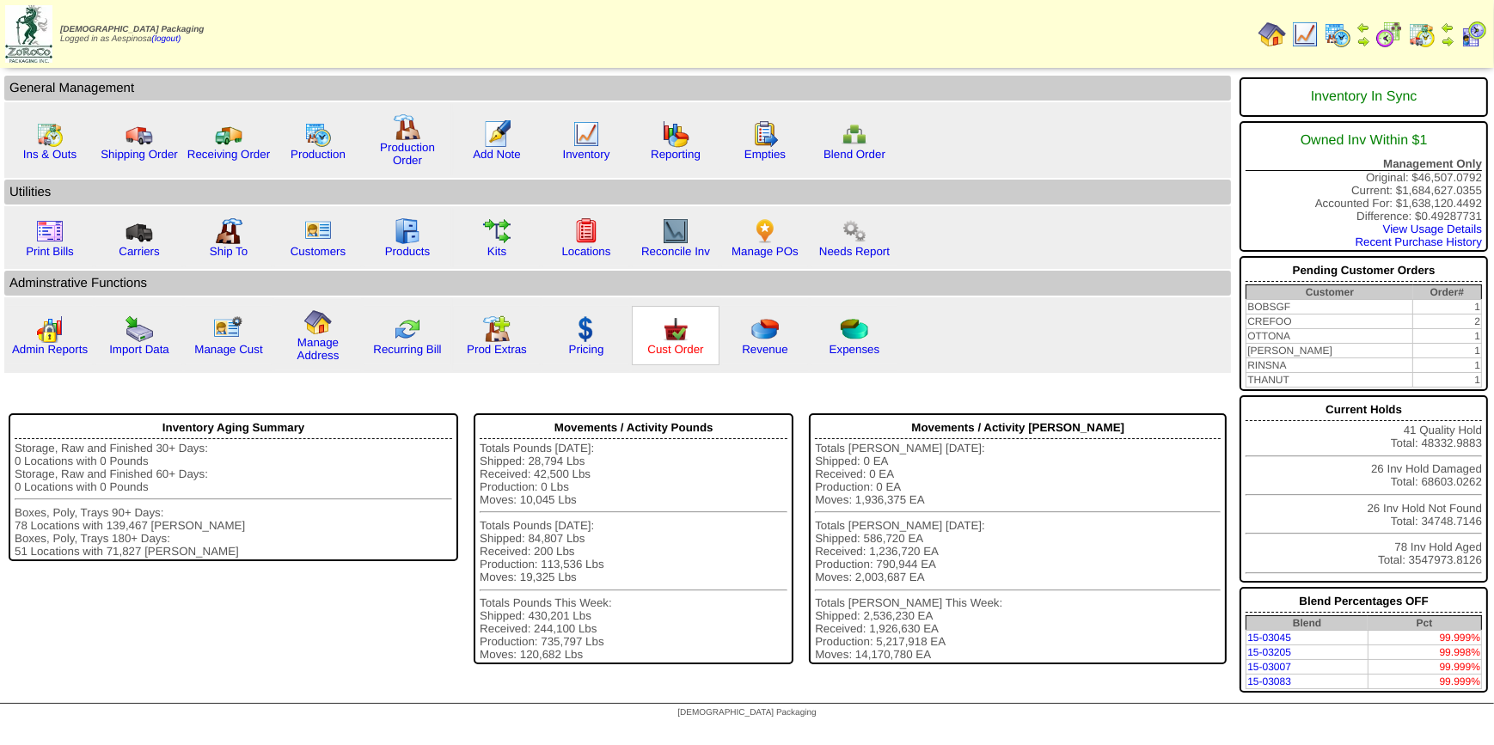
click at [674, 349] on link "Cust Order" at bounding box center [675, 349] width 56 height 13
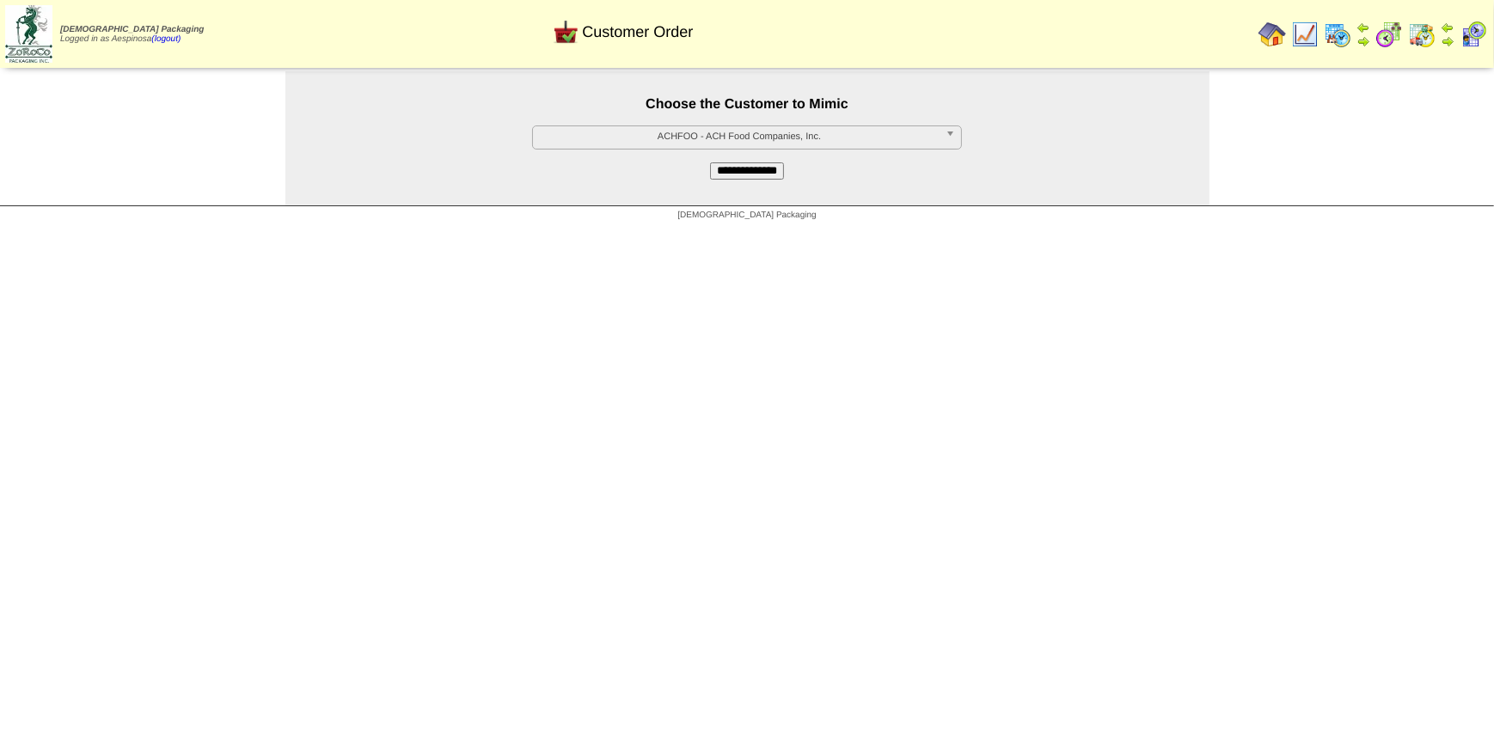
click at [773, 141] on span "ACHFOO - ACH Food Companies, Inc." at bounding box center [739, 136] width 399 height 21
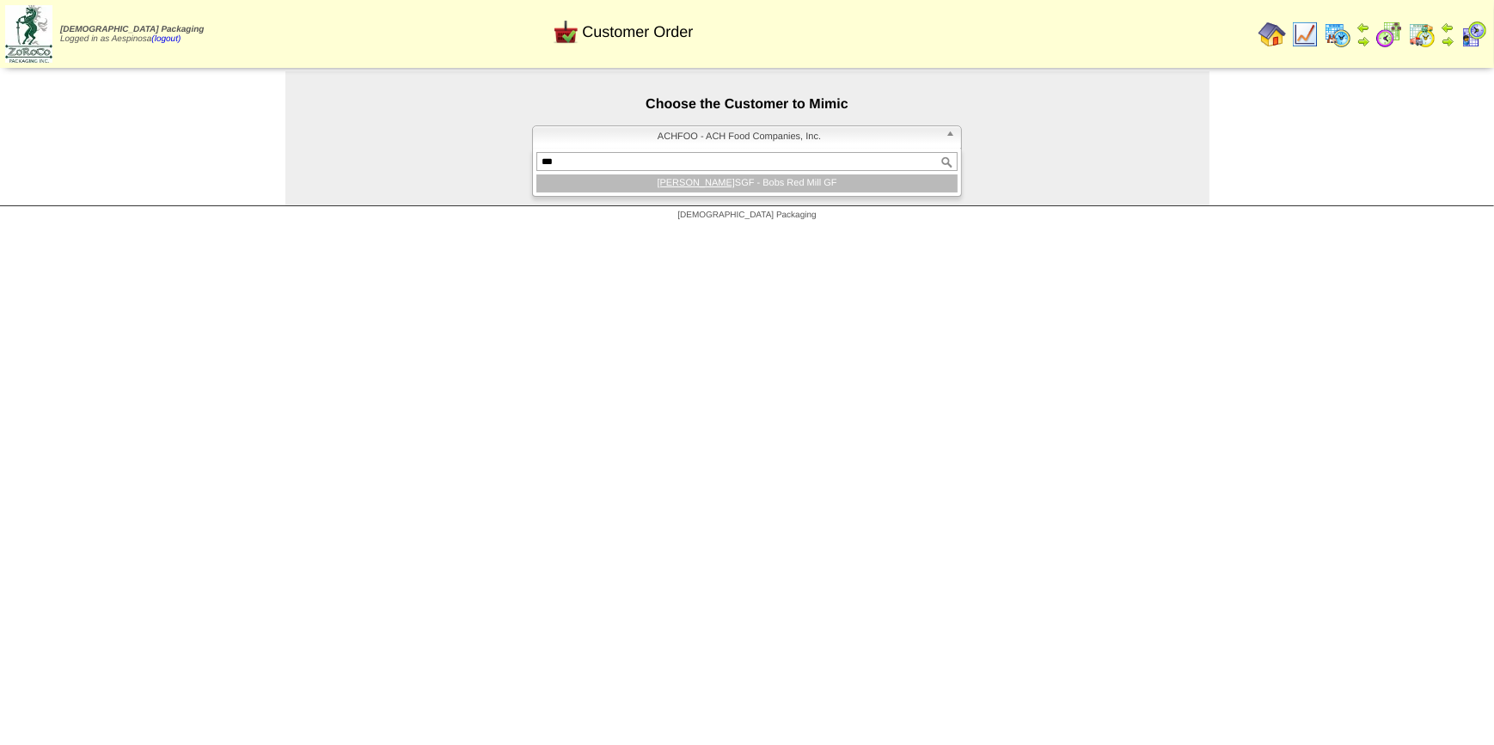
type input "***"
click at [775, 183] on li "BOB SGF - Bobs Red Mill GF" at bounding box center [746, 184] width 421 height 18
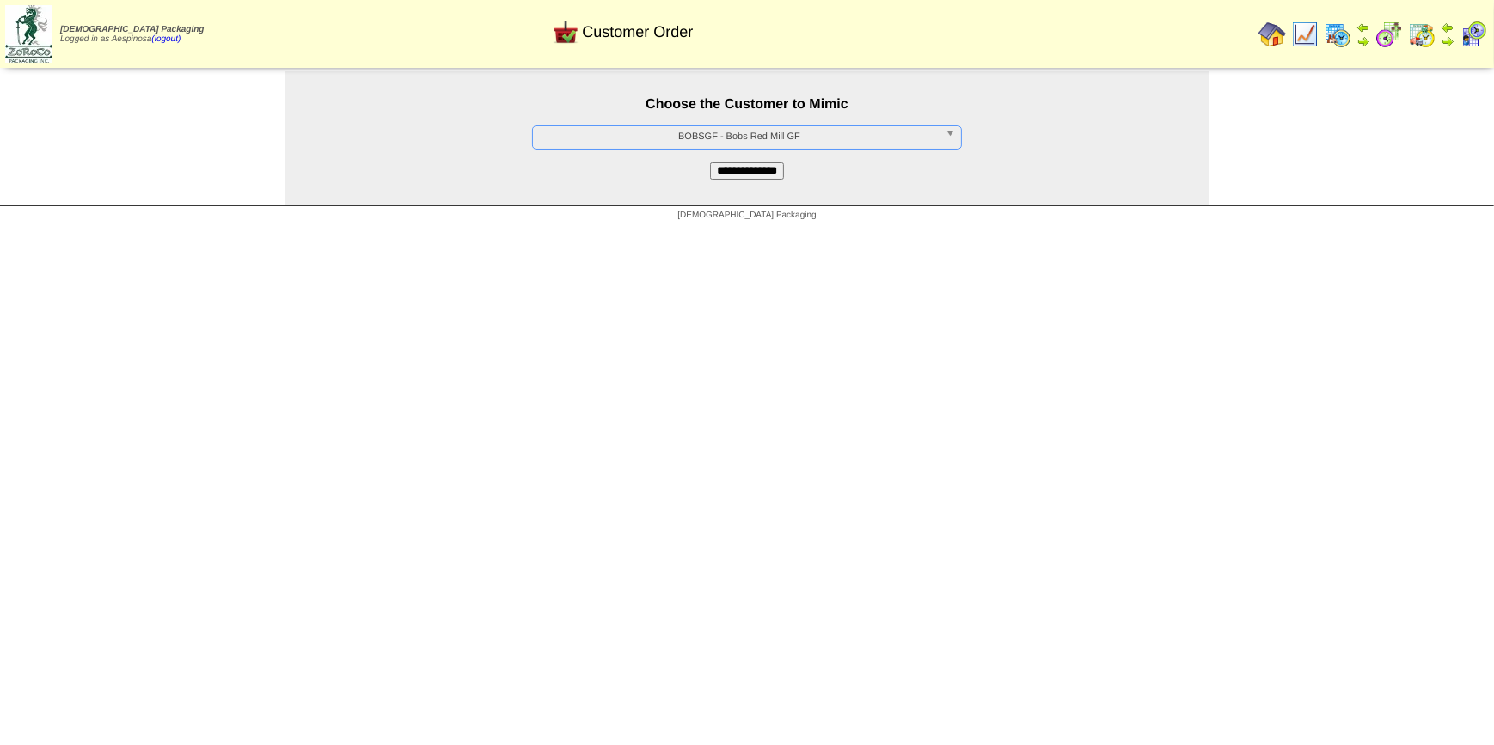
click at [764, 178] on input "**********" at bounding box center [747, 170] width 74 height 17
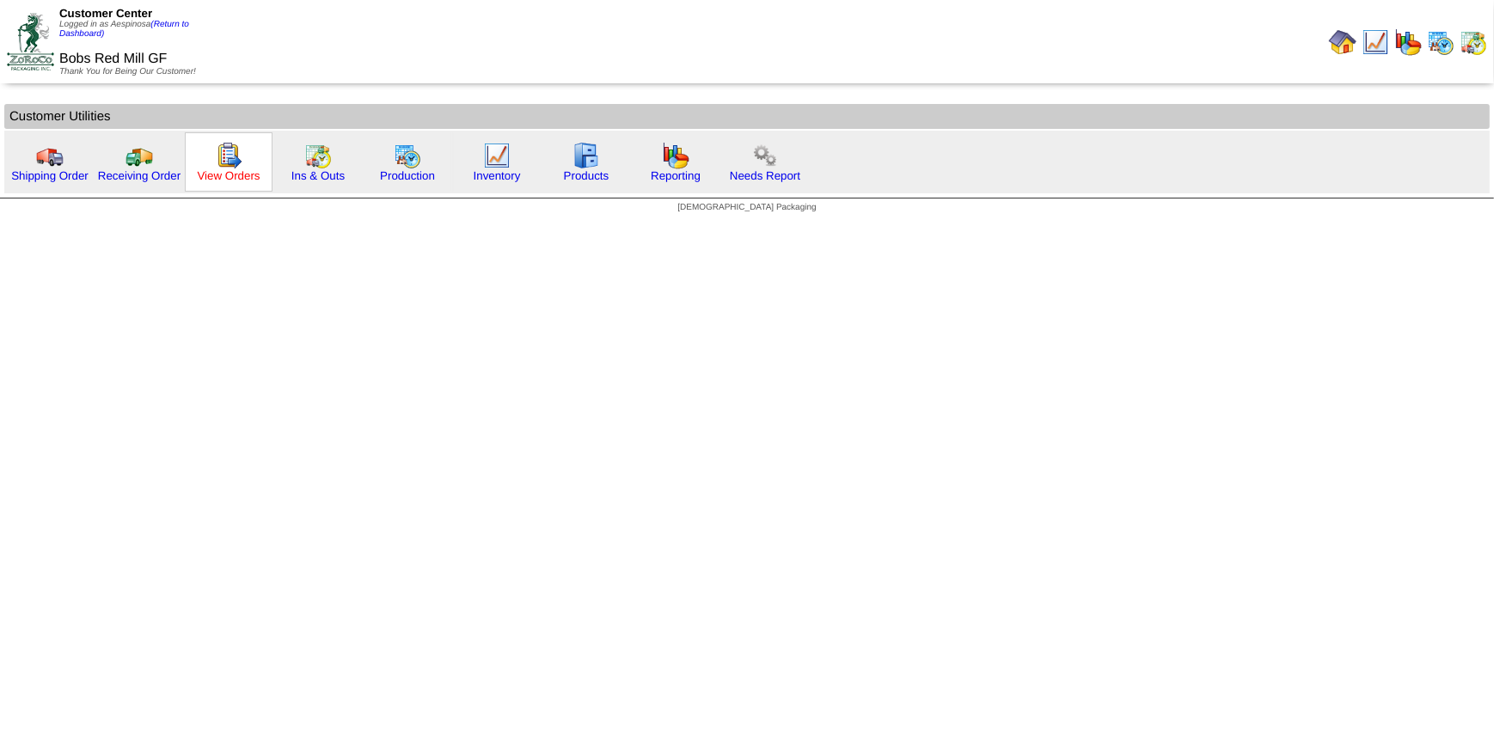
click at [213, 175] on link "View Orders" at bounding box center [228, 175] width 63 height 13
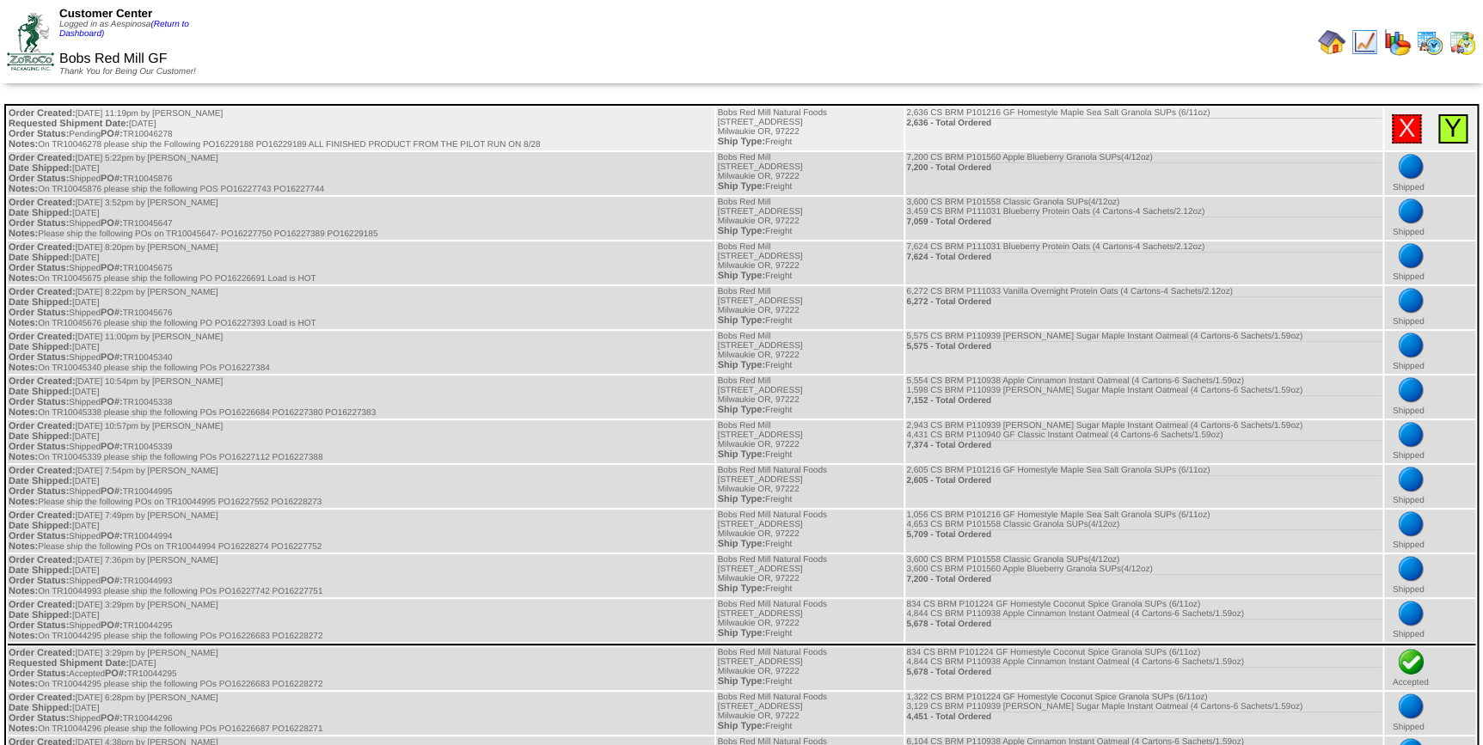
click at [1446, 128] on link "Y" at bounding box center [1452, 128] width 17 height 28
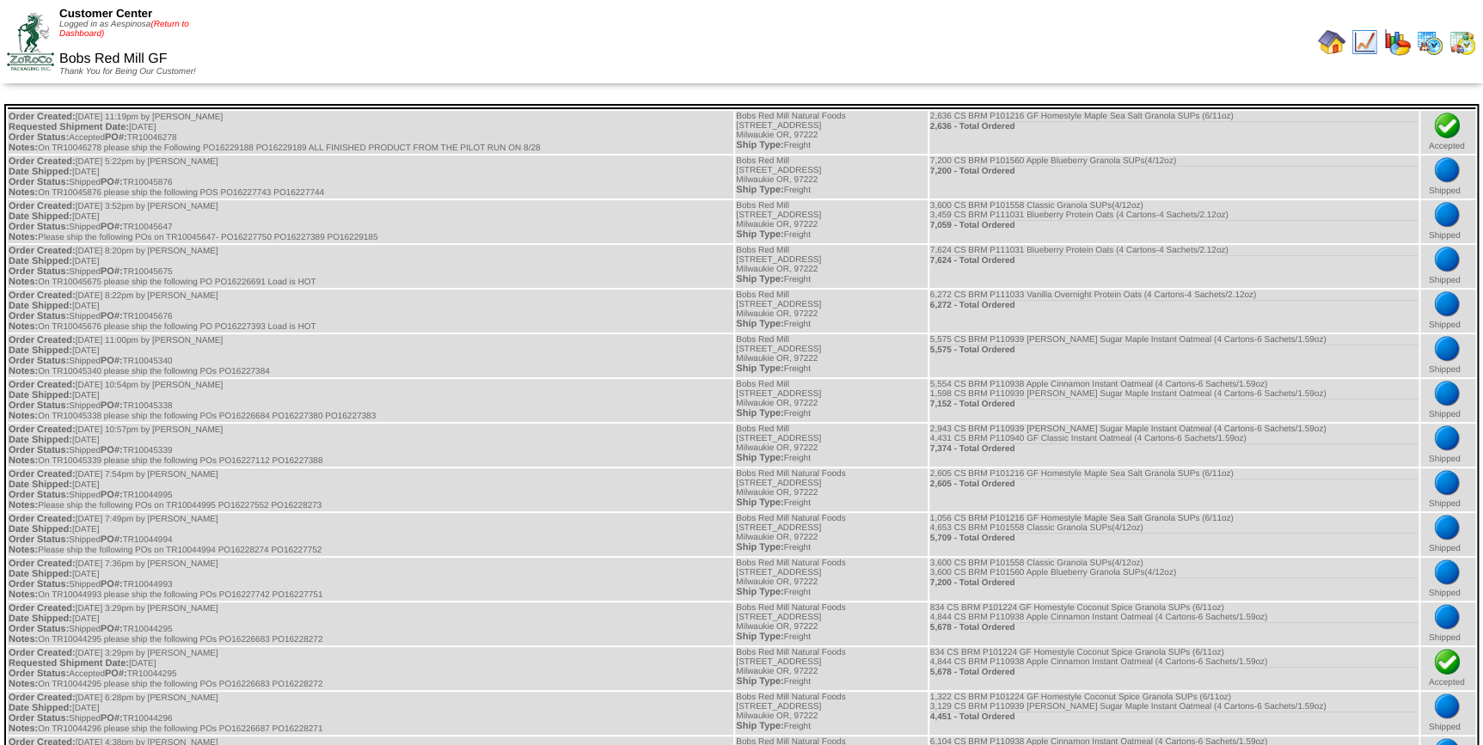
click at [172, 25] on link "(Return to Dashboard)" at bounding box center [124, 29] width 130 height 19
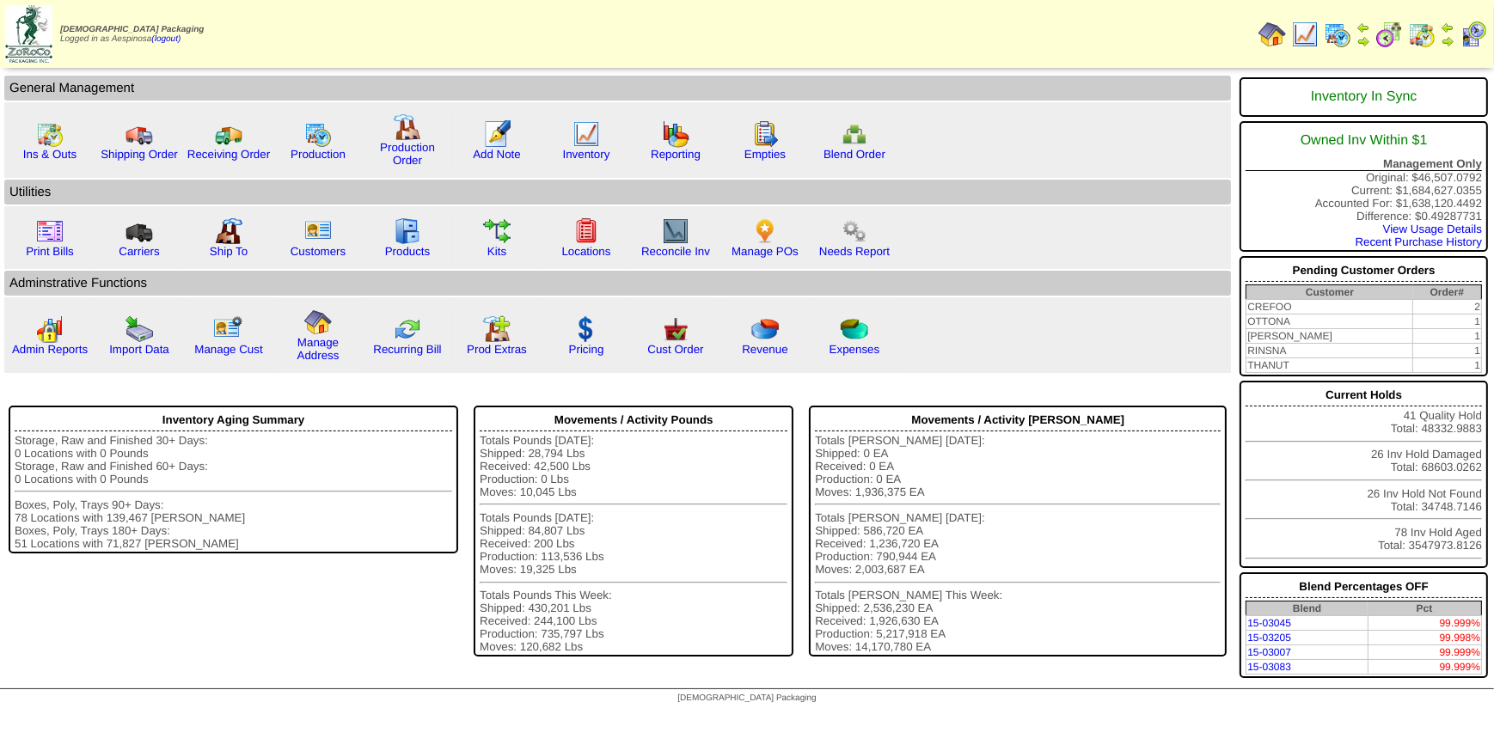
click at [1466, 43] on img at bounding box center [1474, 35] width 28 height 28
drag, startPoint x: 1393, startPoint y: 34, endPoint x: 1375, endPoint y: 41, distance: 18.5
click at [1393, 34] on img at bounding box center [1389, 35] width 28 height 28
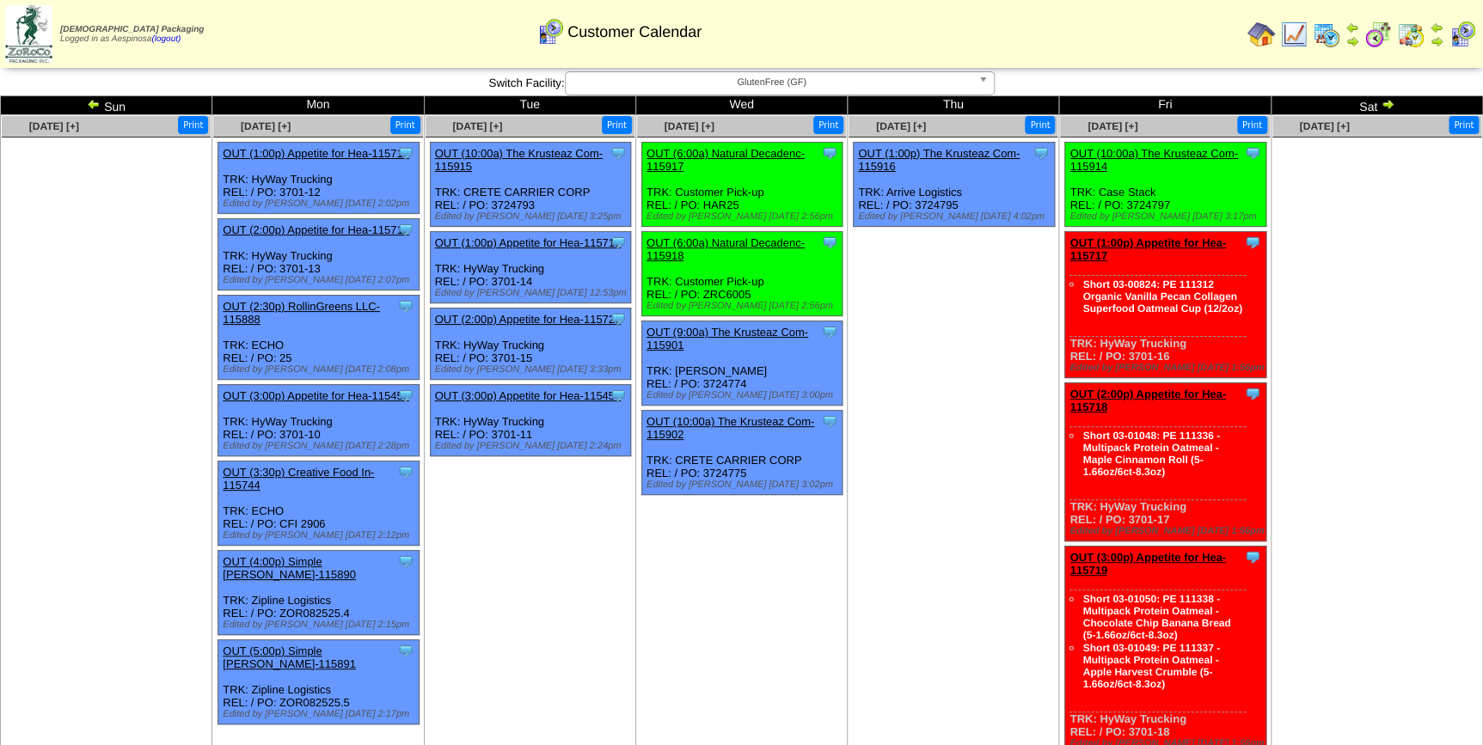
click at [816, 77] on span "GlutenFree (GF)" at bounding box center [772, 82] width 399 height 21
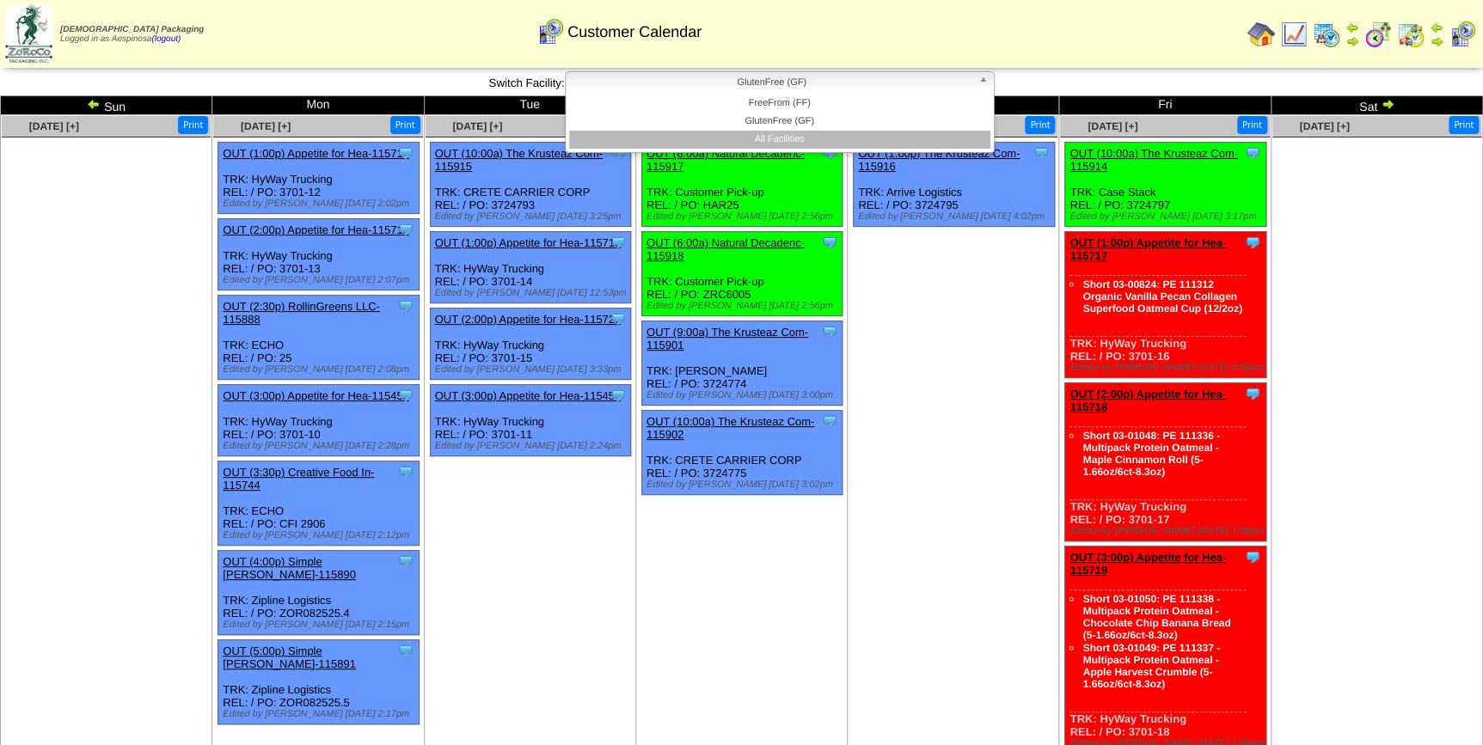
click at [811, 134] on li "All Facilities" at bounding box center [779, 140] width 421 height 18
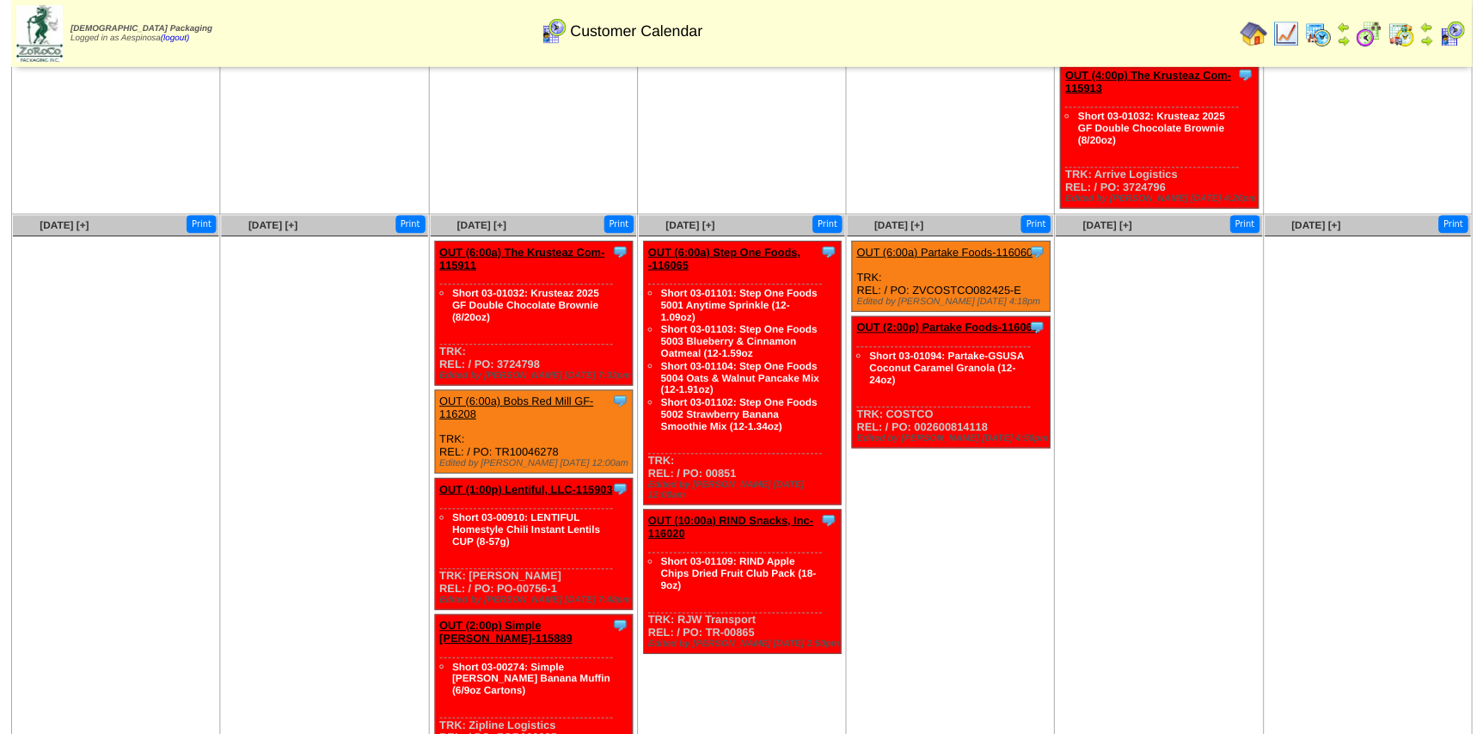
scroll to position [917, 0]
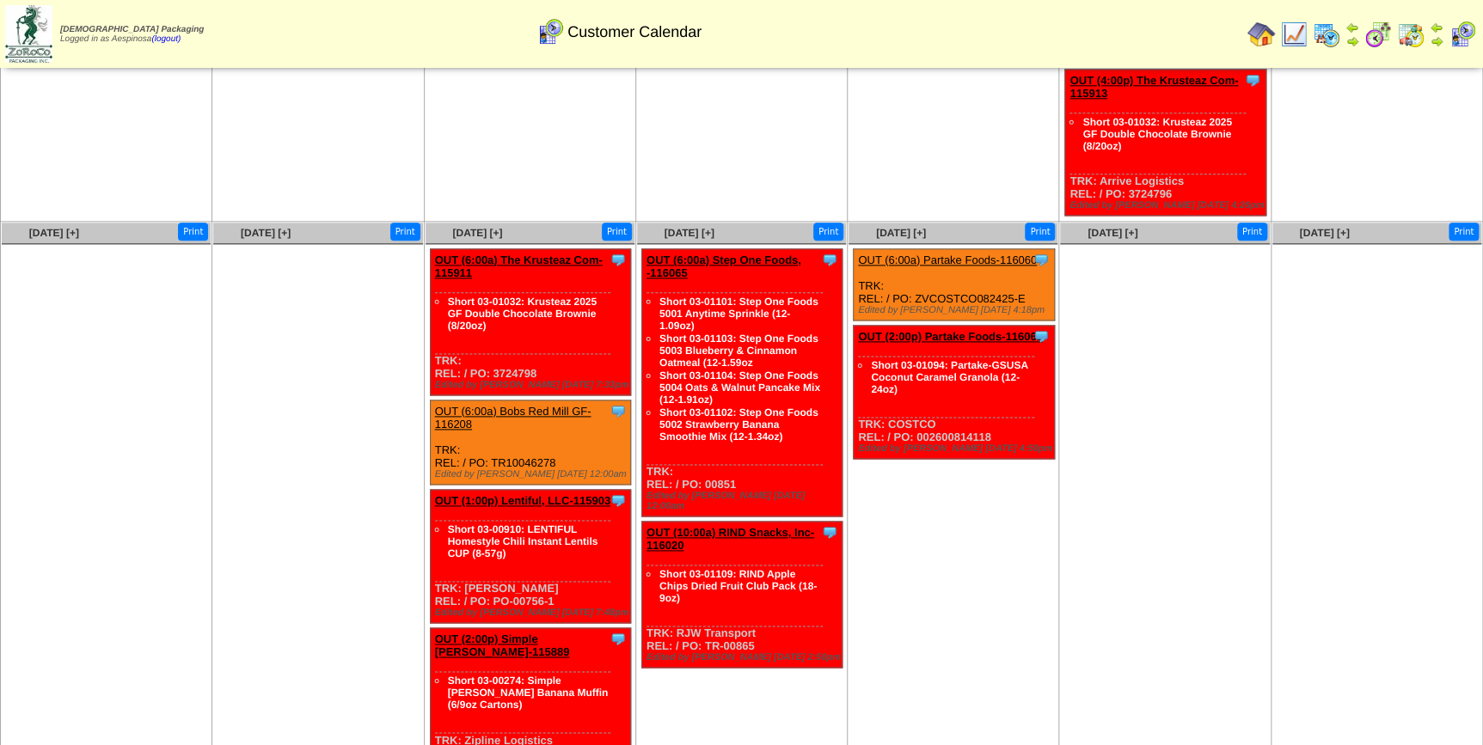
click at [543, 405] on link "OUT (6:00a) Bobs Red Mill GF-116208" at bounding box center [513, 418] width 156 height 26
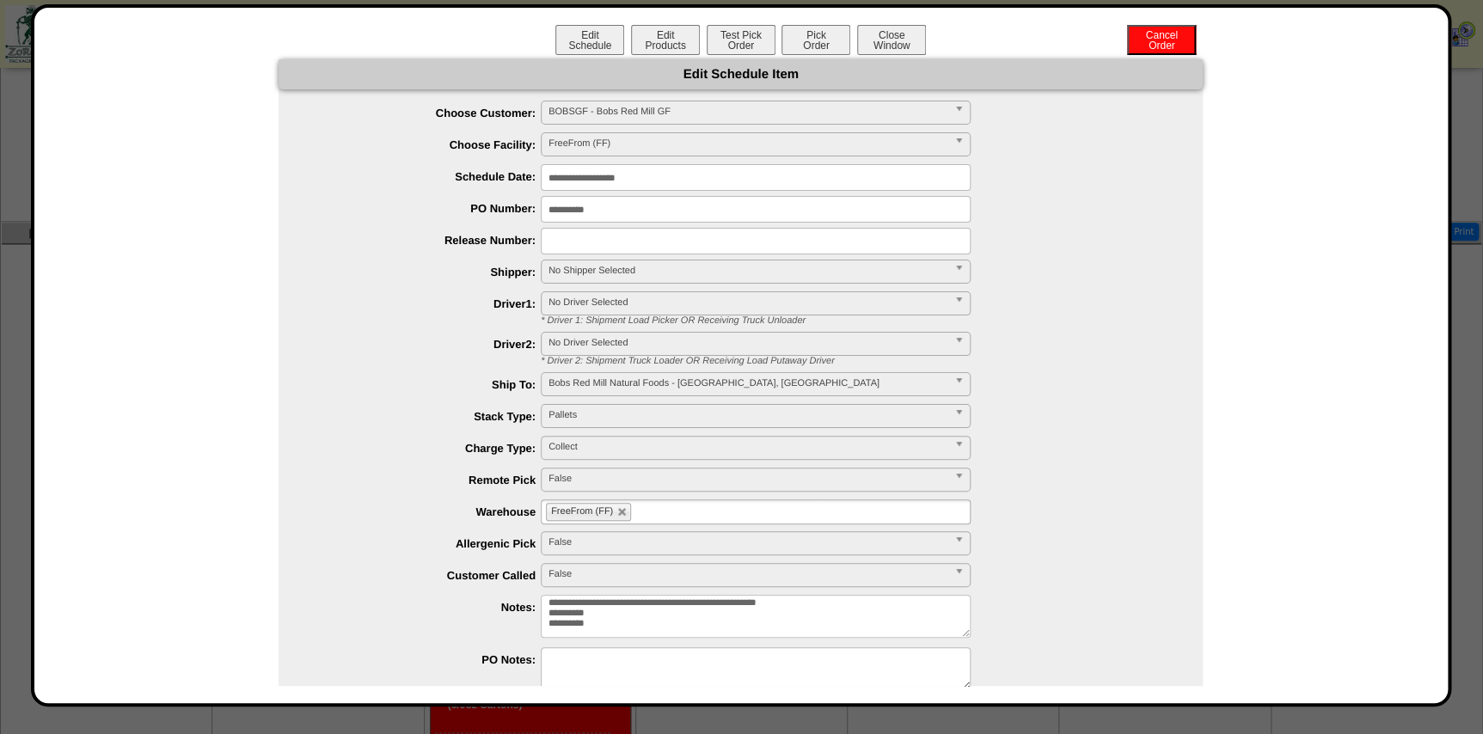
click at [616, 270] on span "No Shipper Selected" at bounding box center [747, 270] width 399 height 21
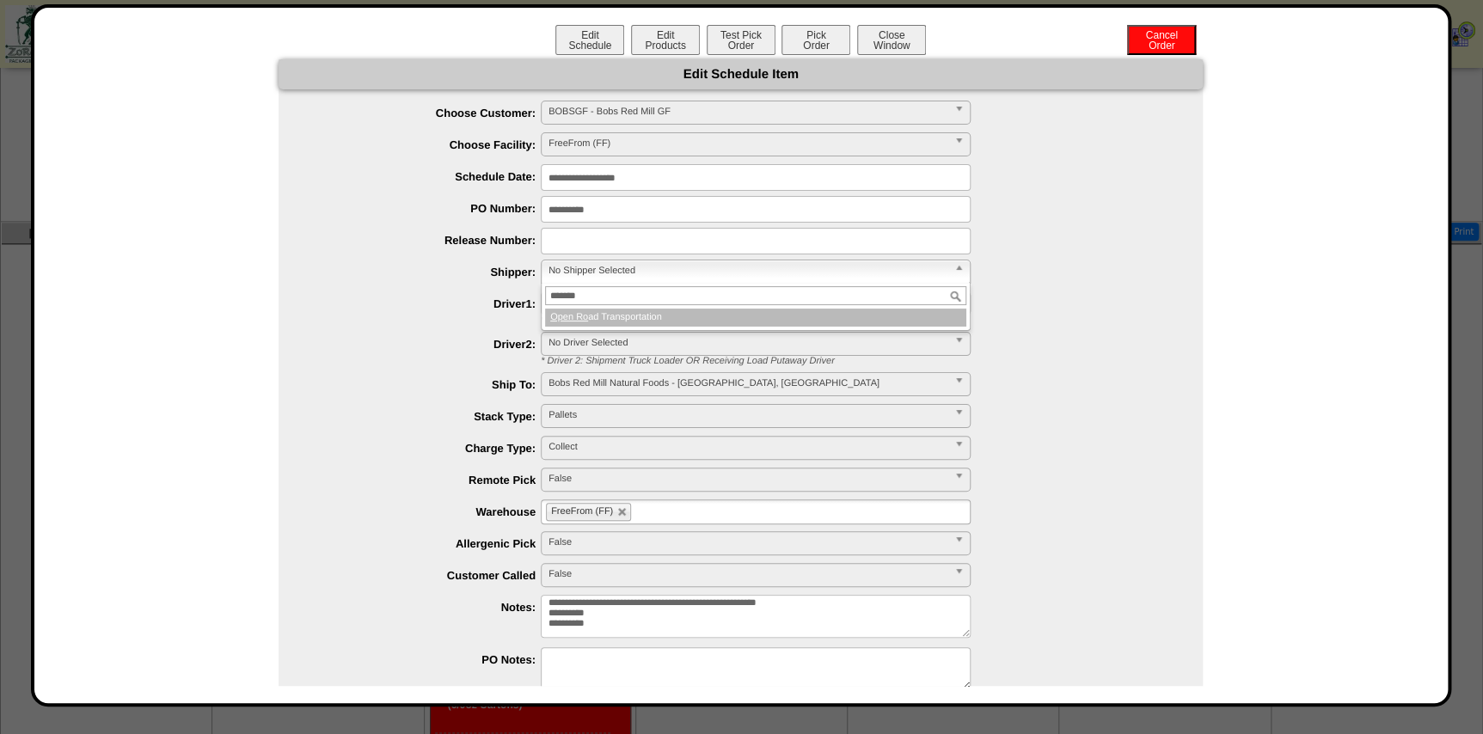
type input "*******"
click at [626, 324] on li "Open Ro ad Transportation" at bounding box center [755, 318] width 421 height 18
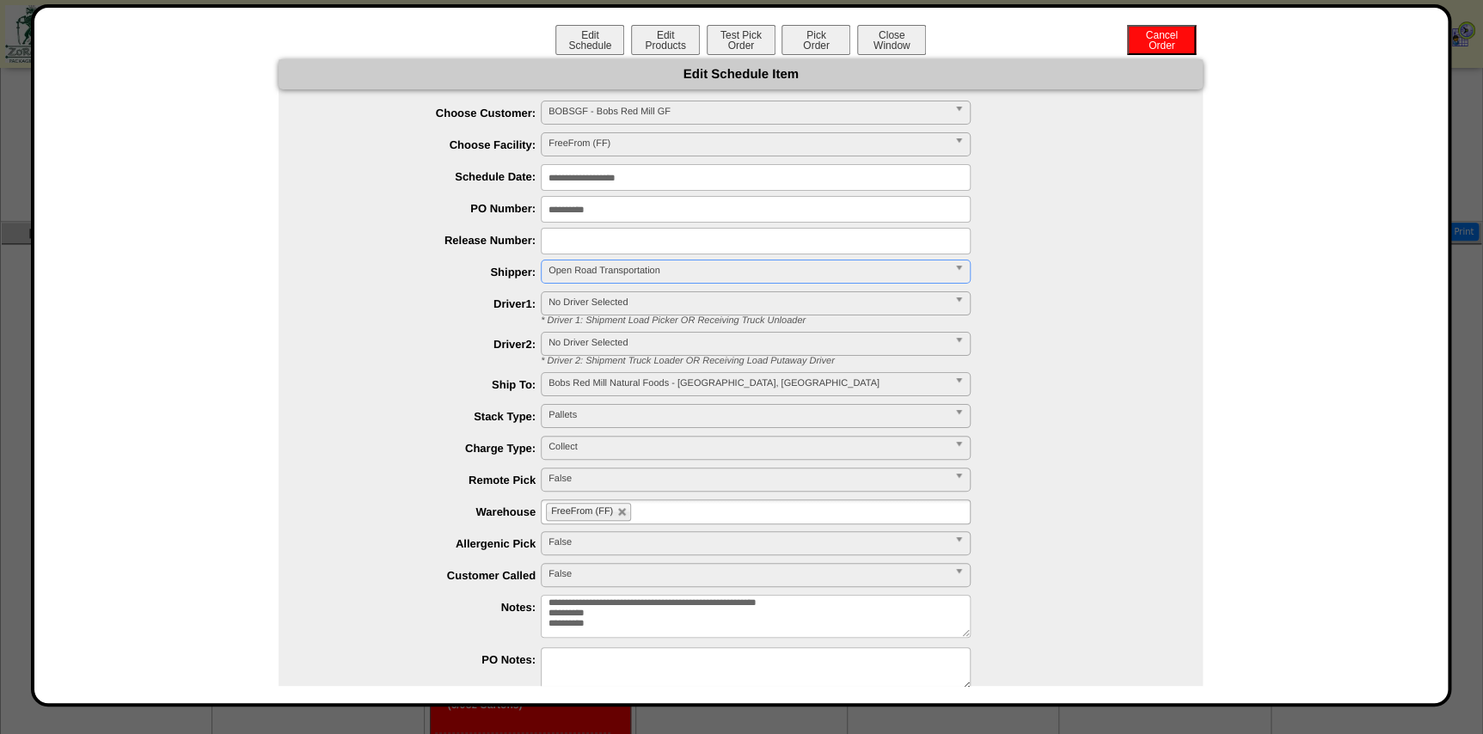
click at [609, 212] on input "**********" at bounding box center [756, 209] width 430 height 27
click at [630, 179] on input "**********" at bounding box center [756, 177] width 430 height 27
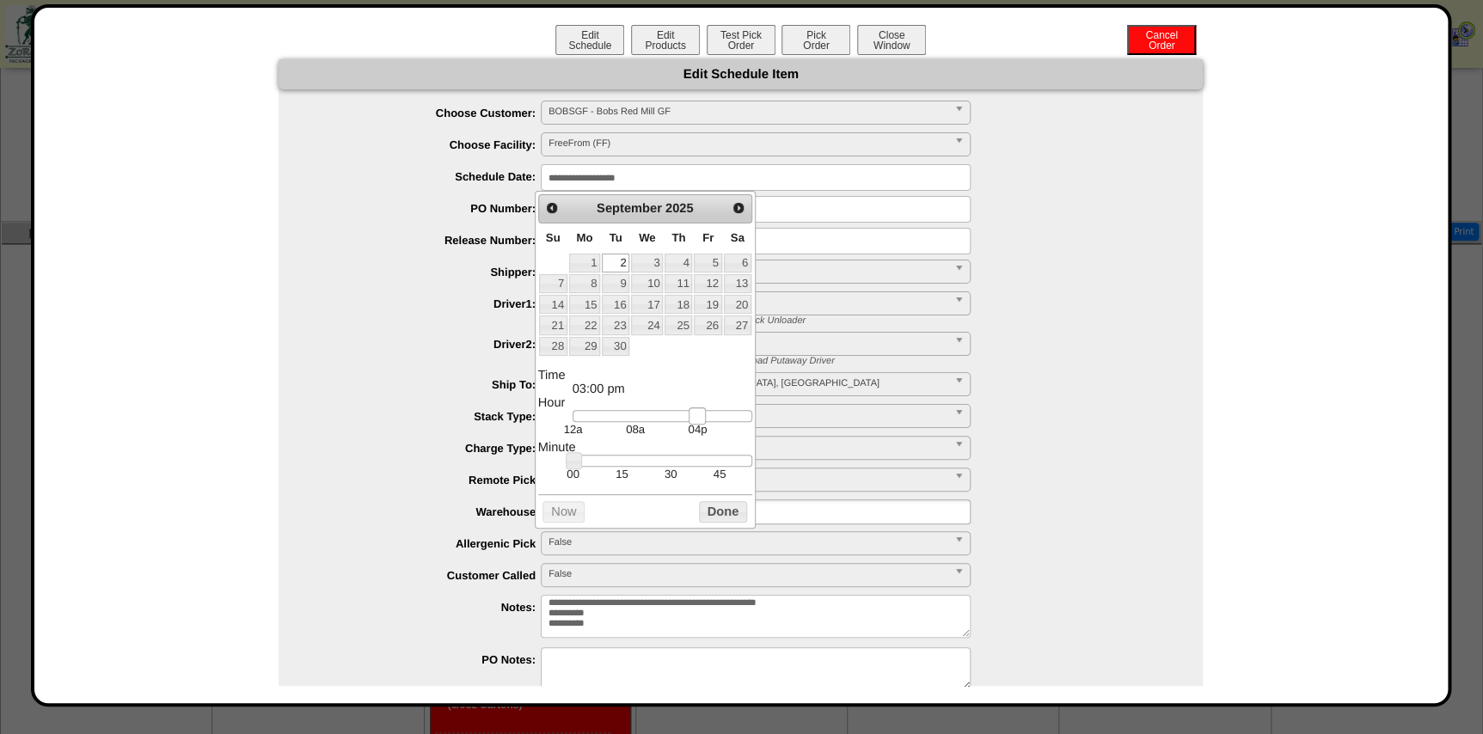
type input "**********"
drag, startPoint x: 627, startPoint y: 415, endPoint x: 698, endPoint y: 424, distance: 71.9
click at [698, 424] on dd "12a 08a 04p" at bounding box center [663, 423] width 180 height 27
click at [718, 518] on button "Done" at bounding box center [723, 511] width 48 height 21
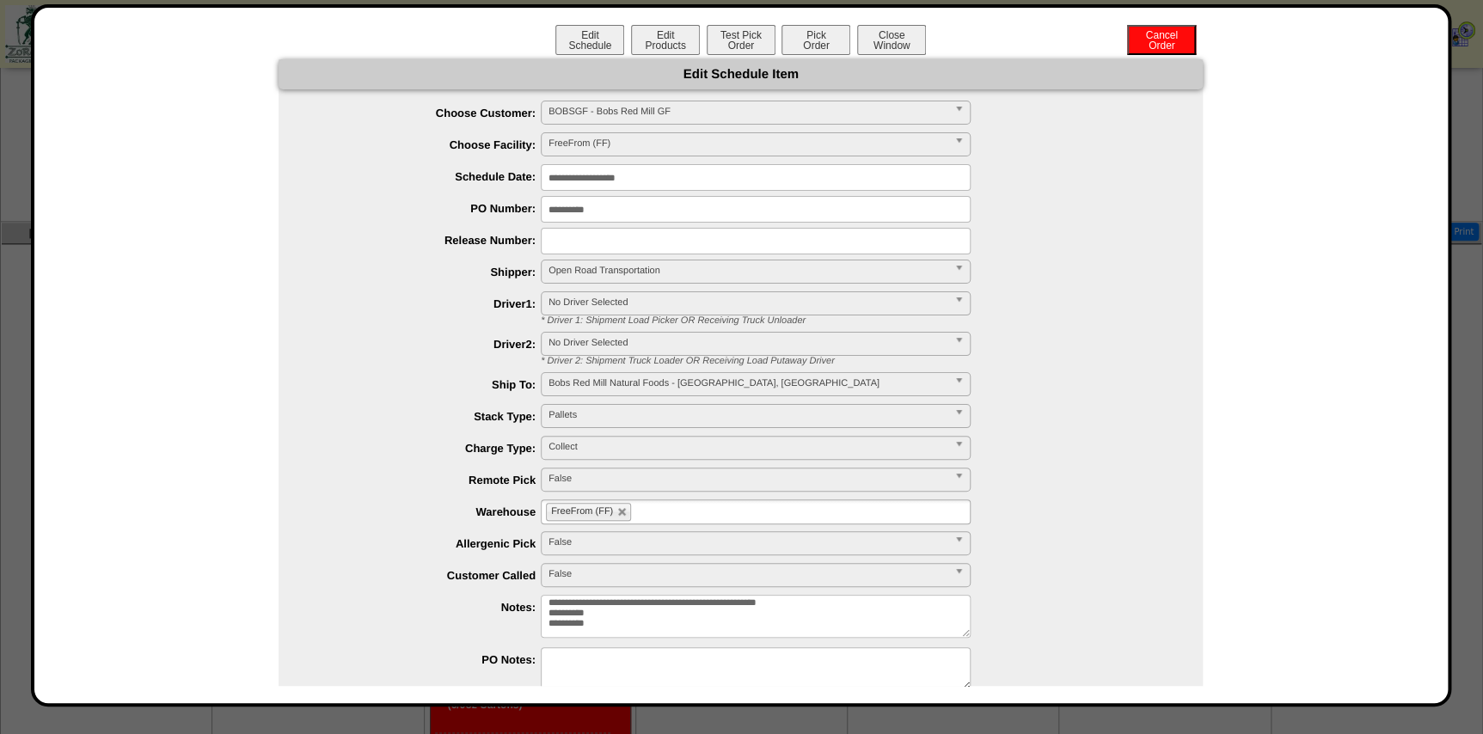
click at [708, 518] on ul "FreeFrom (FF)" at bounding box center [756, 511] width 430 height 25
type input "**"
click at [670, 542] on li "AF I1" at bounding box center [756, 551] width 428 height 18
type input "**"
click at [670, 535] on li "AF I2" at bounding box center [756, 533] width 428 height 18
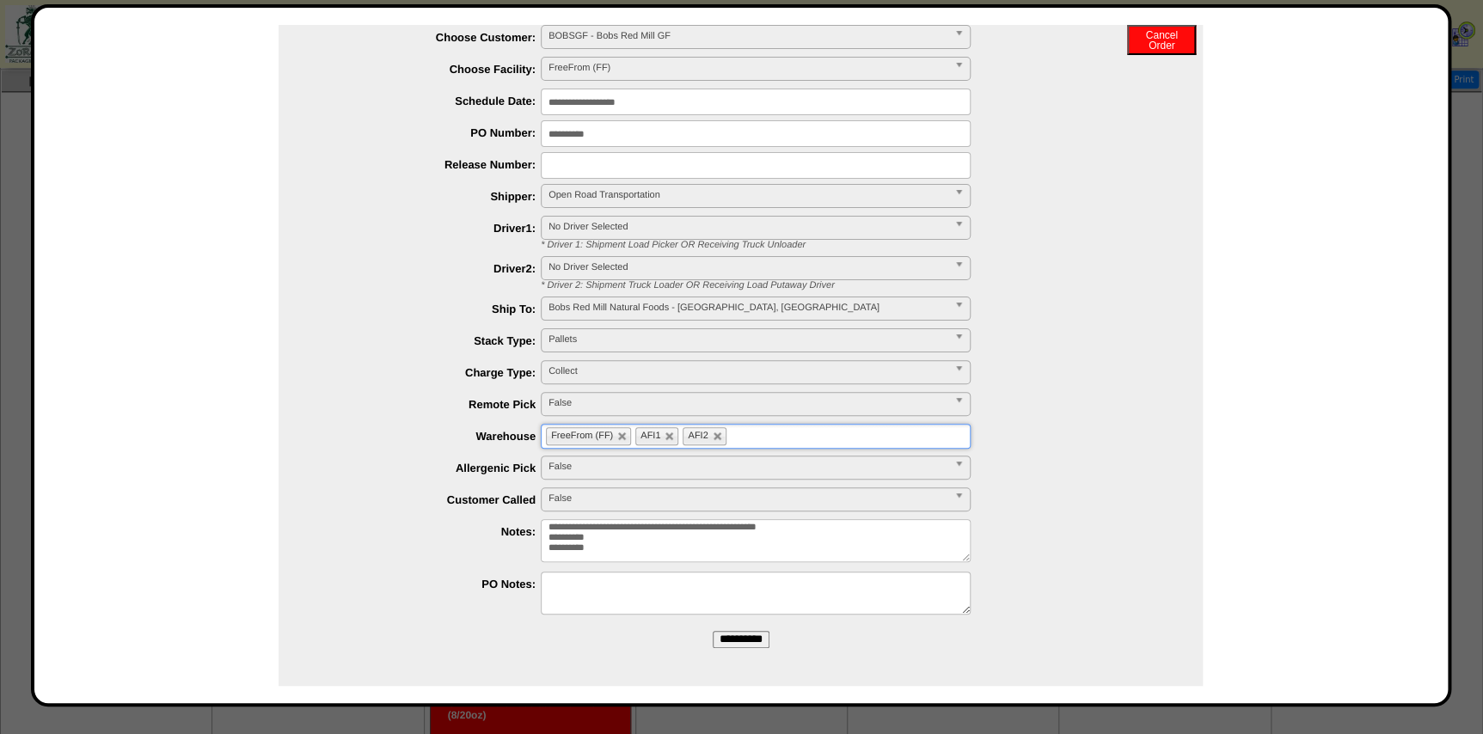
scroll to position [1085, 0]
click at [730, 645] on input "**********" at bounding box center [741, 639] width 57 height 17
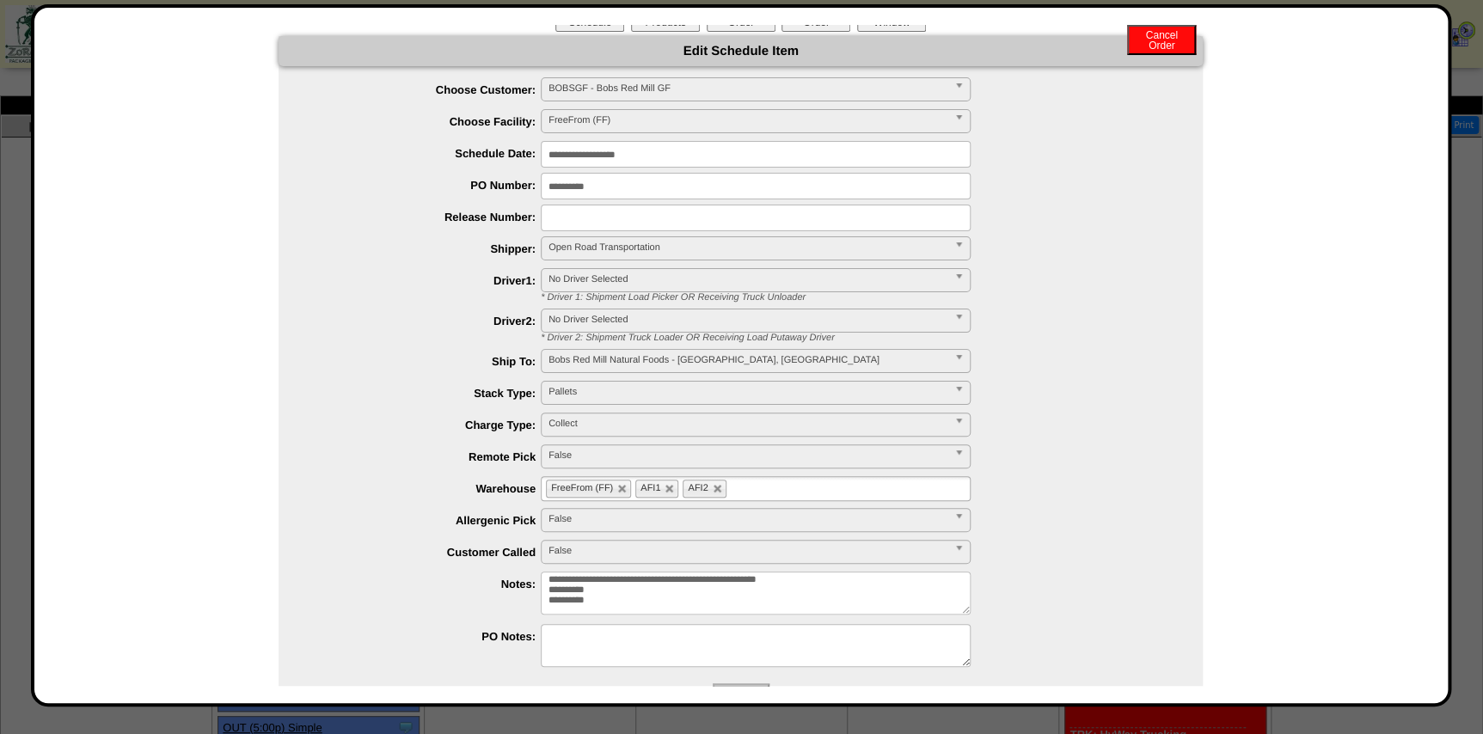
scroll to position [0, 0]
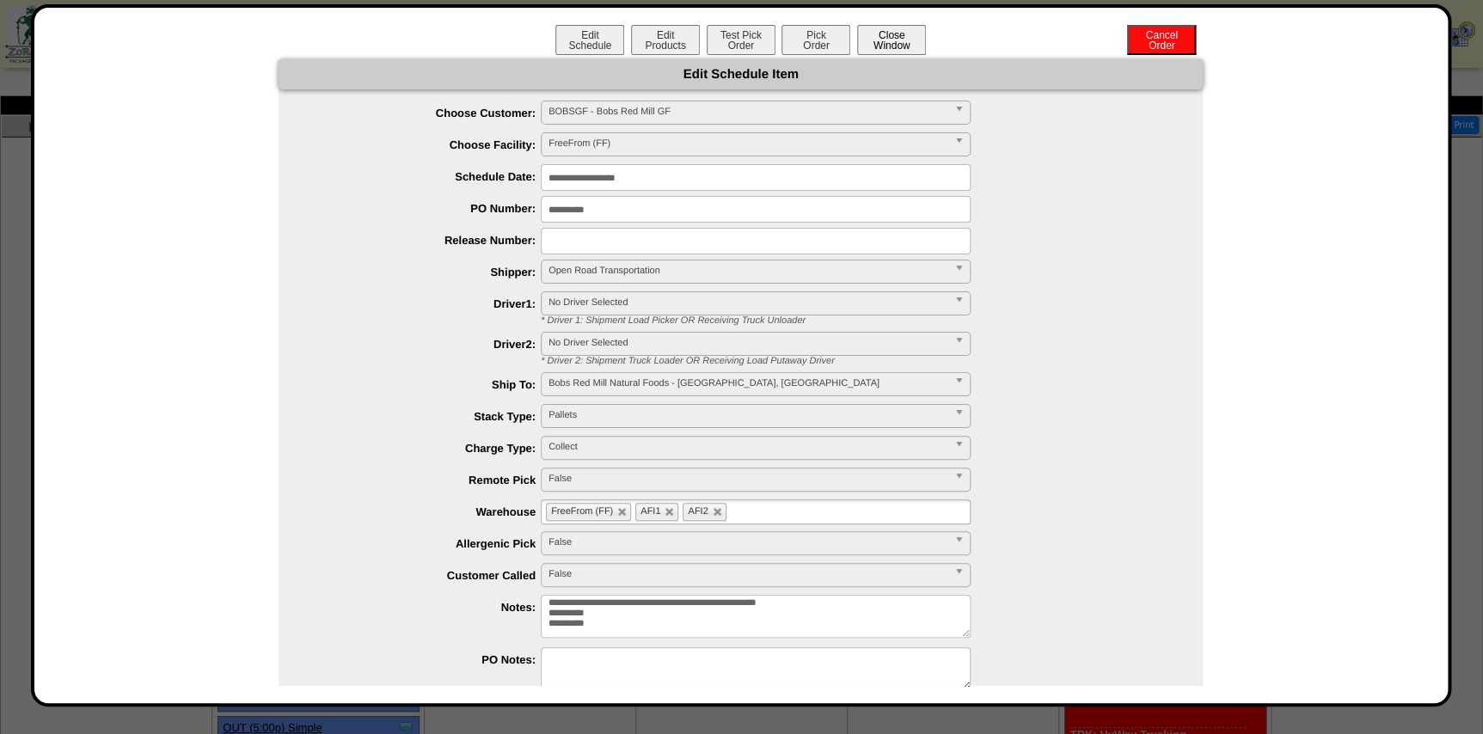
click at [865, 51] on button "Close Window" at bounding box center [891, 40] width 69 height 30
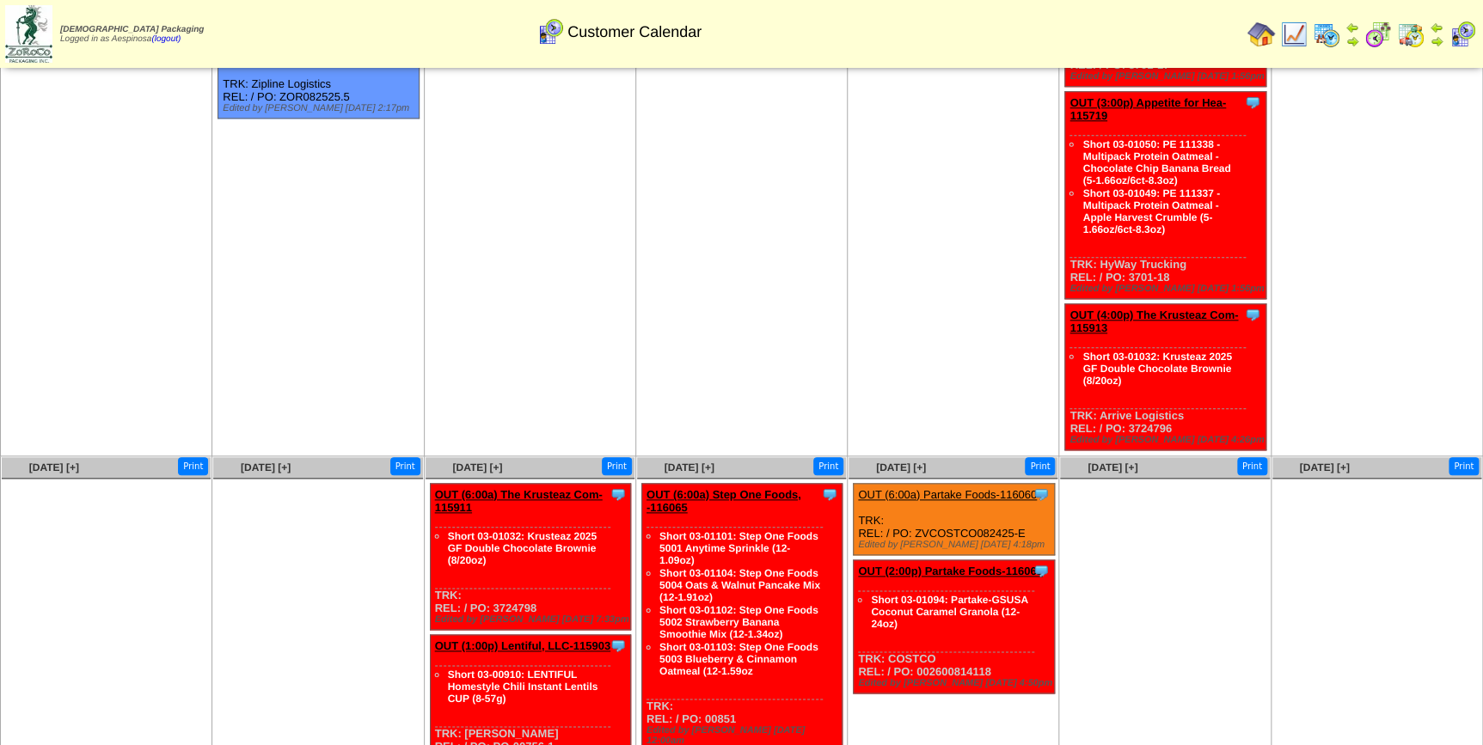
scroll to position [995, 0]
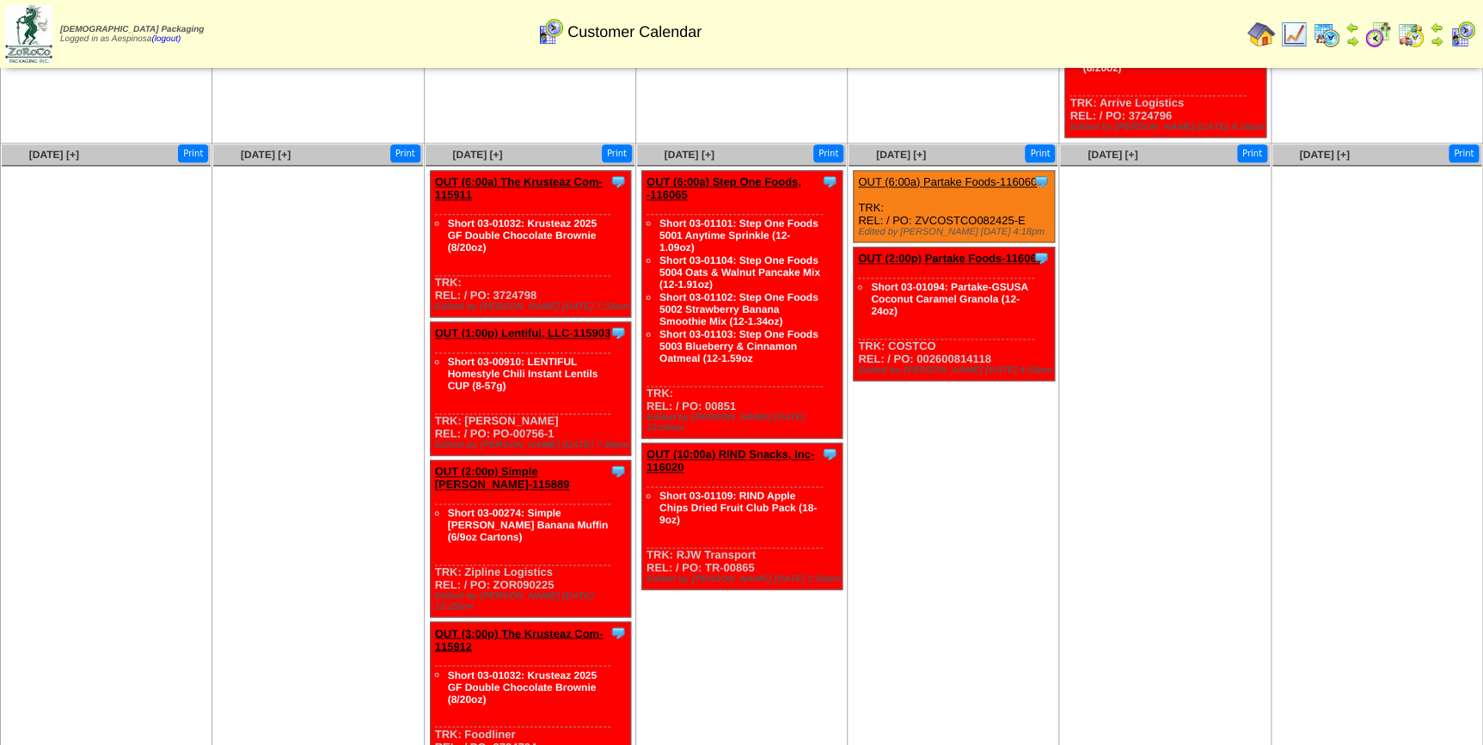
click at [1377, 34] on img at bounding box center [1378, 35] width 28 height 28
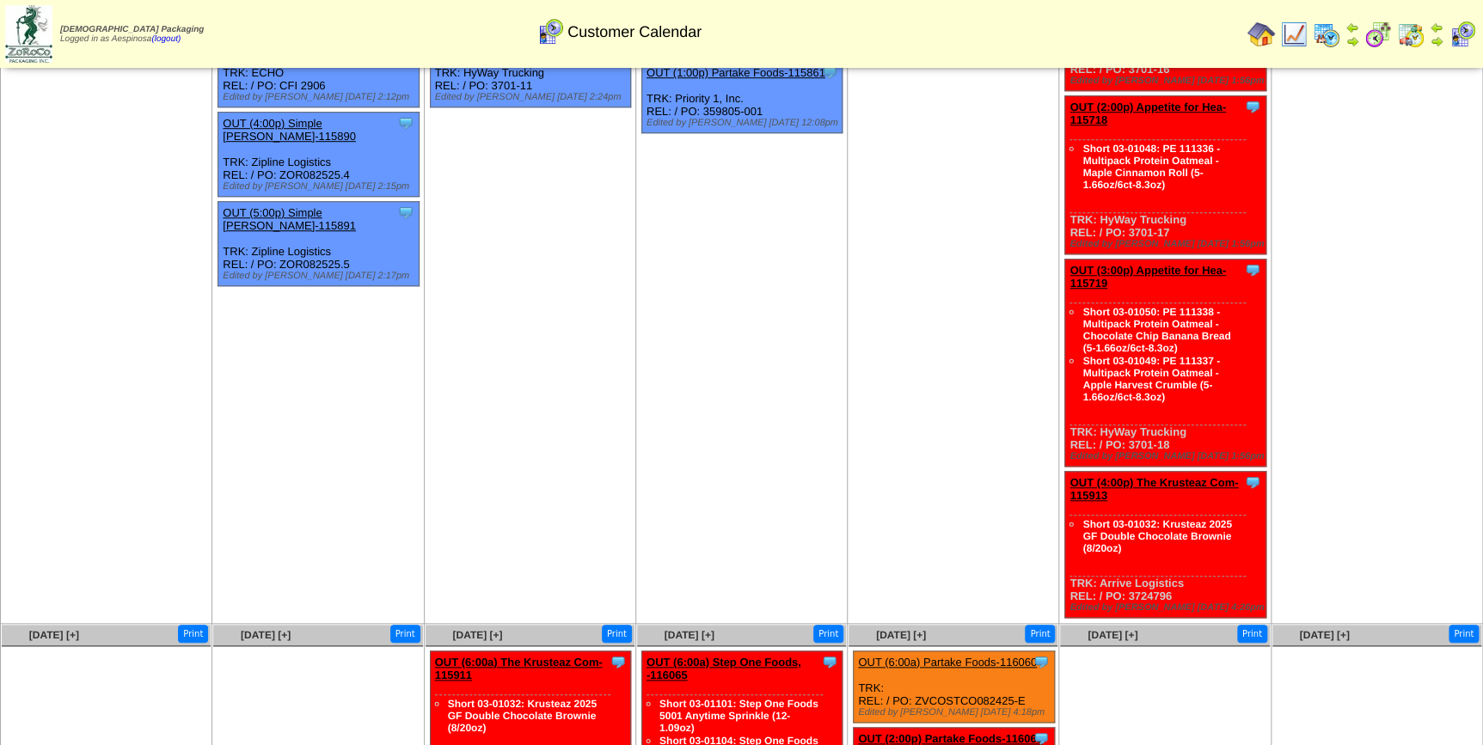
scroll to position [547, 0]
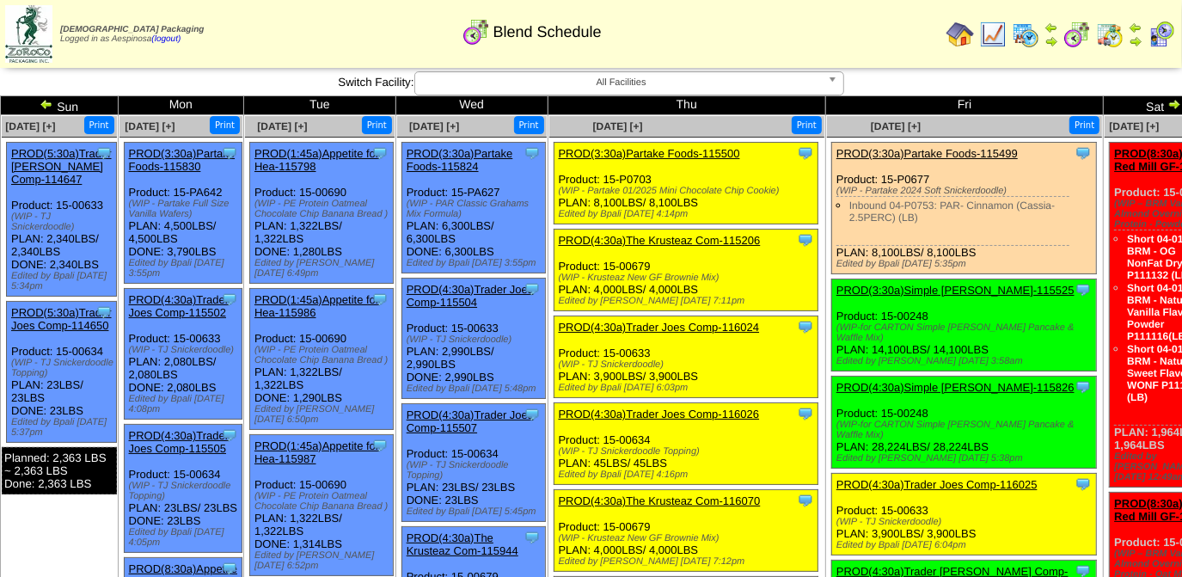
drag, startPoint x: 686, startPoint y: 83, endPoint x: 692, endPoint y: 92, distance: 10.5
click at [685, 81] on span "All Facilities" at bounding box center [621, 82] width 399 height 21
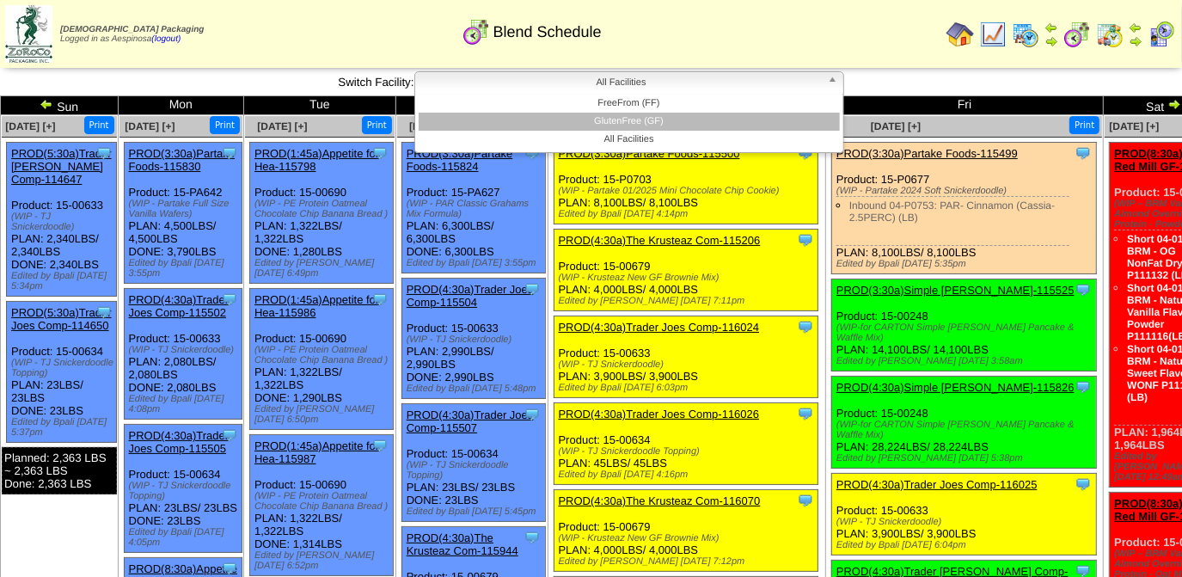
click at [673, 125] on li "GlutenFree (GF)" at bounding box center [629, 122] width 421 height 18
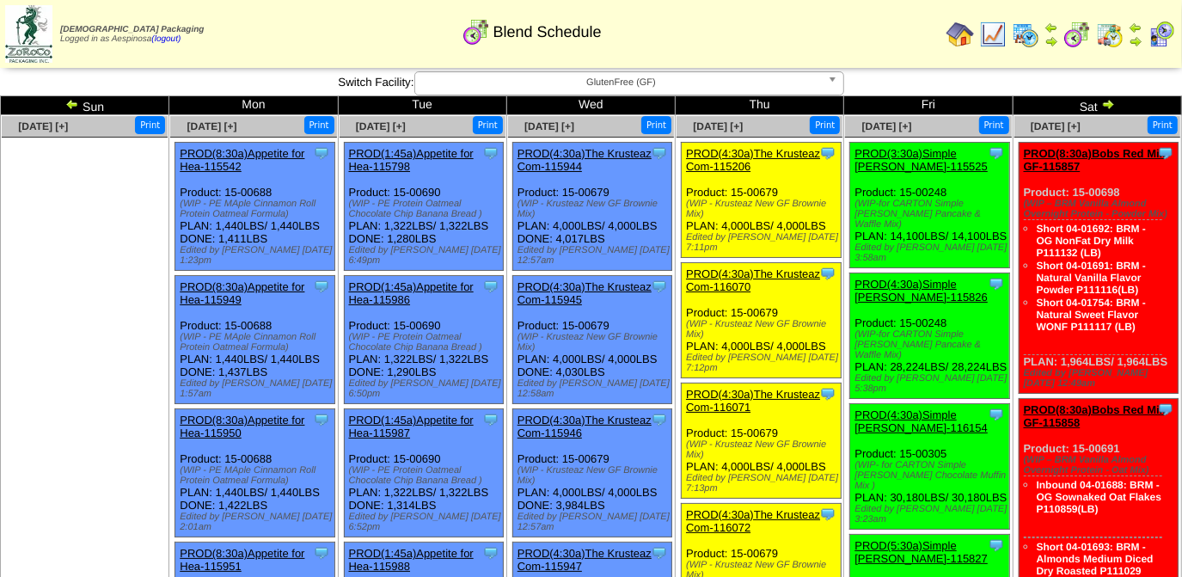
click at [1105, 110] on img at bounding box center [1108, 104] width 14 height 14
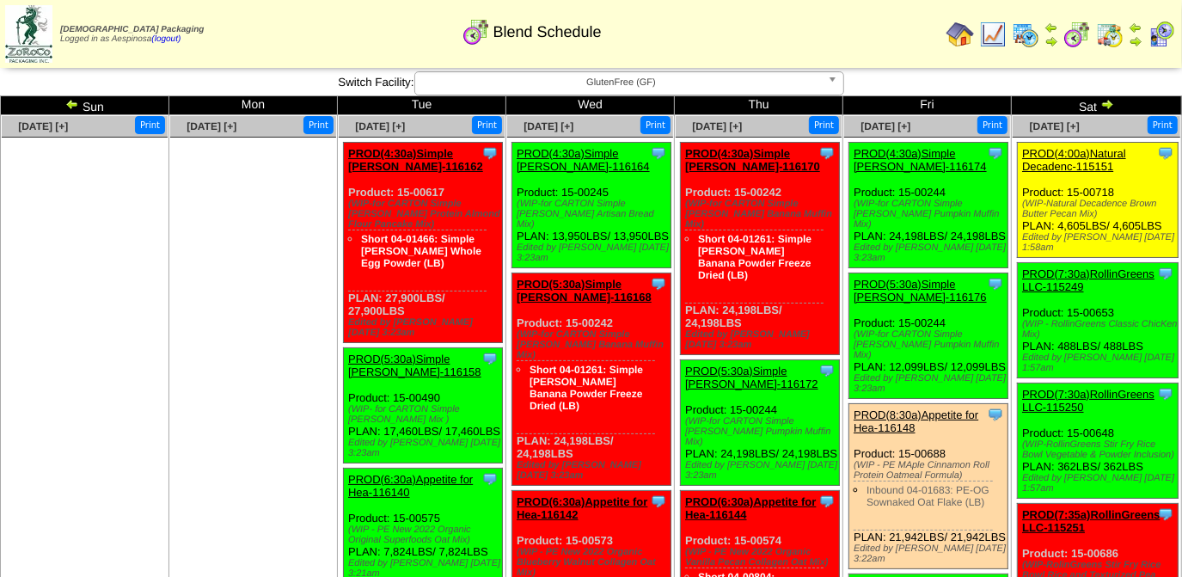
click at [419, 310] on div "Clone Item PROD(4:30a)Simple [PERSON_NAME]-116162 Simple [PERSON_NAME] Schedule…" at bounding box center [423, 243] width 159 height 200
click at [421, 306] on div "Clone Item PROD(4:30a)Simple Mills-116162 Simple Mills ScheduleID: 116162 8319.…" at bounding box center [423, 243] width 159 height 200
drag, startPoint x: 413, startPoint y: 309, endPoint x: 347, endPoint y: 194, distance: 131.7
click at [347, 194] on div "Clone Item PROD(4:30a)Simple Mills-116162 Simple Mills ScheduleID: 116162 8319.…" at bounding box center [423, 243] width 159 height 200
copy div "Product: 15-00617 (WIP-for CARTON Simple Mills Protein Almond Flour Pancake Mix…"
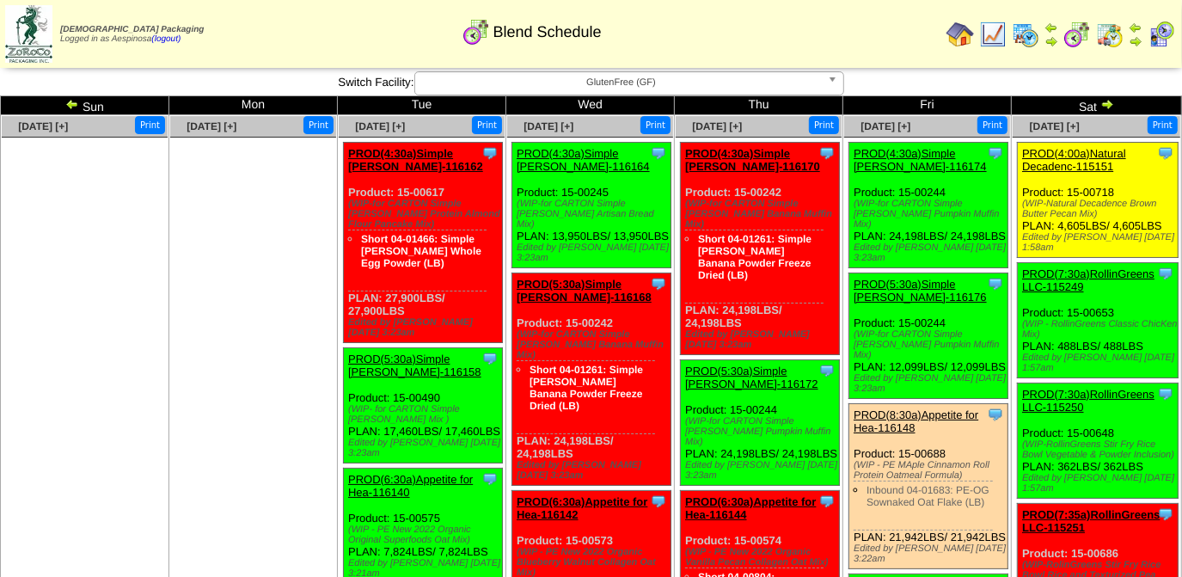
click at [386, 315] on div "Clone Item PROD(4:30a)Simple Mills-116162 Simple Mills ScheduleID: 116162 8319.…" at bounding box center [423, 243] width 159 height 200
drag, startPoint x: 414, startPoint y: 313, endPoint x: 346, endPoint y: 186, distance: 144.6
click at [346, 186] on div "Clone Item PROD(4:30a)Simple Mills-116162 Simple Mills ScheduleID: 116162 8319.…" at bounding box center [423, 243] width 159 height 200
copy div "Product: 15-00617 (WIP-for CARTON Simple Mills Protein Almond Flour Pancake Mix…"
drag, startPoint x: 405, startPoint y: 436, endPoint x: 348, endPoint y: 390, distance: 72.8
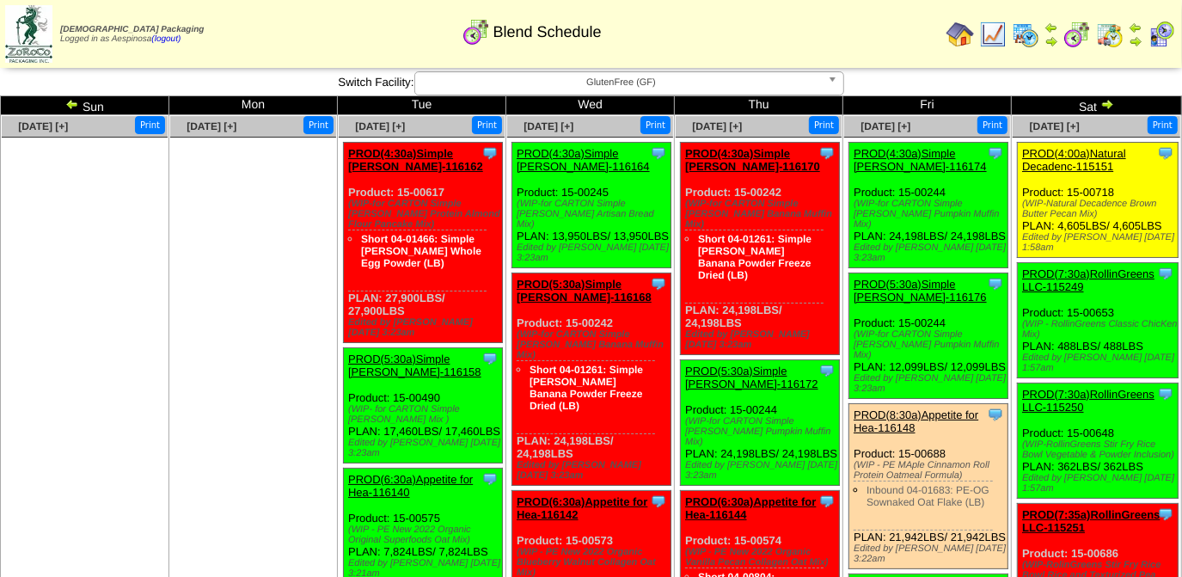
click at [348, 390] on div "Clone Item PROD(5:30a)Simple Mills-116158 Simple Mills ScheduleID: 116158 5543.…" at bounding box center [423, 405] width 159 height 115
copy div "Product: 15-00490 (WIP- for CARTON Simple Mills Brownie Mix ) PLAN: 17,460LBS /…"
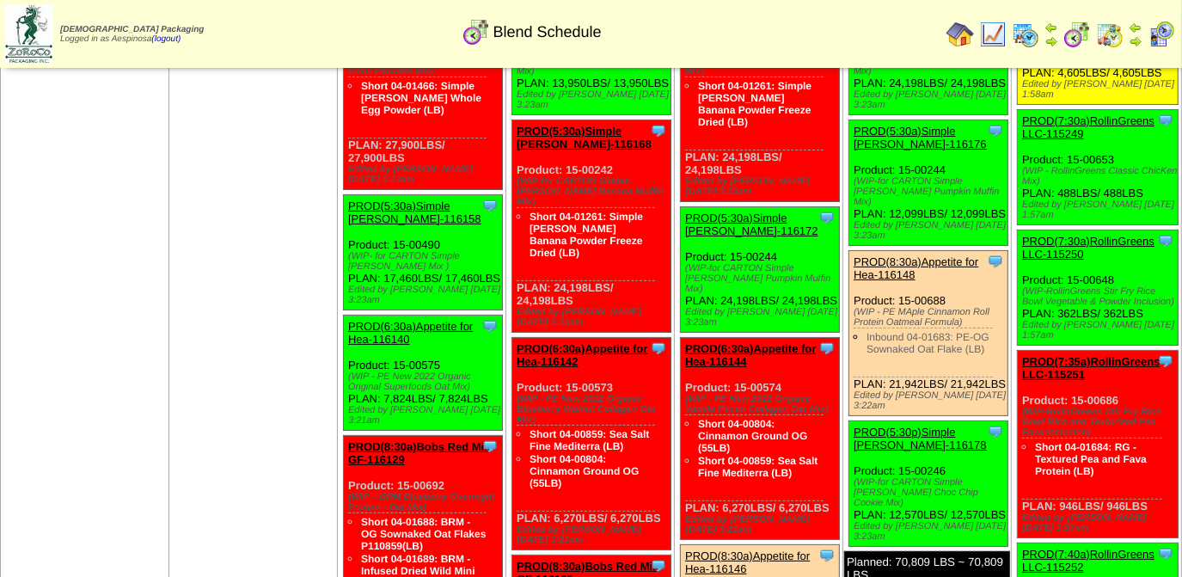
scroll to position [156, 0]
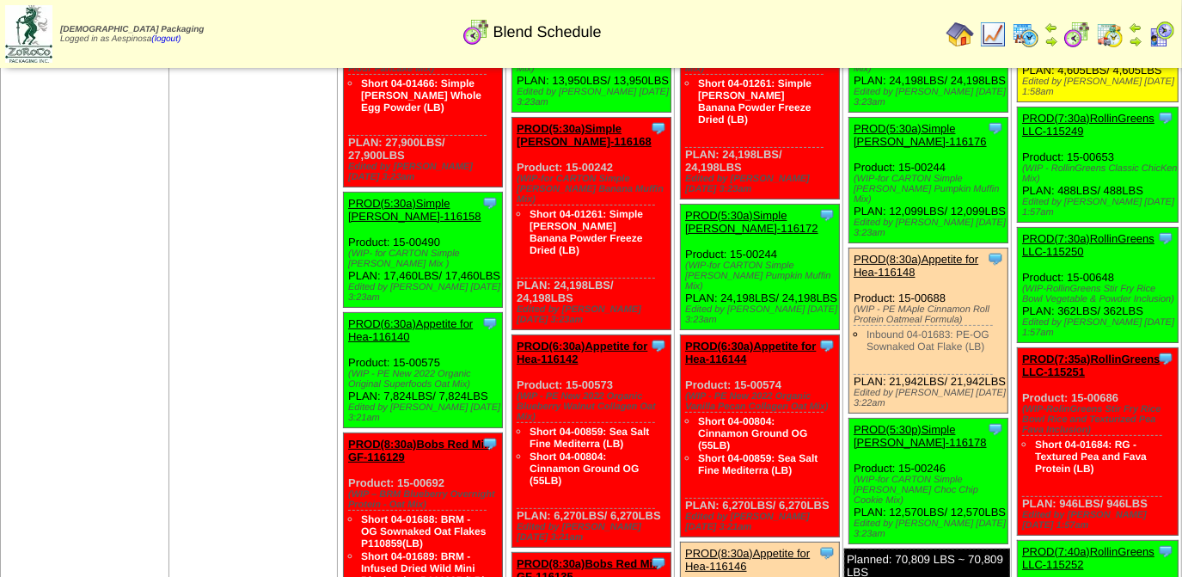
drag, startPoint x: 492, startPoint y: 389, endPoint x: 346, endPoint y: 360, distance: 148.9
click at [346, 360] on div "Clone Item PROD(6:30a)Appetite for Hea-116140 Appetite for Healthy Living Sched…" at bounding box center [423, 370] width 159 height 115
copy div "Product: 15-00575 (WIP - PE New 2022 Organic Original Superfoods Oat Mix) PLAN:…"
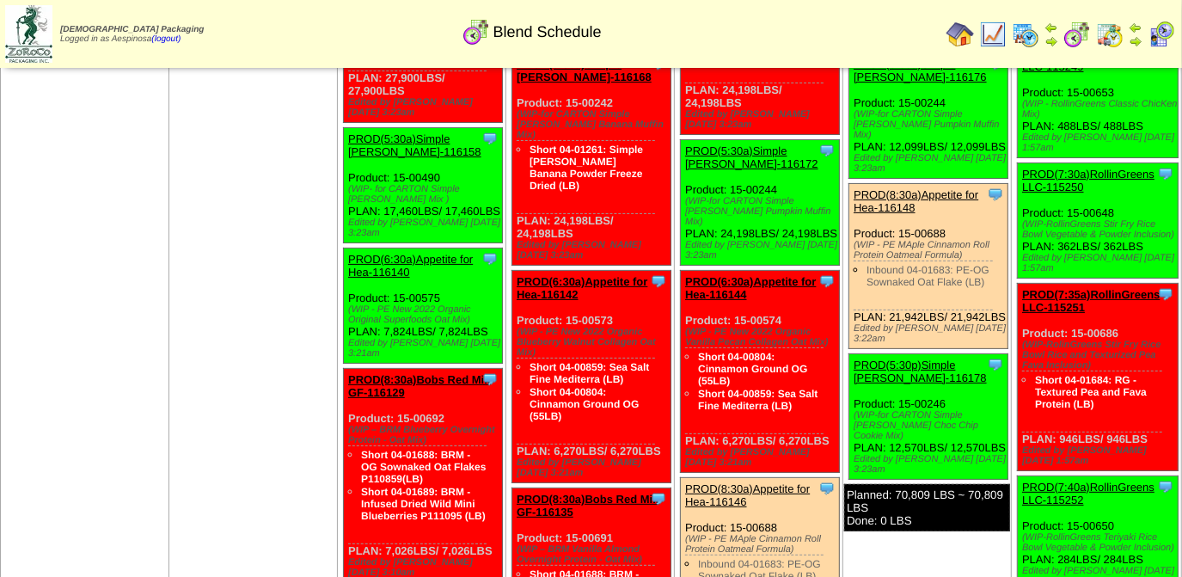
scroll to position [312, 0]
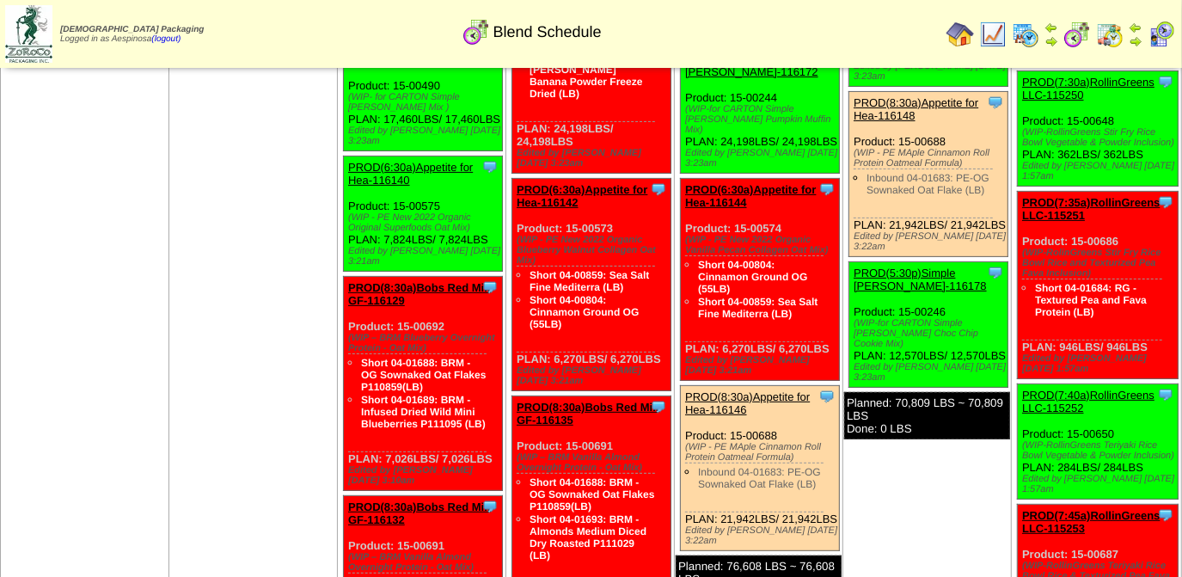
drag, startPoint x: 420, startPoint y: 191, endPoint x: 367, endPoint y: 234, distance: 68.5
click at [366, 234] on div "Clone Item PROD(6:30a)Appetite for Hea-116140 Appetite for Healthy Living Sched…" at bounding box center [423, 213] width 159 height 115
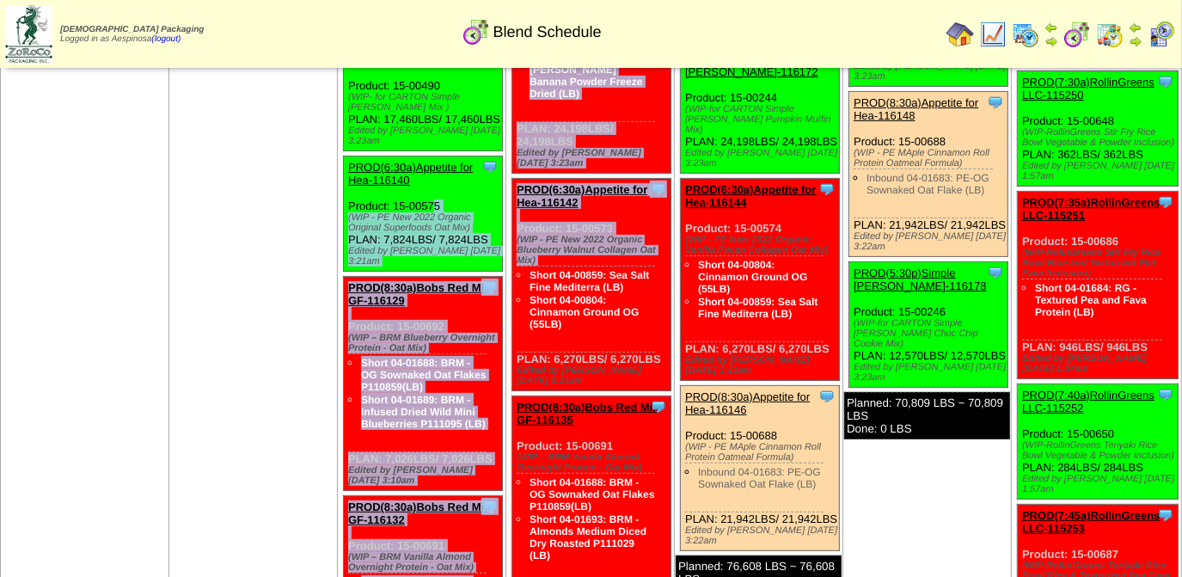
drag, startPoint x: 495, startPoint y: 236, endPoint x: 364, endPoint y: 206, distance: 133.9
click at [389, 224] on div "(WIP - PE New 2022 Organic Original Superfoods Oat Mix)" at bounding box center [425, 222] width 154 height 21
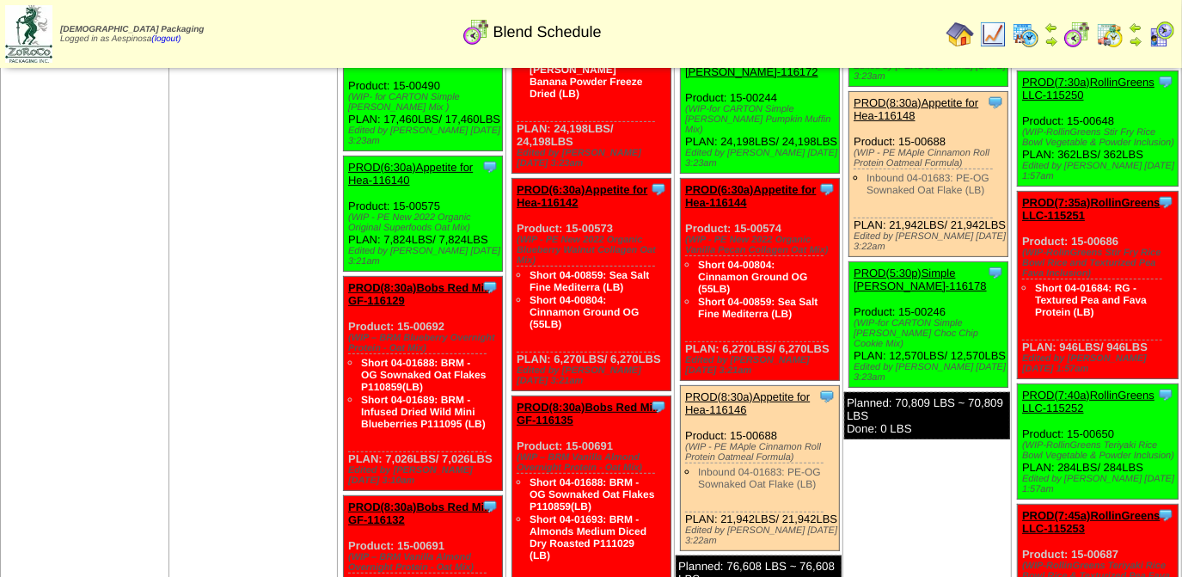
drag, startPoint x: 490, startPoint y: 236, endPoint x: 350, endPoint y: 202, distance: 144.1
click at [350, 202] on div "Clone Item PROD(6:30a)Appetite for Hea-116140 Appetite for Healthy Living Sched…" at bounding box center [423, 213] width 159 height 115
copy div "Product: 15-00575 (WIP - PE New 2022 Organic Original Superfoods Oat Mix) PLAN:…"
drag, startPoint x: 494, startPoint y: 446, endPoint x: 346, endPoint y: 316, distance: 196.8
click at [346, 316] on div "Clone Item PROD(8:30a)Bobs Red Mill GF-116129 Bobs Red Mill GF ScheduleID: 1161…" at bounding box center [423, 384] width 159 height 214
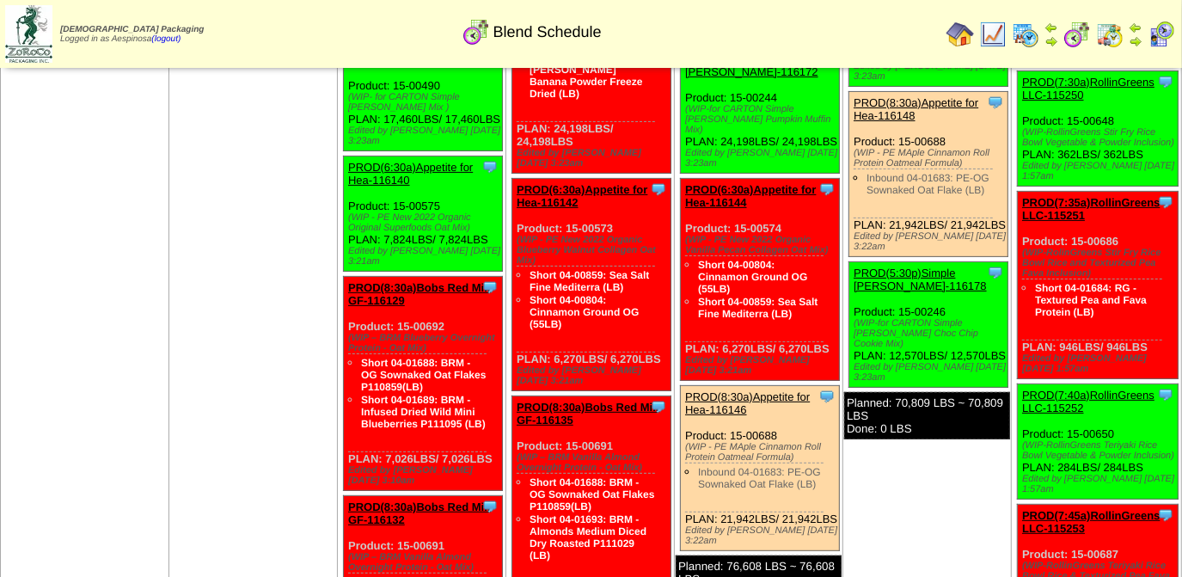
copy div "Product: 15-00692 (WIP – BRM Blueberry Overnight Protein - Oat Mix) Short 04-01…"
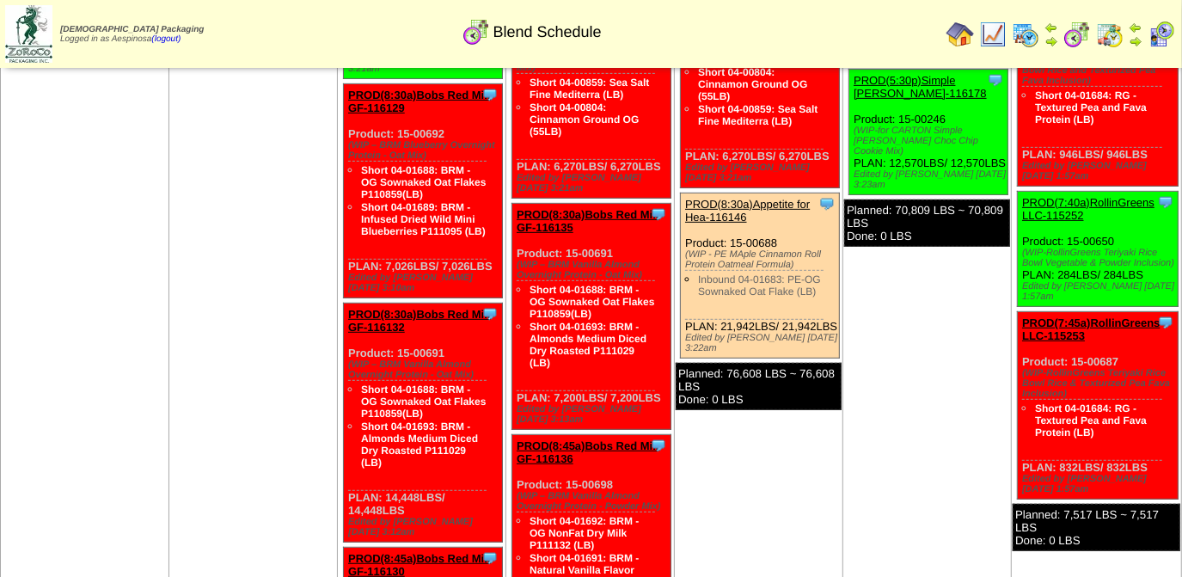
scroll to position [547, 0]
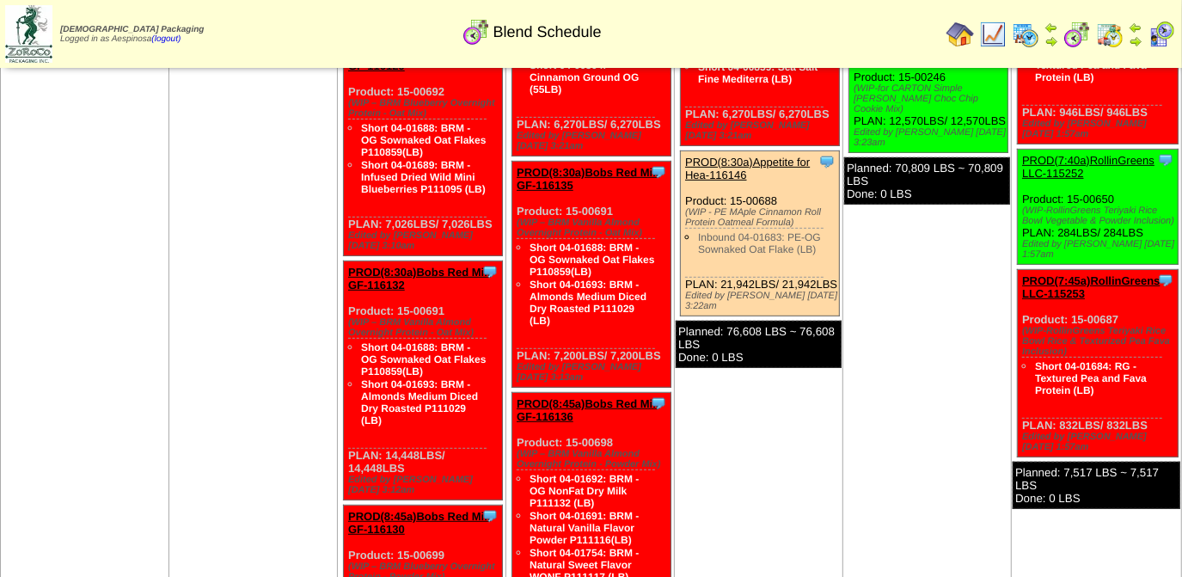
click at [396, 446] on div "Clone Item PROD(8:30a)Bobs Red Mill GF-116132 Bobs Red Mill GF ScheduleID: 1161…" at bounding box center [423, 380] width 159 height 239
drag, startPoint x: 404, startPoint y: 446, endPoint x: 346, endPoint y: 292, distance: 164.6
click at [346, 292] on div "Clone Item PROD(8:30a)Bobs Red Mill GF-116132 Bobs Red Mill GF ScheduleID: 1161…" at bounding box center [423, 380] width 159 height 239
copy div "Product: 15-00691 (WIP – BRM Vanilla Almond Overnight Protein - Oat Mix) Short …"
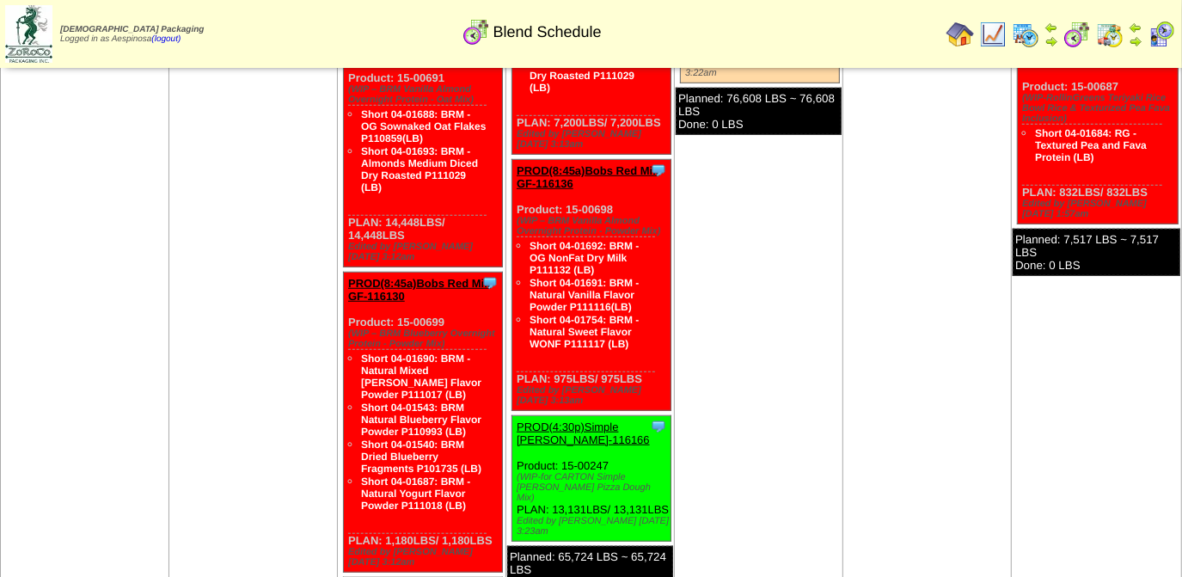
scroll to position [781, 0]
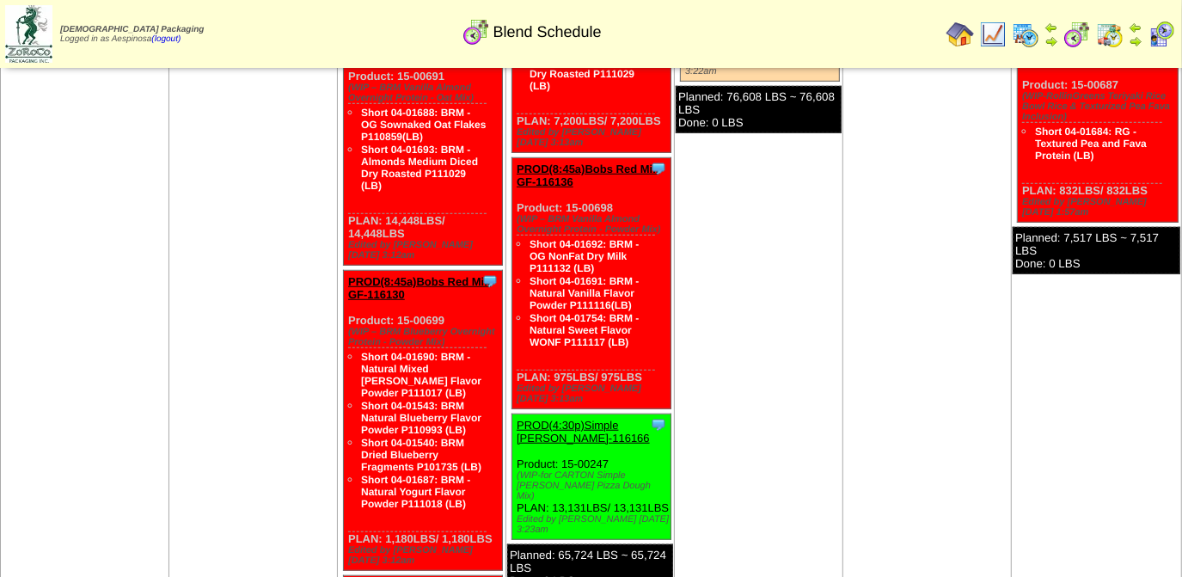
drag, startPoint x: 493, startPoint y: 508, endPoint x: 346, endPoint y: 291, distance: 261.8
click at [346, 291] on div "Clone Item PROD(8:45a)Bobs Red Mill GF-116130 Bobs Red Mill GF ScheduleID: 1161…" at bounding box center [423, 421] width 159 height 300
copy div "Product: 15-00699 (WIP – BRM Blueberry Overnight Protein - Powder Mix) Short 04…"
click at [87, 448] on td "Aug 31 [+] Print" at bounding box center [85, 172] width 168 height 1677
click at [493, 505] on div "Clone Item PROD(8:45a)Bobs Red Mill GF-116130 Bobs Red Mill GF ScheduleID: 1161…" at bounding box center [423, 421] width 159 height 300
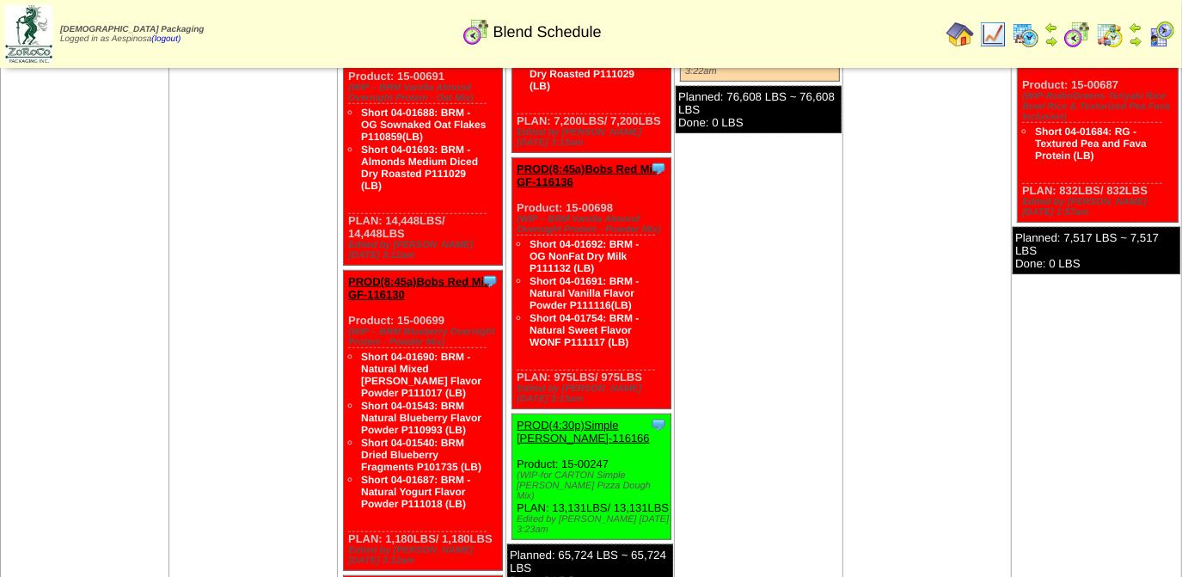
drag, startPoint x: 493, startPoint y: 505, endPoint x: 348, endPoint y: 287, distance: 261.8
click at [348, 287] on div "Clone Item PROD(8:45a)Bobs Red Mill GF-116130 Bobs Red Mill GF ScheduleID: 1161…" at bounding box center [423, 421] width 159 height 300
copy div "Product: 15-00699 (WIP – BRM Blueberry Overnight Protein - Powder Mix) Short 04…"
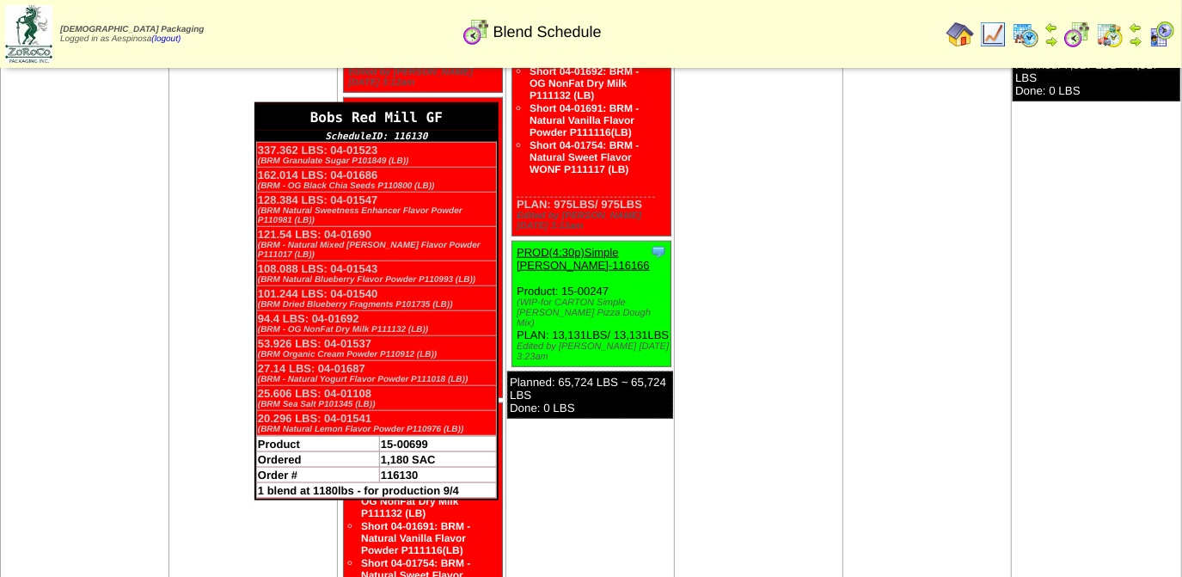
scroll to position [1015, 0]
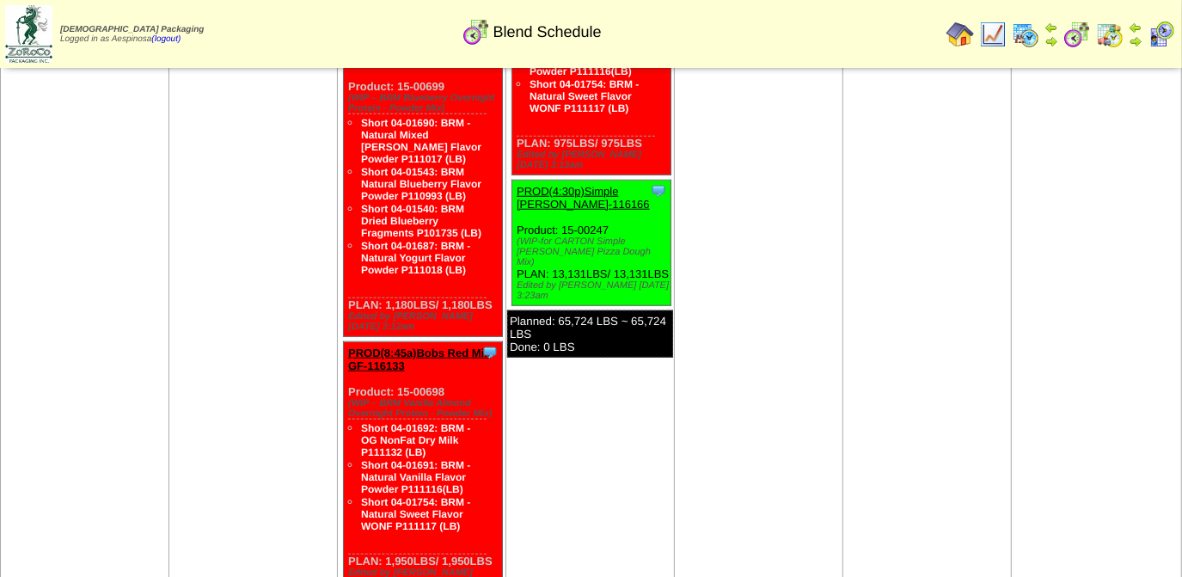
drag, startPoint x: 494, startPoint y: 524, endPoint x: 342, endPoint y: 348, distance: 232.2
click at [343, 348] on li "Clone Item PROD(8:45a)Bobs Red Mill GF-116133 Bobs Red Mill GF ScheduleID: 1161…" at bounding box center [423, 467] width 160 height 252
click at [392, 422] on link "Short 04-01692: BRM - OG NonFat Dry Milk P111132 (LB)" at bounding box center [415, 440] width 109 height 36
click at [483, 495] on li "Short 04-01754: BRM - Natural Sweet Flavor WONF P111117 (LB)" at bounding box center [424, 513] width 126 height 37
drag, startPoint x: 494, startPoint y: 518, endPoint x: 348, endPoint y: 351, distance: 222.4
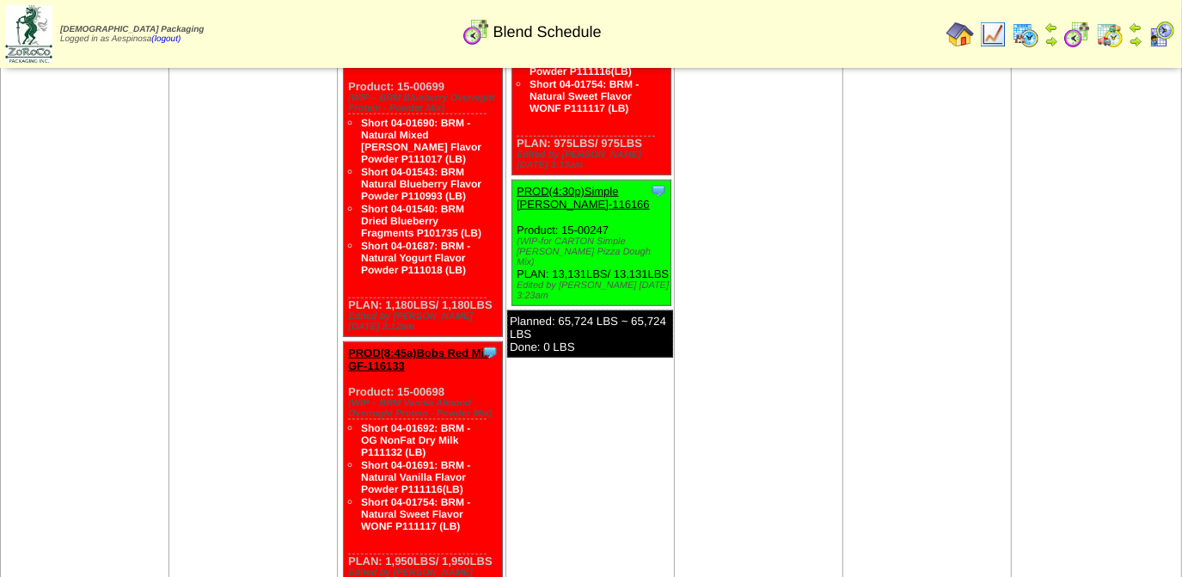
click at [348, 351] on div "Clone Item PROD(8:45a)Bobs Red Mill GF-116133 Bobs Red Mill GF ScheduleID: 1161…" at bounding box center [423, 467] width 159 height 251
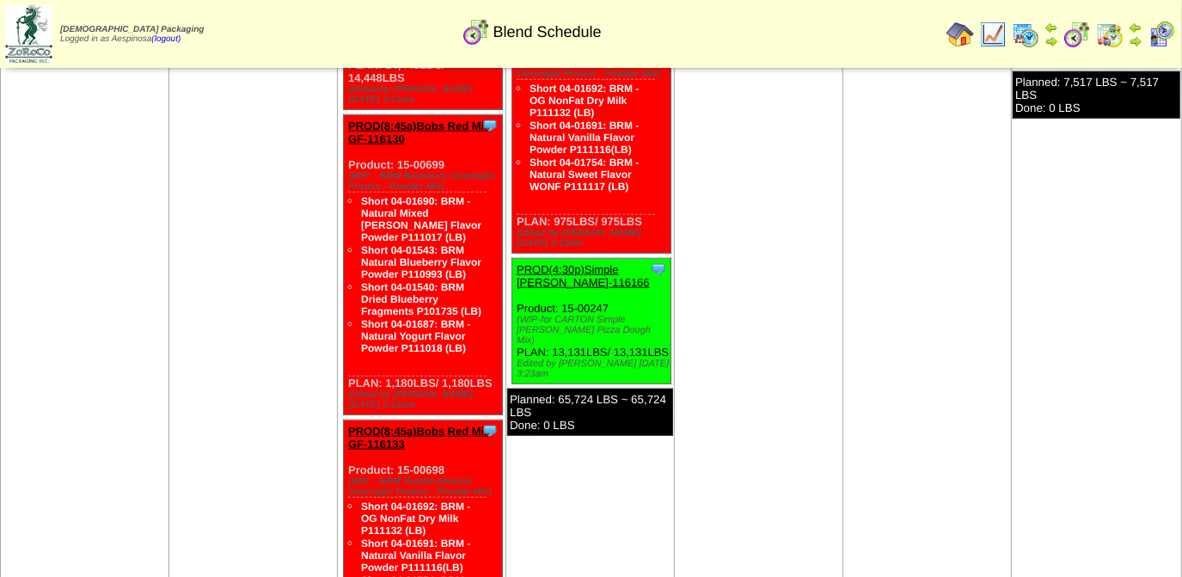
scroll to position [1093, 0]
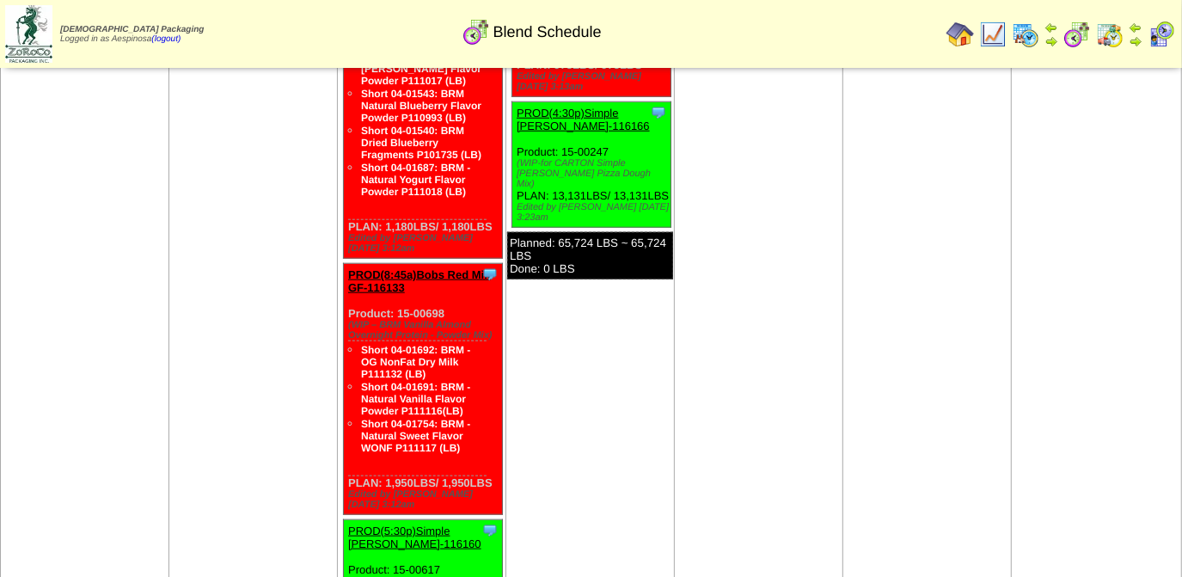
drag, startPoint x: 494, startPoint y: 441, endPoint x: 350, endPoint y: 273, distance: 221.3
click at [350, 273] on div "Clone Item PROD(8:45a)Bobs Red Mill GF-116133 Bobs Red Mill GF ScheduleID: 1161…" at bounding box center [423, 389] width 159 height 251
copy div "Product: 15-00698 (WIP – BRM Vanilla Almond Overnight Protein - Powder Mix) Sho…"
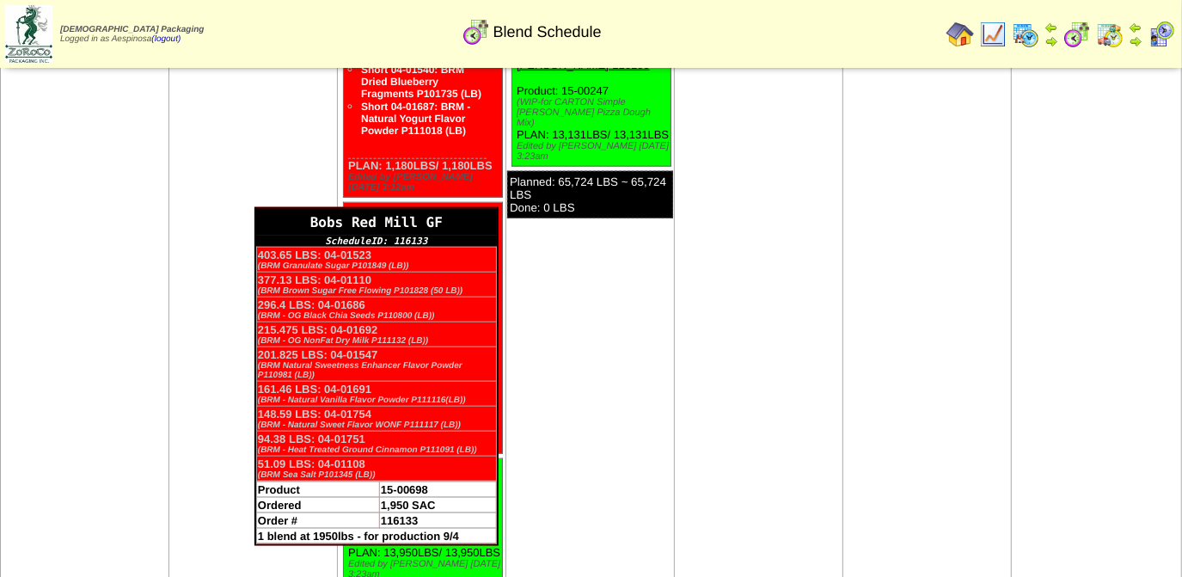
scroll to position [1250, 0]
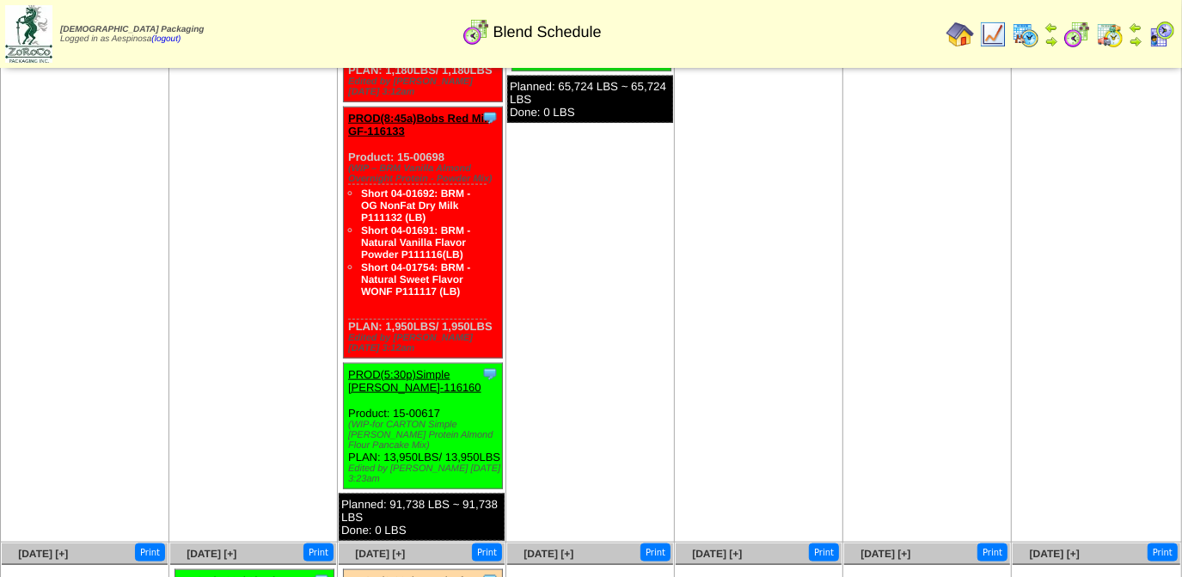
drag, startPoint x: 416, startPoint y: 407, endPoint x: 346, endPoint y: 367, distance: 80.8
click at [346, 367] on div "Clone Item PROD(5:30p)Simple [PERSON_NAME]-116160 Simple [PERSON_NAME] Schedule…" at bounding box center [423, 427] width 159 height 126
copy div "Product: 15-00617 (WIP-for CARTON Simple [PERSON_NAME] Protein Almond Flour Pan…"
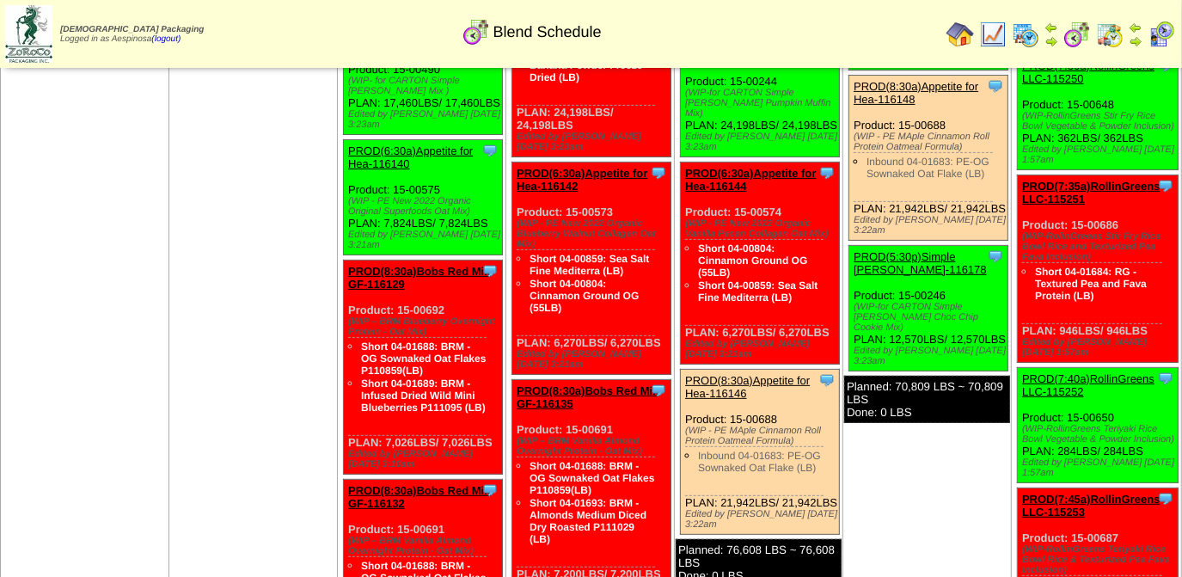
scroll to position [0, 0]
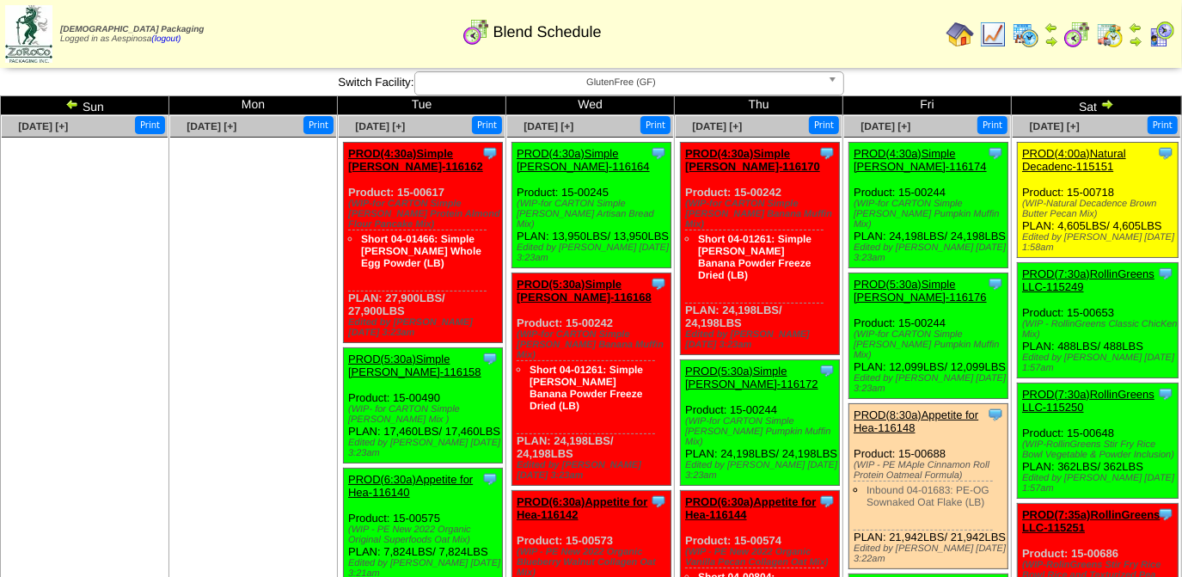
drag, startPoint x: 577, startPoint y: 244, endPoint x: 518, endPoint y: 196, distance: 75.7
click at [518, 196] on div "Clone Item PROD(4:30a)Simple [PERSON_NAME]-116164 Simple [PERSON_NAME] Schedule…" at bounding box center [591, 206] width 159 height 126
copy div "Product: 15-00245 (WIP-for CARTON Simple [PERSON_NAME] Artisan Bread Mix) PLAN:…"
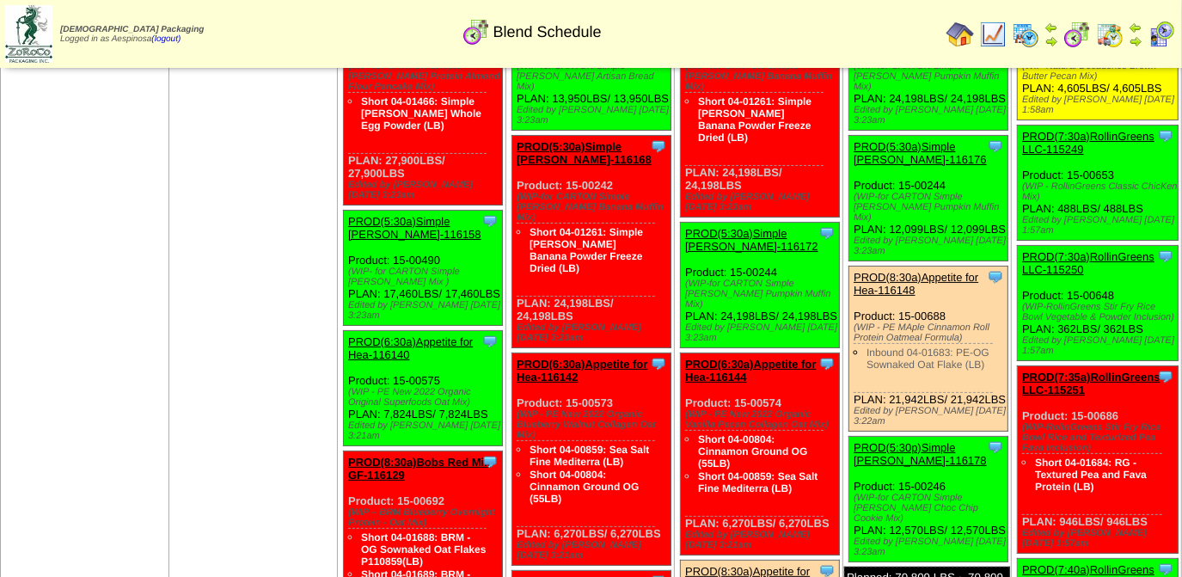
scroll to position [156, 0]
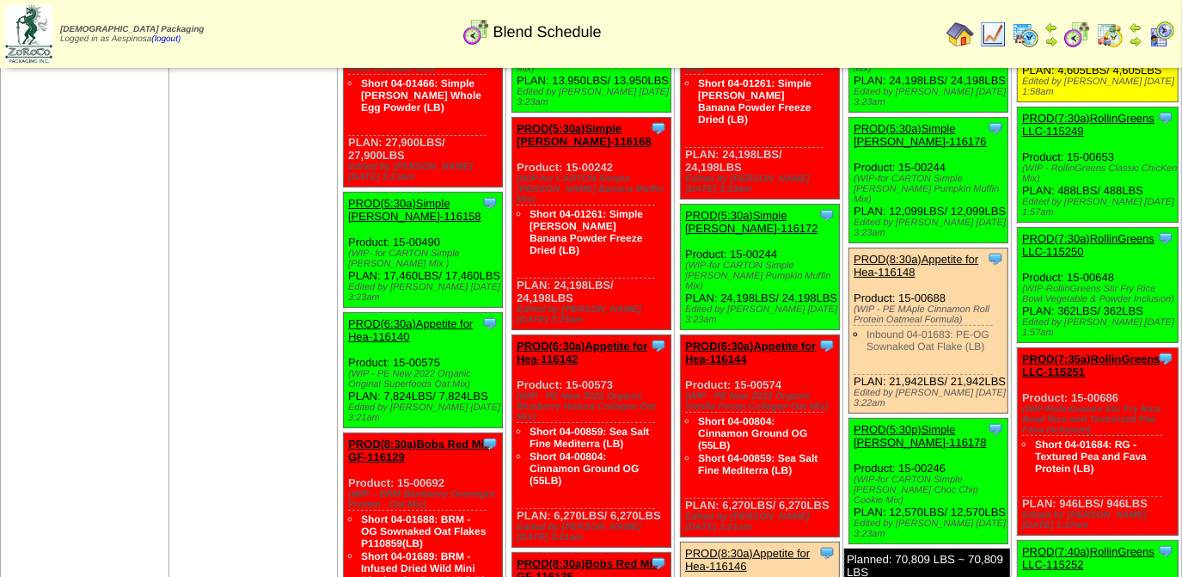
drag, startPoint x: 578, startPoint y: 273, endPoint x: 514, endPoint y: 162, distance: 128.6
click at [514, 162] on div "Clone Item PROD(5:30a)Simple [PERSON_NAME]-116168 Simple [PERSON_NAME] Schedule…" at bounding box center [591, 224] width 159 height 212
copy div "Product: 15-00242 (WIP-for CARTON Simple [PERSON_NAME] Banana Muffin Mix) Short…"
drag, startPoint x: 663, startPoint y: 479, endPoint x: 513, endPoint y: 350, distance: 197.5
click at [513, 350] on div "Clone Item PROD(6:30a)Appetite for Hea-116142 Appetite for Healthy Living Sched…" at bounding box center [591, 441] width 159 height 212
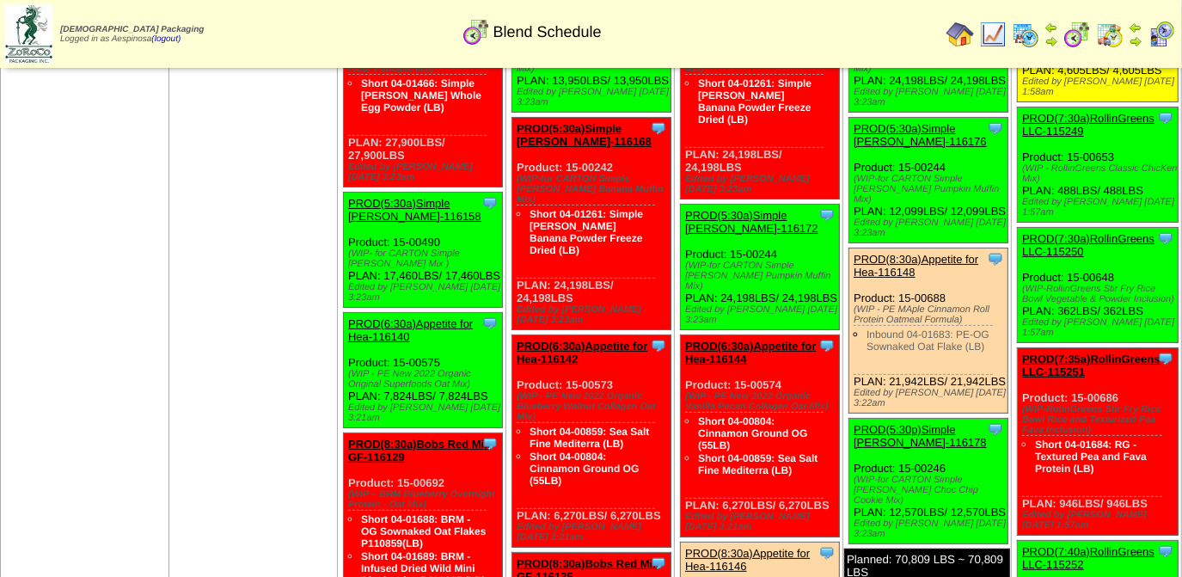
copy div "Product: 15-00573 (WIP - PE New 2022 Organic Blueberry Walnut Collagen Oat Mix)…"
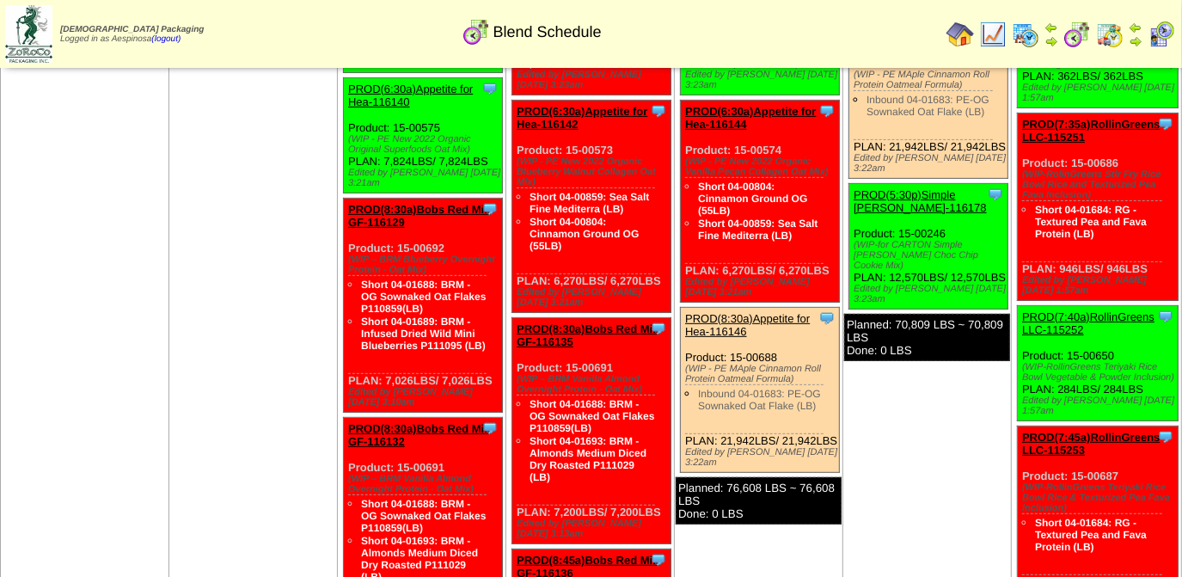
scroll to position [469, 0]
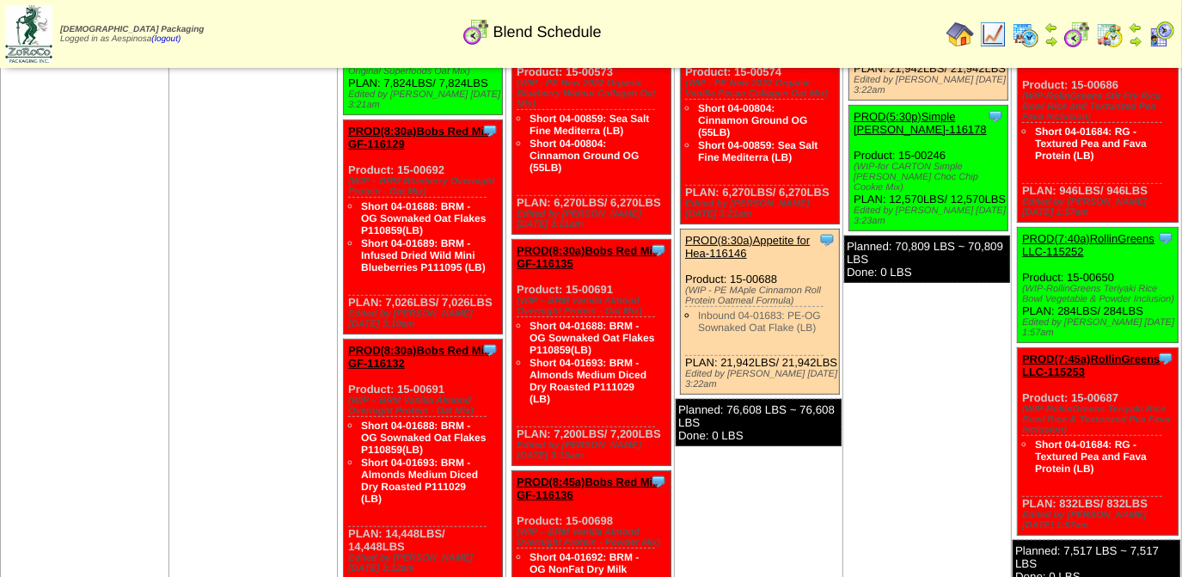
drag, startPoint x: 662, startPoint y: 389, endPoint x: 516, endPoint y: 242, distance: 207.3
click at [516, 242] on div "Clone Item PROD(8:30a)Bobs Red Mill GF-116135 Bobs Red Mill GF ScheduleID: 1161…" at bounding box center [591, 353] width 159 height 226
copy div "Product: 15-00691 (WIP – BRM Vanilla Almond Overnight Protein - Oat Mix) Short …"
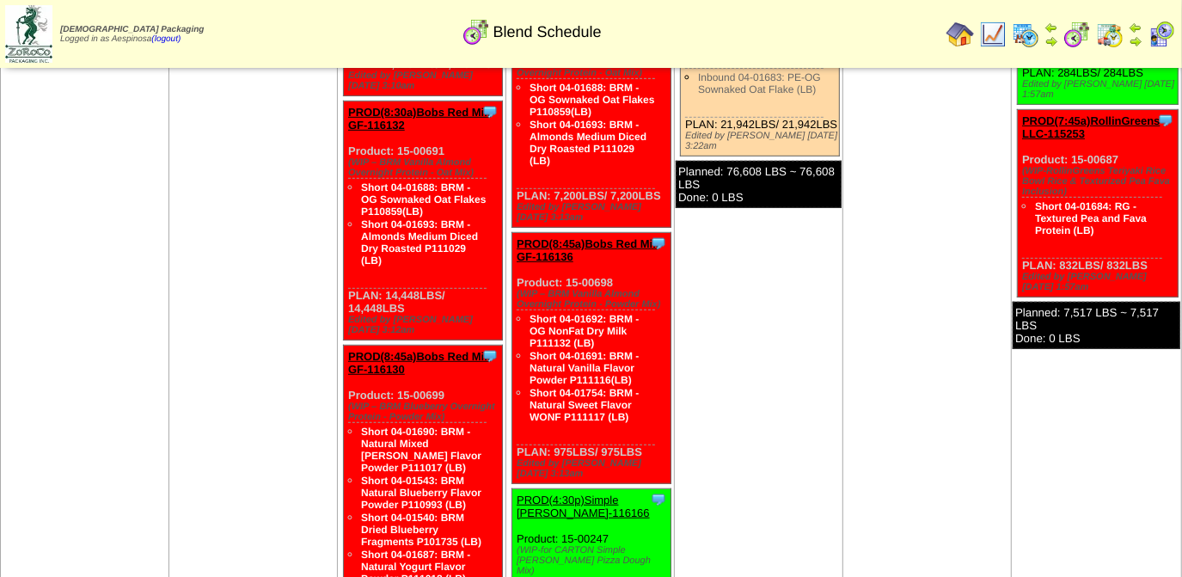
scroll to position [781, 0]
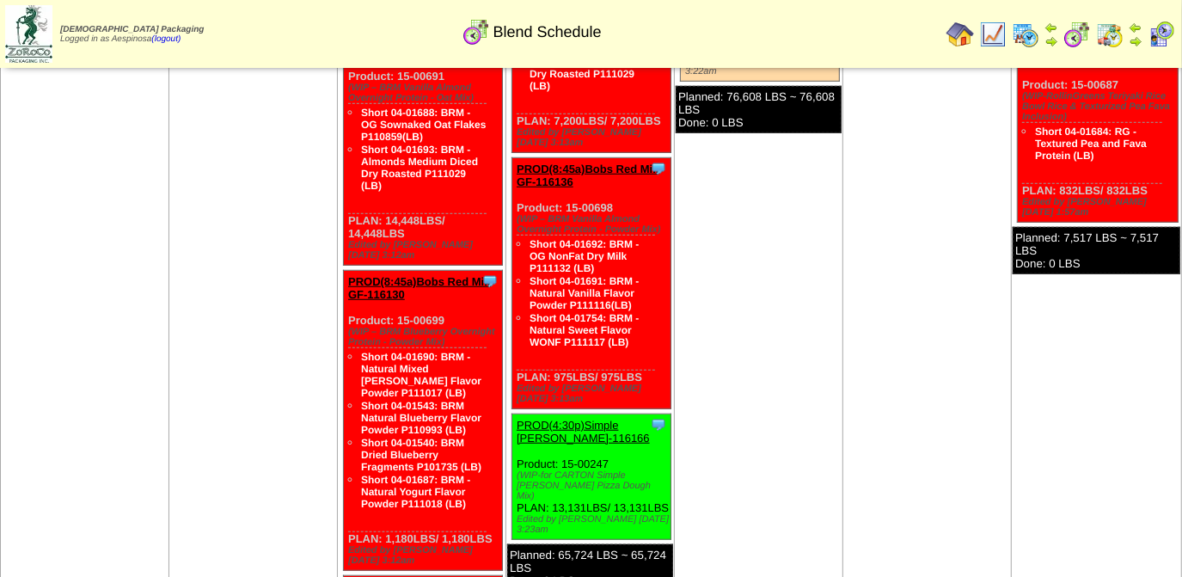
drag, startPoint x: 644, startPoint y: 324, endPoint x: 516, endPoint y: 154, distance: 213.0
click at [516, 158] on div "Clone Item PROD(8:45a)Bobs Red Mill GF-116136 Bobs Red Mill GF ScheduleID: 1161…" at bounding box center [591, 283] width 159 height 251
copy div "Product: 15-00698 (WIP – BRM Vanilla Almond Overnight Protein - Powder Mix) Sho…"
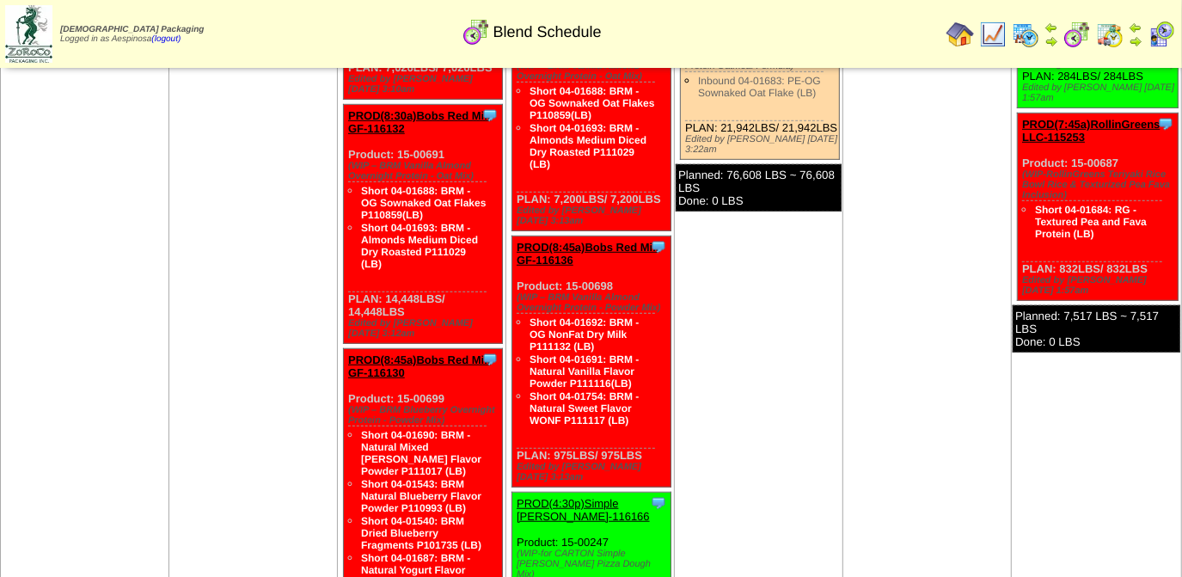
scroll to position [937, 0]
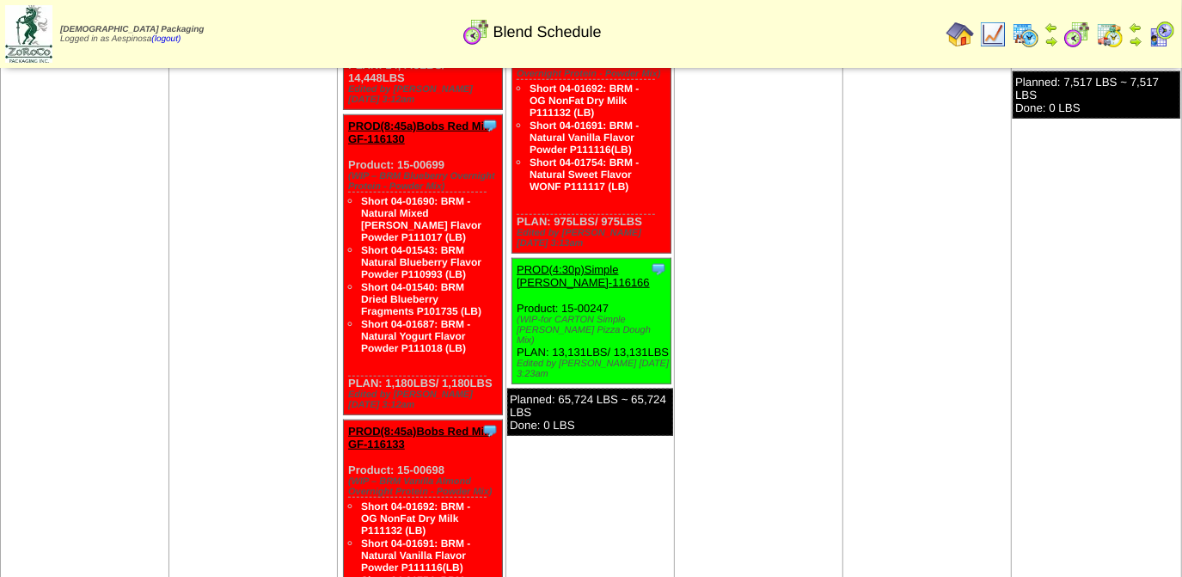
drag, startPoint x: 579, startPoint y: 291, endPoint x: 513, endPoint y: 241, distance: 83.4
click at [513, 259] on div "Clone Item PROD(4:30p)Simple [PERSON_NAME]-116166 Simple [PERSON_NAME] Schedule…" at bounding box center [591, 322] width 159 height 126
copy div "Product: 15-00247 (WIP-for CARTON Simple [PERSON_NAME] Pizza Dough Mix) PLAN: 1…"
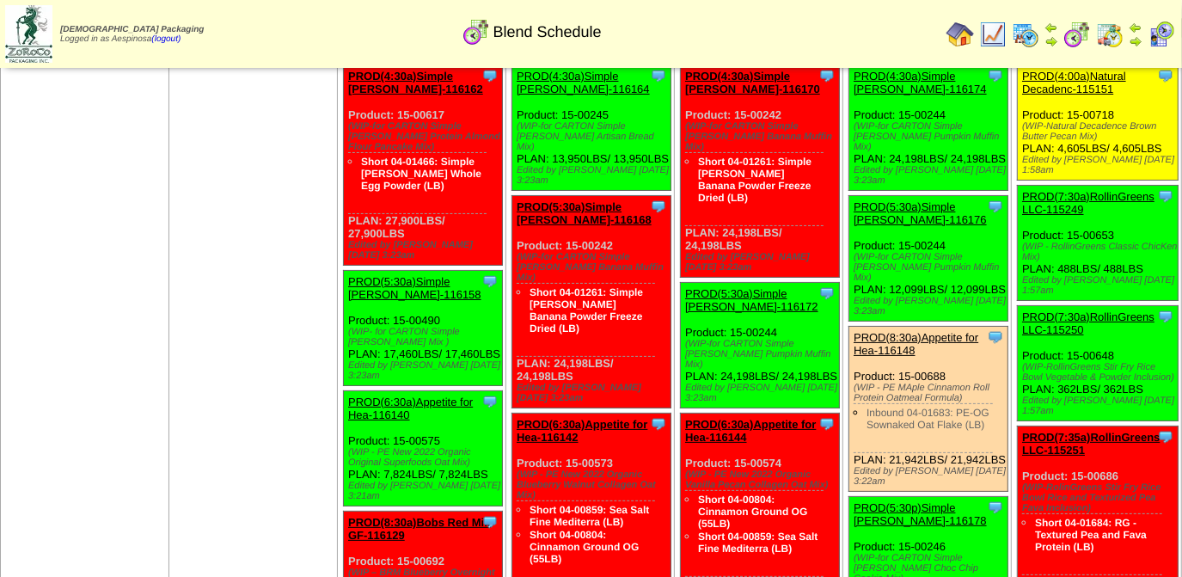
scroll to position [0, 0]
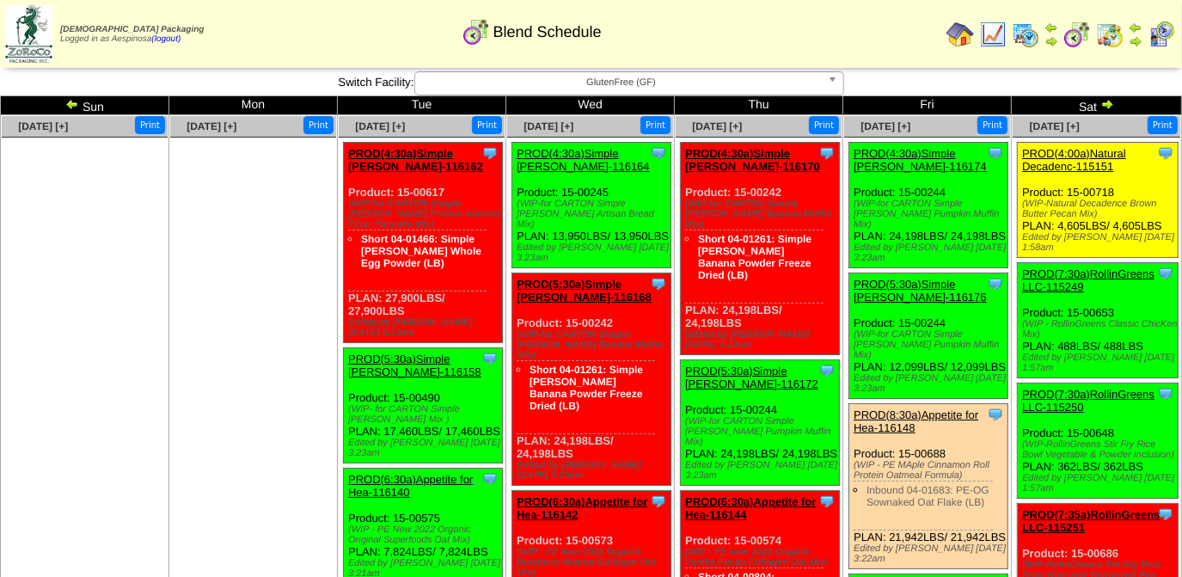
drag, startPoint x: 748, startPoint y: 303, endPoint x: 681, endPoint y: 192, distance: 130.3
click at [681, 192] on div "Clone Item PROD(4:30a)Simple [PERSON_NAME]-116170 Simple [PERSON_NAME] Schedule…" at bounding box center [760, 249] width 159 height 212
copy div "Product: 15-00242 (WIP-for CARTON Simple [PERSON_NAME] Banana Muffin Mix) Short…"
drag, startPoint x: 744, startPoint y: 426, endPoint x: 684, endPoint y: 377, distance: 77.6
click at [684, 377] on div "Clone Item PROD(5:30a)Simple Mills-116172 Simple Mills ScheduleID: 116172 7196.…" at bounding box center [760, 423] width 159 height 126
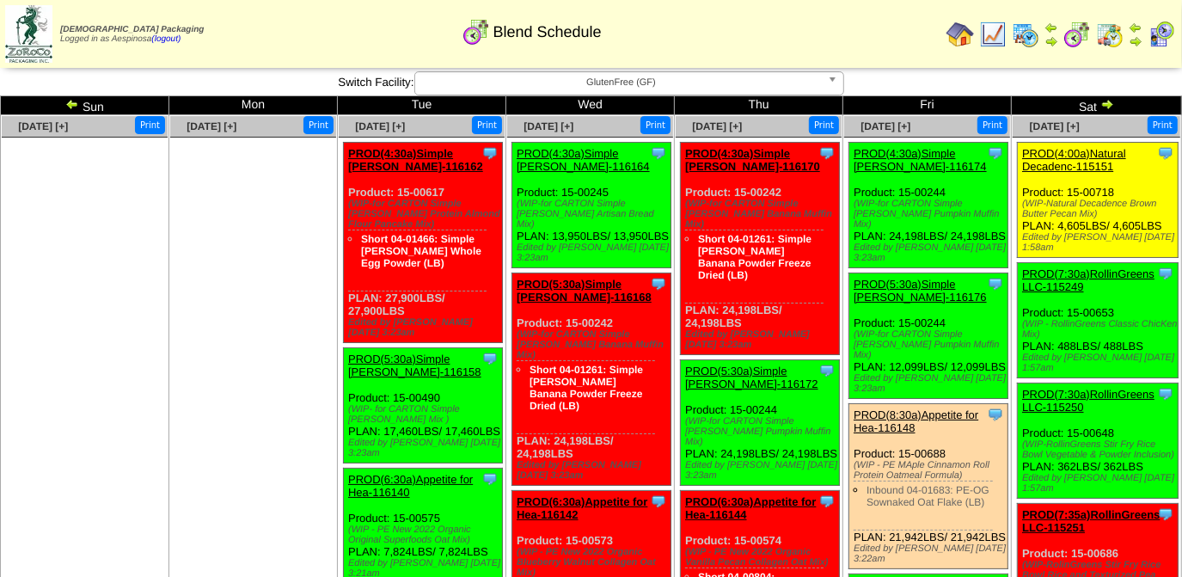
copy div "Product: 15-00244 (WIP-for CARTON Simple Mills Pumpkin Muffin Mix) PLAN: 24,198…"
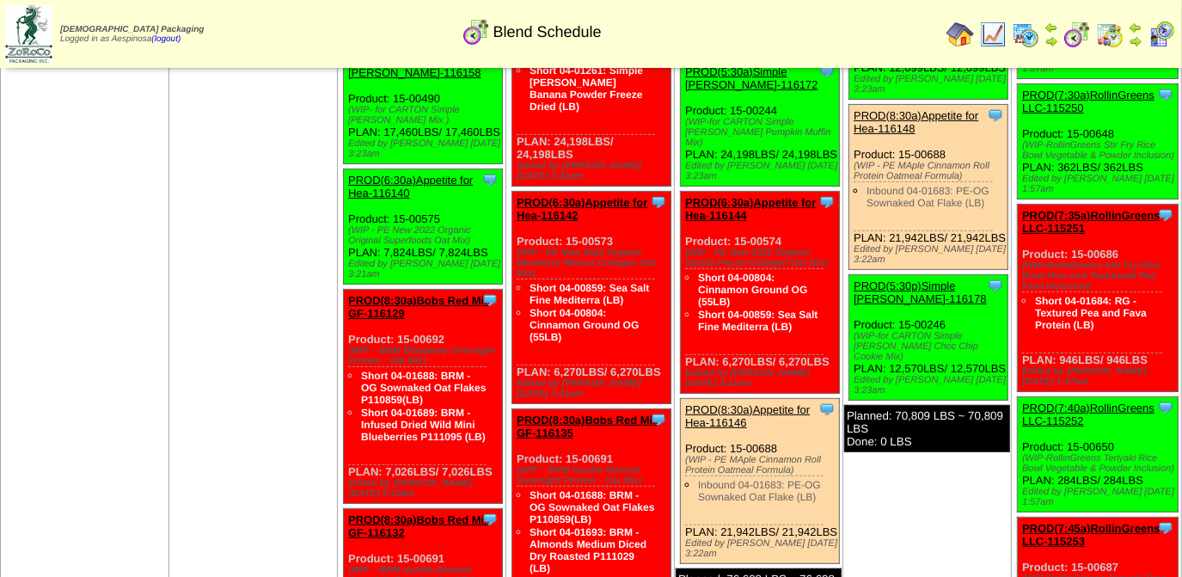
scroll to position [312, 0]
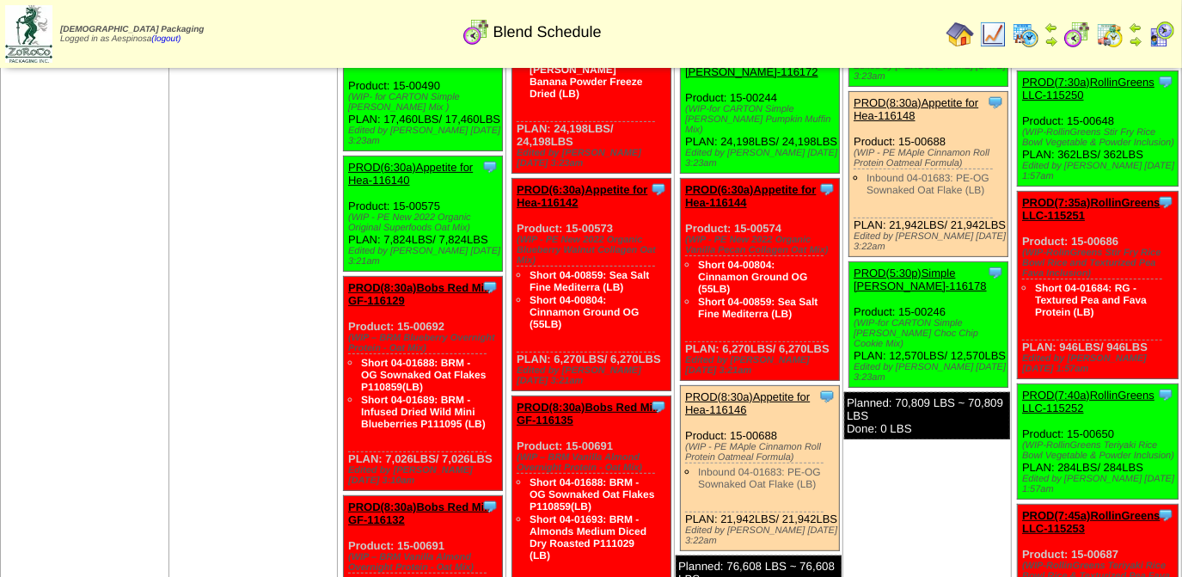
drag, startPoint x: 831, startPoint y: 311, endPoint x: 685, endPoint y: 193, distance: 188.2
click at [685, 193] on div "Clone Item PROD(6:30a)Appetite for Hea-116144 Appetite for Healthy Living Sched…" at bounding box center [760, 280] width 159 height 202
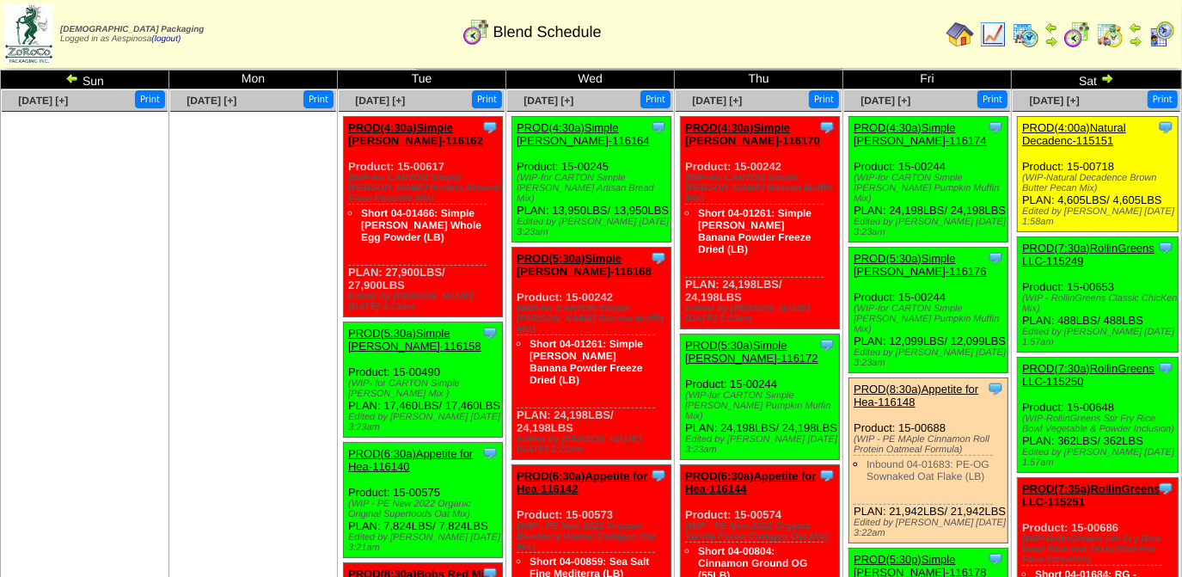
scroll to position [0, 0]
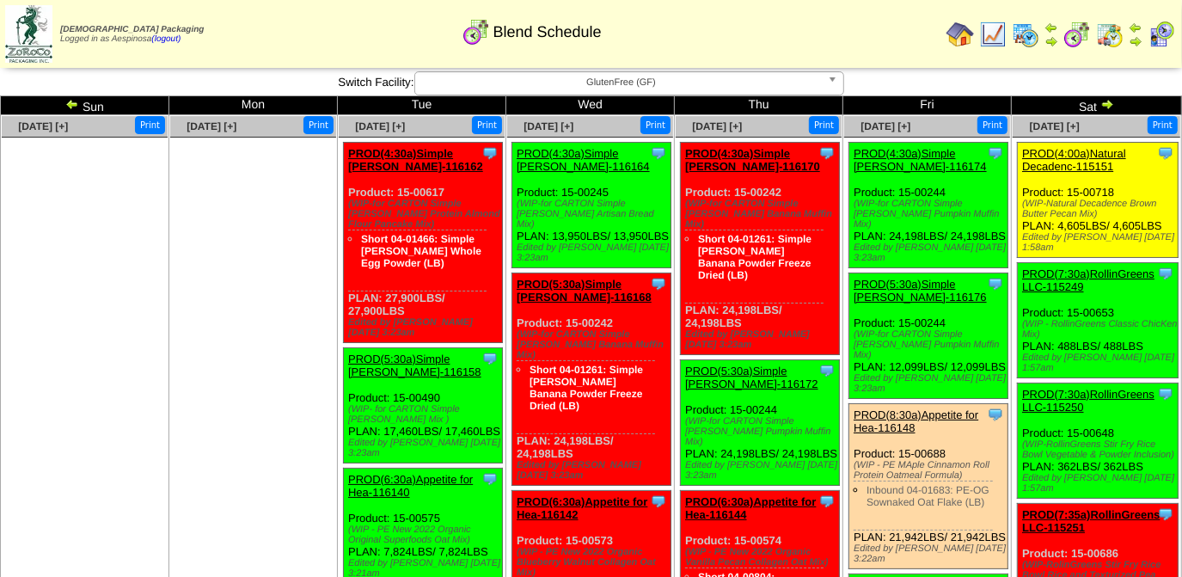
click at [676, 90] on span "GlutenFree (GF)" at bounding box center [621, 82] width 399 height 21
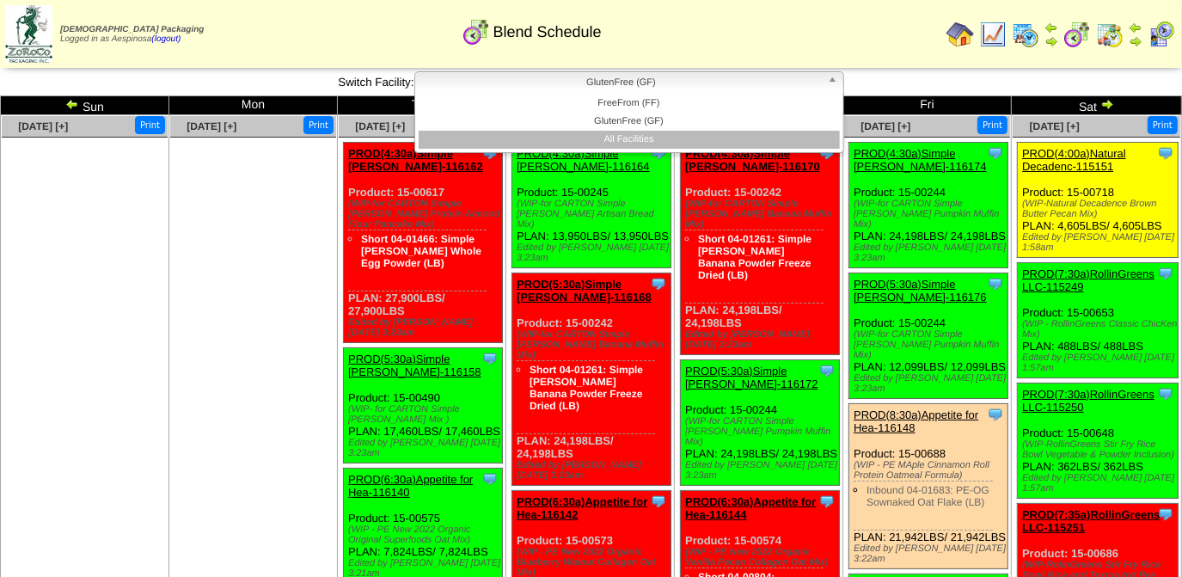
click at [677, 134] on li "All Facilities" at bounding box center [629, 140] width 421 height 18
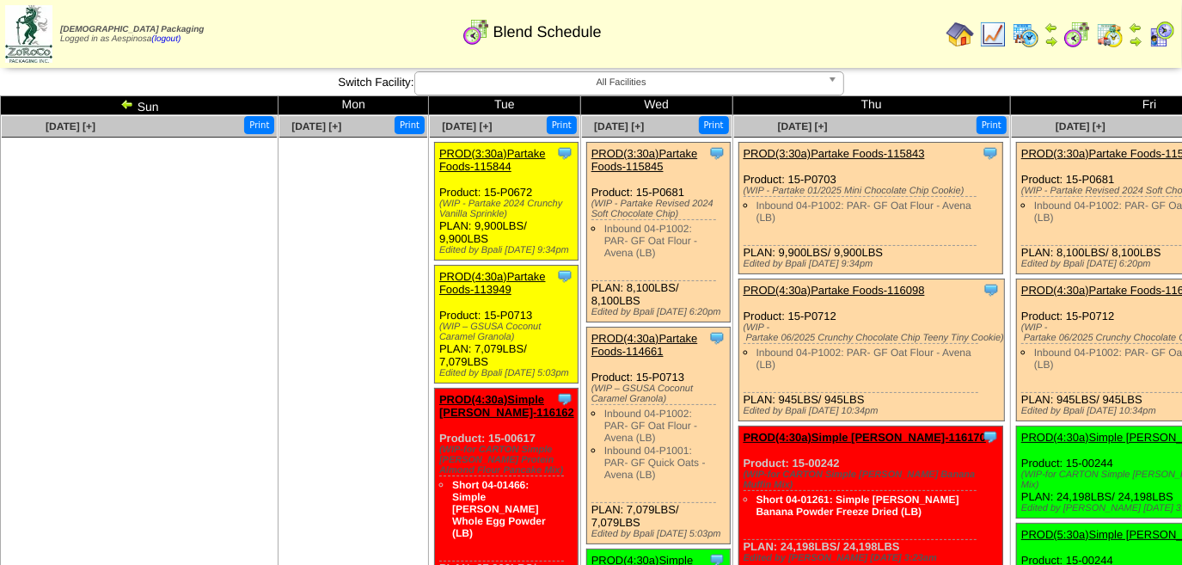
click at [123, 102] on img at bounding box center [127, 104] width 14 height 14
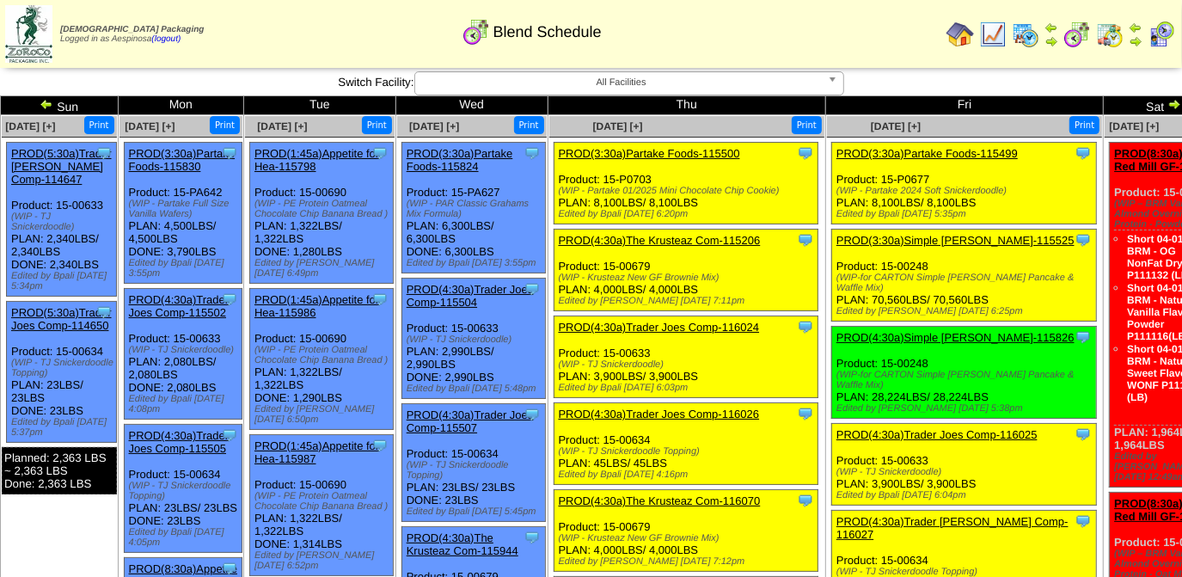
click at [1167, 104] on img at bounding box center [1174, 104] width 14 height 14
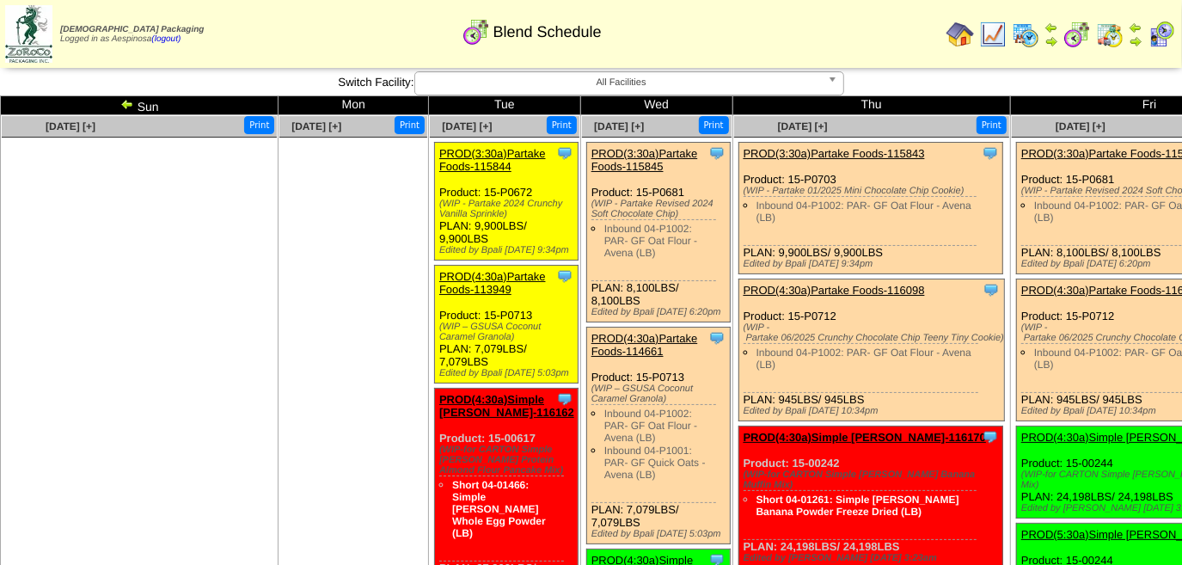
click at [124, 103] on img at bounding box center [127, 104] width 14 height 14
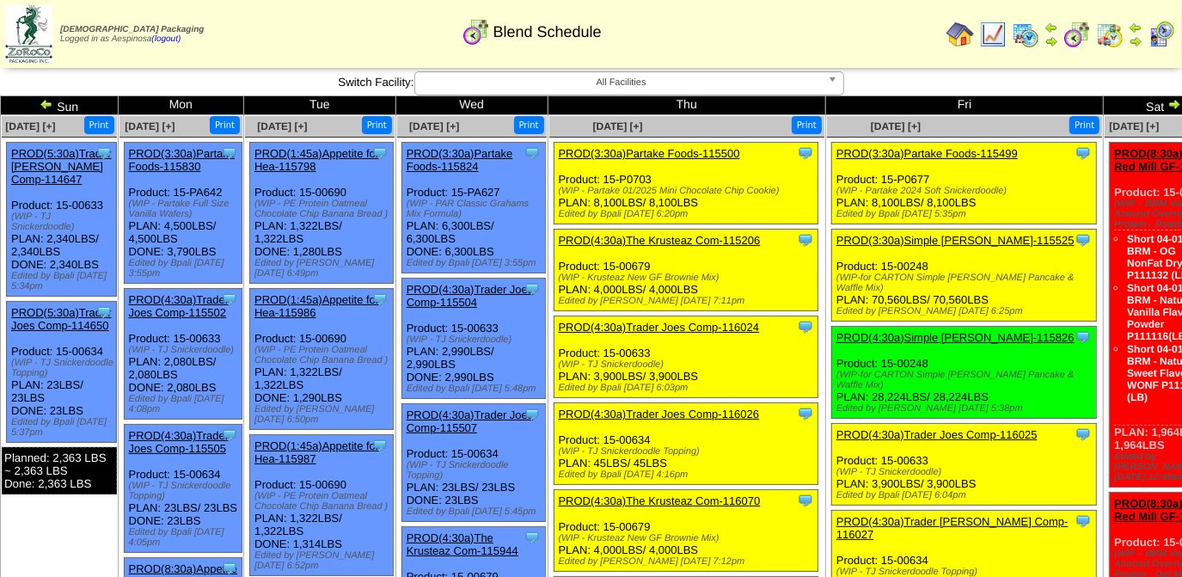
click at [1167, 104] on img at bounding box center [1174, 104] width 14 height 14
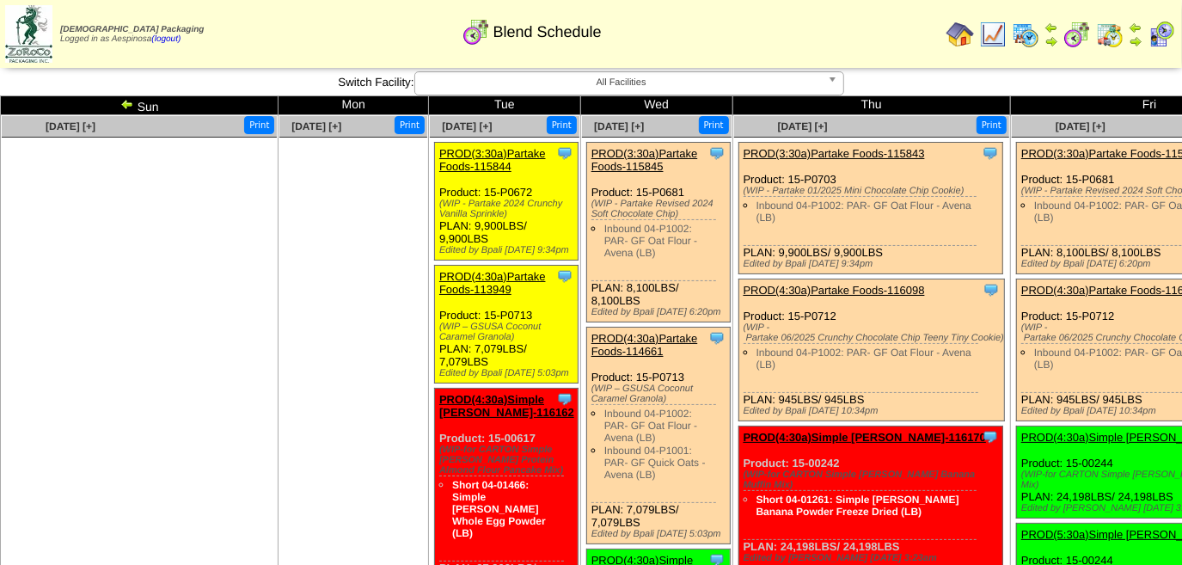
click at [641, 89] on span "All Facilities" at bounding box center [621, 82] width 399 height 21
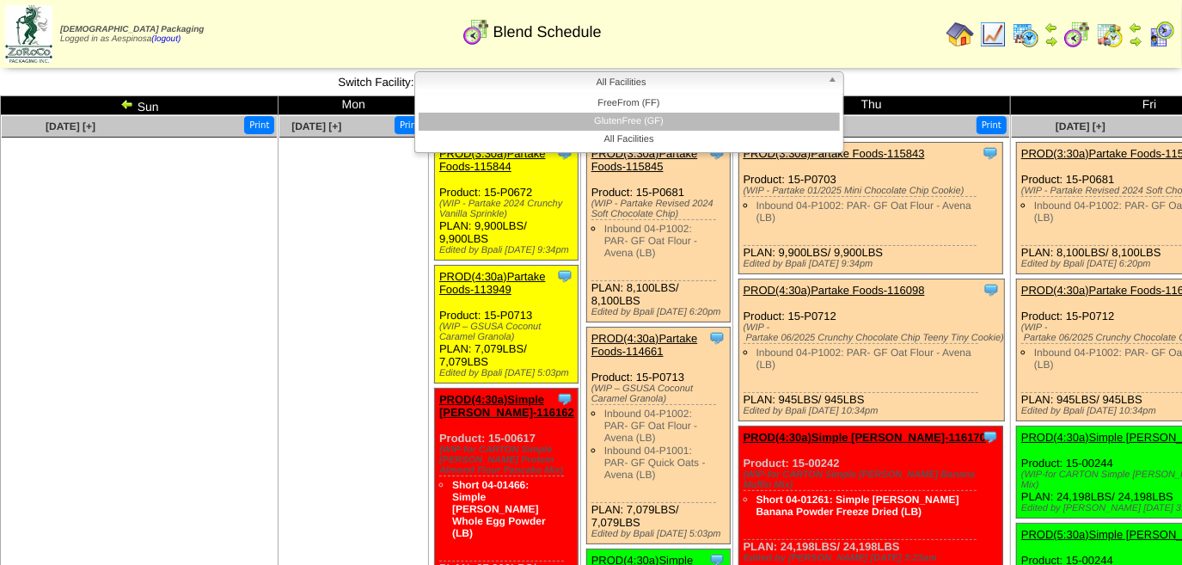
click at [651, 127] on li "GlutenFree (GF)" at bounding box center [629, 122] width 421 height 18
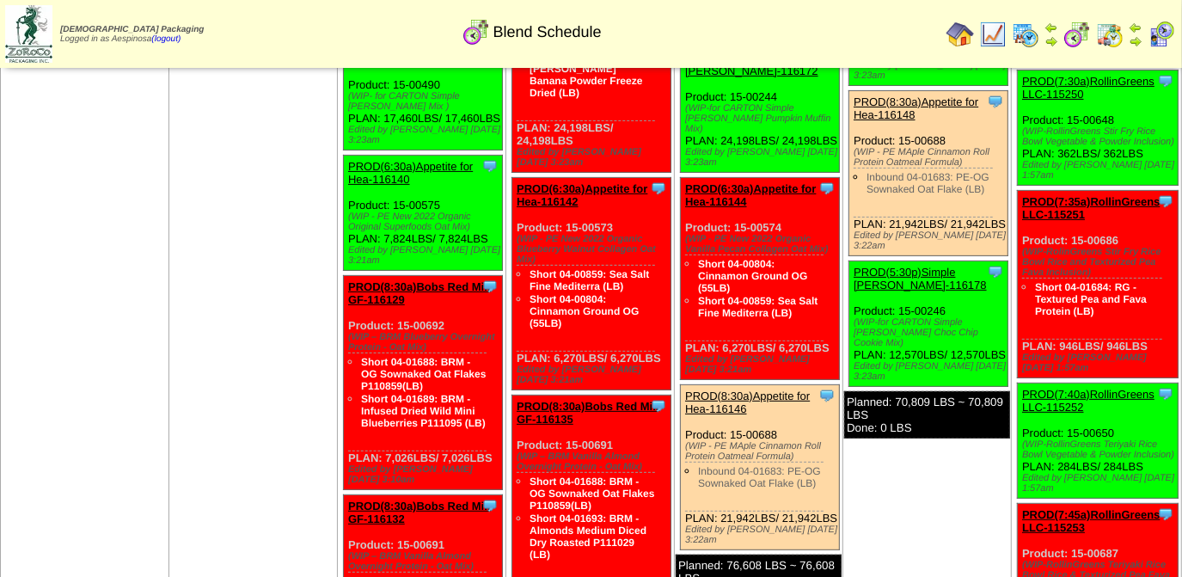
scroll to position [312, 0]
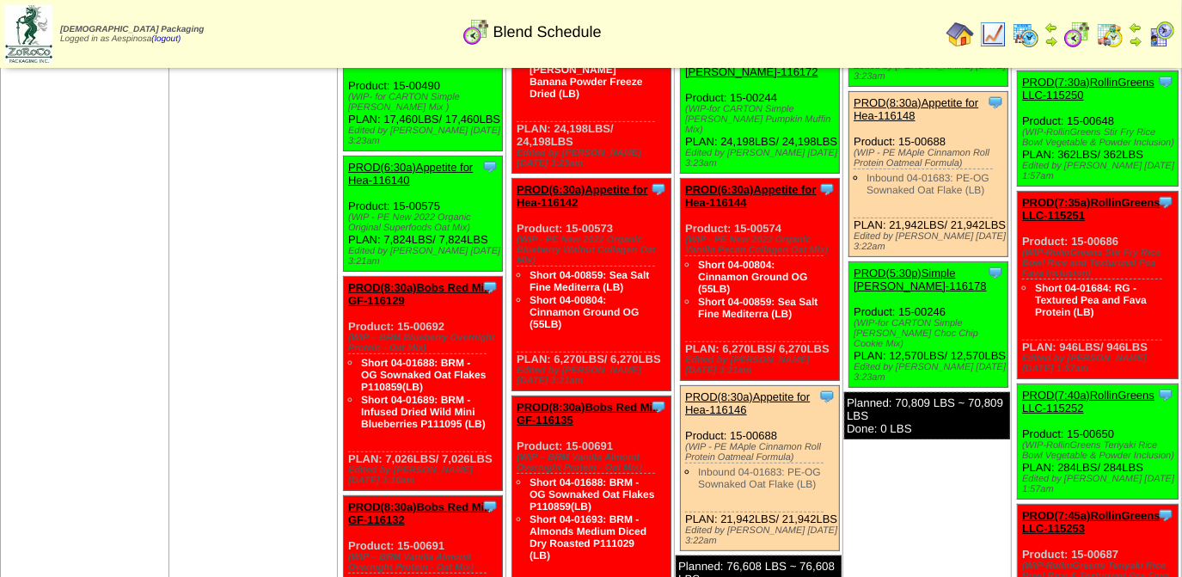
drag, startPoint x: 756, startPoint y: 488, endPoint x: 683, endPoint y: 389, distance: 124.1
click at [683, 389] on div "Clone Item PROD(8:30a)Appetite for Hea-116146 Appetite for Healthy Living Sched…" at bounding box center [760, 468] width 159 height 165
copy div "Product: 15-00688 (WIP - PE MAple Cinnamon Roll Protein Oatmeal Formula) Inboun…"
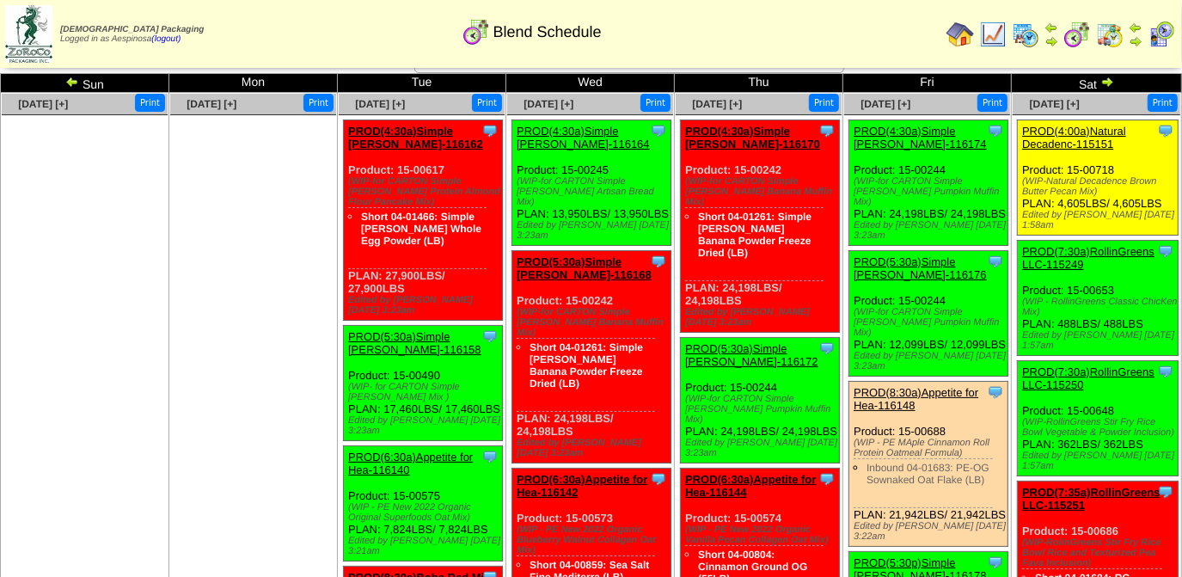
scroll to position [0, 0]
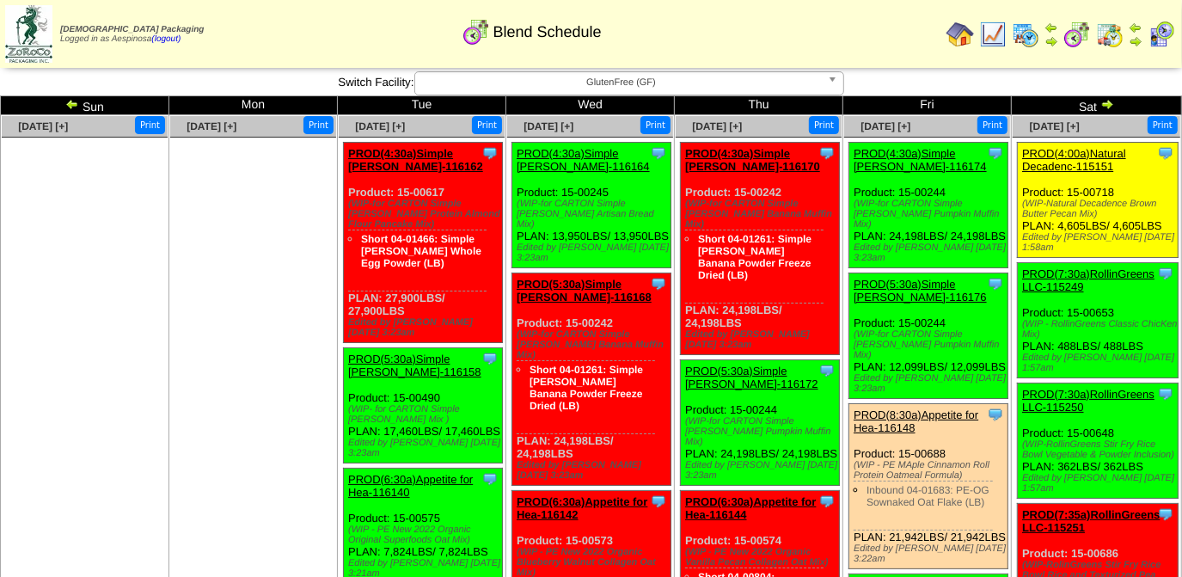
drag, startPoint x: 918, startPoint y: 239, endPoint x: 856, endPoint y: 191, distance: 78.4
click at [856, 191] on div "Clone Item PROD(4:30a)Simple Mills-116174 Simple Mills ScheduleID: 116174 7196.…" at bounding box center [928, 206] width 159 height 126
copy div "Product: 15-00244 (WIP-for CARTON Simple Mills Pumpkin Muffin Mix) PLAN: 24,198…"
drag, startPoint x: 915, startPoint y: 368, endPoint x: 854, endPoint y: 315, distance: 79.8
click at [854, 315] on div "Clone Item PROD(5:30a)Simple Mills-116176 Simple Mills ScheduleID: 116176 3598.…" at bounding box center [928, 336] width 159 height 126
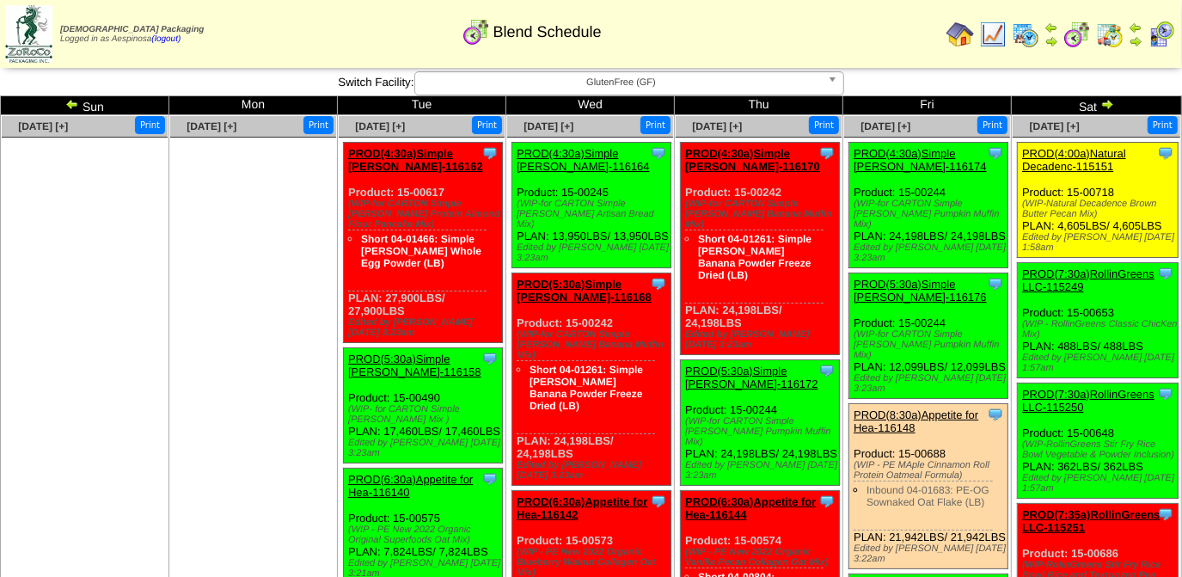
copy div "Product: 15-00244 (WIP-for CARTON Simple Mills Pumpkin Muffin Mix) PLAN: 12,099…"
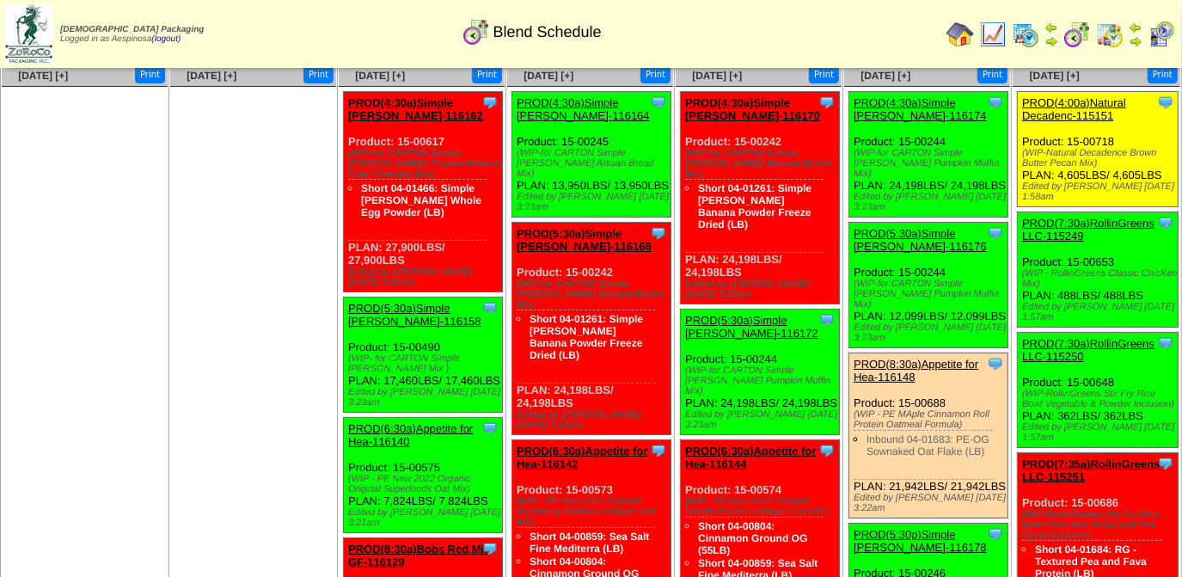
scroll to position [234, 0]
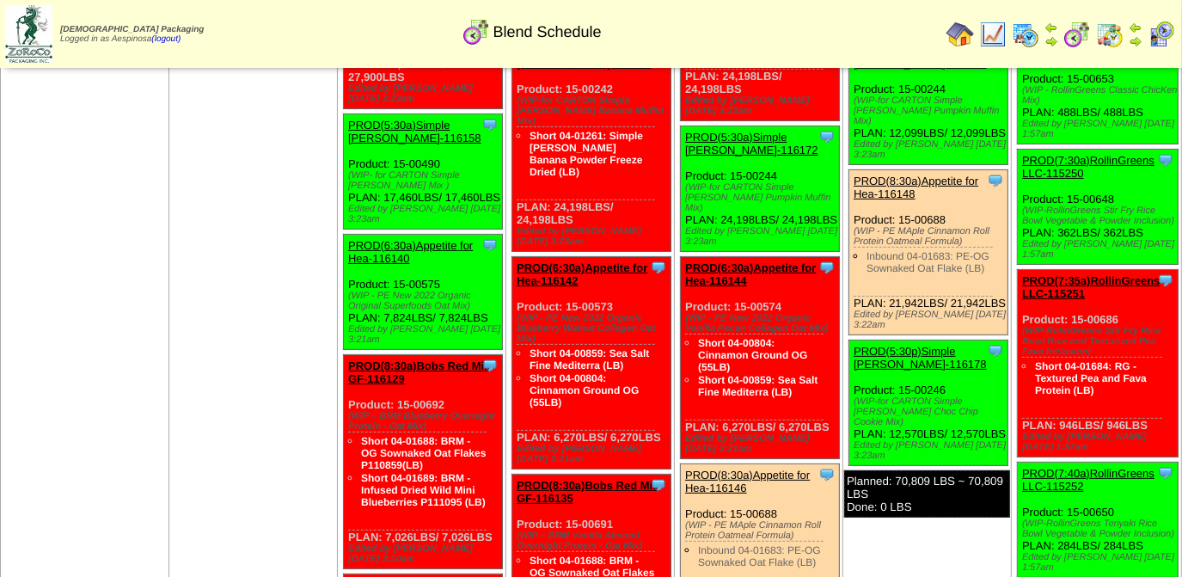
drag, startPoint x: 918, startPoint y: 310, endPoint x: 854, endPoint y: 207, distance: 121.2
click at [854, 207] on div "Clone Item PROD(8:30a)Appetite for Hea-116148 Appetite for Healthy Living Sched…" at bounding box center [928, 252] width 159 height 165
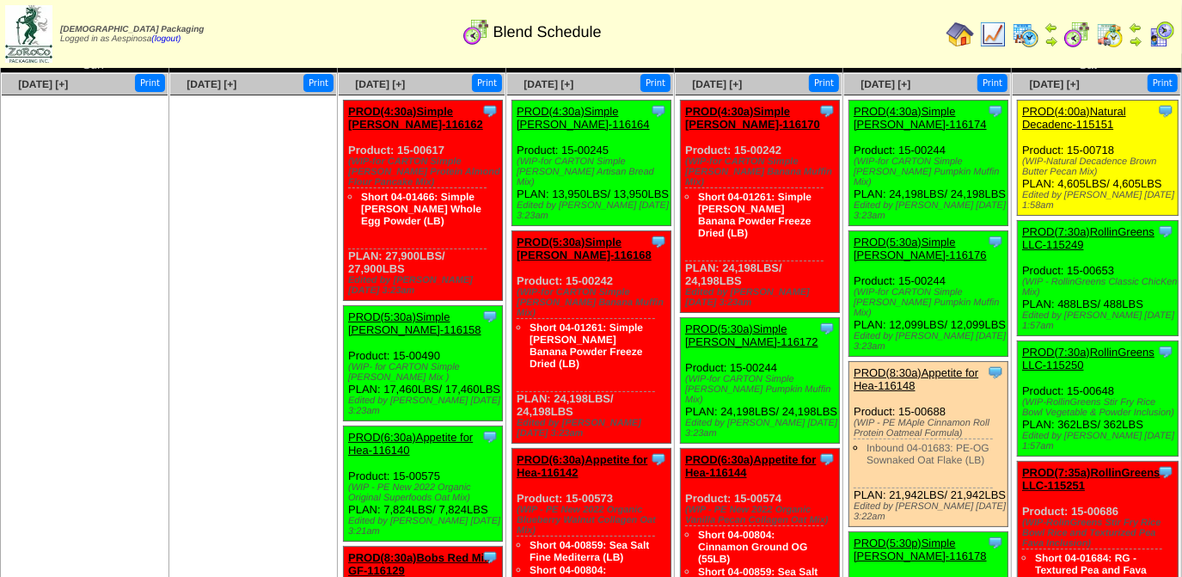
scroll to position [77, 0]
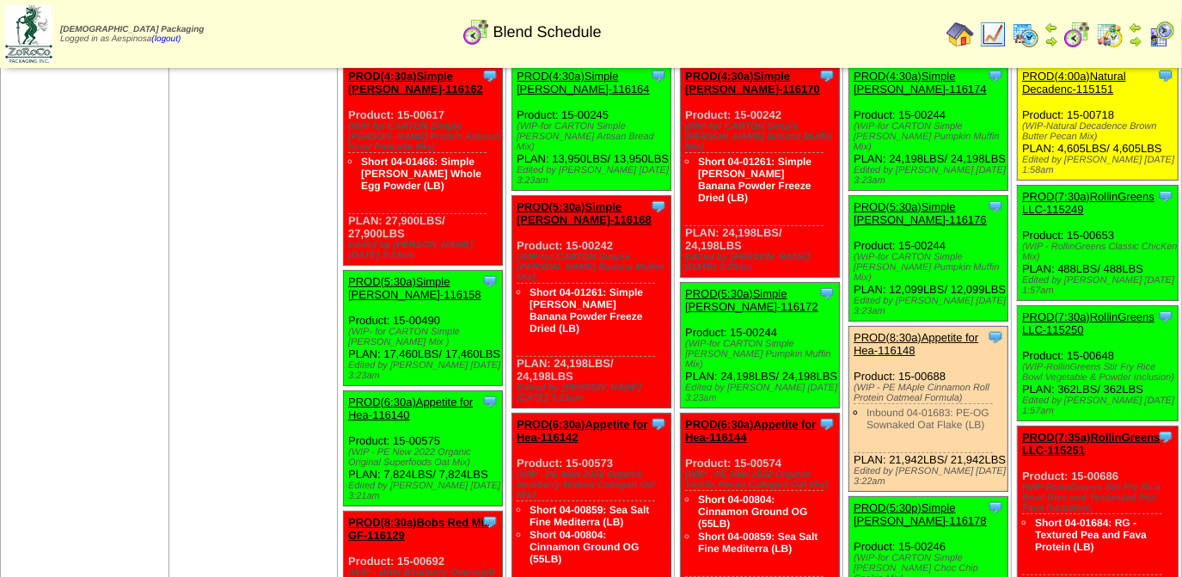
click at [916, 455] on div "Clone Item PROD(8:30a)Appetite for Hea-116148 Appetite for Healthy Living Sched…" at bounding box center [928, 409] width 159 height 165
click at [901, 465] on div "Clone Item PROD(8:30a)Appetite for Hea-116148 Appetite for Healthy Living Sched…" at bounding box center [928, 409] width 159 height 165
drag, startPoint x: 909, startPoint y: 464, endPoint x: 855, endPoint y: 363, distance: 115.0
click at [855, 363] on div "Clone Item PROD(8:30a)Appetite for Hea-116148 Appetite for Healthy Living Sched…" at bounding box center [928, 409] width 159 height 165
copy div "Product: 15-00688 (WIP - PE MAple Cinnamon Roll Protein Oatmeal Formula) Inboun…"
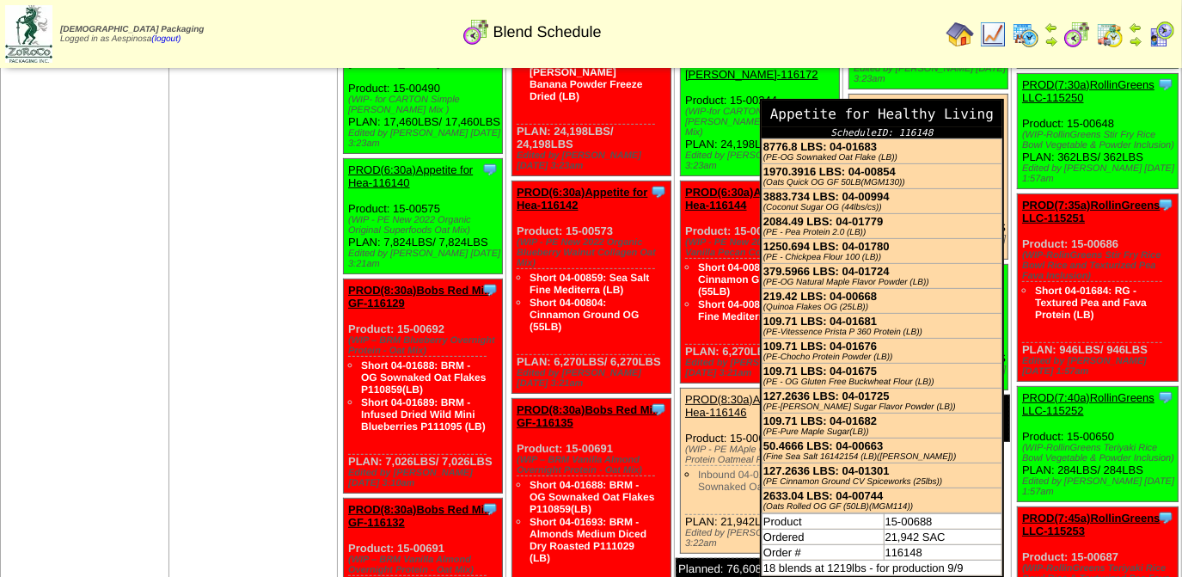
scroll to position [469, 0]
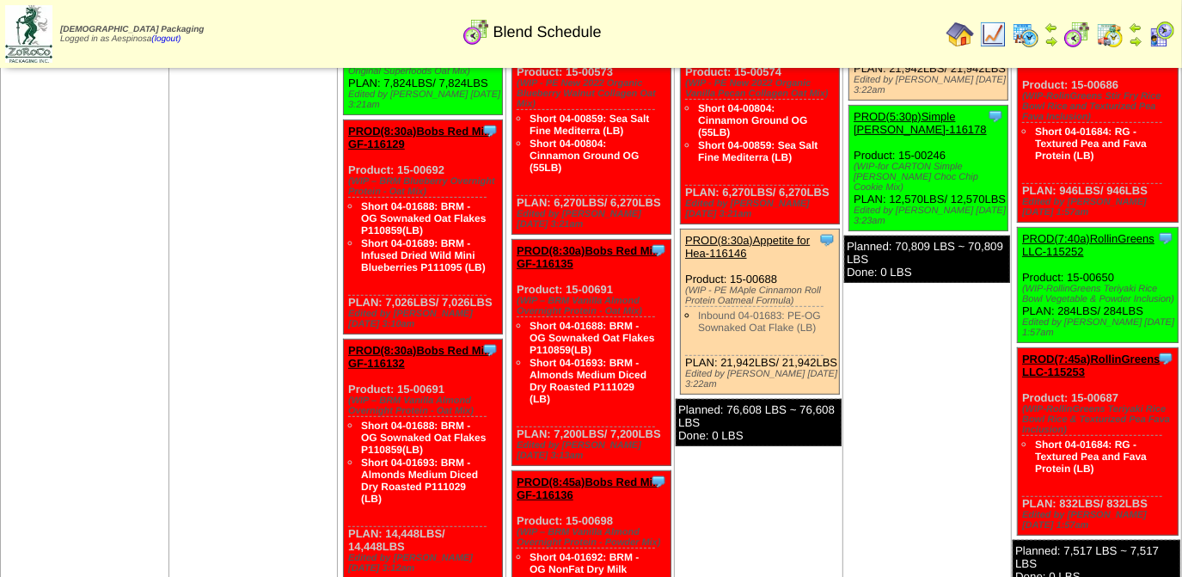
click at [854, 530] on td "Sep 05 [+] Print Clone Item PROD(4:30a)Simple Mills-116174 Simple Mills Schedul…" at bounding box center [927, 485] width 168 height 1677
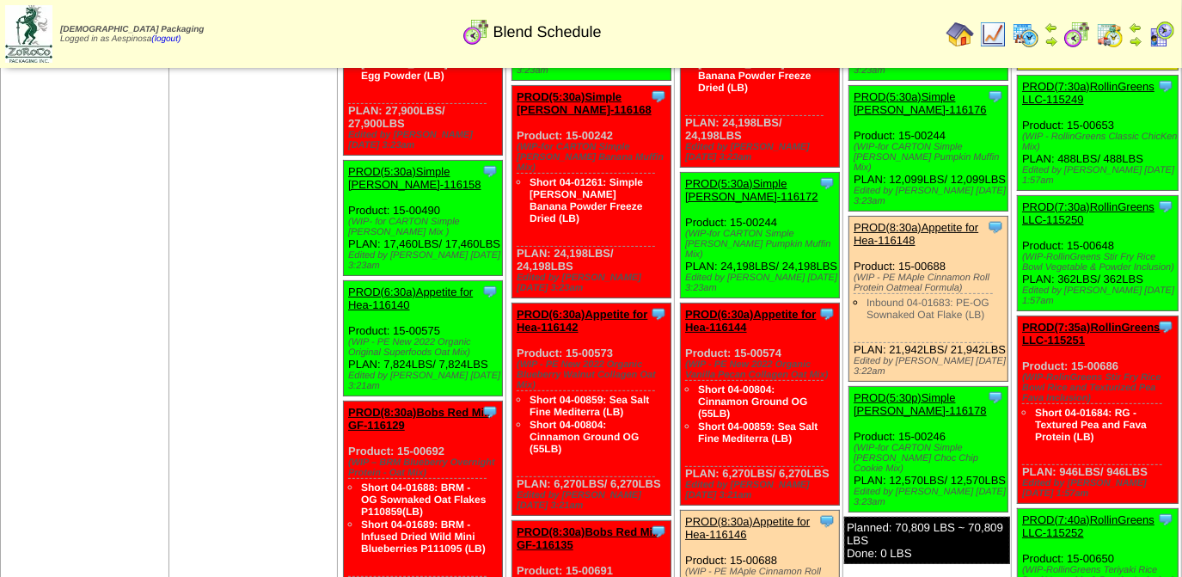
scroll to position [234, 0]
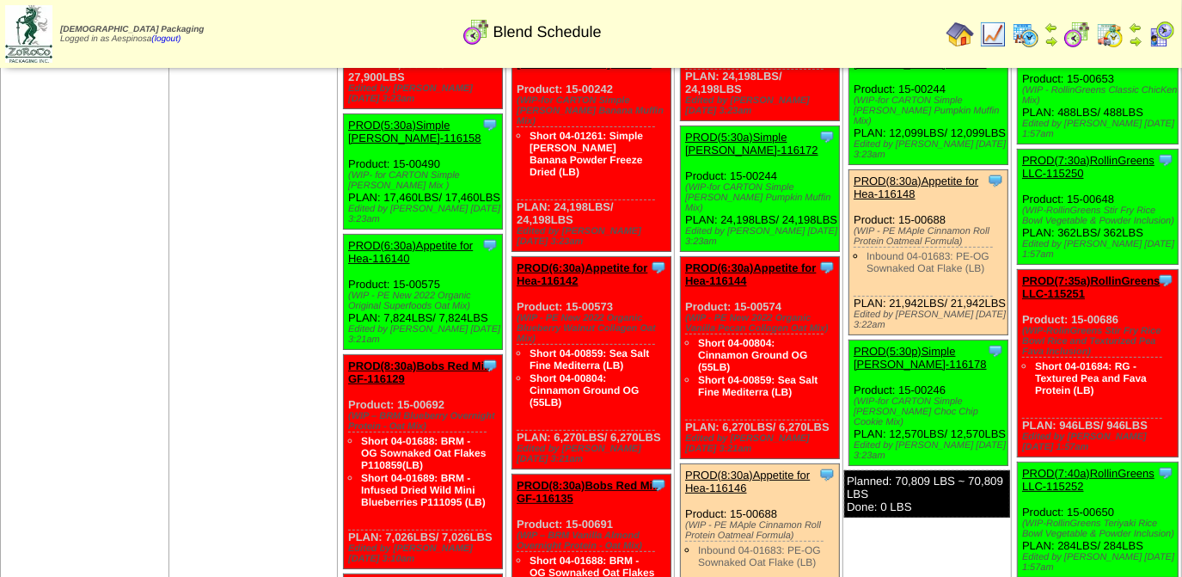
drag, startPoint x: 916, startPoint y: 430, endPoint x: 855, endPoint y: 382, distance: 77.7
click at [855, 382] on div "Clone Item PROD(5:30p)Simple Mills-116178 Simple Mills ScheduleID: 116178 1484.…" at bounding box center [928, 403] width 159 height 126
copy div "Product: 15-00246 (WIP-for CARTON Simple Mills Choc Chip Cookie Mix) PLAN: 12,5…"
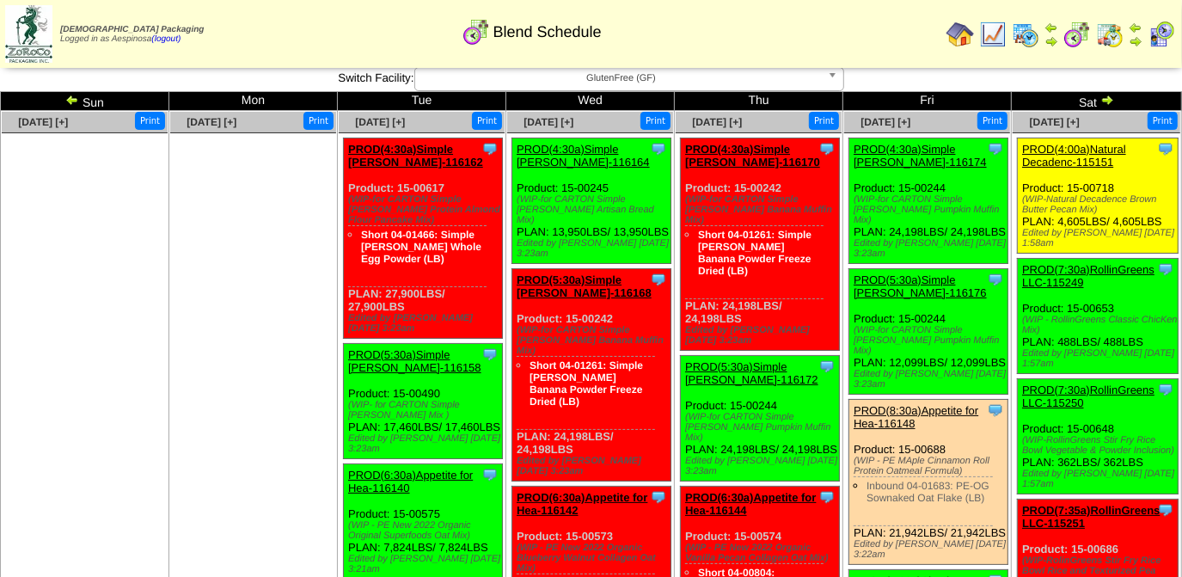
scroll to position [0, 0]
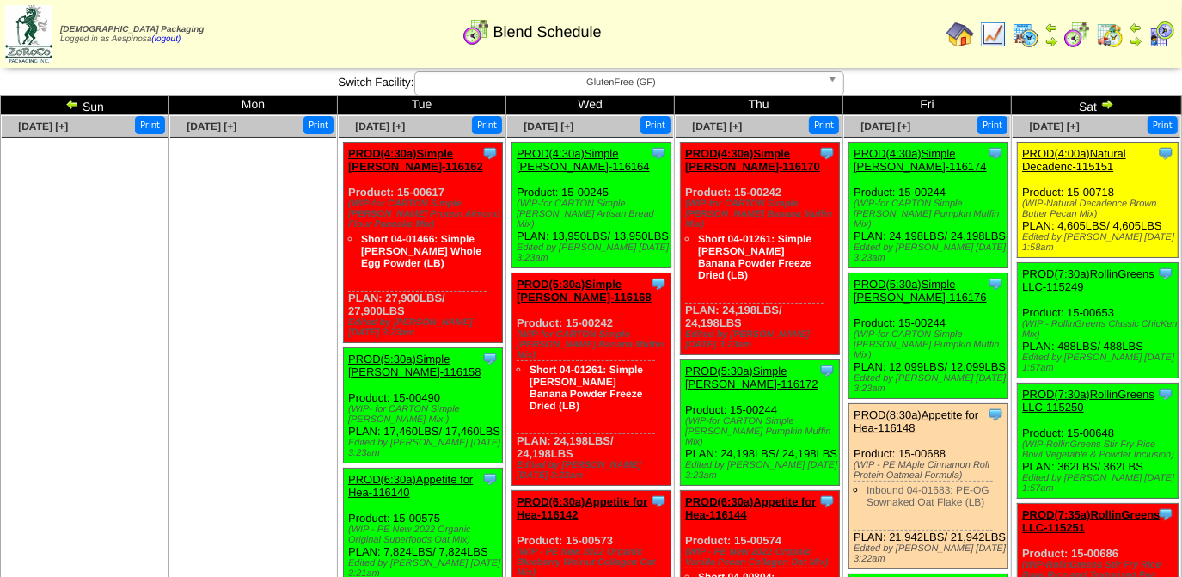
drag, startPoint x: 1164, startPoint y: 227, endPoint x: 1025, endPoint y: 193, distance: 143.2
click at [1025, 193] on div "Clone Item PROD(4:00a)Natural Decadenc-115151 Natural Decadence, LLC ScheduleID…" at bounding box center [1098, 200] width 161 height 115
copy div "Product: 15-00718 (WIP-Natural Decadence Brown Butter Pecan Mix) PLAN: 4,605LBS…"
drag, startPoint x: 1134, startPoint y: 337, endPoint x: 1020, endPoint y: 305, distance: 118.7
click at [1020, 305] on div "Clone Item PROD(7:30a)RollinGreens LLC-115249 RollinGreens LLC ScheduleID: 1152…" at bounding box center [1098, 320] width 161 height 115
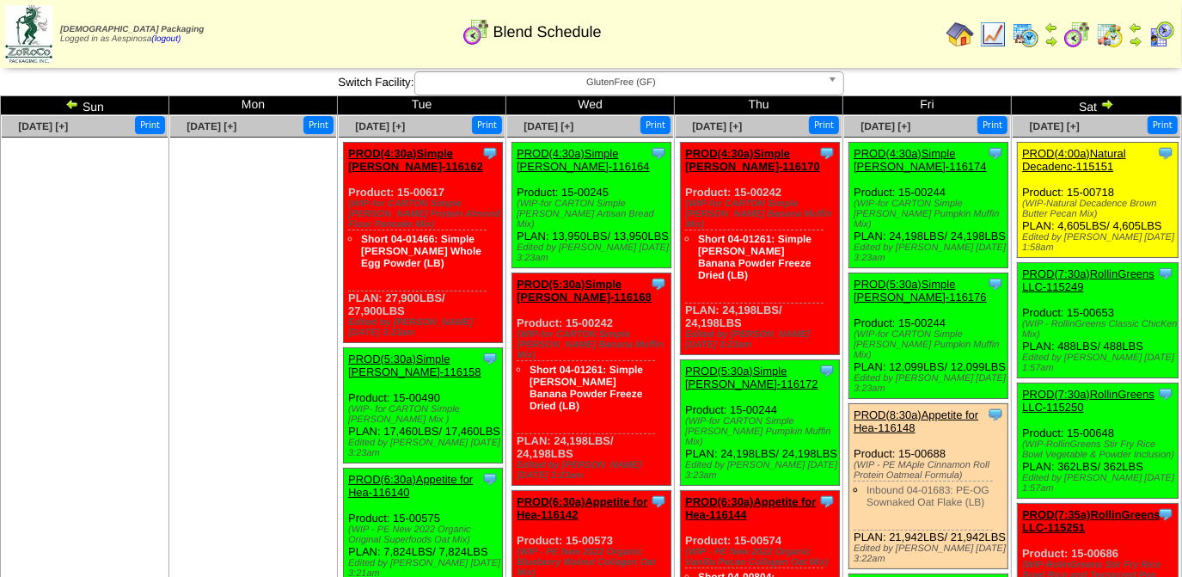
copy div "Product: 15-00653 (WIP - RollinGreens Classic ChicKen Mix) PLAN: 488LBS / 488LBS"
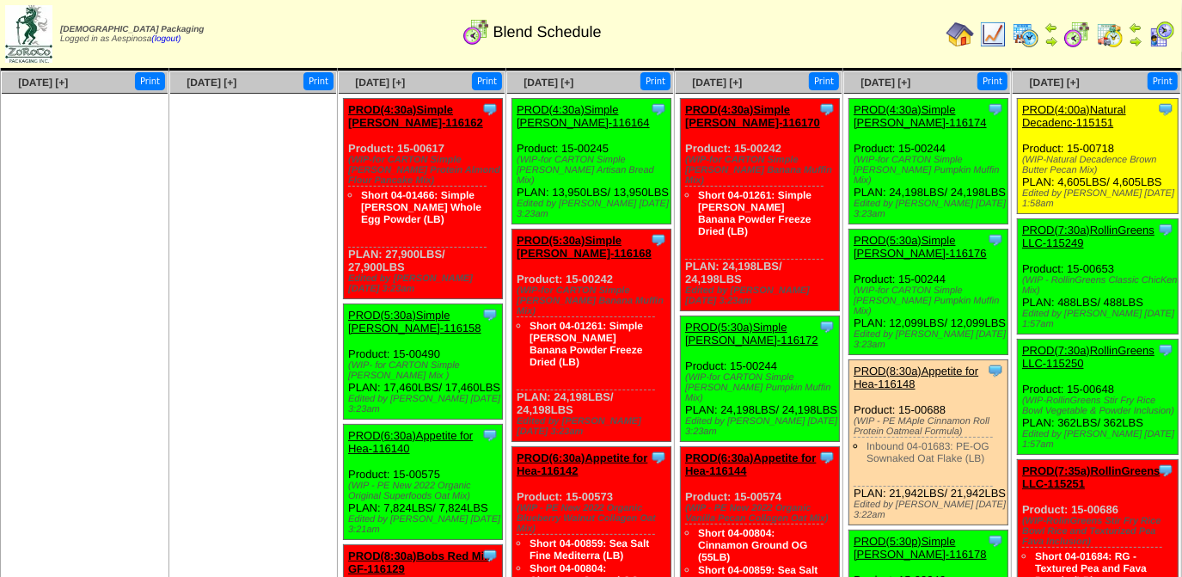
scroll to position [77, 0]
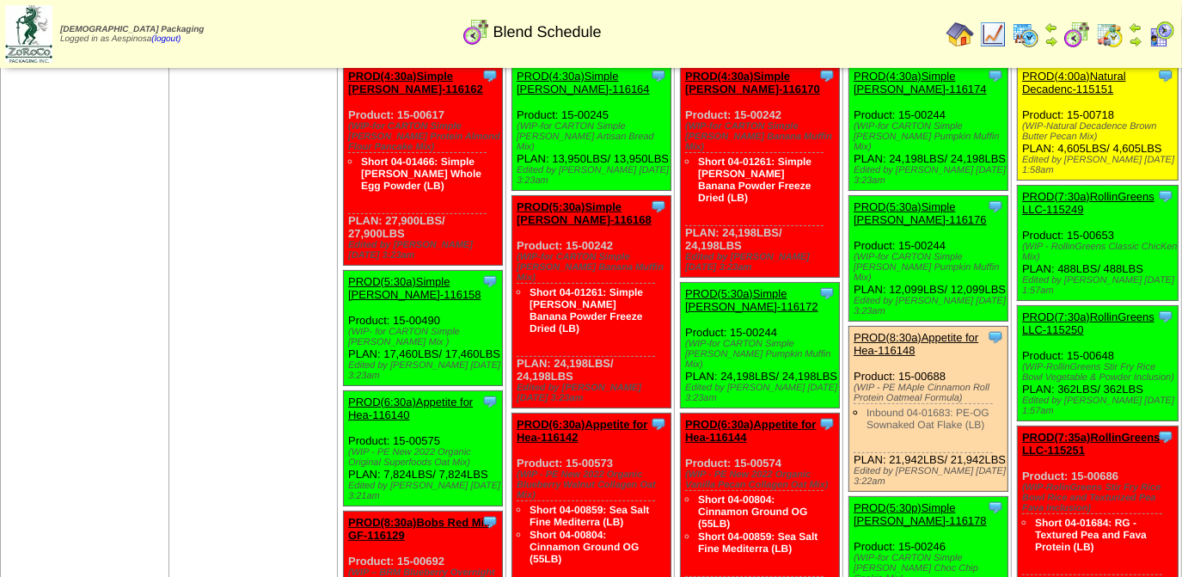
drag, startPoint x: 1150, startPoint y: 368, endPoint x: 1023, endPoint y: 338, distance: 130.7
click at [1023, 338] on div "Clone Item PROD(7:30a)RollinGreens LLC-115250 RollinGreens LLC ScheduleID: 1152…" at bounding box center [1098, 363] width 161 height 115
copy div "Product: 15-00648 (WIP-RollinGreens Stir Fry Rice Bowl Vegetable & Powder Inclu…"
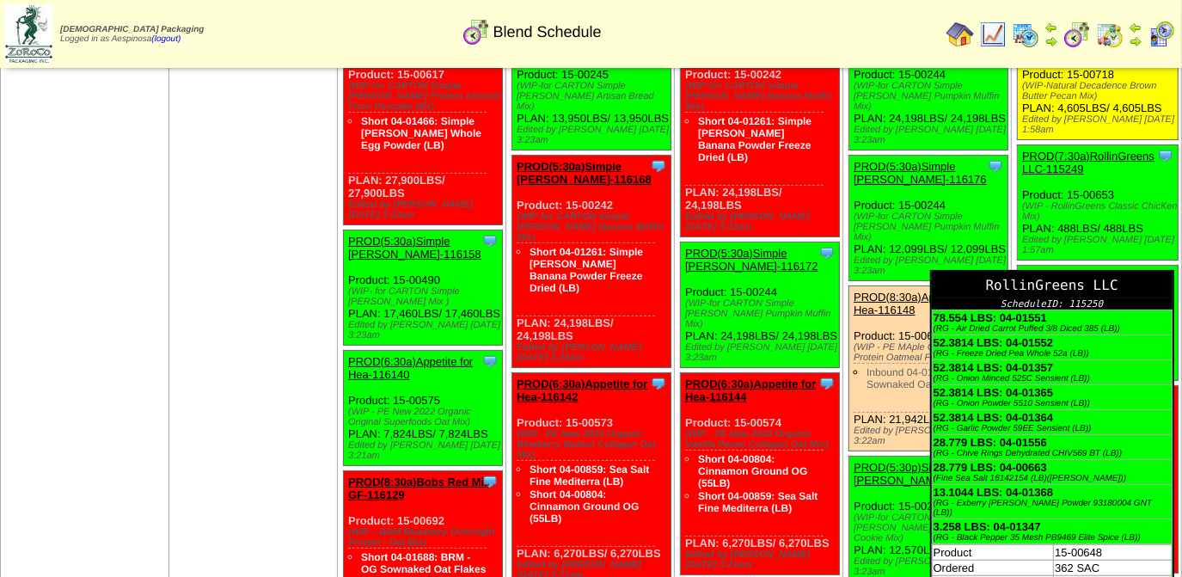
scroll to position [156, 0]
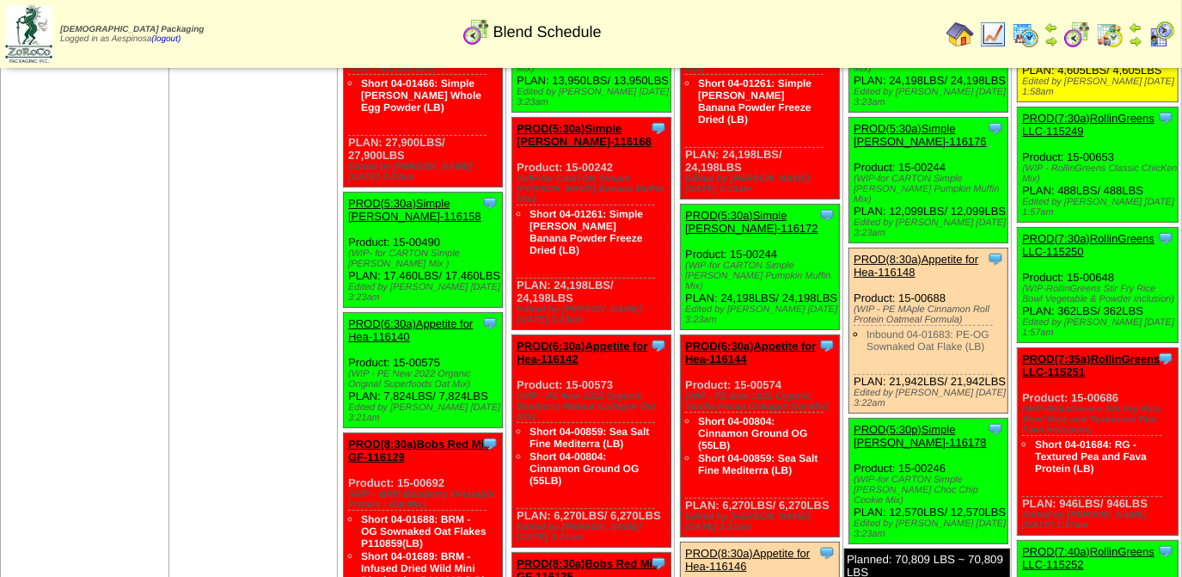
drag, startPoint x: 1150, startPoint y: 478, endPoint x: 1022, endPoint y: 375, distance: 164.5
click at [1022, 375] on div "Clone Item PROD(7:35a)RollinGreens LLC-115251 RollinGreens LLC ScheduleID: 1152…" at bounding box center [1098, 441] width 161 height 187
copy div "Product: 15-00686 (WIP-RolinGreens Stir Fry Rice Bowl Rice and Texturized Pea F…"
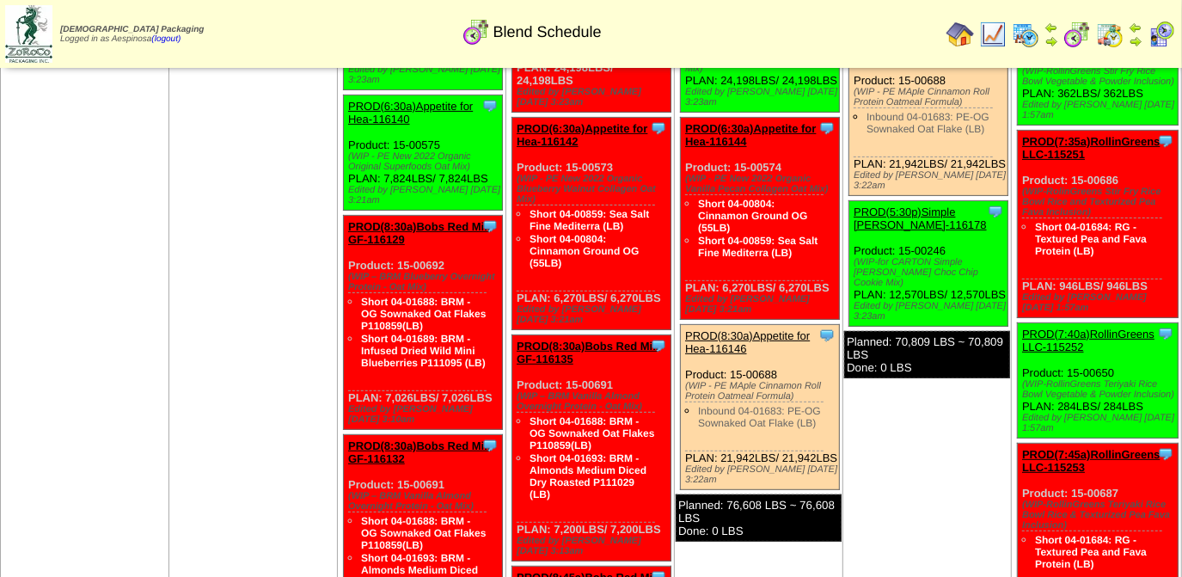
scroll to position [390, 0]
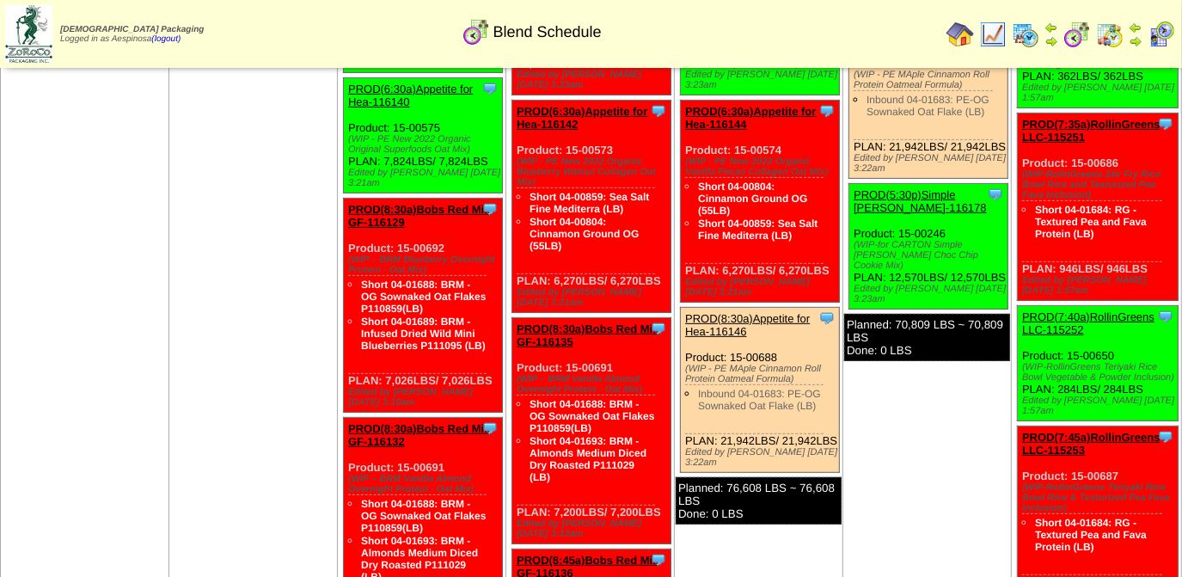
drag, startPoint x: 1150, startPoint y: 355, endPoint x: 1132, endPoint y: 356, distance: 18.1
click at [1132, 356] on div "Clone Item PROD(7:40a)RollinGreens LLC-115252 RollinGreens LLC ScheduleID: 1152…" at bounding box center [1098, 363] width 161 height 115
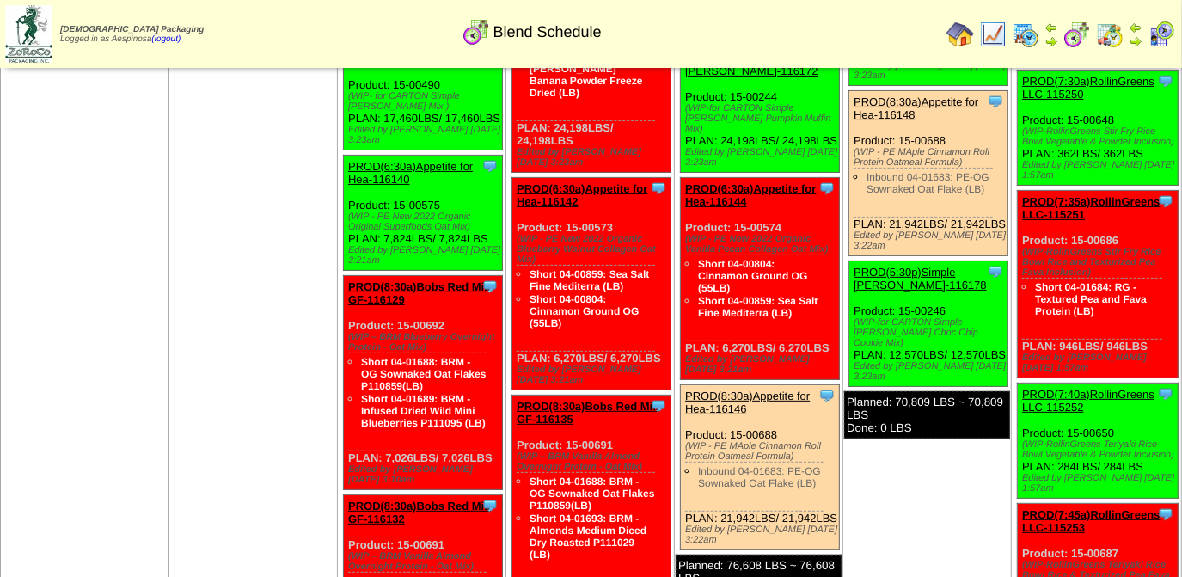
scroll to position [312, 0]
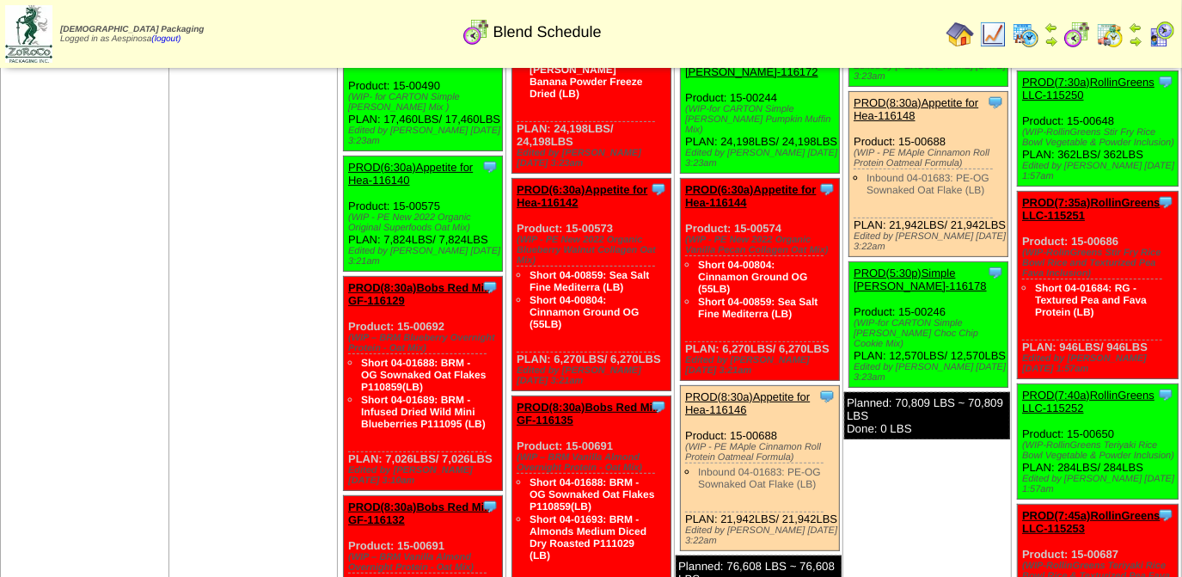
click at [1157, 436] on div "Clone Item PROD(7:40a)RollinGreens LLC-115252 RollinGreens LLC ScheduleID: 1152…" at bounding box center [1098, 441] width 161 height 115
click at [1148, 436] on div "Clone Item PROD(7:40a)RollinGreens LLC-115252 RollinGreens LLC ScheduleID: 1152…" at bounding box center [1098, 441] width 161 height 115
drag, startPoint x: 1145, startPoint y: 434, endPoint x: 1022, endPoint y: 400, distance: 127.6
click at [1022, 400] on div "Clone Item PROD(7:40a)RollinGreens LLC-115252 RollinGreens LLC ScheduleID: 1152…" at bounding box center [1098, 441] width 161 height 115
copy div "Product: 15-00650 (WIP-RollinGreens Teriyaki Rice Bowl Vegetable & Powder Inclu…"
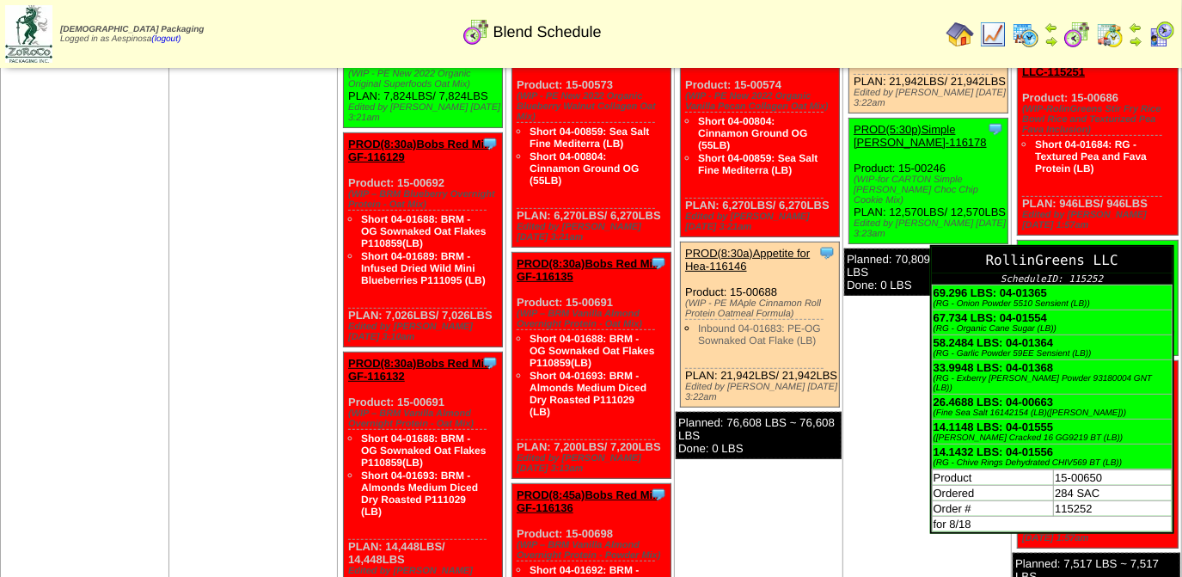
scroll to position [469, 0]
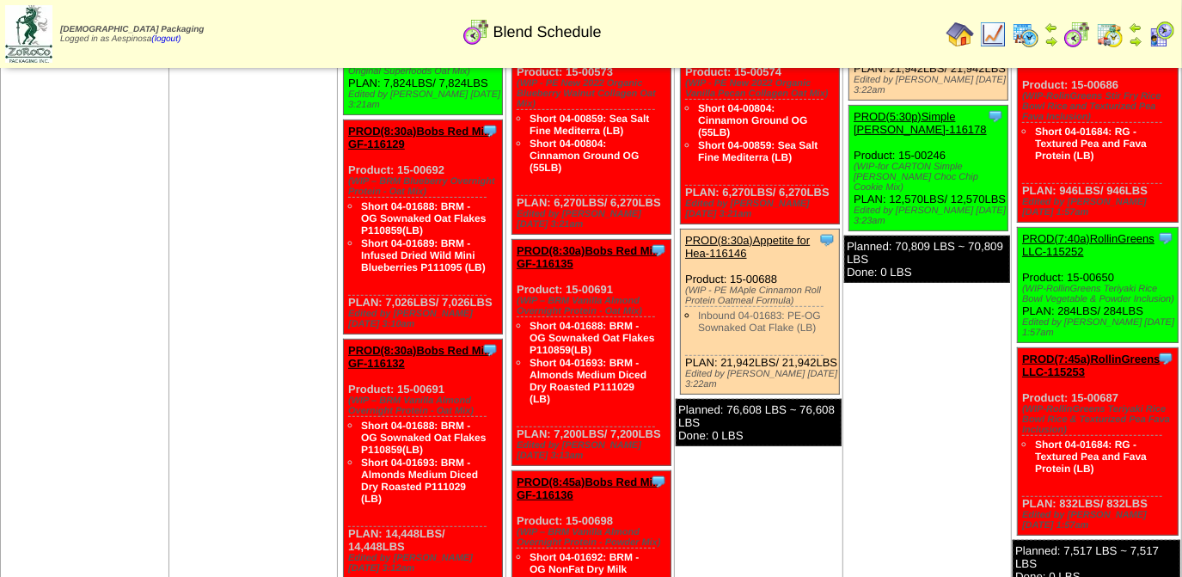
drag, startPoint x: 1151, startPoint y: 459, endPoint x: 1024, endPoint y: 353, distance: 165.4
click at [1024, 353] on div "Clone Item PROD(7:45a)RollinGreens LLC-115253 RollinGreens LLC ScheduleID: 1152…" at bounding box center [1098, 441] width 161 height 187
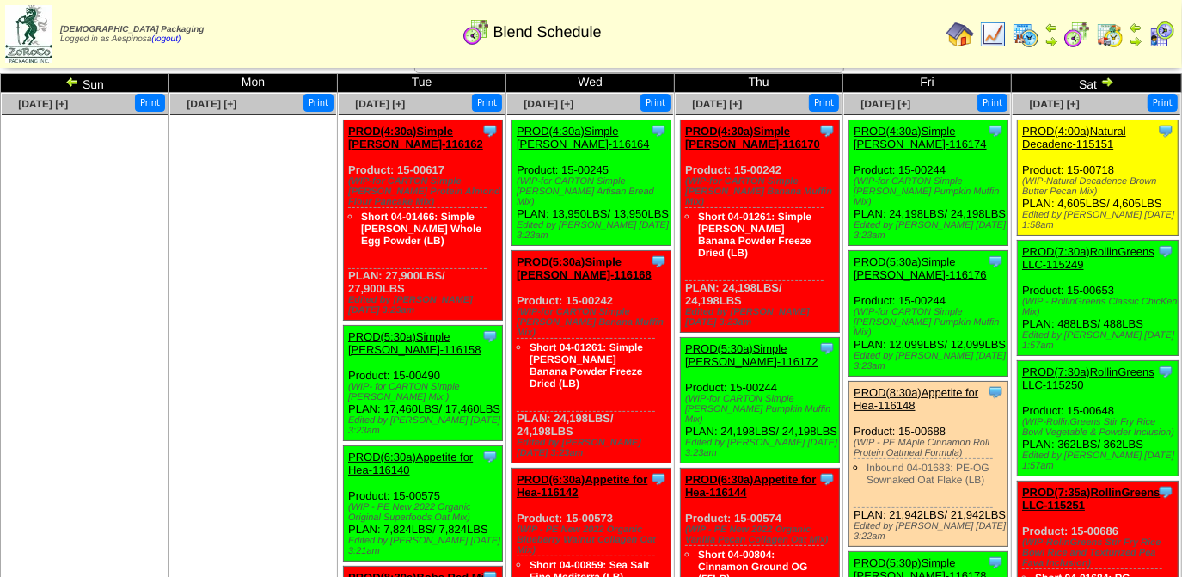
scroll to position [0, 0]
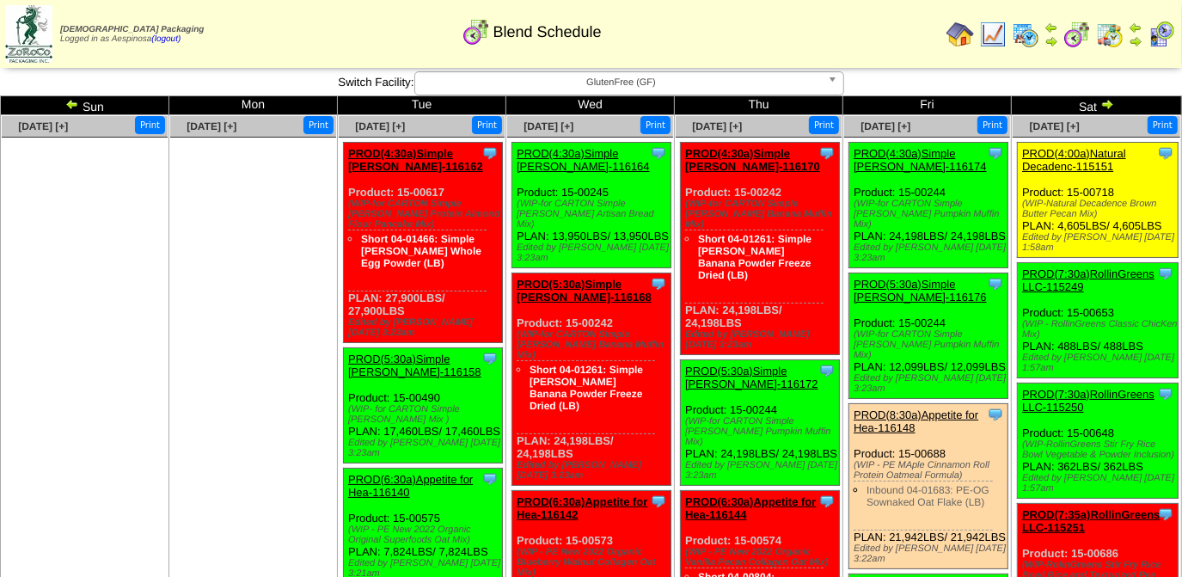
drag, startPoint x: 0, startPoint y: 458, endPoint x: 12, endPoint y: 393, distance: 66.4
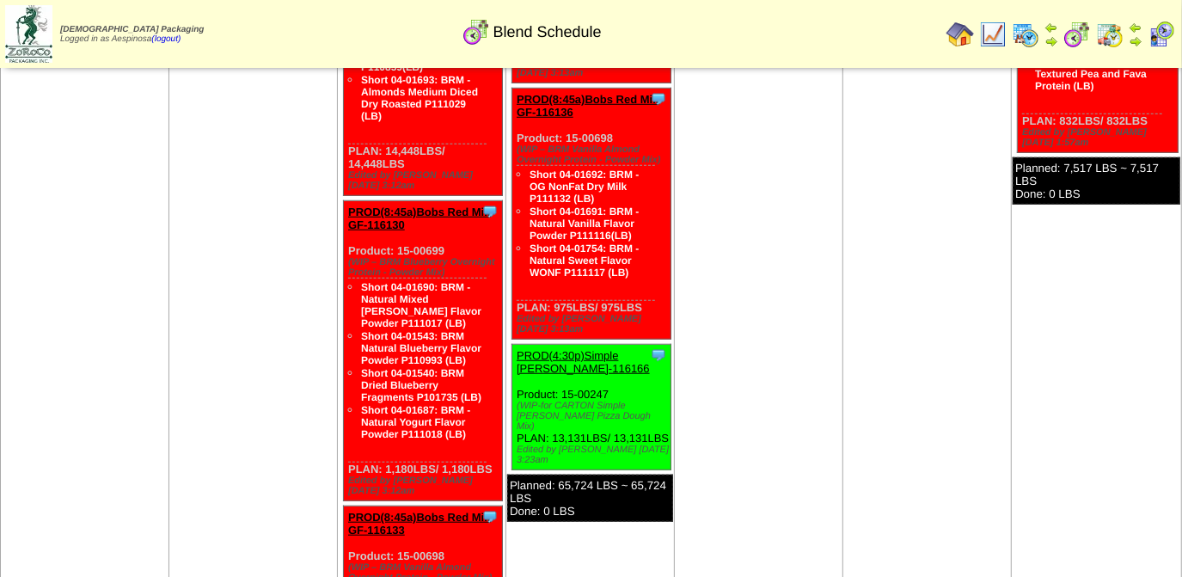
scroll to position [860, 0]
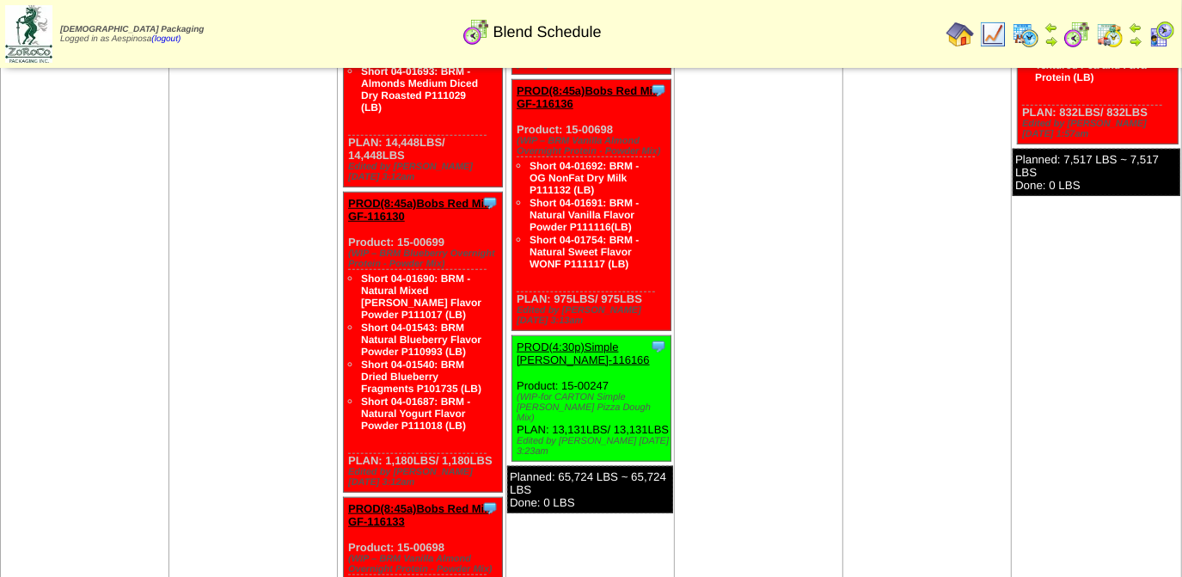
click at [804, 242] on td "Sep 04 [+] Print Clone Item PROD(4:30a)Simple Mills-116170 Simple Mills Schedul…" at bounding box center [759, 94] width 168 height 1677
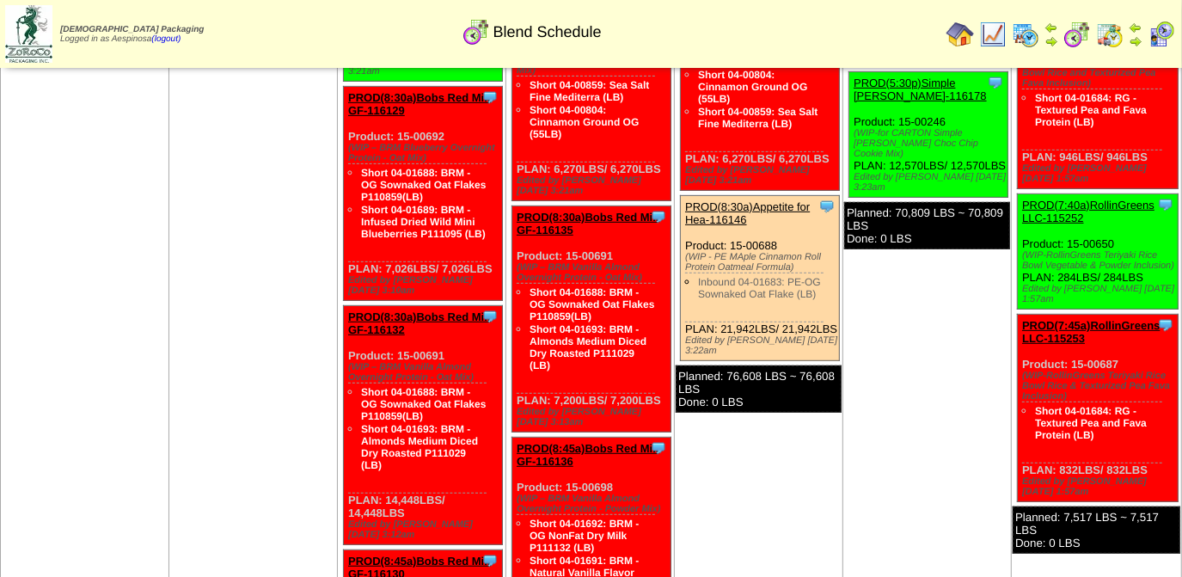
scroll to position [625, 0]
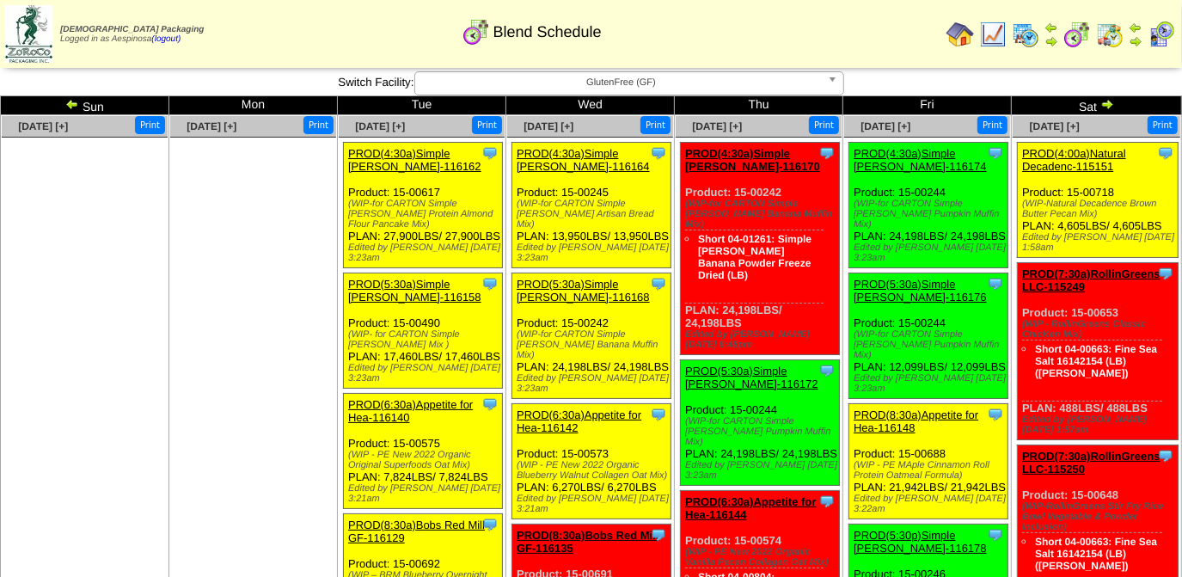
click at [1027, 36] on img at bounding box center [1026, 35] width 28 height 28
drag, startPoint x: 1167, startPoint y: 228, endPoint x: 1024, endPoint y: 193, distance: 146.8
click at [1024, 193] on div "Clone Item PROD(4:00a)Natural Decadenc-115151 Natural Decadence, LLC ScheduleID…" at bounding box center [1098, 200] width 161 height 115
copy div "Product: 15-00718 (WIP-Natural Decadence Brown Butter Pecan Mix) PLAN: 4,605LBS…"
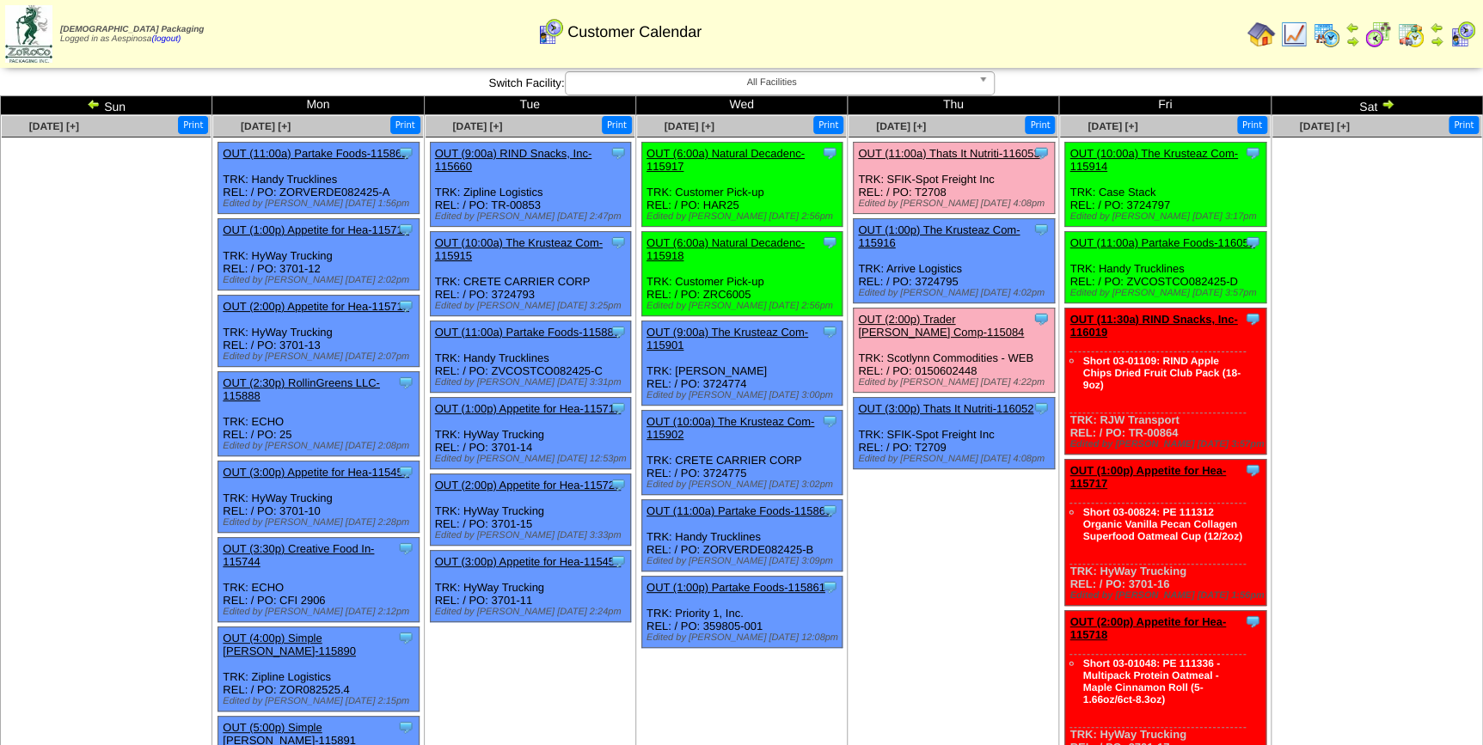
click at [1347, 289] on ul at bounding box center [1376, 267] width 209 height 258
click at [803, 87] on span "All Facilities" at bounding box center [772, 82] width 399 height 21
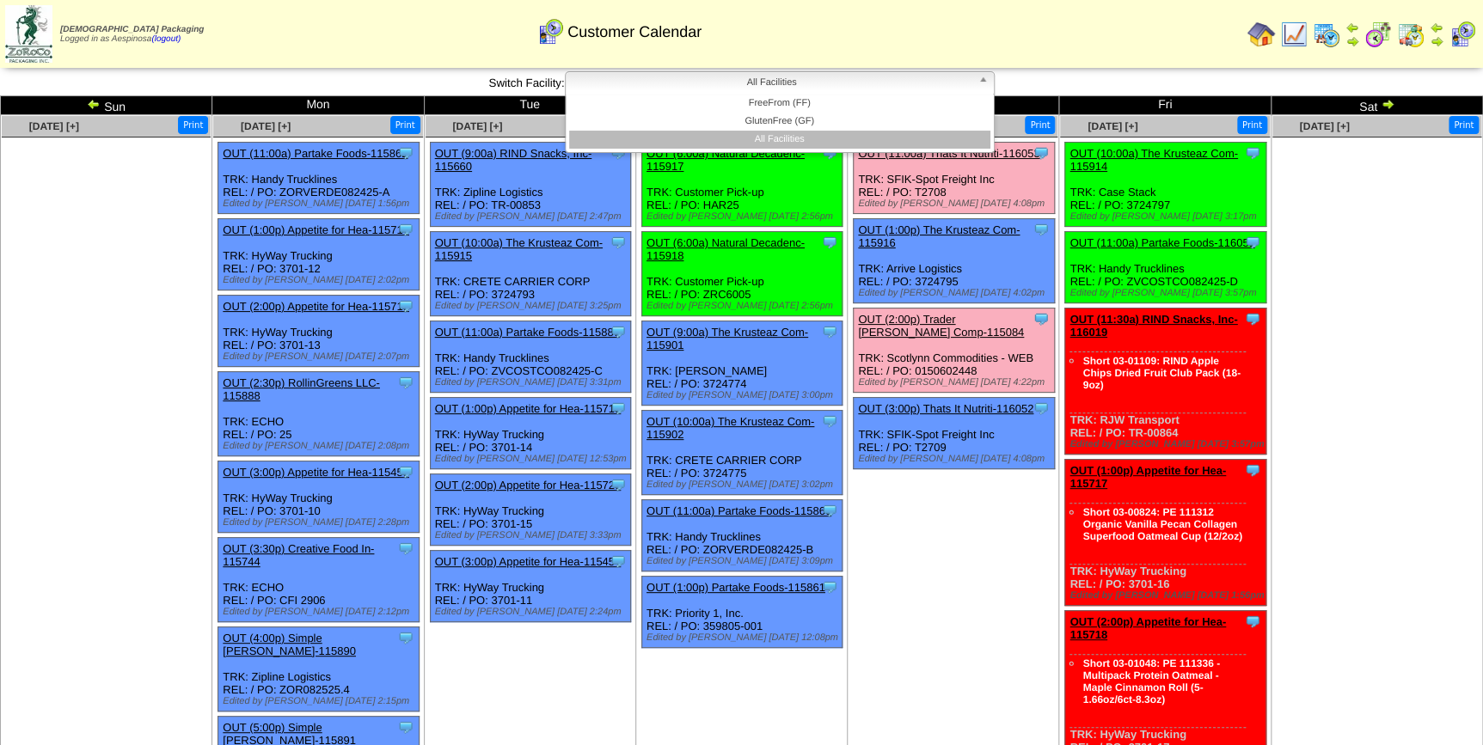
click at [757, 131] on li "All Facilities" at bounding box center [779, 140] width 421 height 18
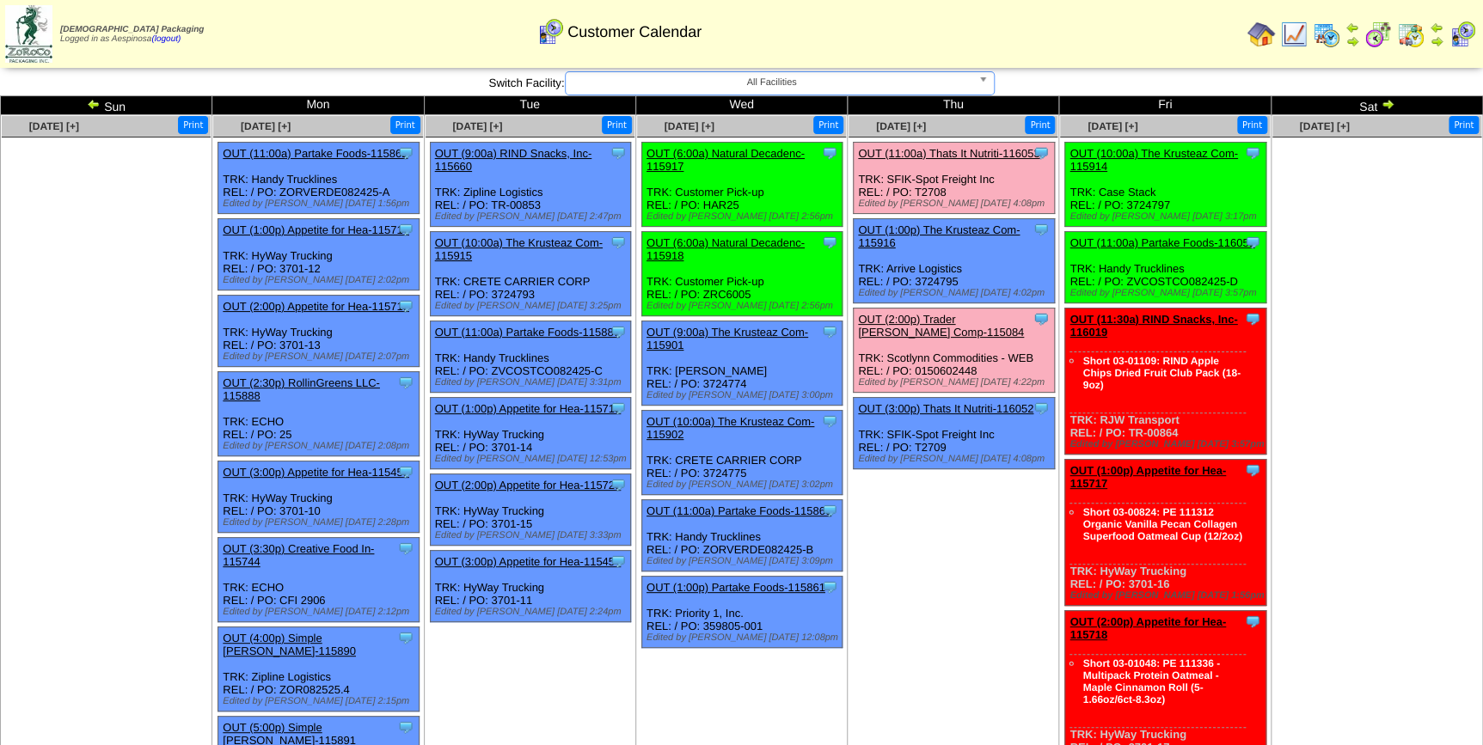
click at [888, 86] on span "All Facilities" at bounding box center [772, 82] width 399 height 21
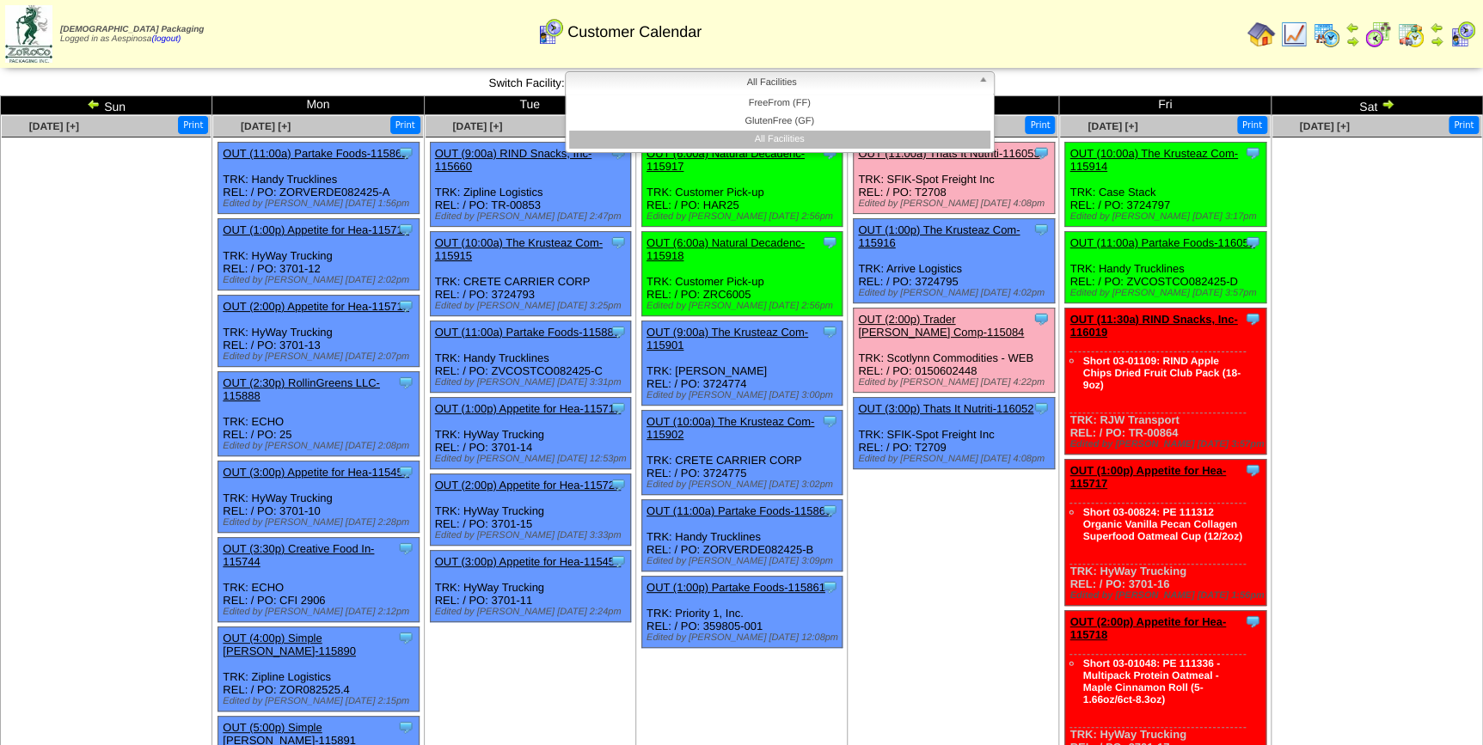
click at [823, 138] on li "All Facilities" at bounding box center [779, 140] width 421 height 18
